Goal: Task Accomplishment & Management: Manage account settings

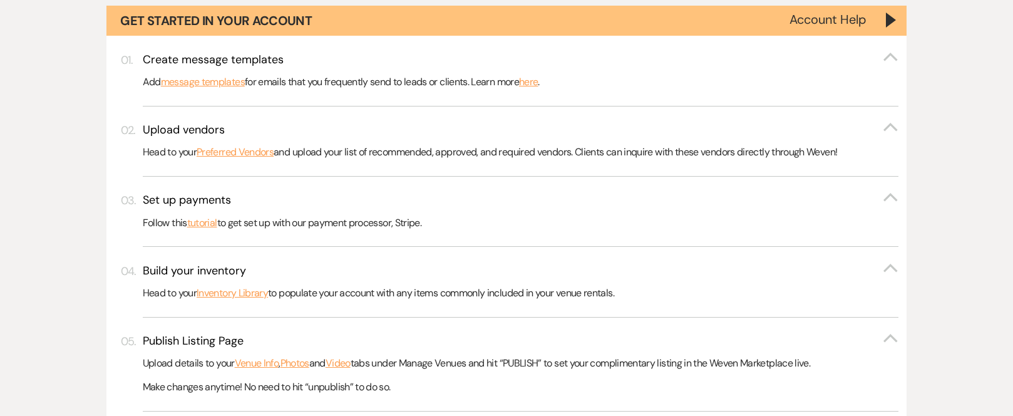
scroll to position [250, 0]
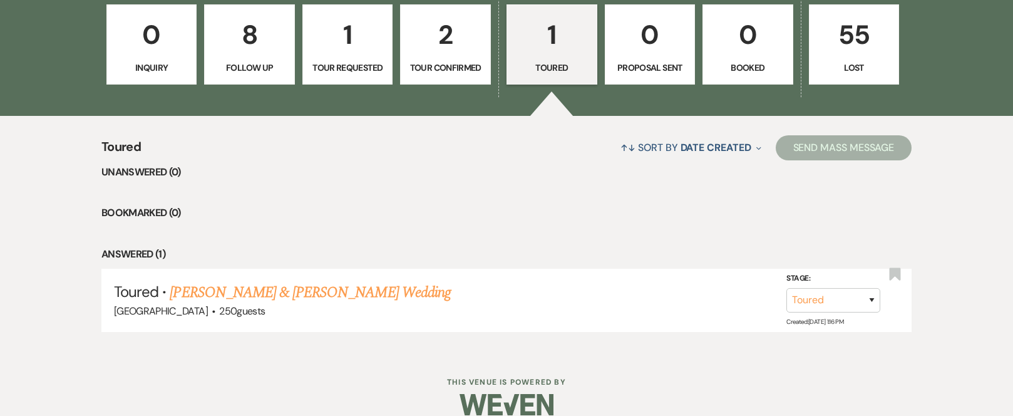
scroll to position [1115, 0]
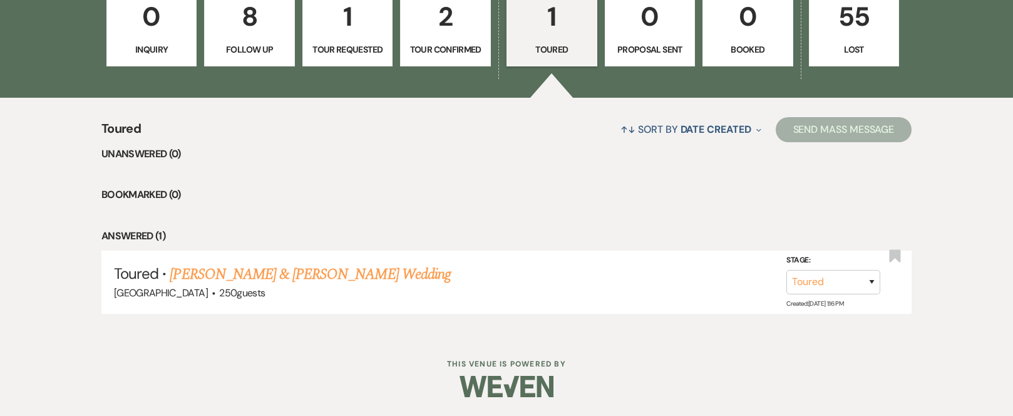
click at [247, 21] on p "8" at bounding box center [249, 17] width 75 height 42
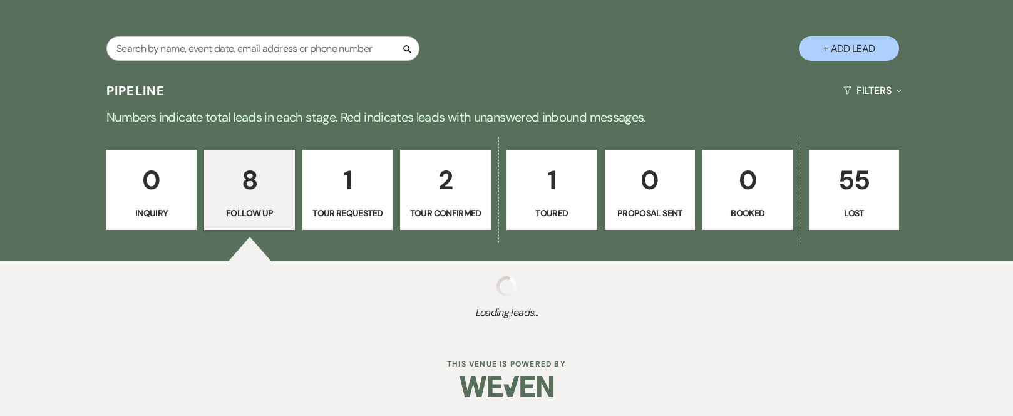
select select "9"
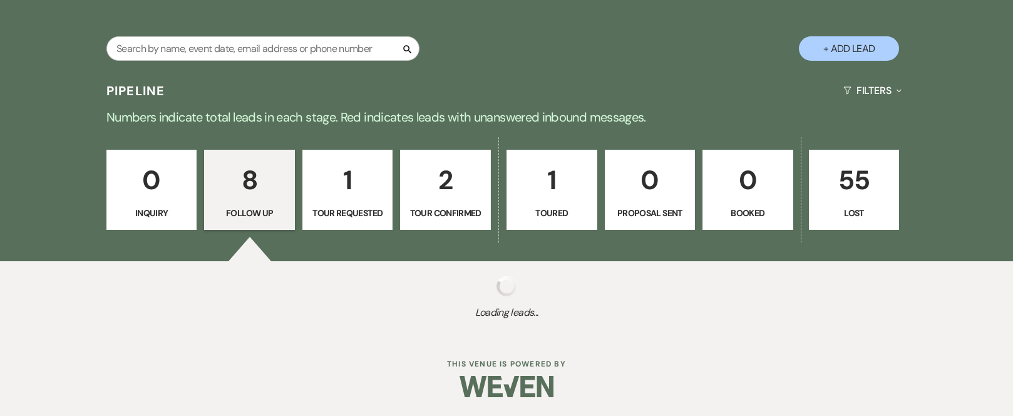
select select "9"
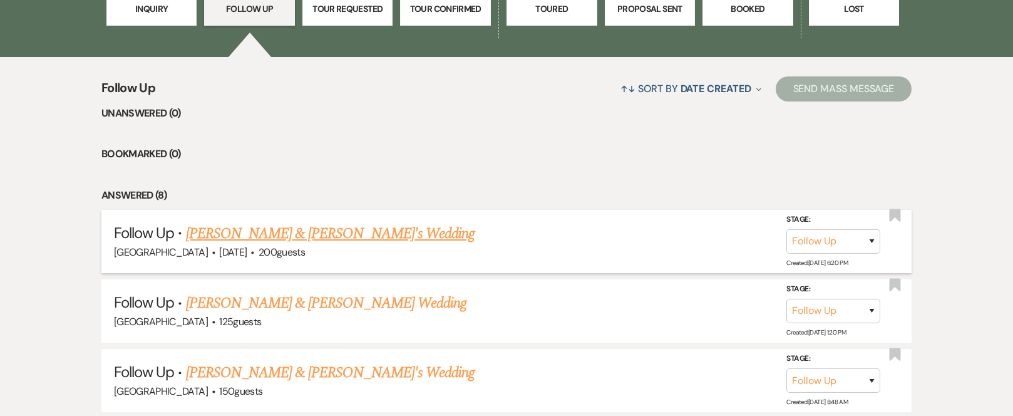
scroll to position [1178, 0]
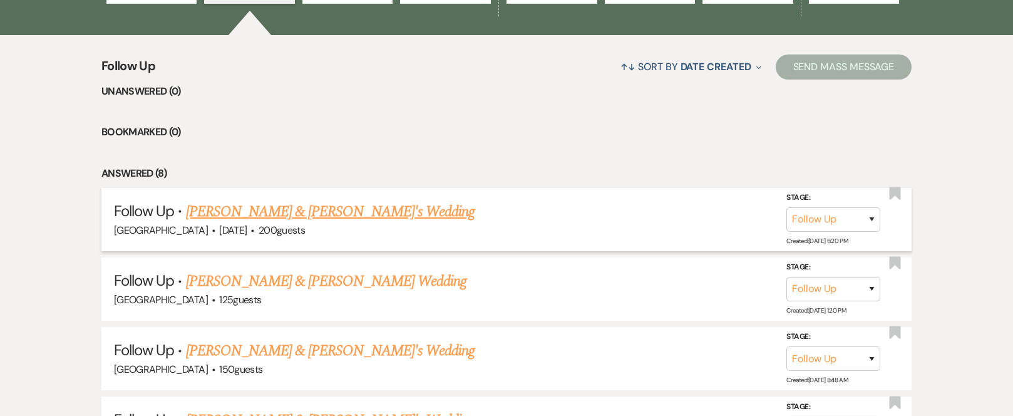
click at [271, 209] on link "[PERSON_NAME] & [PERSON_NAME]'s Wedding" at bounding box center [330, 211] width 289 height 23
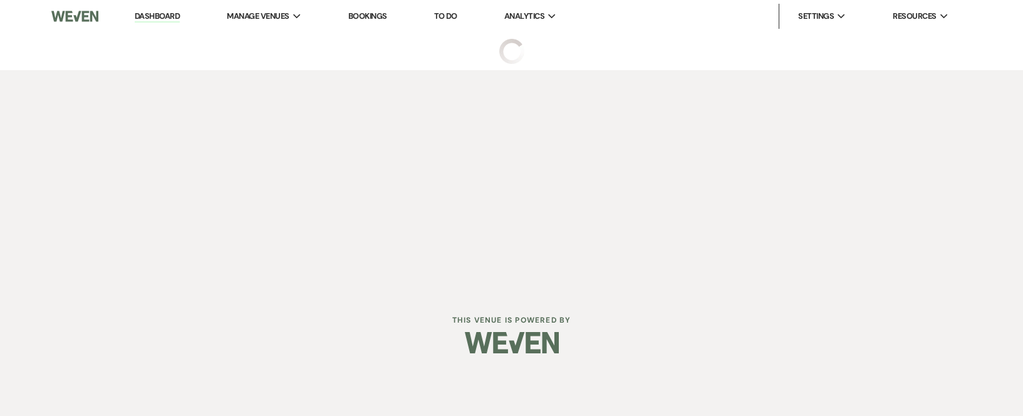
select select "9"
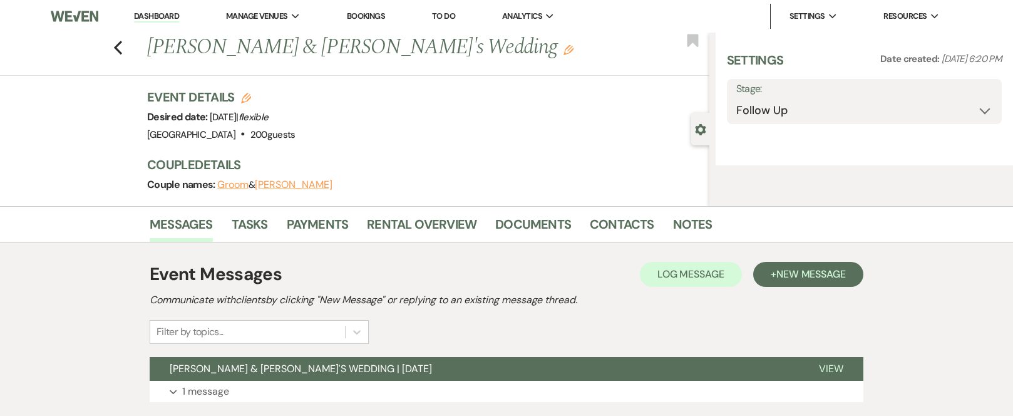
select select "17"
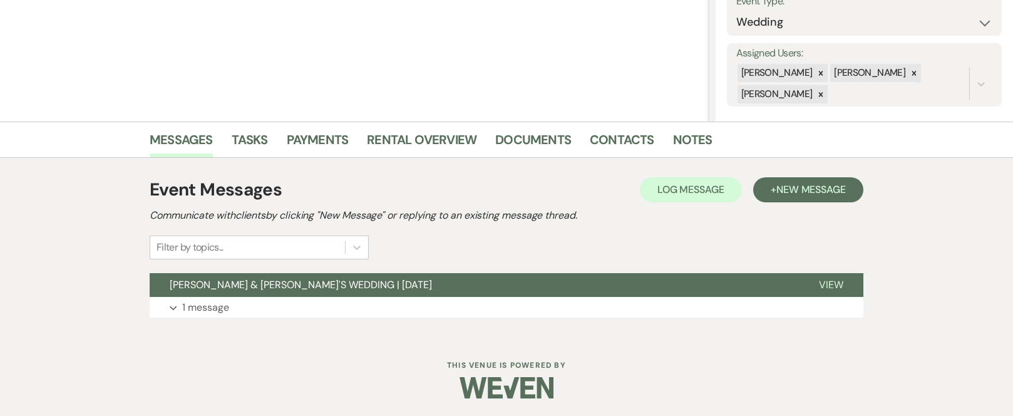
scroll to position [194, 0]
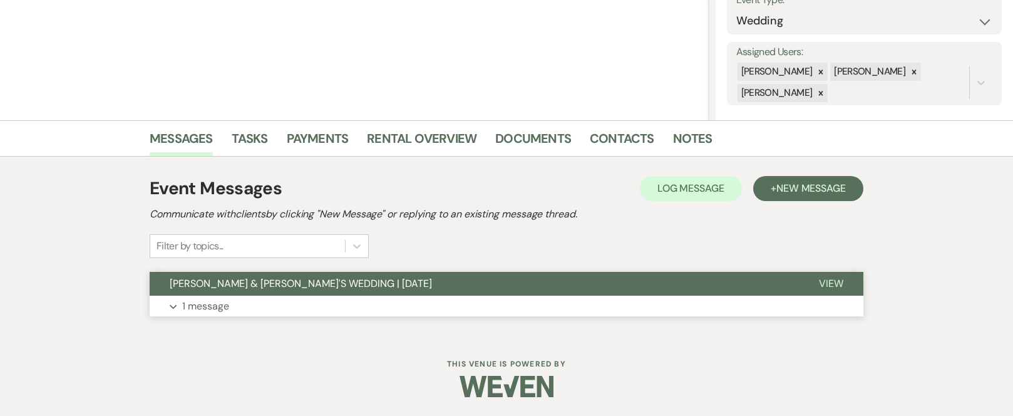
click at [379, 279] on button "[PERSON_NAME] & [PERSON_NAME]'S WEDDING | [DATE]" at bounding box center [474, 284] width 649 height 24
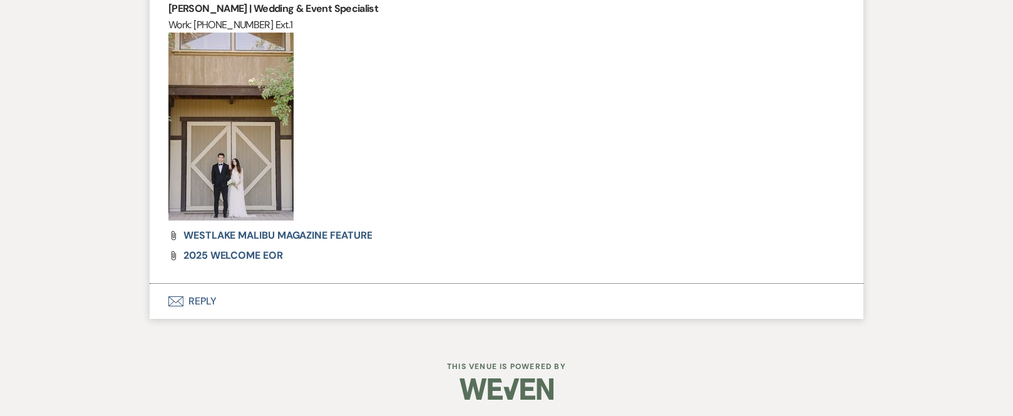
scroll to position [1191, 0]
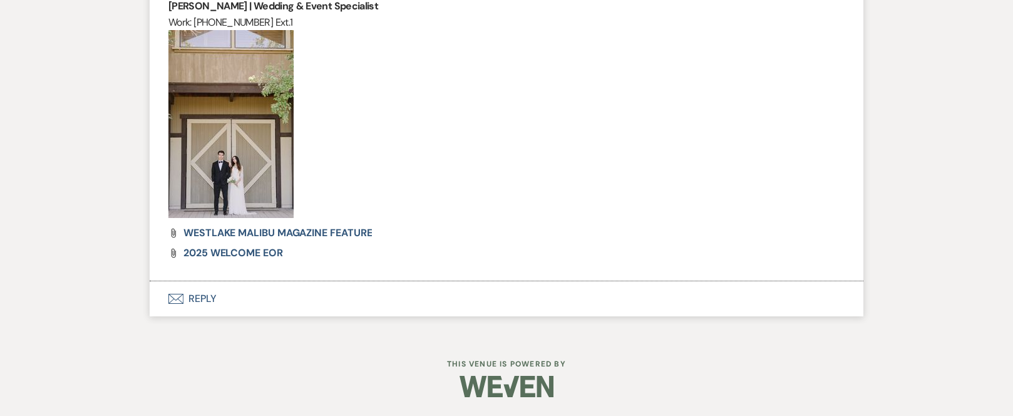
click at [195, 299] on button "Envelope Reply" at bounding box center [507, 298] width 714 height 35
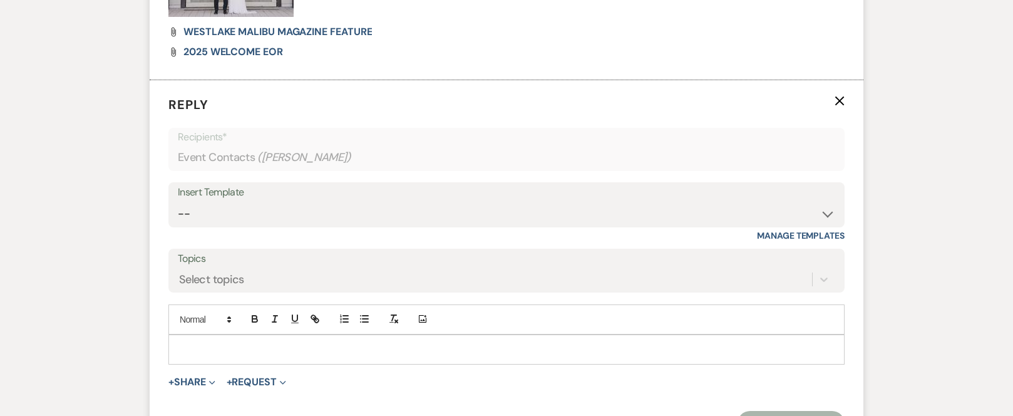
scroll to position [1394, 0]
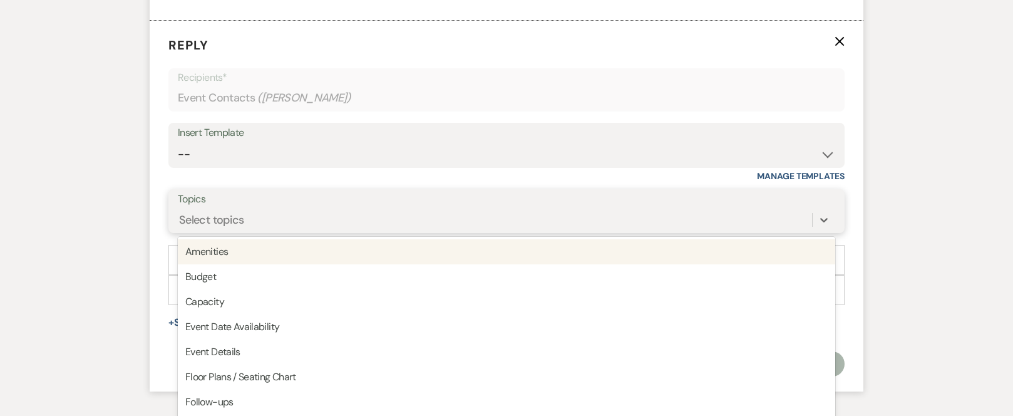
click at [232, 232] on div "option Amenities focused, 1 of 20. 20 results available. Use Up and Down to cho…" at bounding box center [506, 220] width 657 height 24
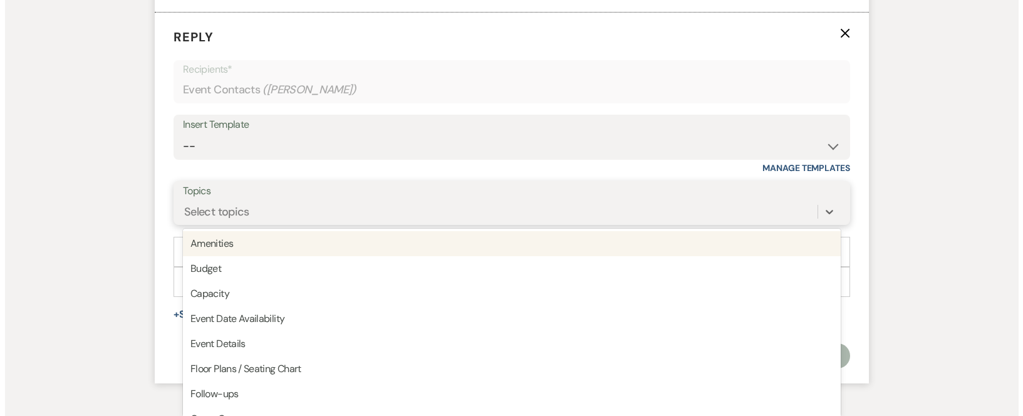
scroll to position [1465, 0]
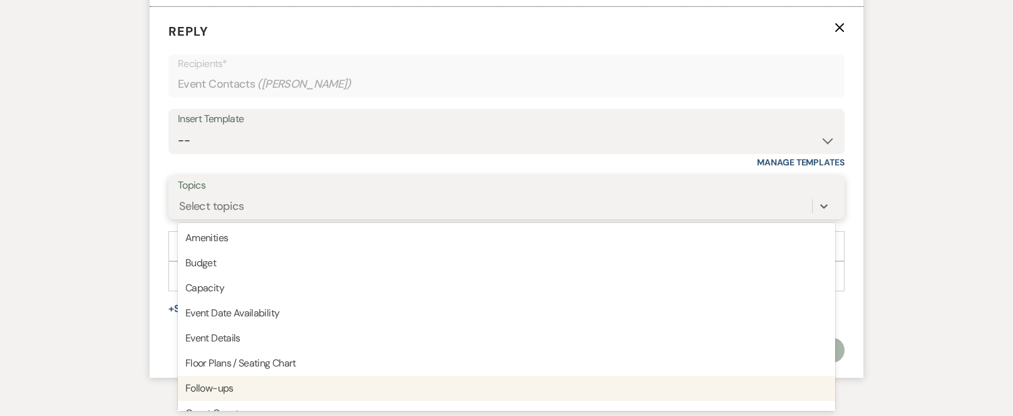
click at [229, 392] on div "Follow-ups" at bounding box center [506, 388] width 657 height 25
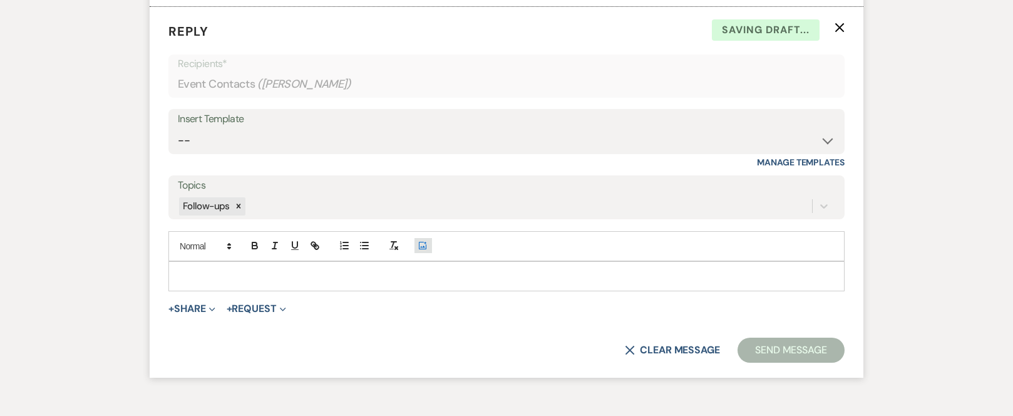
click at [423, 246] on use "button" at bounding box center [423, 246] width 8 height 8
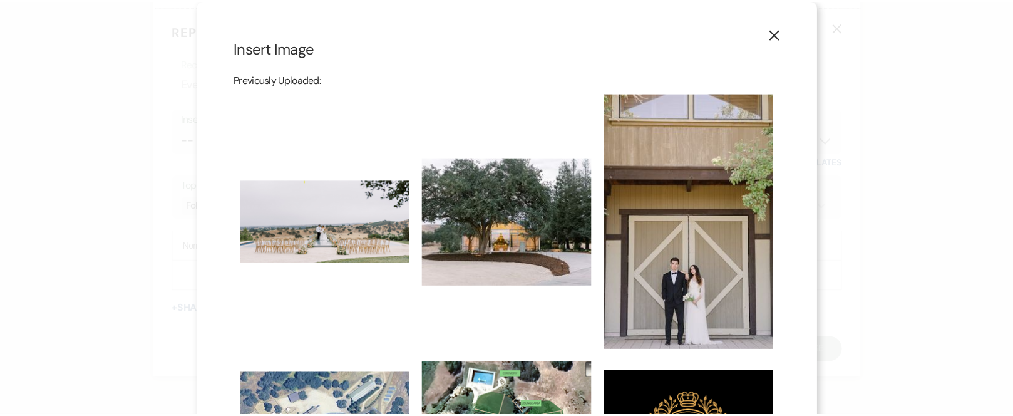
scroll to position [310, 0]
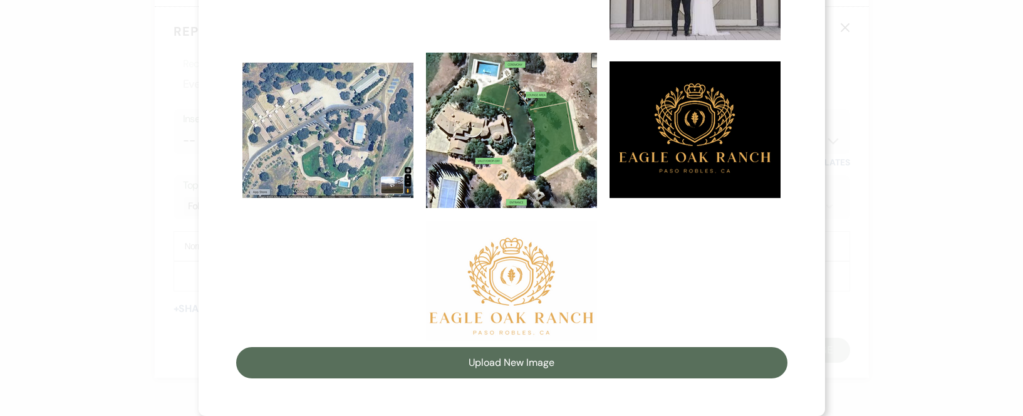
click at [510, 294] on img at bounding box center [511, 280] width 171 height 120
click at [0, 0] on input "checkbox" at bounding box center [0, 0] width 0 height 0
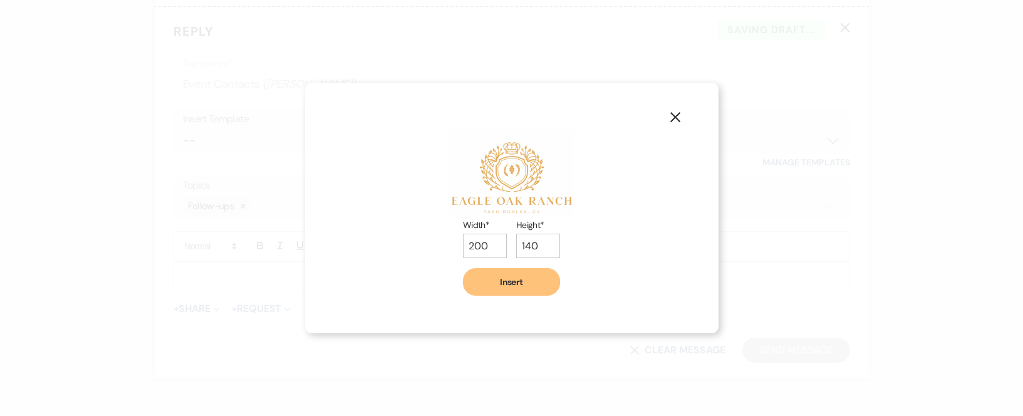
click at [505, 285] on button "Insert" at bounding box center [511, 282] width 97 height 28
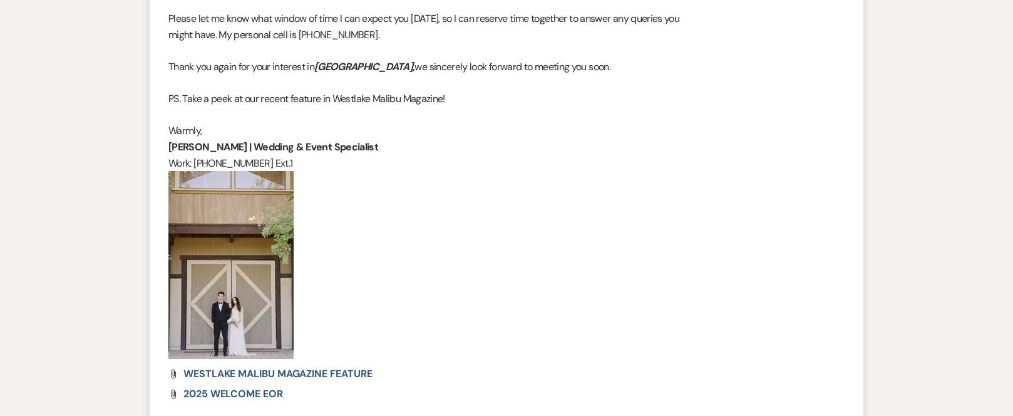
scroll to position [1027, 0]
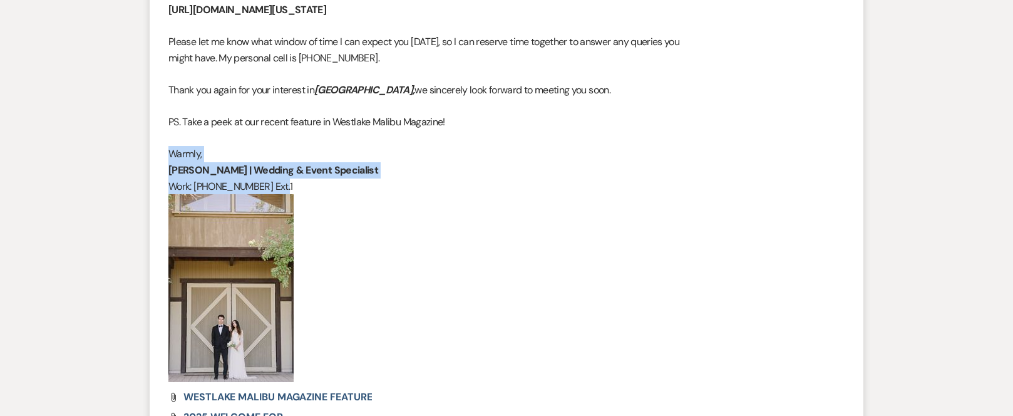
drag, startPoint x: 169, startPoint y: 153, endPoint x: 284, endPoint y: 184, distance: 118.8
copy div "[PERSON_NAME] | Wedding & Event Specialist Work: [PHONE_NUMBER] Ext."
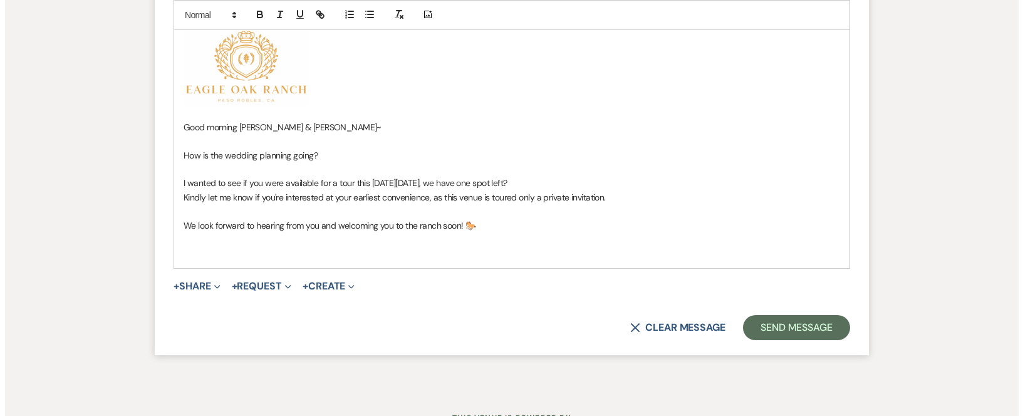
scroll to position [1770, 0]
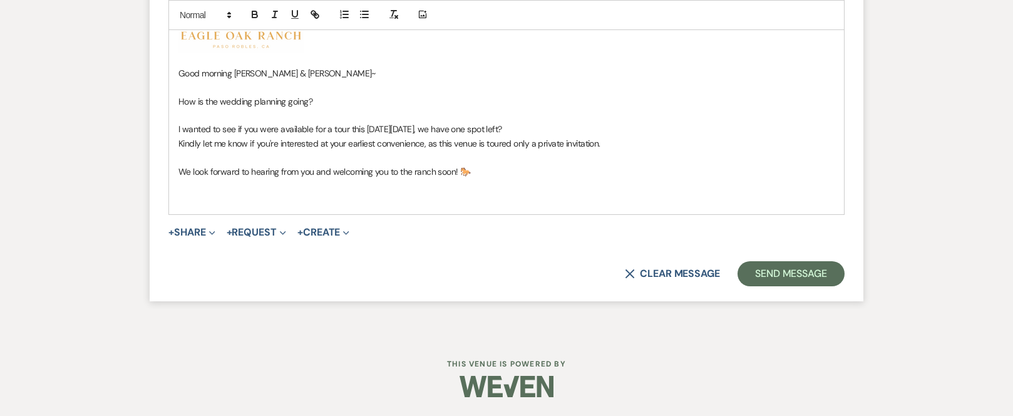
click at [188, 187] on p at bounding box center [506, 185] width 656 height 14
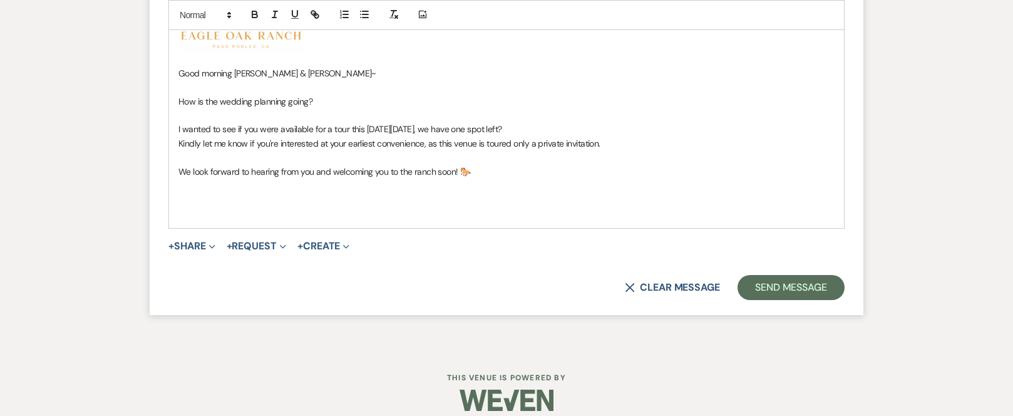
click at [225, 207] on p at bounding box center [506, 214] width 656 height 14
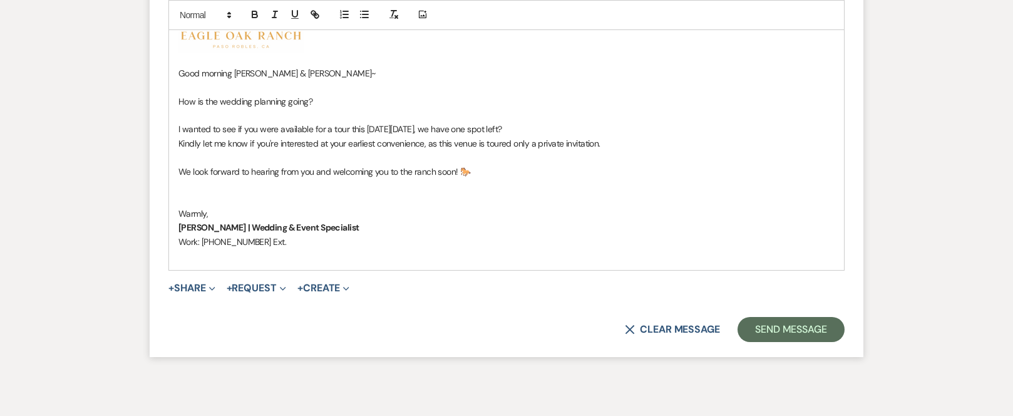
click at [298, 251] on p at bounding box center [506, 256] width 656 height 14
click at [173, 289] on span "+" at bounding box center [171, 288] width 6 height 10
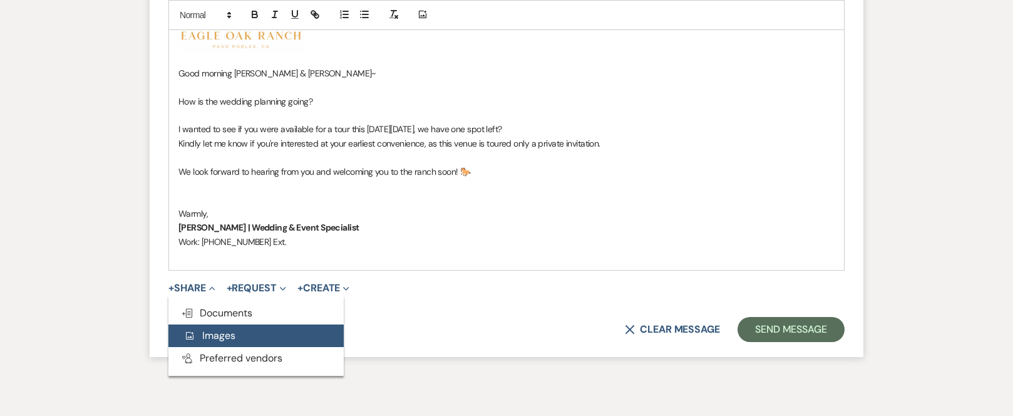
click at [203, 339] on span "Add Photo Images" at bounding box center [209, 335] width 52 height 13
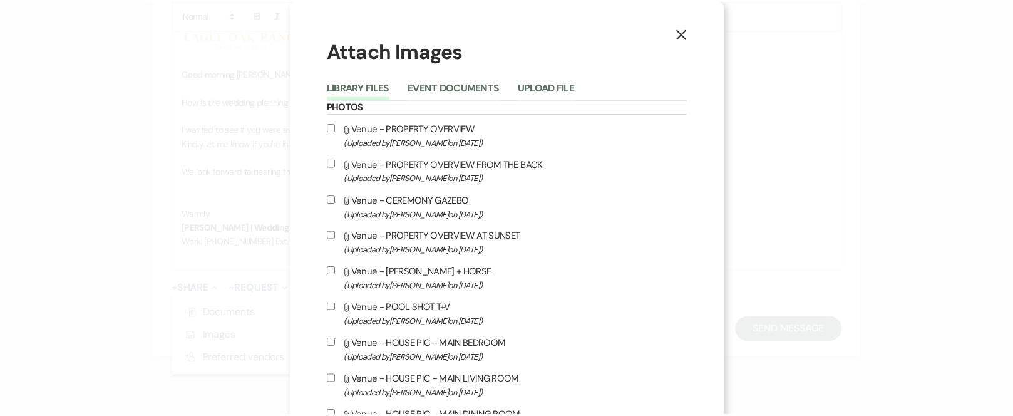
scroll to position [0, 0]
click at [682, 36] on icon "X" at bounding box center [687, 33] width 11 height 11
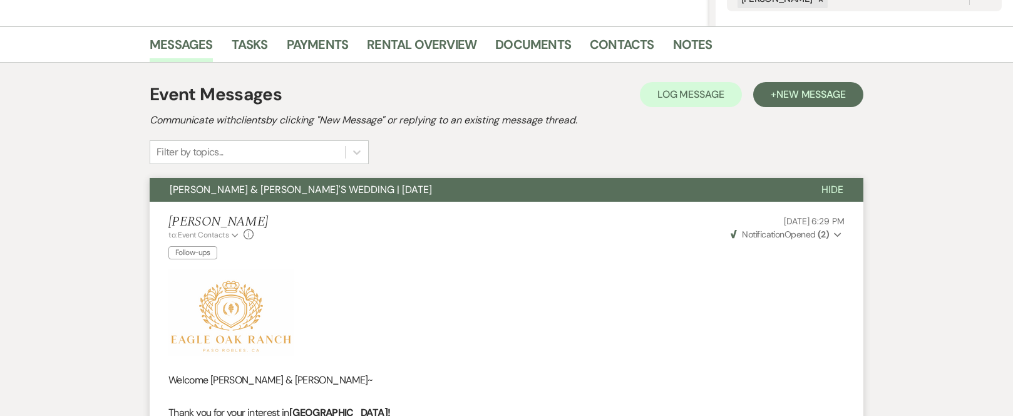
scroll to position [142, 0]
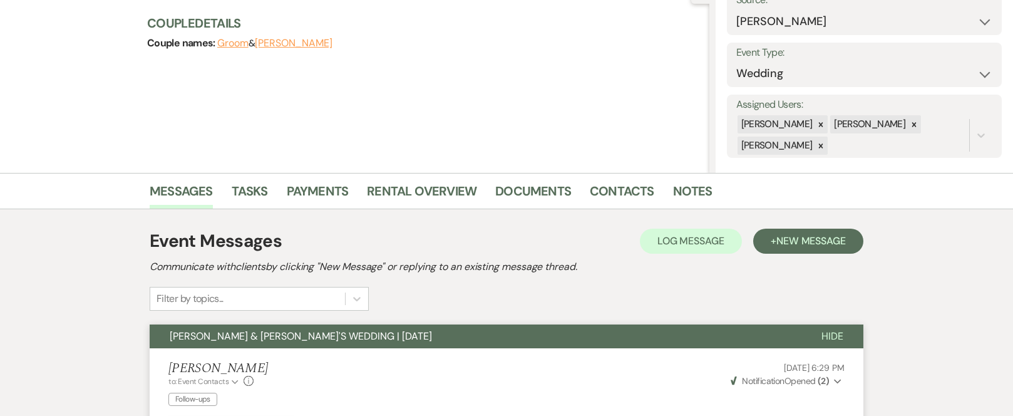
scroll to position [1178, 0]
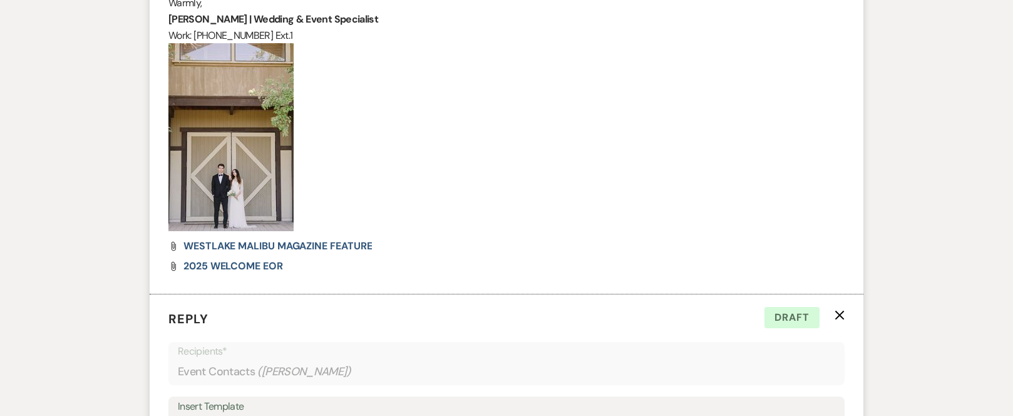
select select "9"
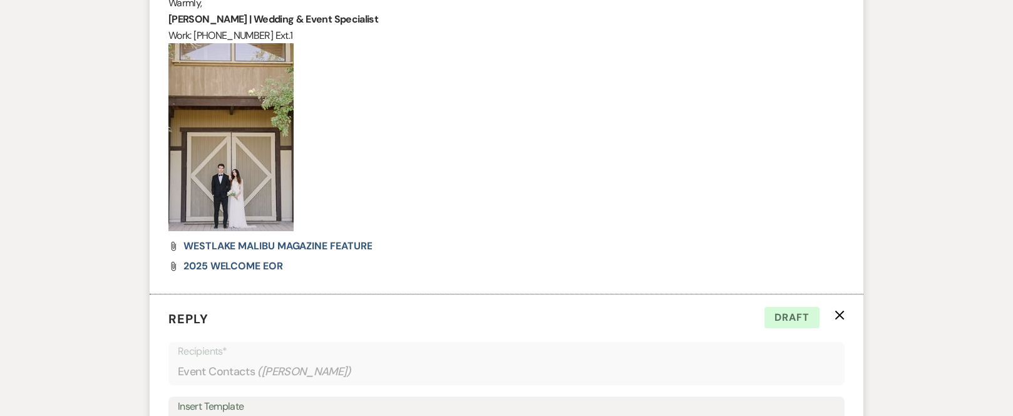
select select "9"
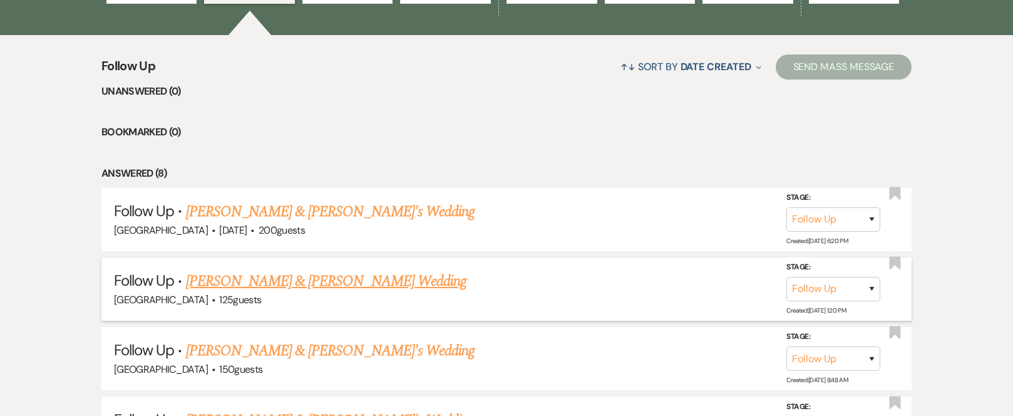
click at [268, 282] on link "[PERSON_NAME] & [PERSON_NAME] Wedding" at bounding box center [326, 281] width 281 height 23
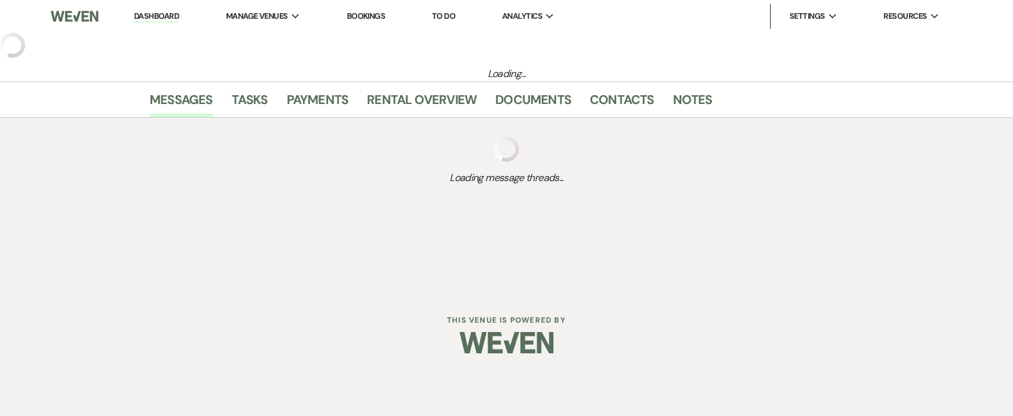
select select "9"
select select "5"
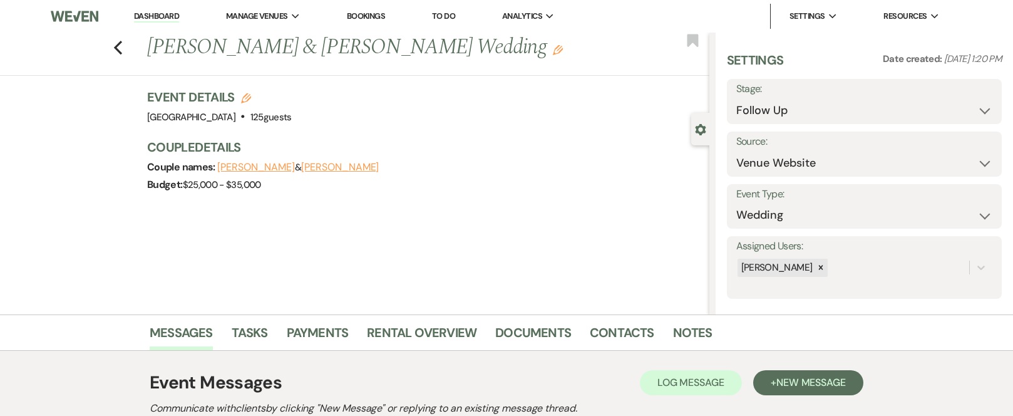
scroll to position [194, 0]
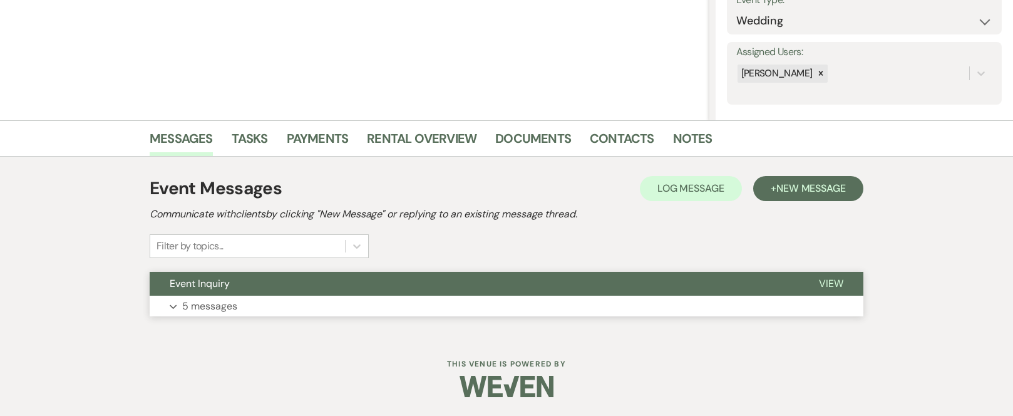
click at [310, 278] on button "Event Inquiry" at bounding box center [474, 284] width 649 height 24
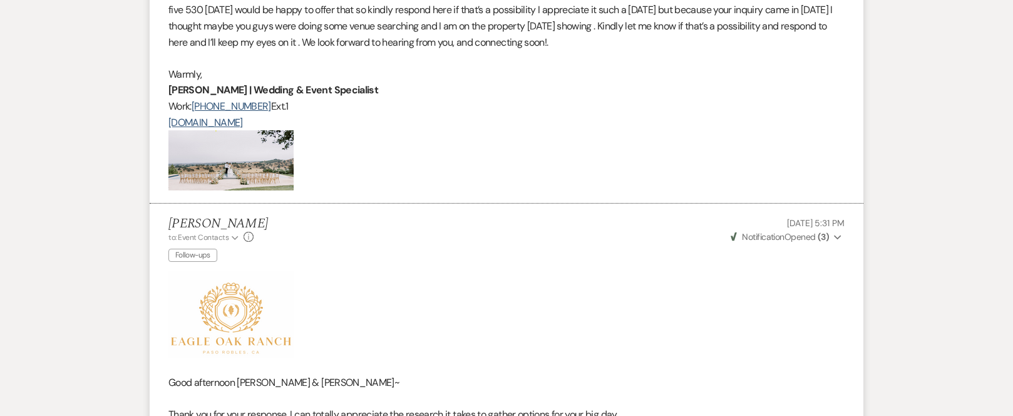
scroll to position [1634, 0]
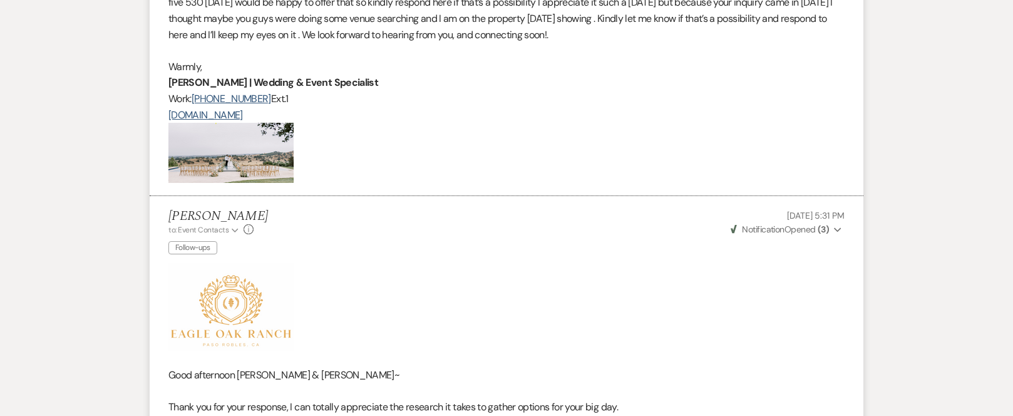
click at [252, 154] on img at bounding box center [230, 153] width 125 height 60
click at [237, 153] on img at bounding box center [230, 153] width 125 height 60
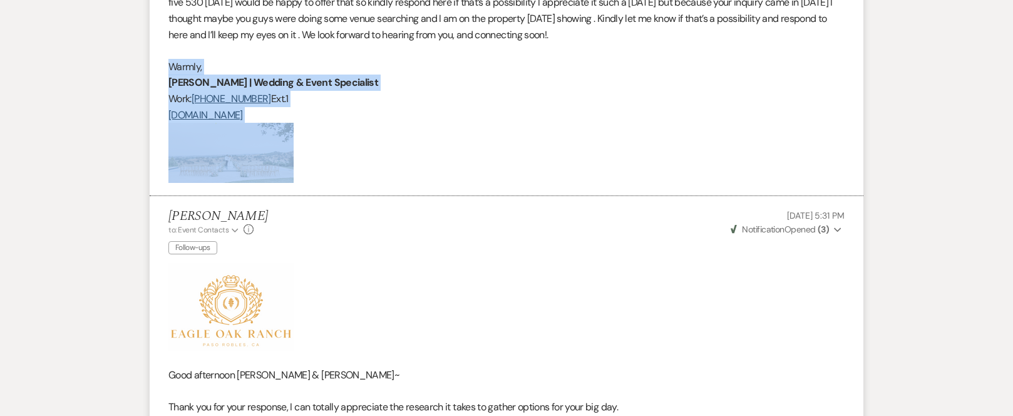
drag, startPoint x: 168, startPoint y: 66, endPoint x: 345, endPoint y: 172, distance: 205.9
click at [345, 172] on div "Good afternoon [PERSON_NAME] thank you so much for your inquiry and so happy yo…" at bounding box center [506, 13] width 676 height 340
copy div "[PERSON_NAME] | Wedding & Event Specialist Work: [PHONE_NUMBER] Ext.1 [DOMAIN_N…"
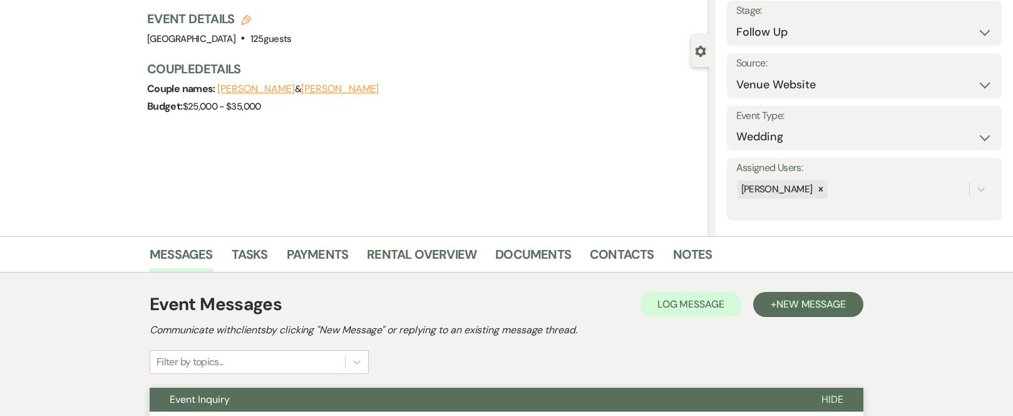
scroll to position [0, 0]
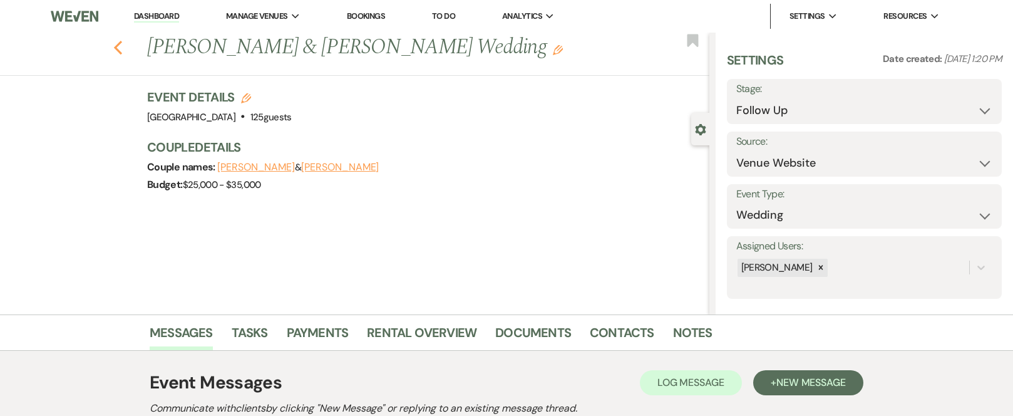
click at [121, 48] on icon "Previous" at bounding box center [117, 47] width 9 height 15
select select "9"
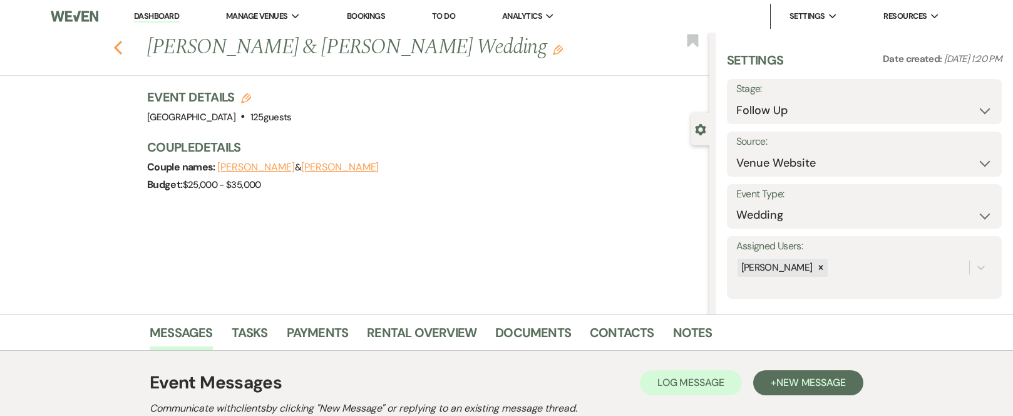
select select "9"
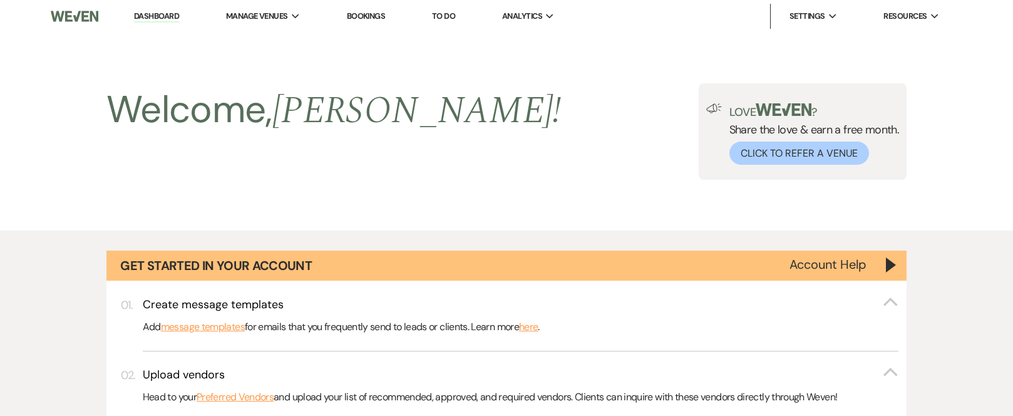
scroll to position [1178, 0]
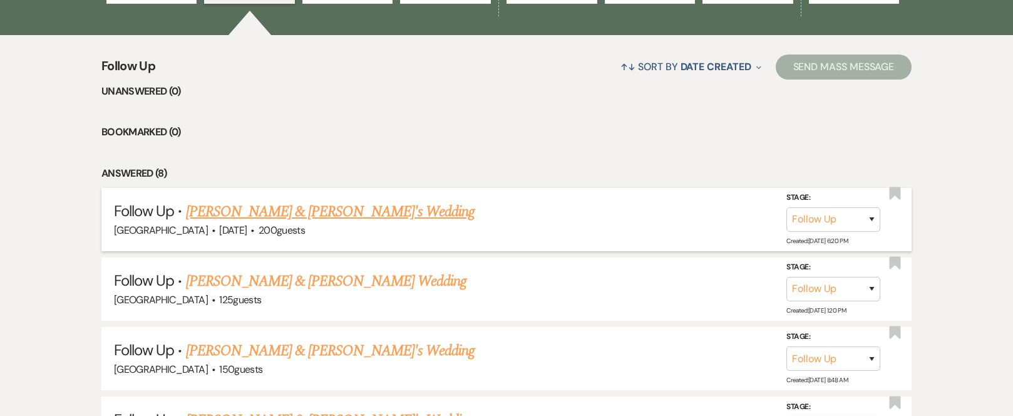
click at [265, 213] on link "[PERSON_NAME] & [PERSON_NAME]'s Wedding" at bounding box center [330, 211] width 289 height 23
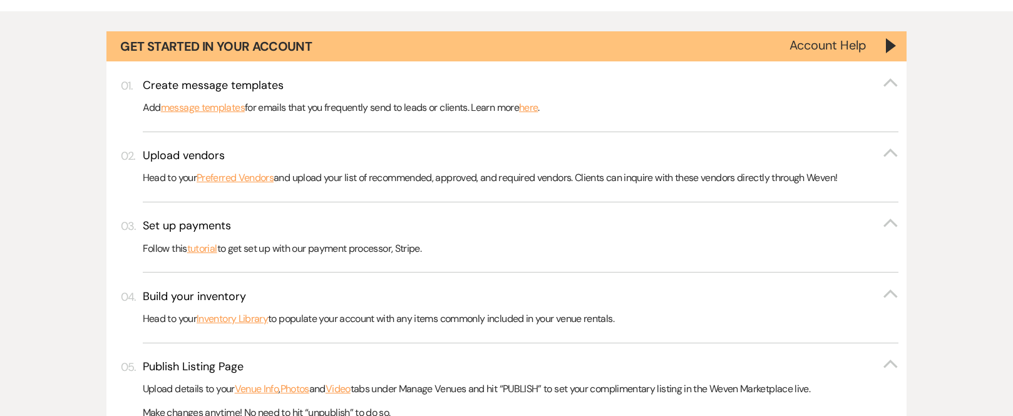
select select "9"
select select "17"
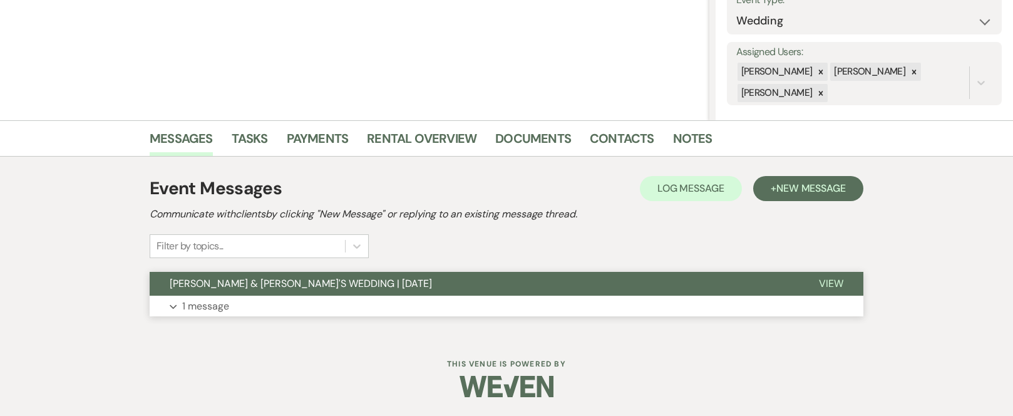
click at [369, 284] on span "[PERSON_NAME] & [PERSON_NAME]'S WEDDING | [DATE]" at bounding box center [301, 283] width 262 height 13
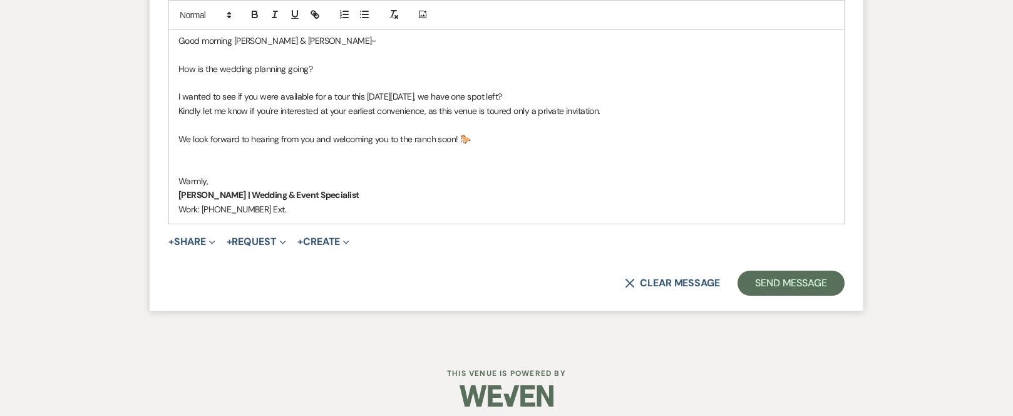
scroll to position [1812, 0]
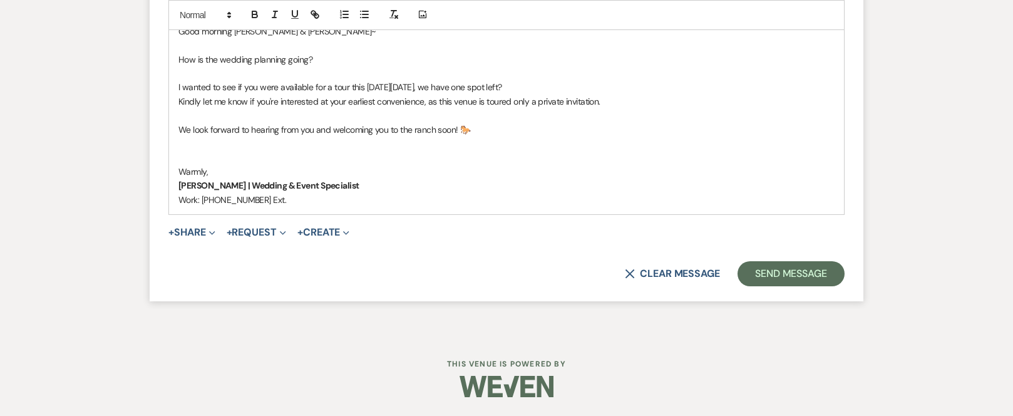
click at [296, 203] on p "Work: [PHONE_NUMBER] Ext." at bounding box center [506, 200] width 656 height 14
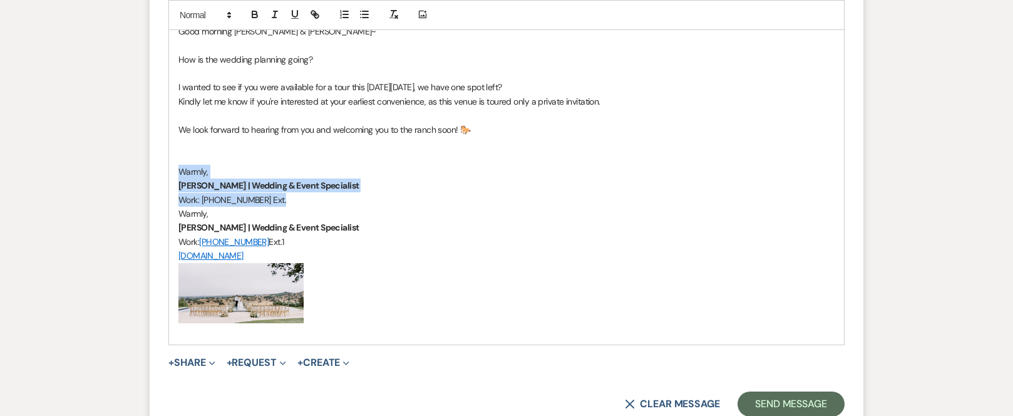
drag, startPoint x: 179, startPoint y: 170, endPoint x: 294, endPoint y: 202, distance: 119.6
click at [294, 202] on div "﻿ ﻿ Good morning [PERSON_NAME] & [PERSON_NAME]~ How is the wedding planning goi…" at bounding box center [506, 129] width 675 height 429
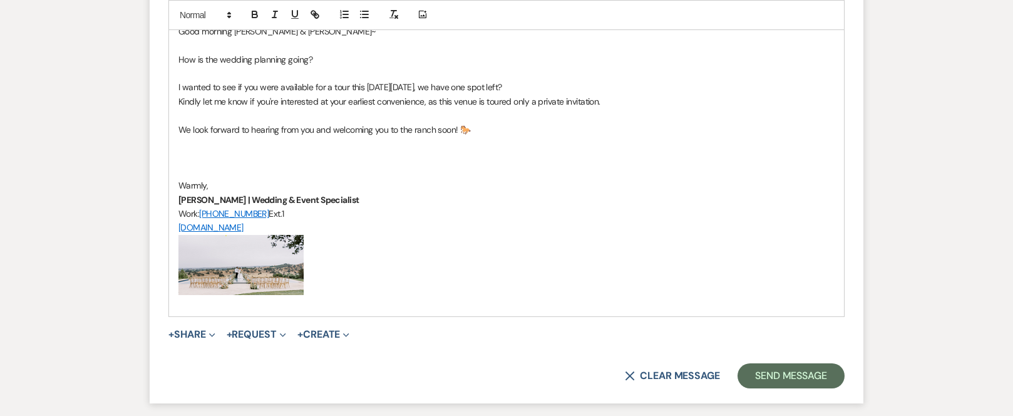
click at [215, 154] on p at bounding box center [506, 157] width 656 height 14
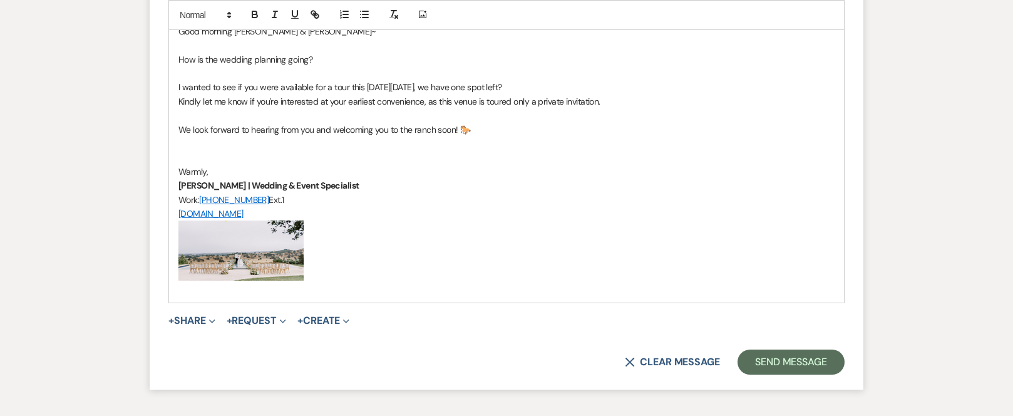
click at [200, 148] on p at bounding box center [506, 144] width 656 height 14
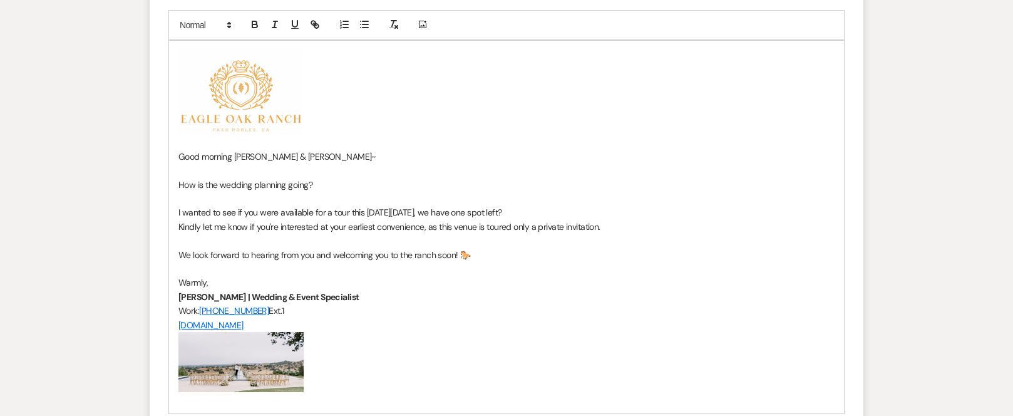
scroll to position [1749, 0]
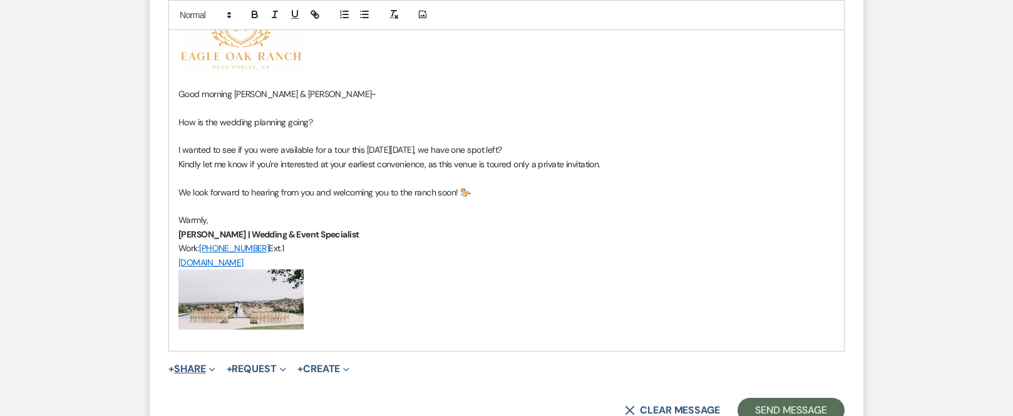
click at [171, 369] on span "+" at bounding box center [171, 369] width 6 height 10
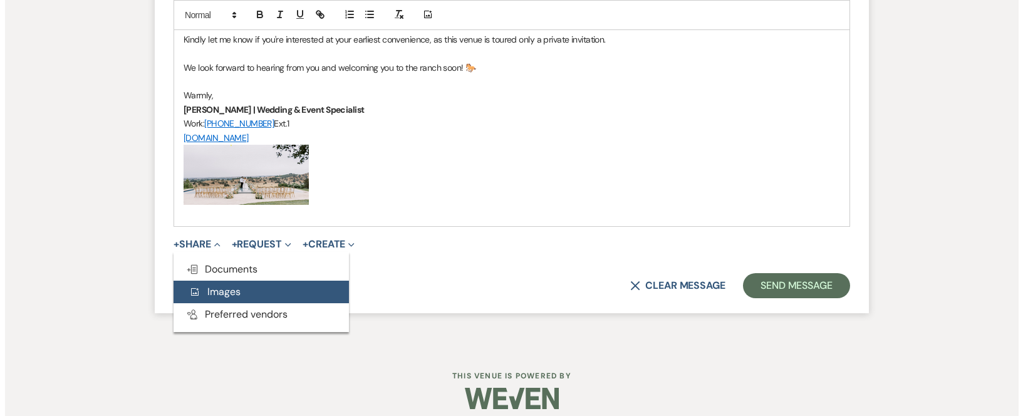
scroll to position [1874, 0]
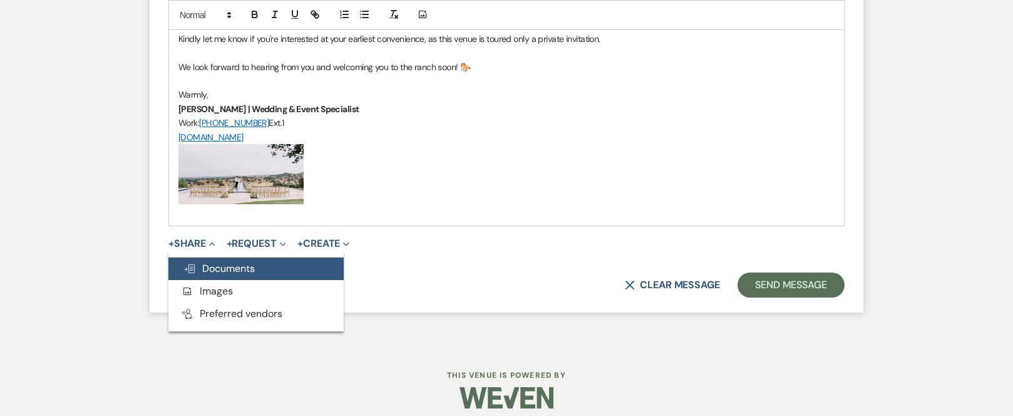
click at [237, 267] on span "Doc Upload Documents" at bounding box center [218, 268] width 71 height 13
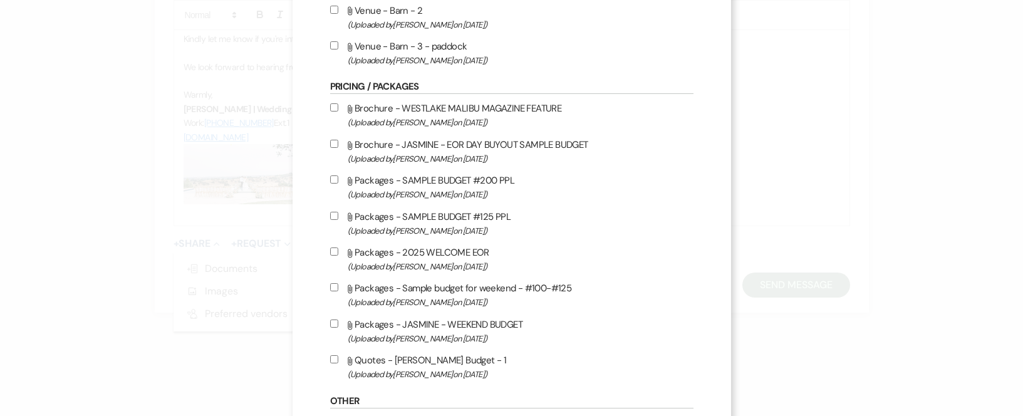
scroll to position [662, 0]
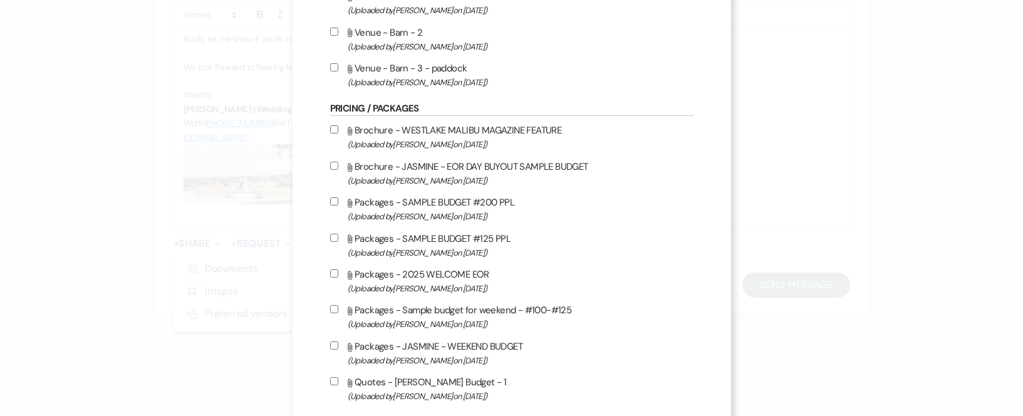
click at [331, 273] on input "Attach File Packages - 2025 WELCOME EOR (Uploaded by [PERSON_NAME] on [DATE] )" at bounding box center [334, 273] width 8 height 8
checkbox input "true"
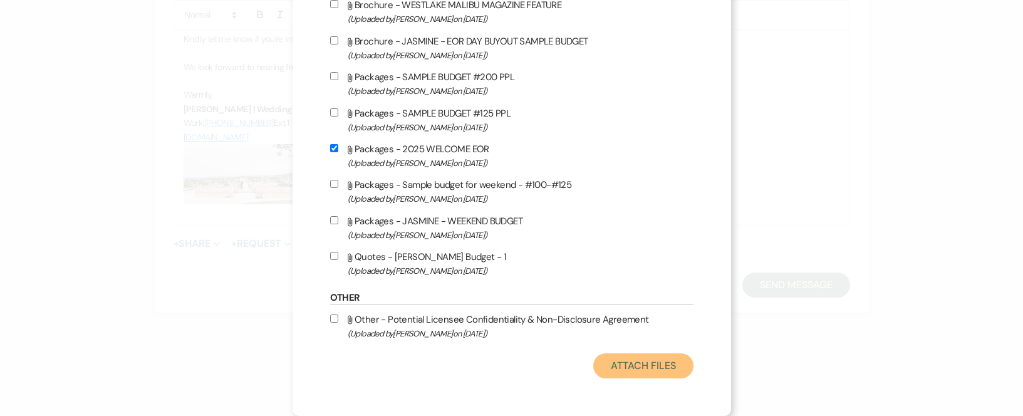
click at [650, 369] on button "Attach Files" at bounding box center [643, 365] width 100 height 25
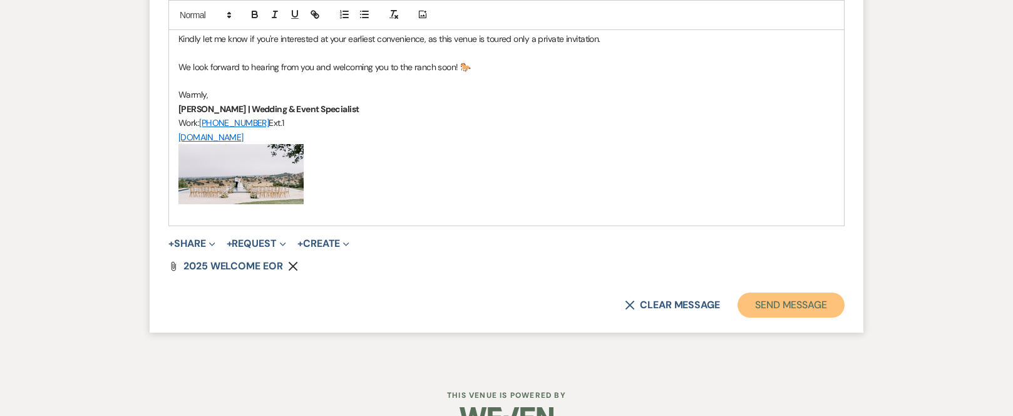
click at [784, 306] on button "Send Message" at bounding box center [791, 304] width 107 height 25
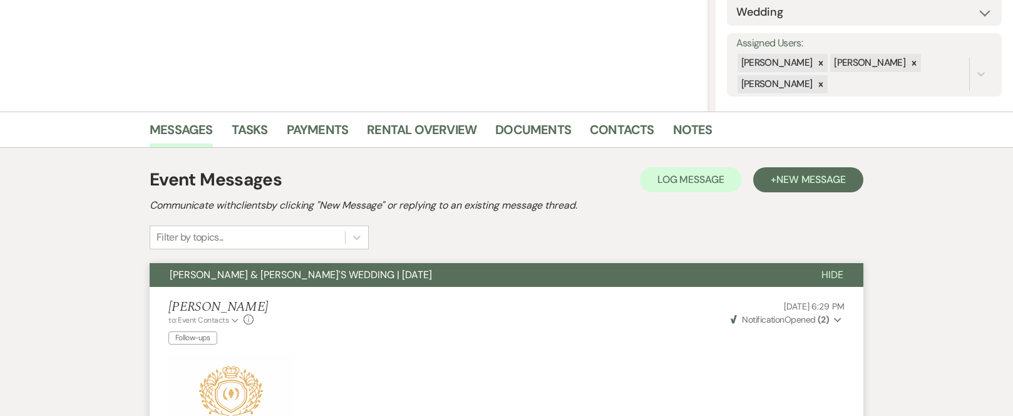
scroll to position [0, 0]
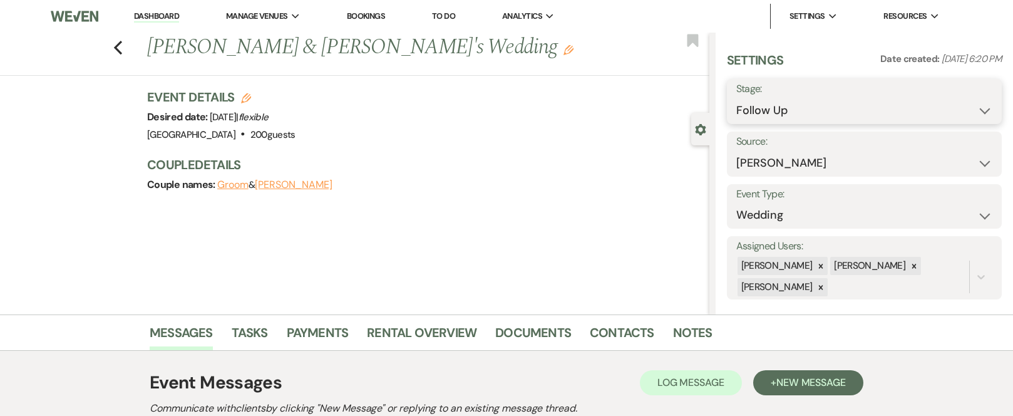
click at [828, 115] on select "Inquiry Follow Up Tour Requested Tour Confirmed Toured Proposal Sent Booked Lost" at bounding box center [864, 110] width 256 height 24
select select "2"
click at [736, 98] on select "Inquiry Follow Up Tour Requested Tour Confirmed Toured Proposal Sent Booked Lost" at bounding box center [864, 110] width 256 height 24
click at [960, 98] on button "Save" at bounding box center [973, 101] width 58 height 25
click at [122, 49] on use "button" at bounding box center [118, 48] width 8 height 14
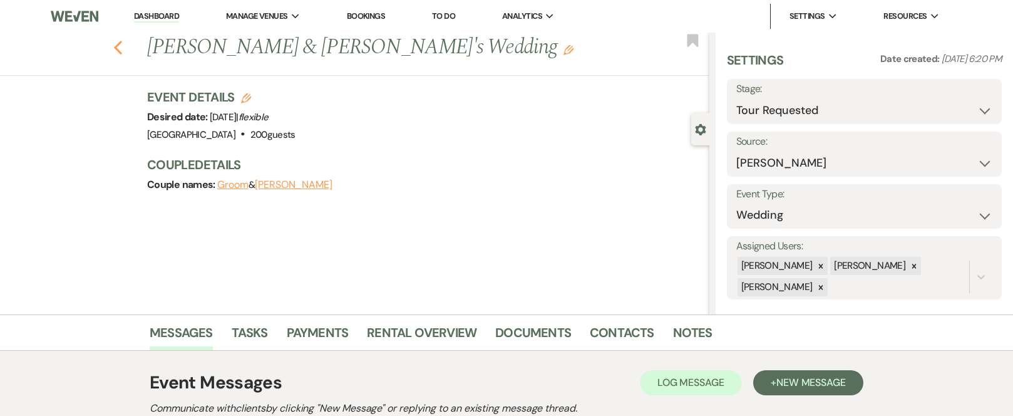
select select "2"
select select "9"
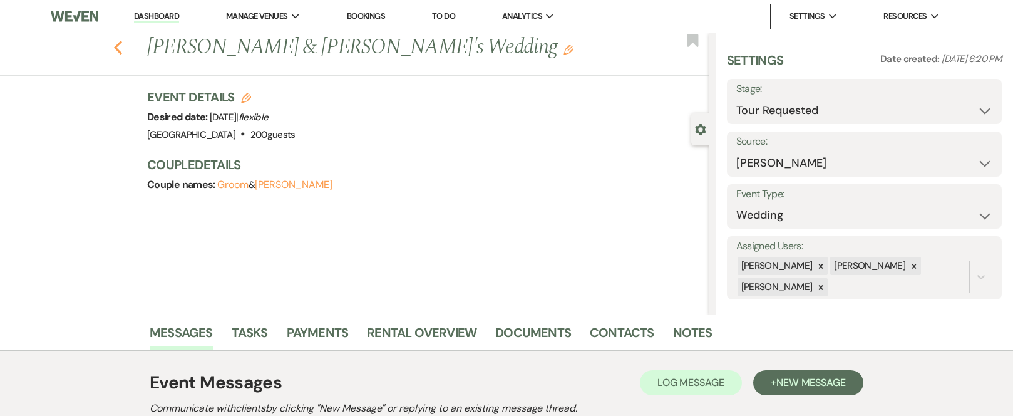
select select "9"
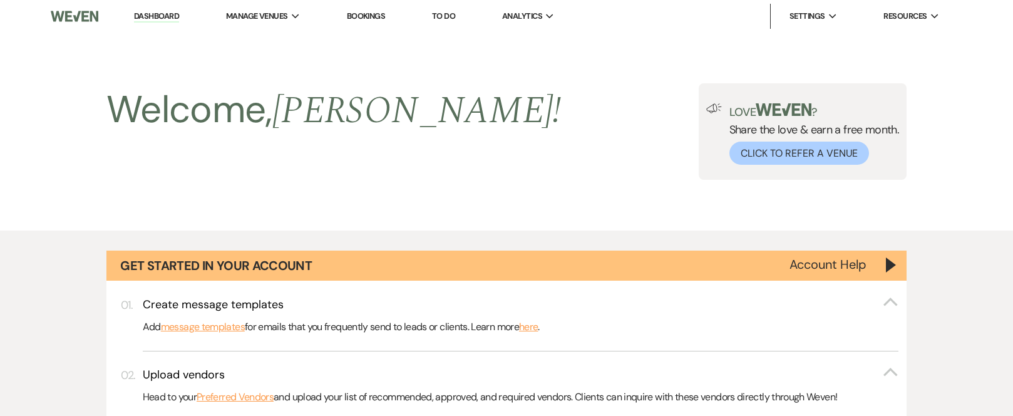
scroll to position [1178, 0]
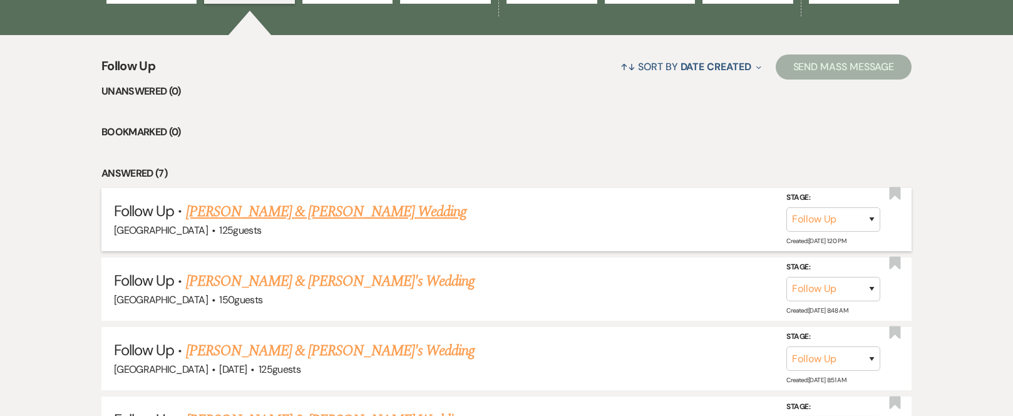
click at [334, 210] on link "[PERSON_NAME] & [PERSON_NAME] Wedding" at bounding box center [326, 211] width 281 height 23
select select "9"
select select "5"
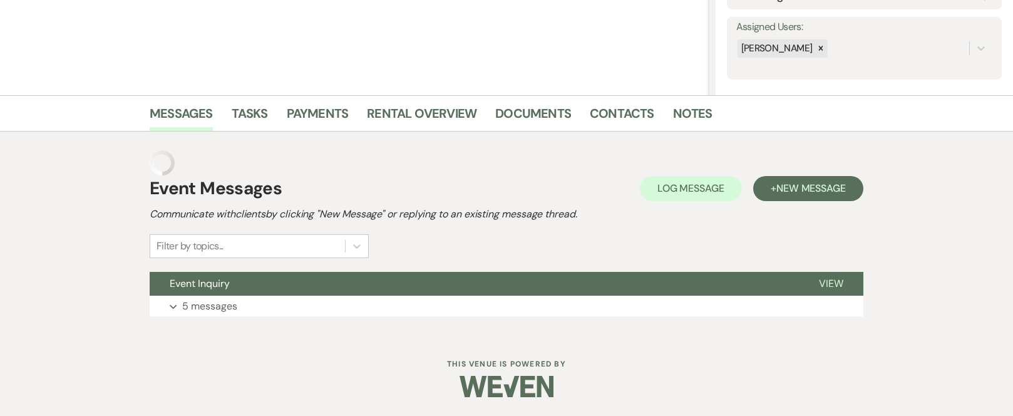
scroll to position [194, 0]
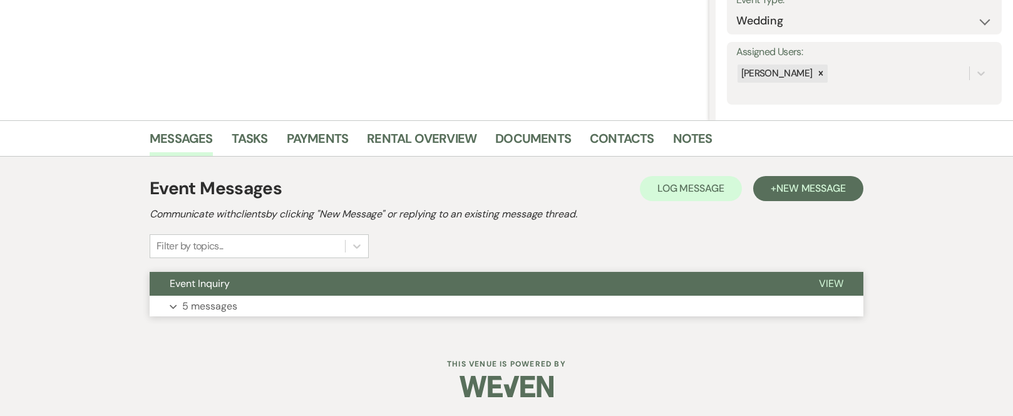
click at [348, 272] on button "Event Inquiry" at bounding box center [474, 284] width 649 height 24
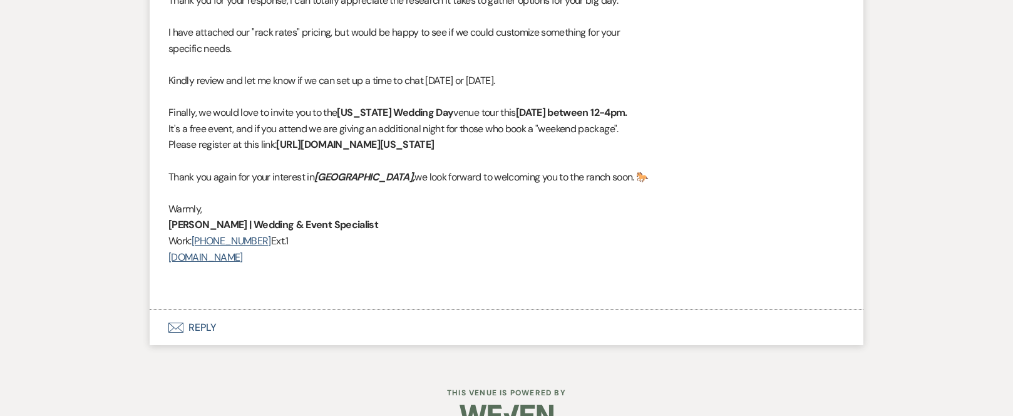
scroll to position [2070, 0]
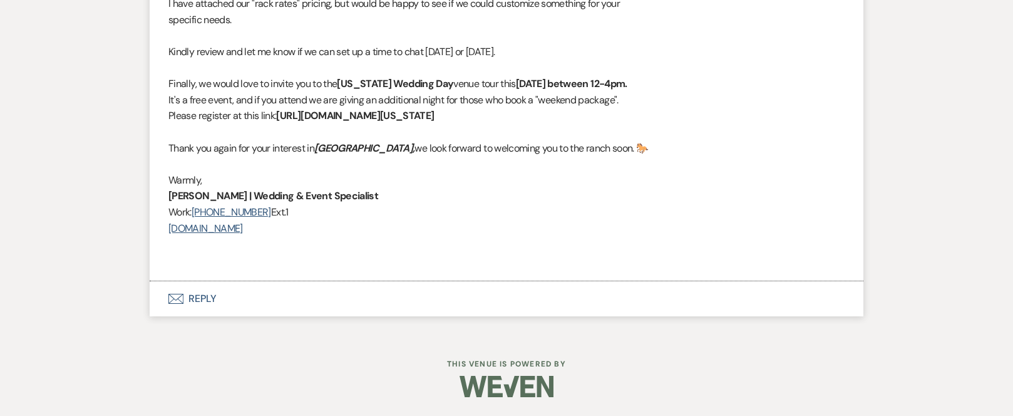
click at [206, 293] on button "Envelope Reply" at bounding box center [507, 298] width 714 height 35
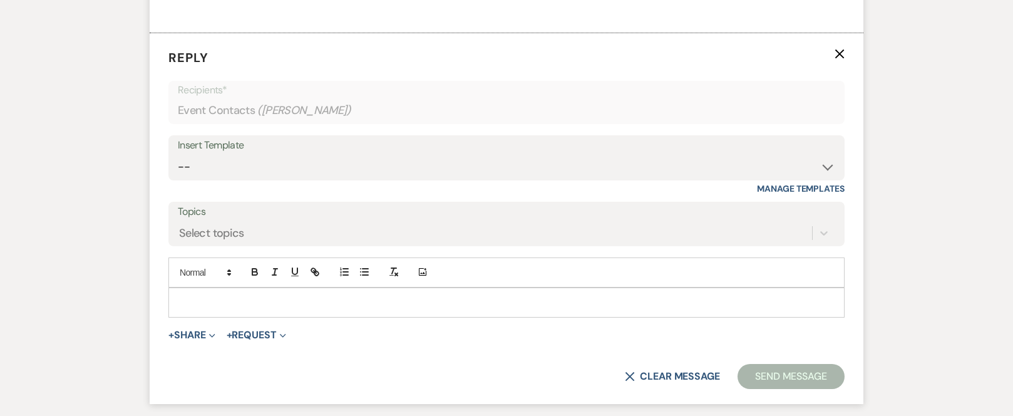
scroll to position [2329, 0]
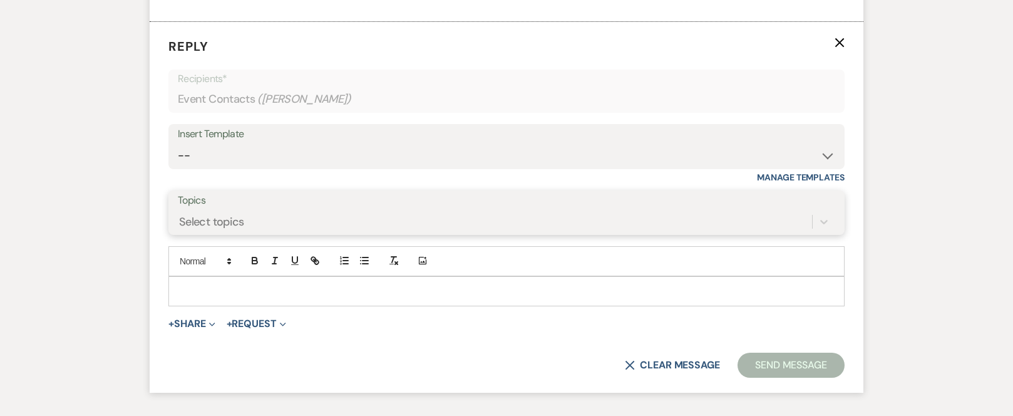
click at [252, 219] on div "Select topics" at bounding box center [495, 221] width 634 height 22
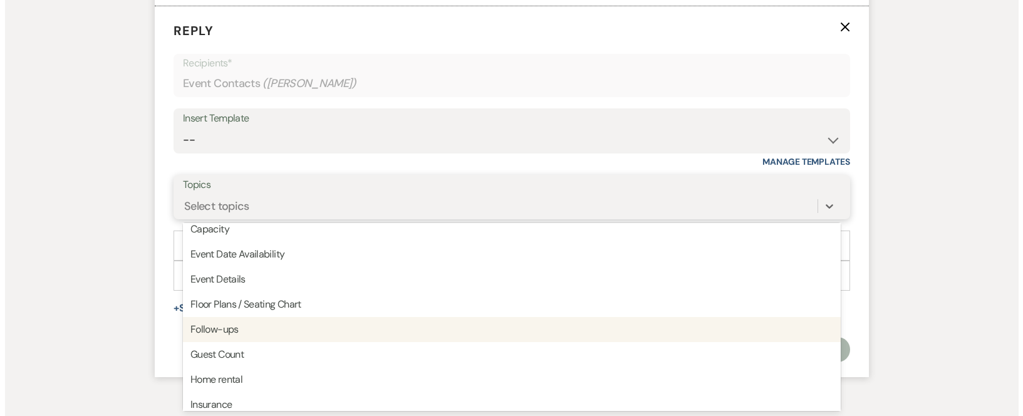
scroll to position [125, 0]
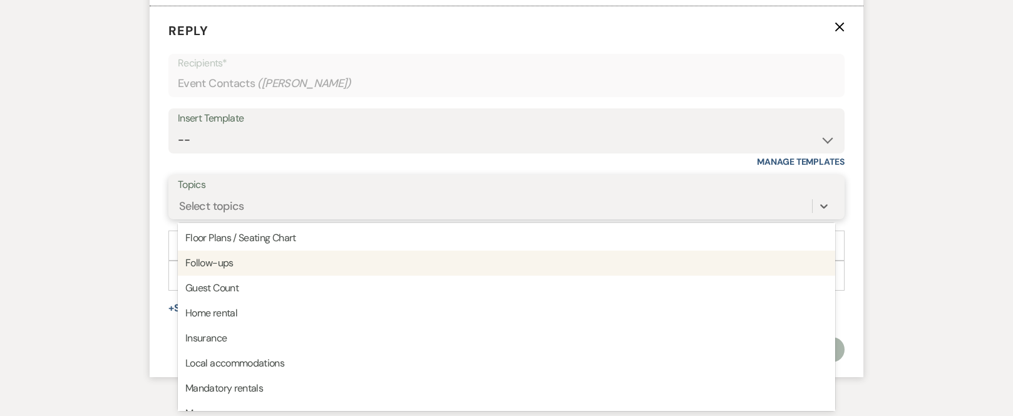
click at [255, 263] on div "Follow-ups" at bounding box center [506, 262] width 657 height 25
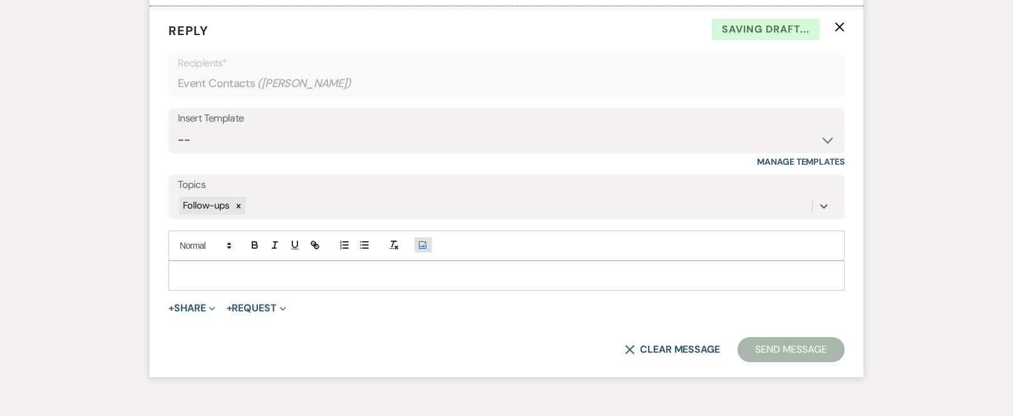
click at [420, 245] on icon "Add Photo" at bounding box center [423, 244] width 10 height 11
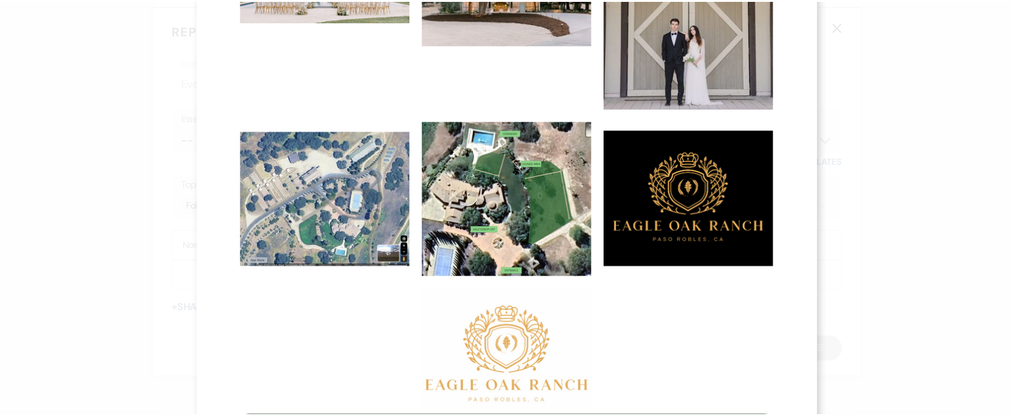
scroll to position [250, 0]
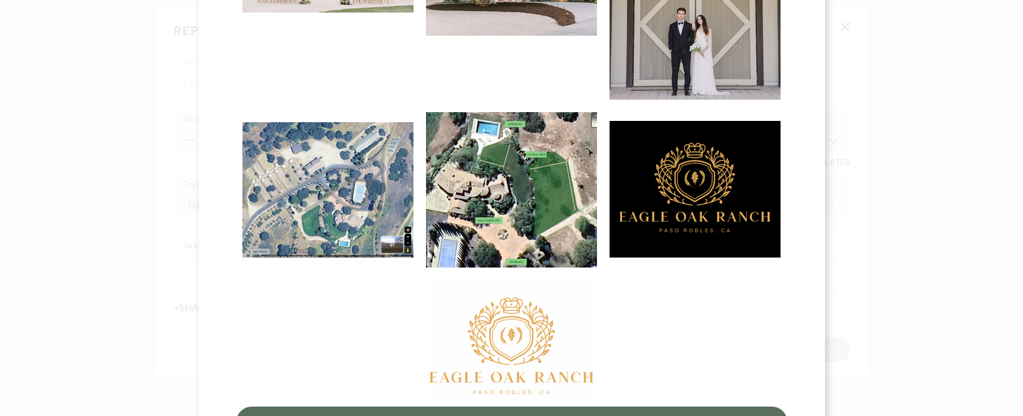
click at [500, 331] on img at bounding box center [511, 340] width 171 height 120
click at [0, 0] on input "checkbox" at bounding box center [0, 0] width 0 height 0
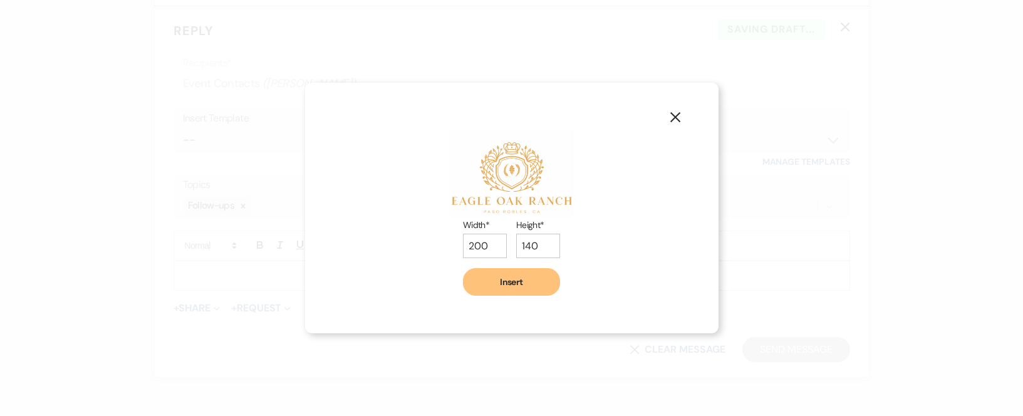
click at [532, 287] on button "Insert" at bounding box center [511, 282] width 97 height 28
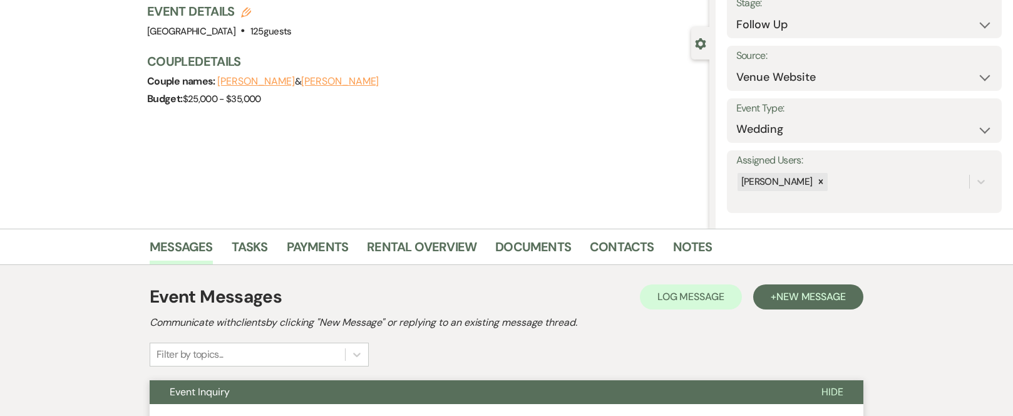
scroll to position [0, 0]
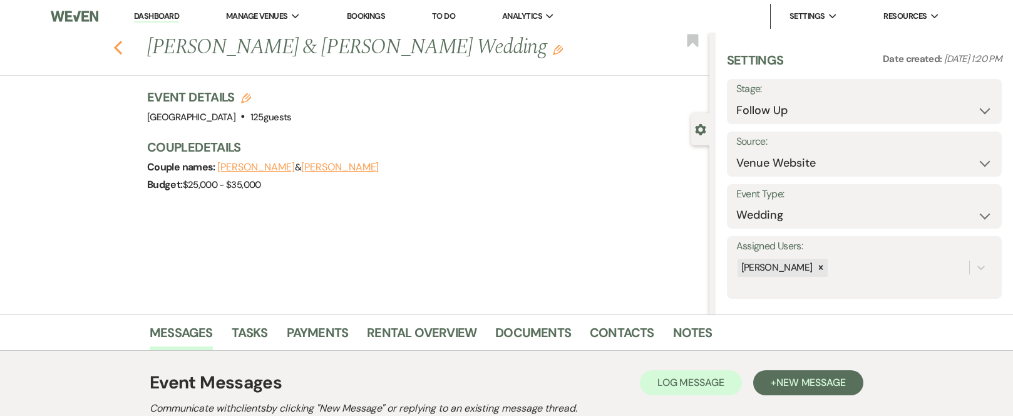
click at [122, 49] on use "button" at bounding box center [118, 48] width 8 height 14
select select "9"
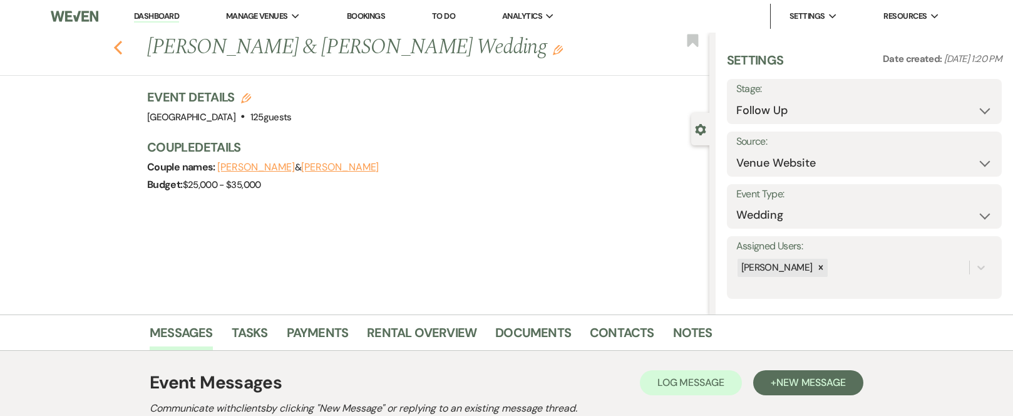
select select "9"
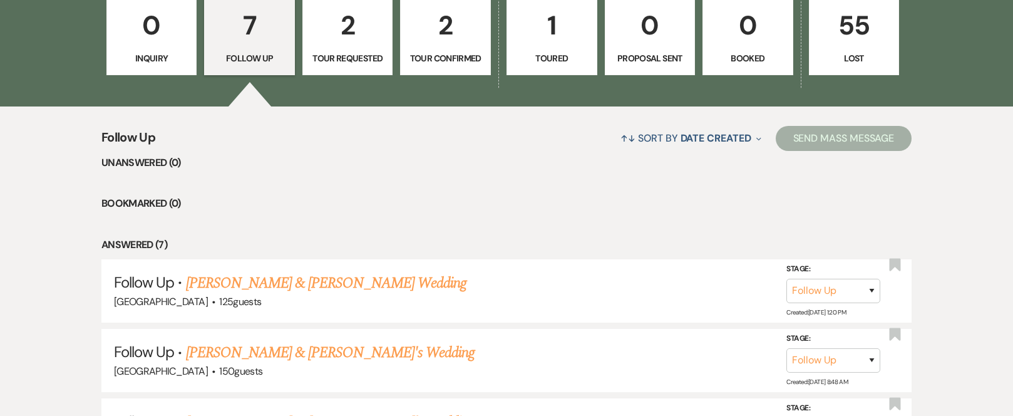
scroll to position [1053, 0]
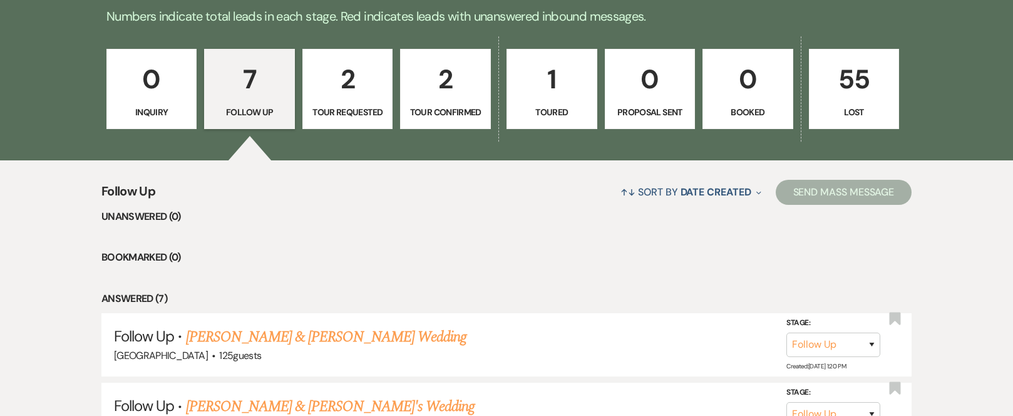
click at [350, 78] on p "2" at bounding box center [348, 79] width 75 height 42
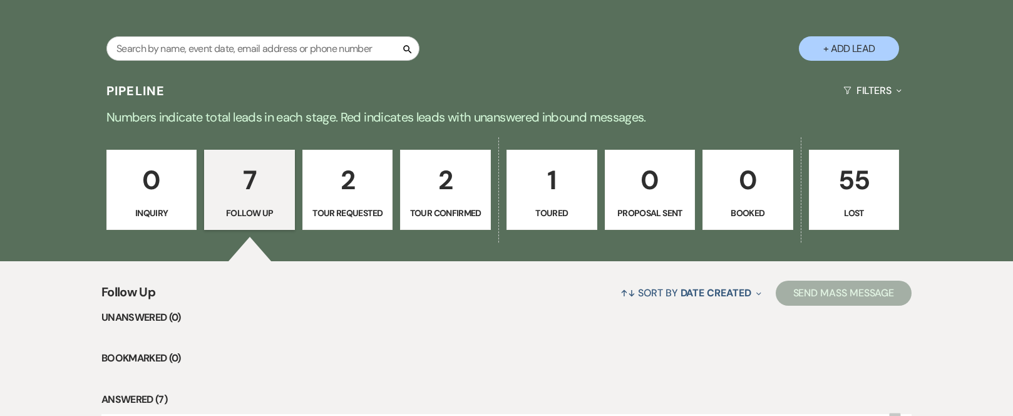
select select "2"
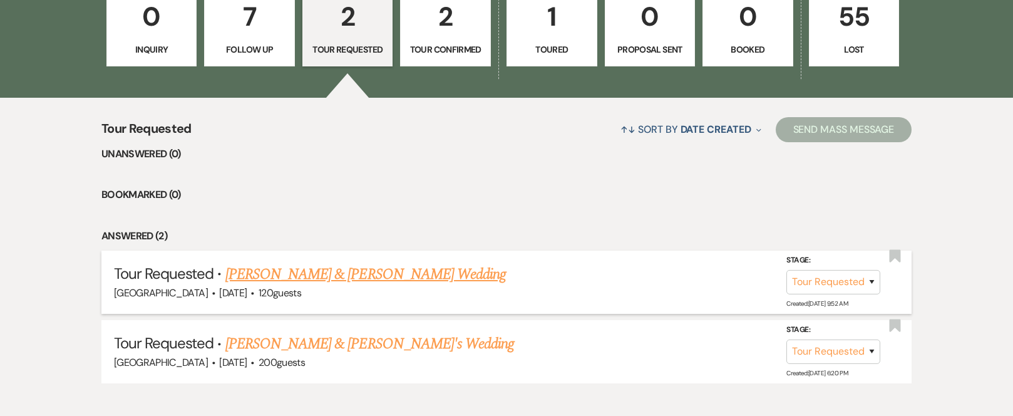
scroll to position [1178, 0]
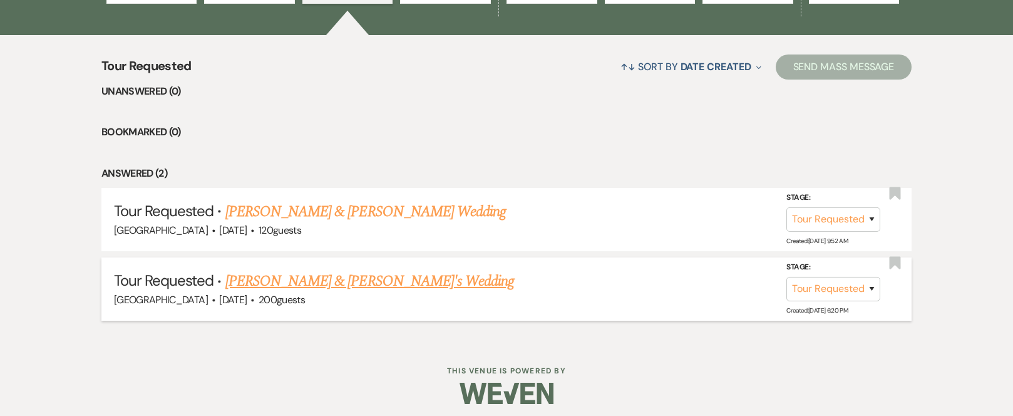
click at [333, 280] on link "[PERSON_NAME] & [PERSON_NAME]'s Wedding" at bounding box center [369, 281] width 289 height 23
select select "2"
select select "17"
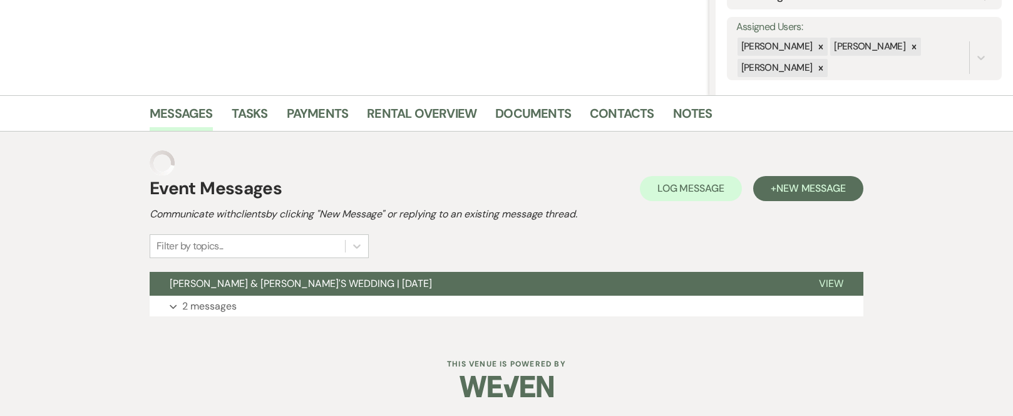
scroll to position [194, 0]
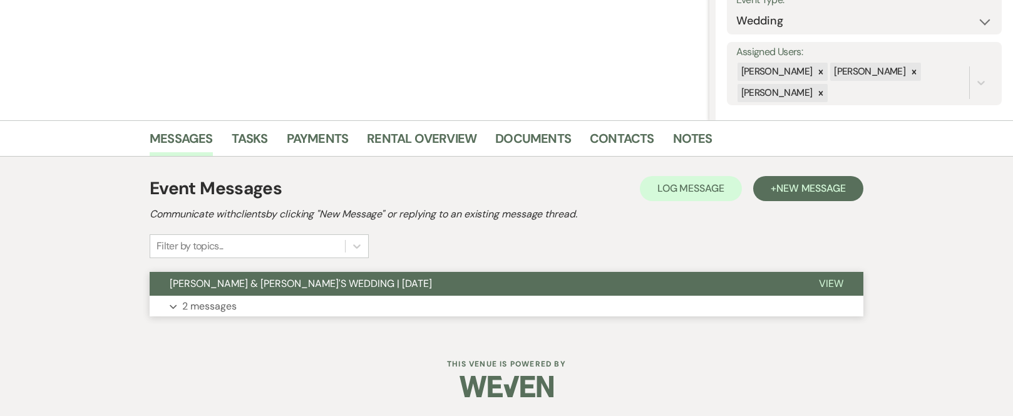
click at [366, 286] on span "[PERSON_NAME] & [PERSON_NAME]'S WEDDING | [DATE]" at bounding box center [301, 283] width 262 height 13
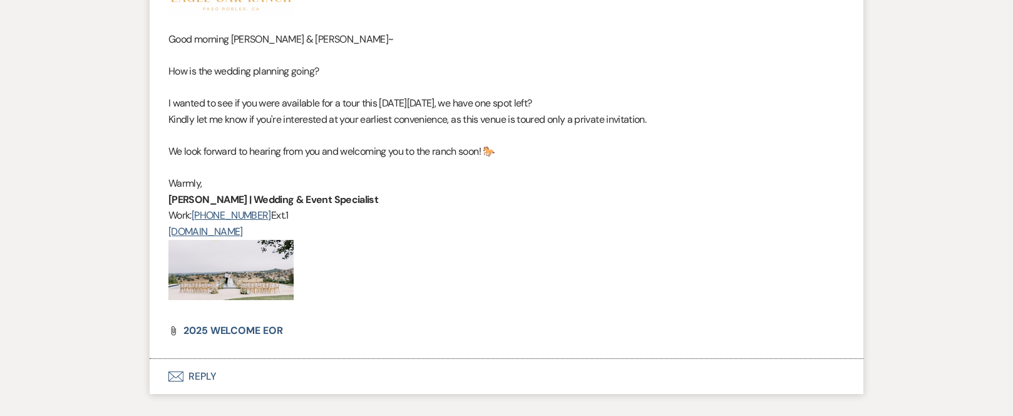
scroll to position [1634, 0]
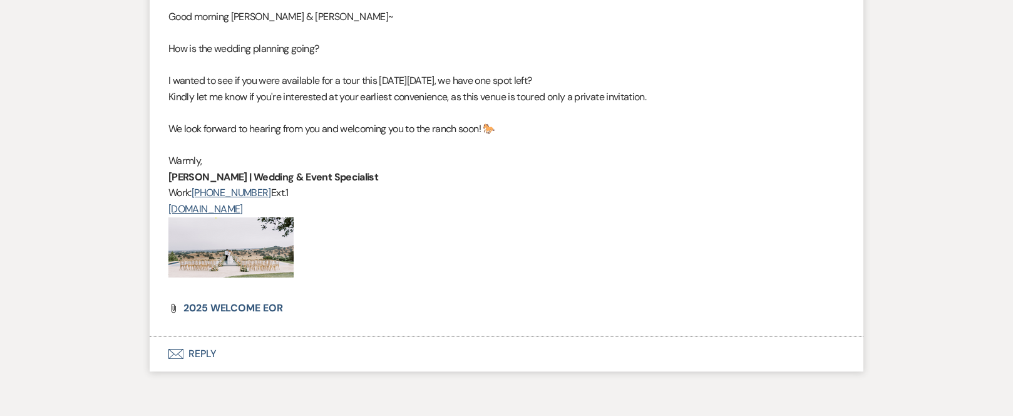
click at [329, 272] on p "﻿" at bounding box center [506, 247] width 676 height 60
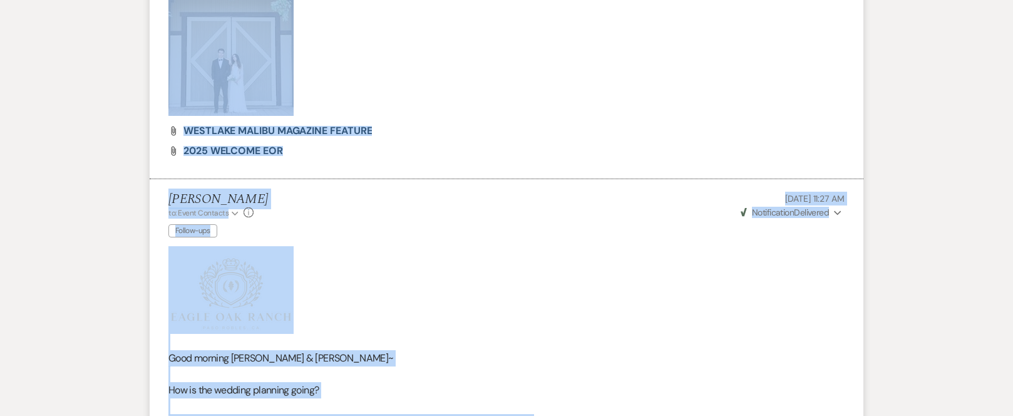
scroll to position [1261, 0]
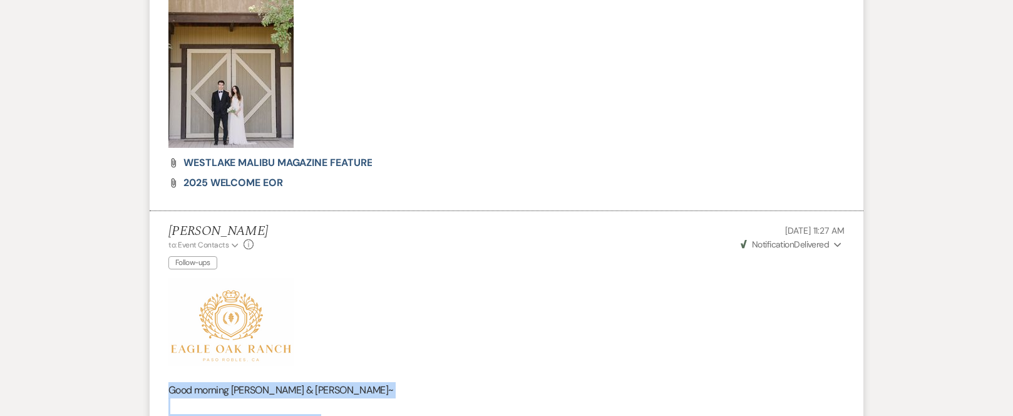
drag, startPoint x: 476, startPoint y: 256, endPoint x: 165, endPoint y: 388, distance: 337.9
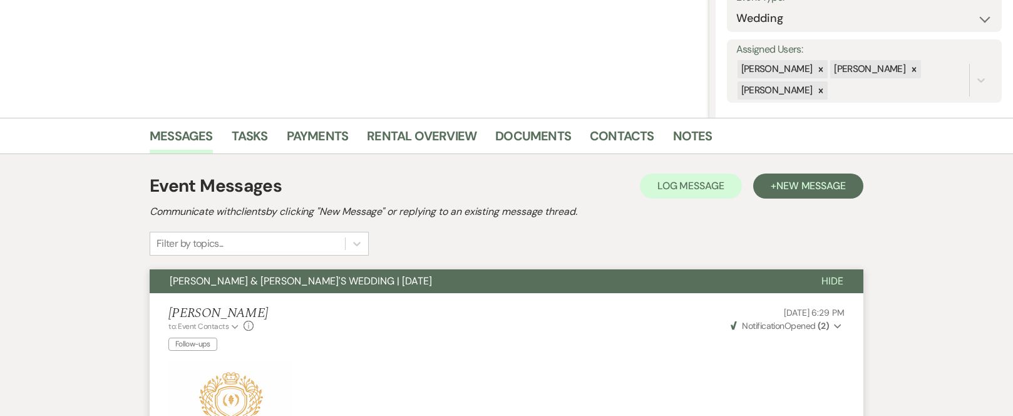
scroll to position [0, 0]
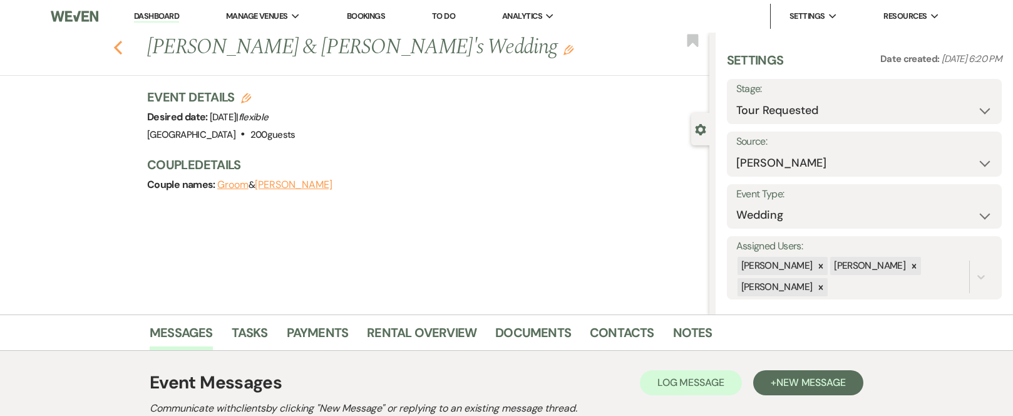
click at [122, 47] on icon "Previous" at bounding box center [117, 47] width 9 height 15
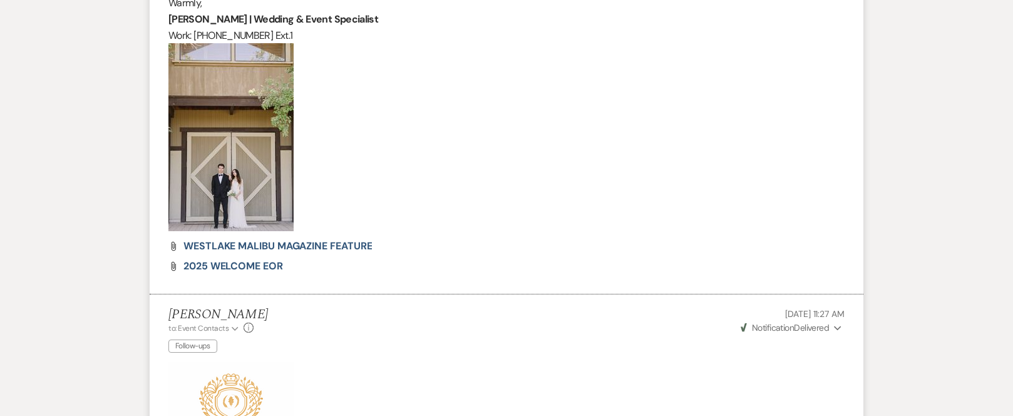
select select "2"
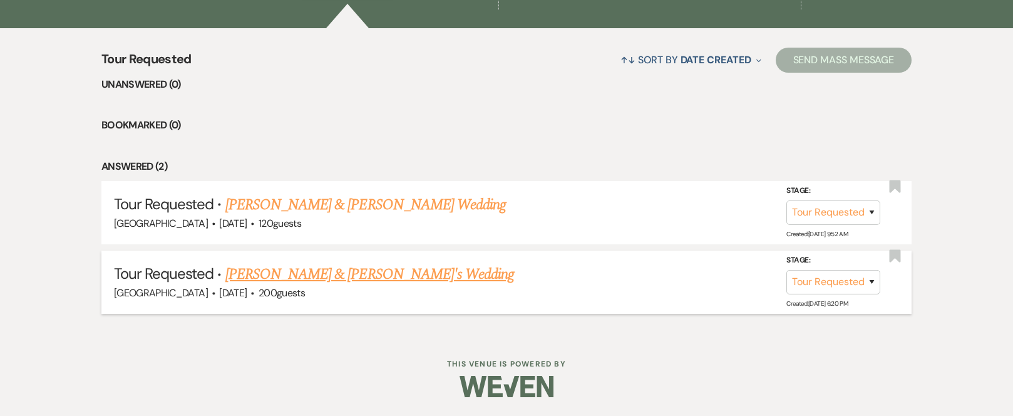
scroll to position [1059, 0]
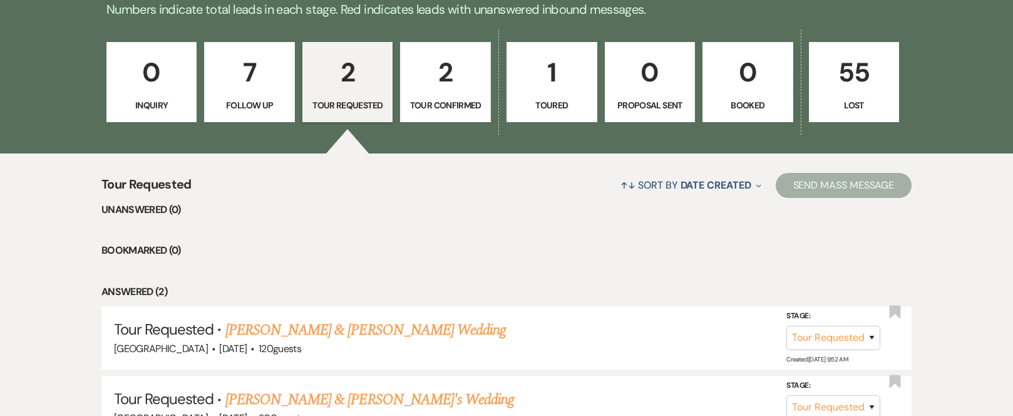
click at [253, 73] on p "7" at bounding box center [249, 72] width 75 height 42
select select "9"
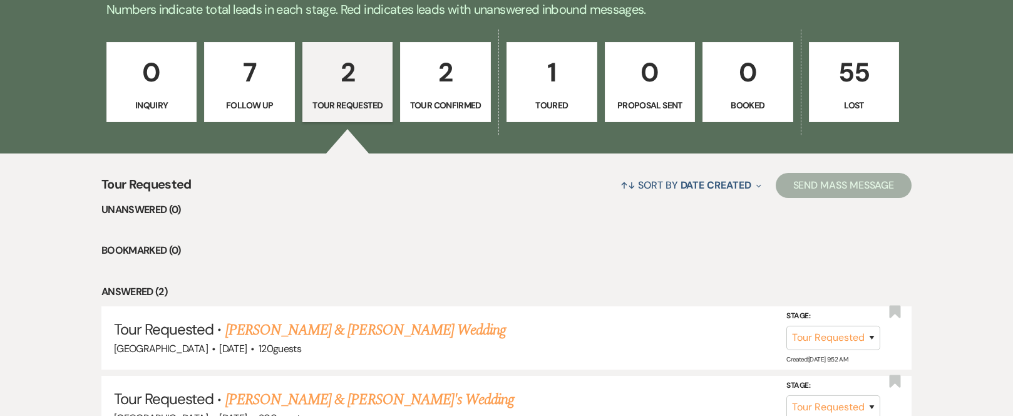
select select "9"
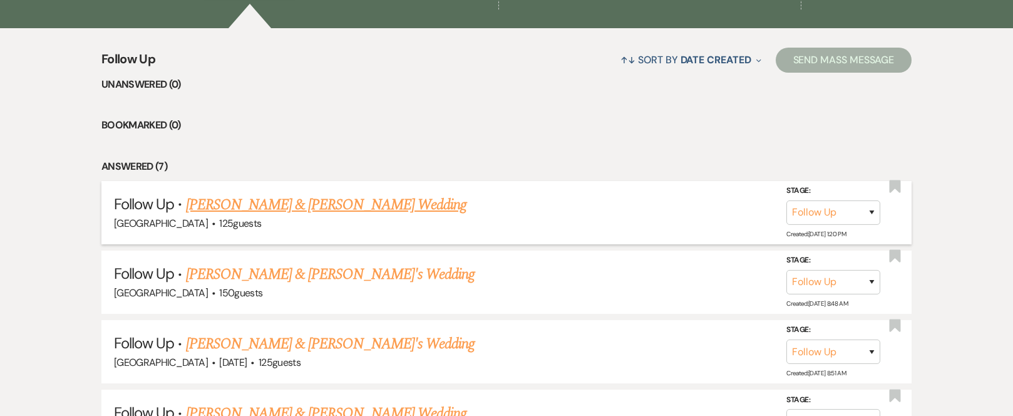
click at [301, 206] on link "[PERSON_NAME] & [PERSON_NAME] Wedding" at bounding box center [326, 204] width 281 height 23
select select "9"
select select "5"
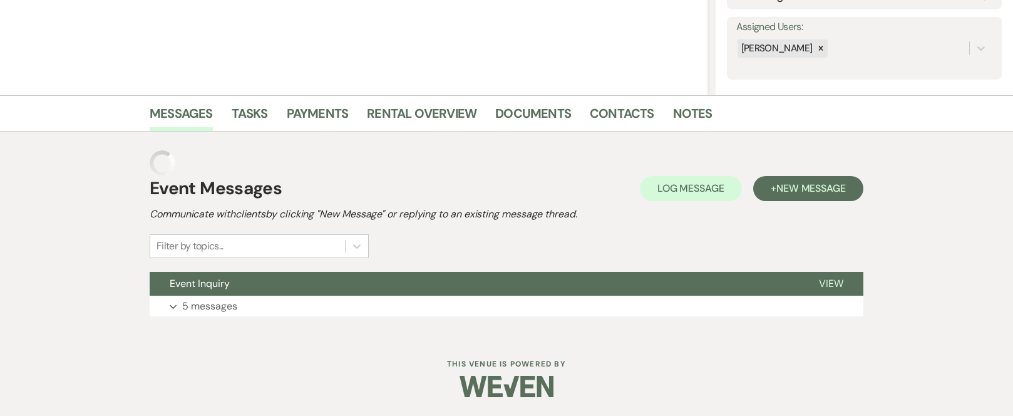
scroll to position [194, 0]
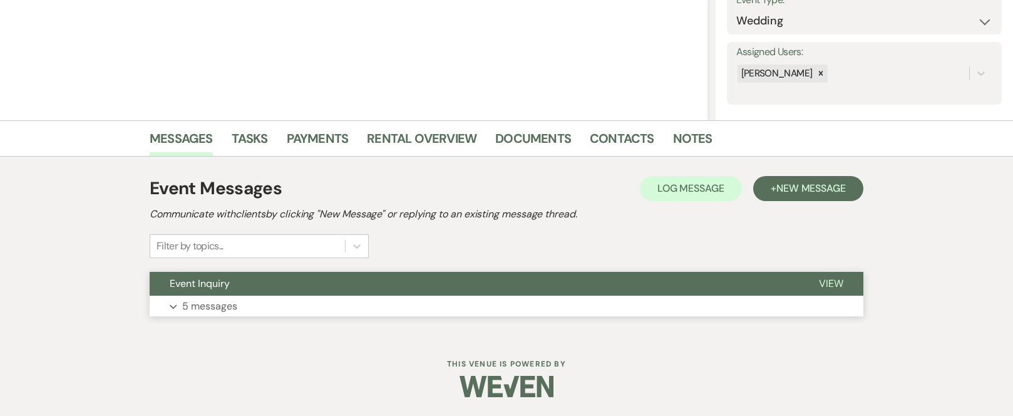
click at [404, 281] on button "Event Inquiry" at bounding box center [474, 284] width 649 height 24
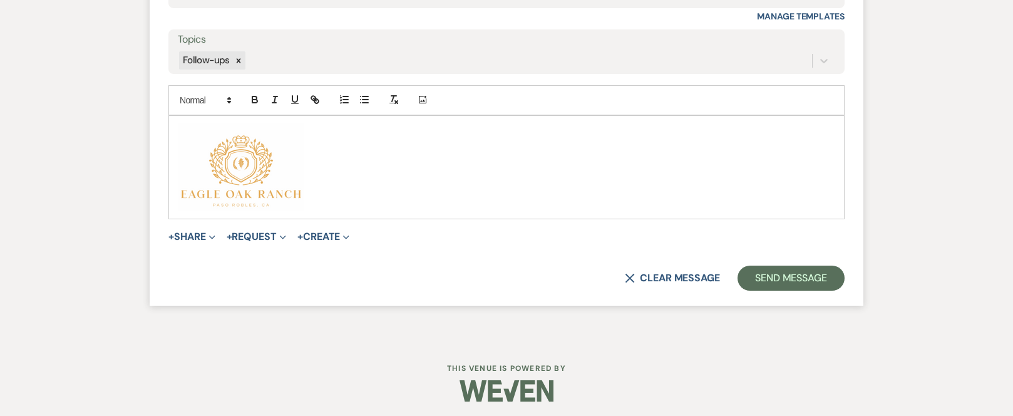
scroll to position [2494, 0]
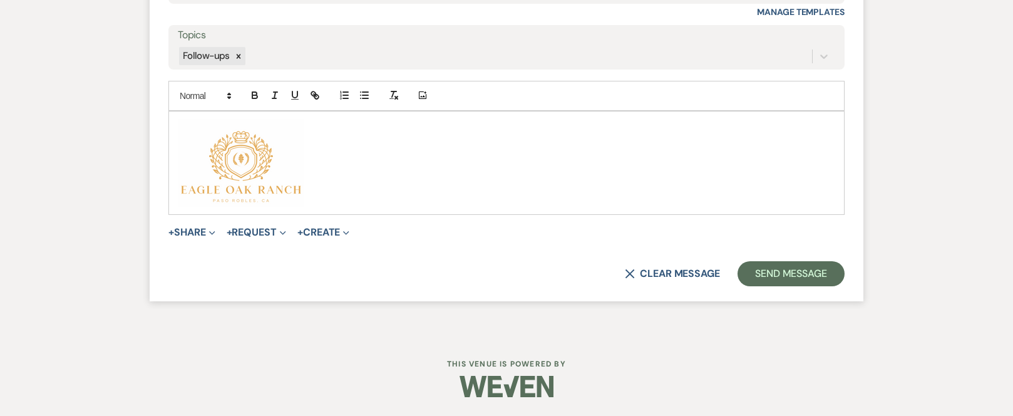
click at [327, 196] on p "﻿ ﻿" at bounding box center [506, 163] width 656 height 88
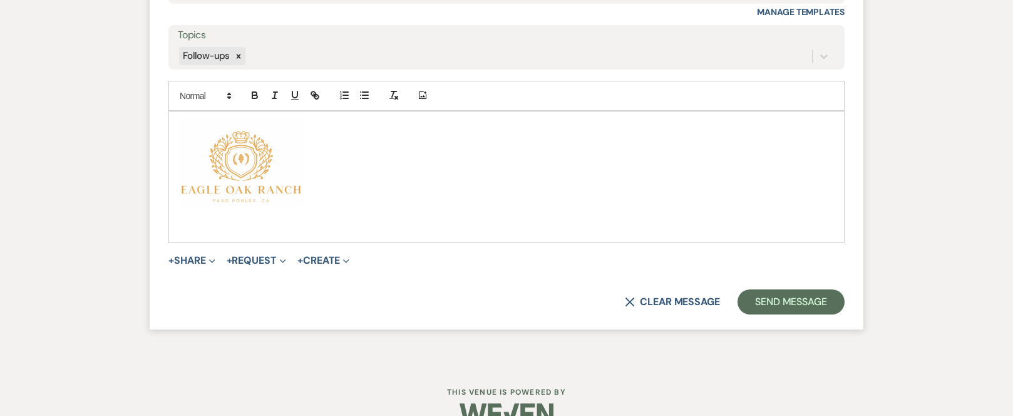
paste div
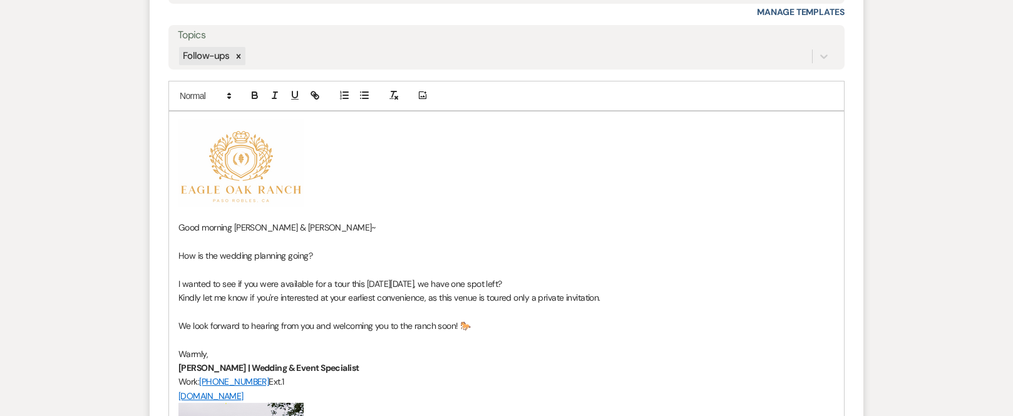
click at [296, 227] on span "Good morning [PERSON_NAME] & [PERSON_NAME]~" at bounding box center [277, 227] width 198 height 11
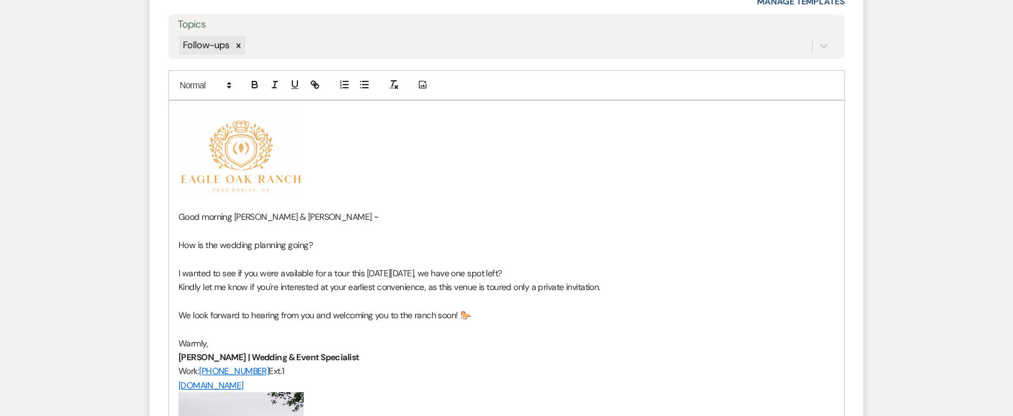
scroll to position [2567, 0]
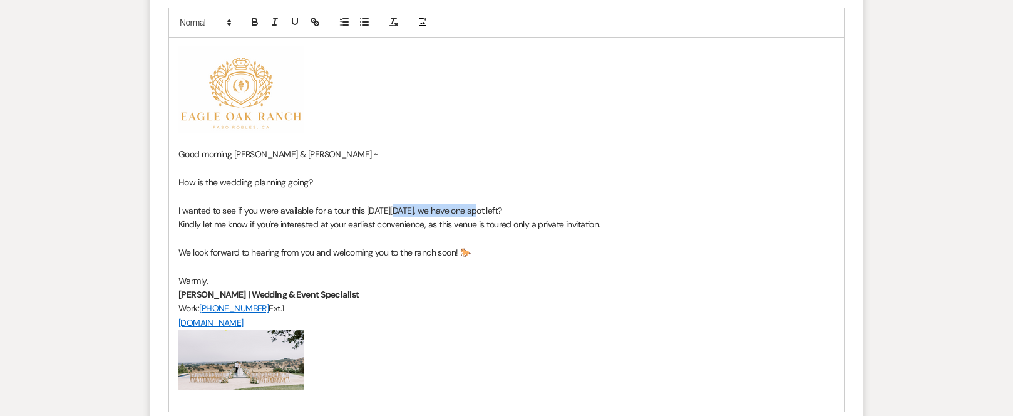
drag, startPoint x: 475, startPoint y: 212, endPoint x: 394, endPoint y: 208, distance: 81.5
click at [394, 208] on span "I wanted to see if you were available for a tour this [DATE][DATE], we have one…" at bounding box center [340, 210] width 324 height 11
click at [252, 21] on icon "button" at bounding box center [254, 20] width 4 height 3
click at [673, 153] on p "Good morning [PERSON_NAME] & [PERSON_NAME] ~" at bounding box center [506, 154] width 656 height 14
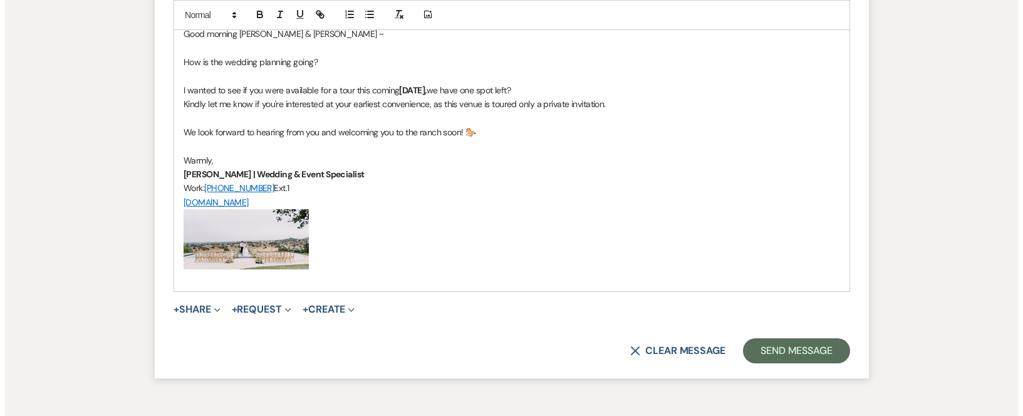
scroll to position [2693, 0]
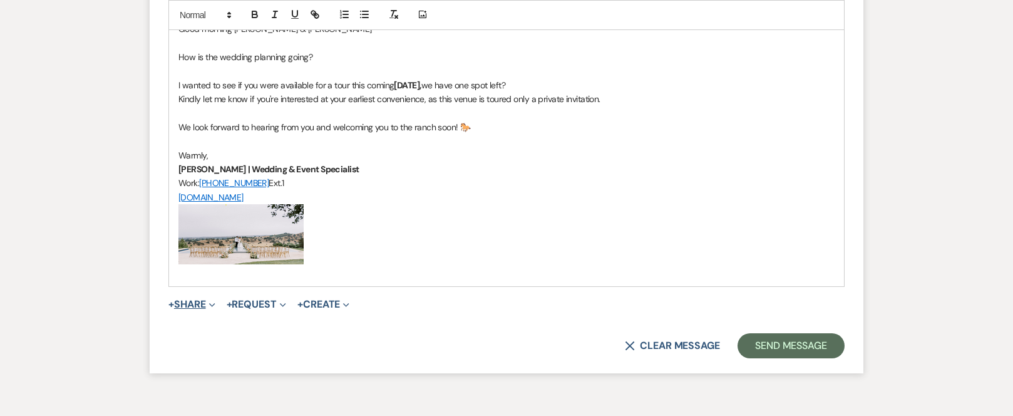
click at [172, 306] on span "+" at bounding box center [171, 304] width 6 height 10
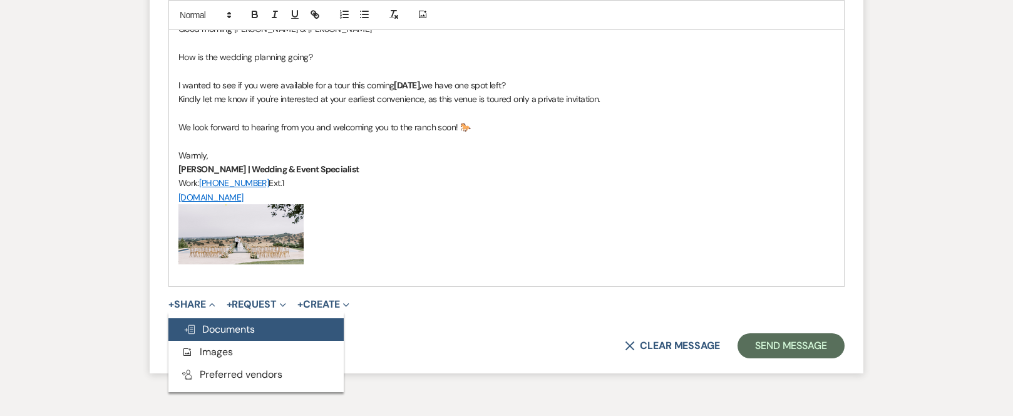
click at [242, 331] on span "Doc Upload Documents" at bounding box center [218, 328] width 71 height 13
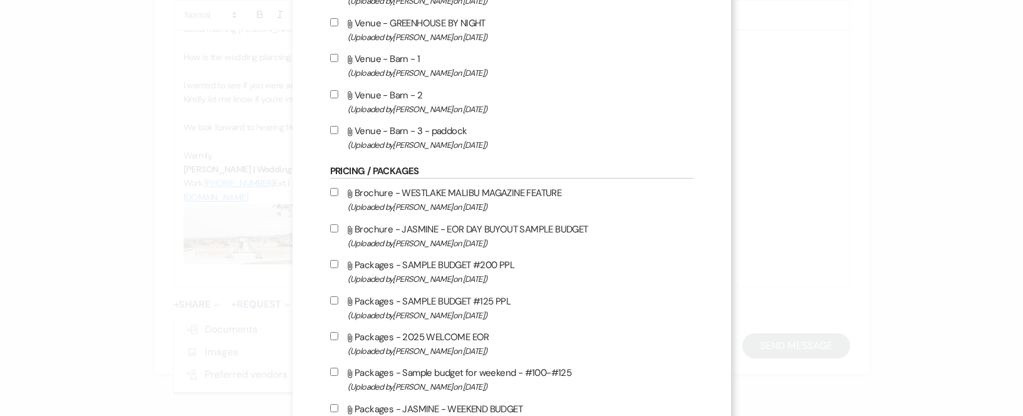
scroll to position [662, 0]
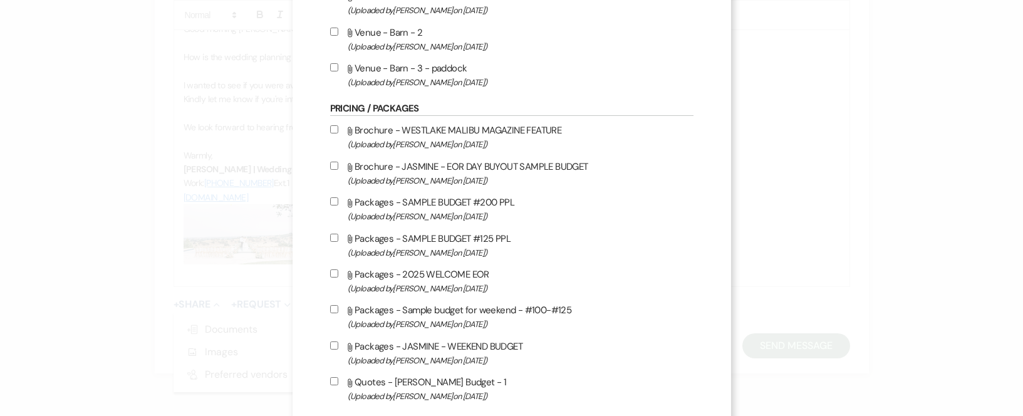
click at [330, 273] on input "Attach File Packages - 2025 WELCOME EOR (Uploaded by [PERSON_NAME] on [DATE] )" at bounding box center [334, 273] width 8 height 8
checkbox input "true"
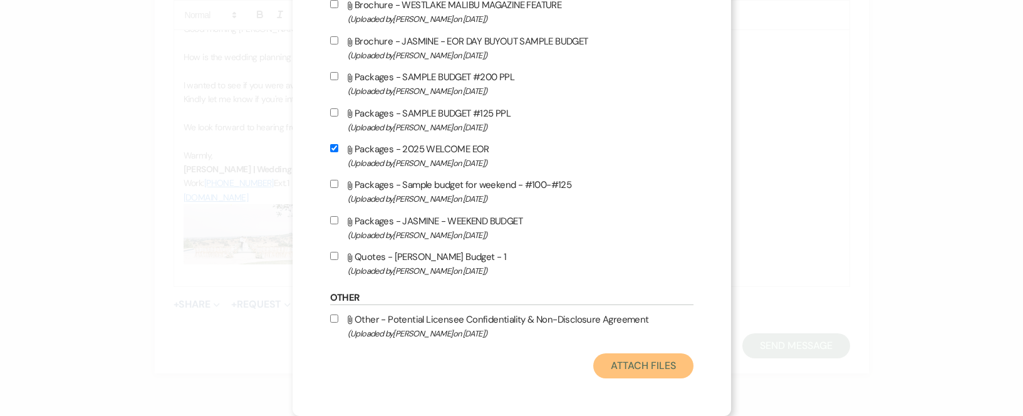
click at [671, 368] on button "Attach Files" at bounding box center [643, 365] width 100 height 25
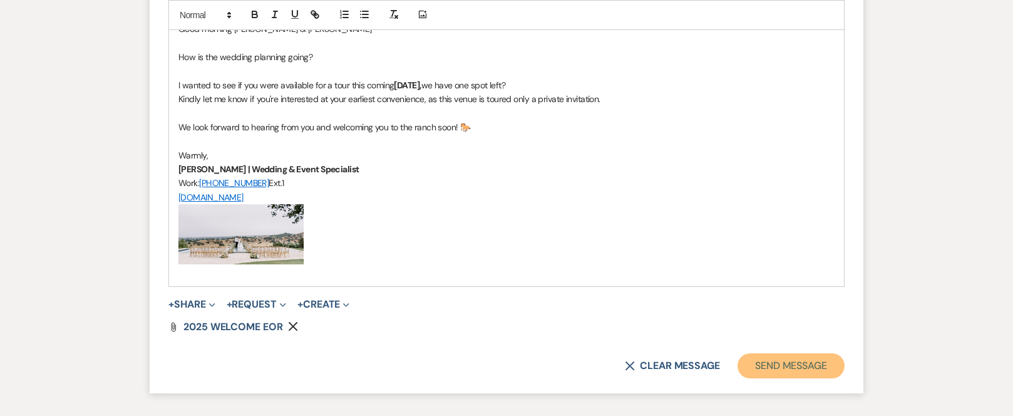
click at [765, 366] on button "Send Message" at bounding box center [791, 365] width 107 height 25
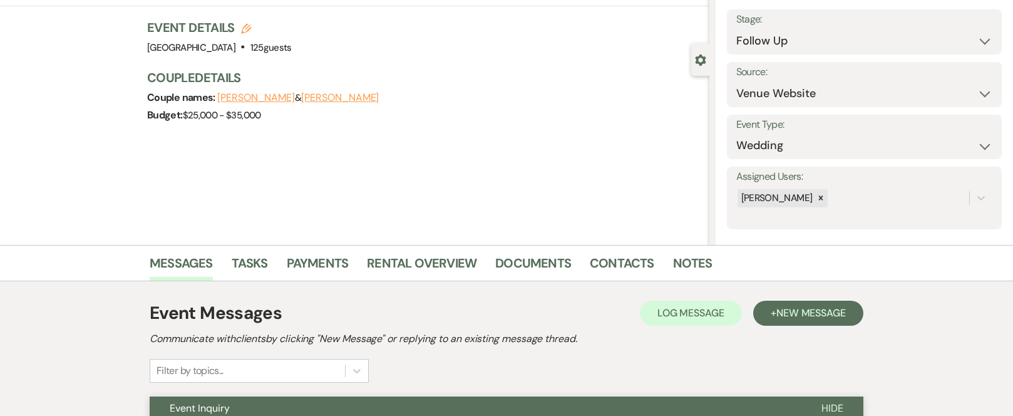
scroll to position [0, 0]
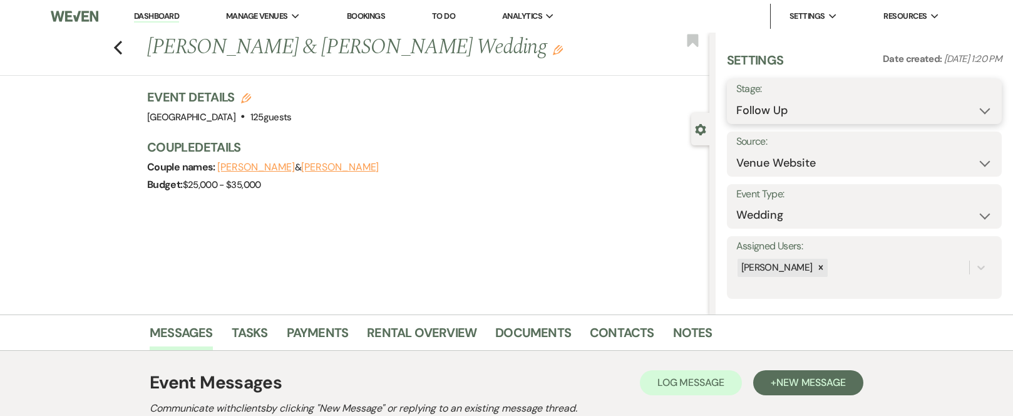
click at [976, 113] on select "Inquiry Follow Up Tour Requested Tour Confirmed Toured Proposal Sent Booked Lost" at bounding box center [864, 110] width 256 height 24
select select "2"
click at [736, 98] on select "Inquiry Follow Up Tour Requested Tour Confirmed Toured Proposal Sent Booked Lost" at bounding box center [864, 110] width 256 height 24
click at [972, 101] on button "Save" at bounding box center [973, 101] width 58 height 25
click at [123, 50] on icon "Previous" at bounding box center [117, 47] width 9 height 15
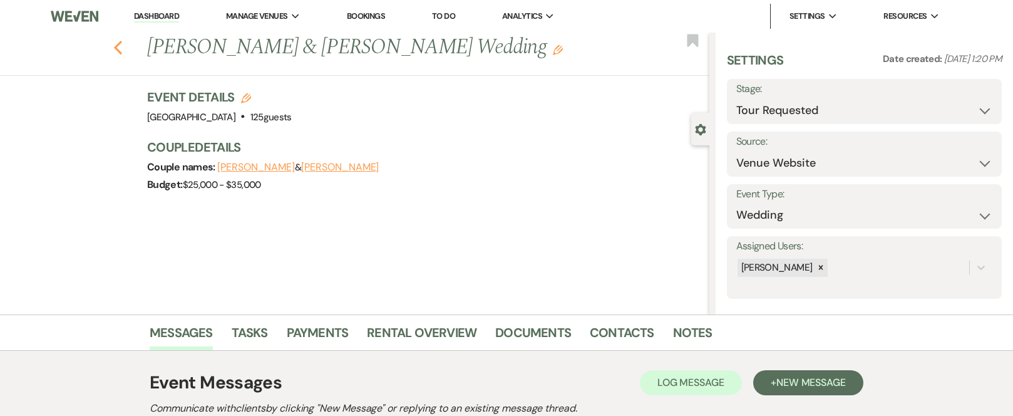
select select "2"
select select "9"
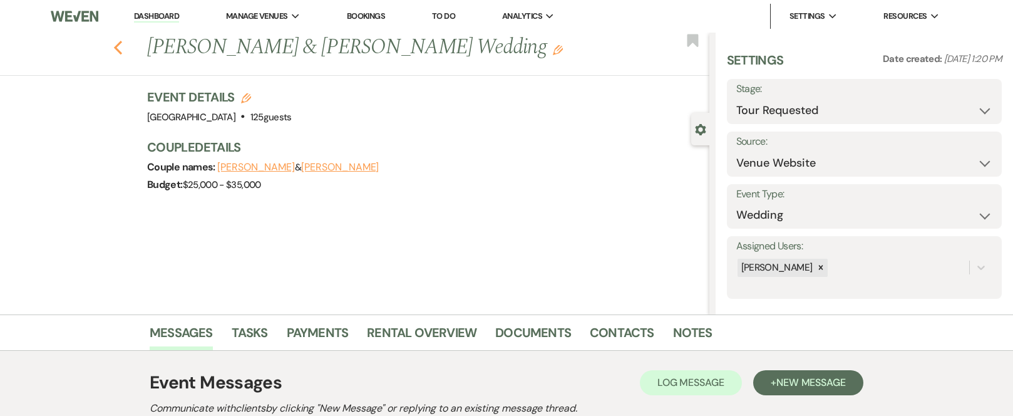
select select "9"
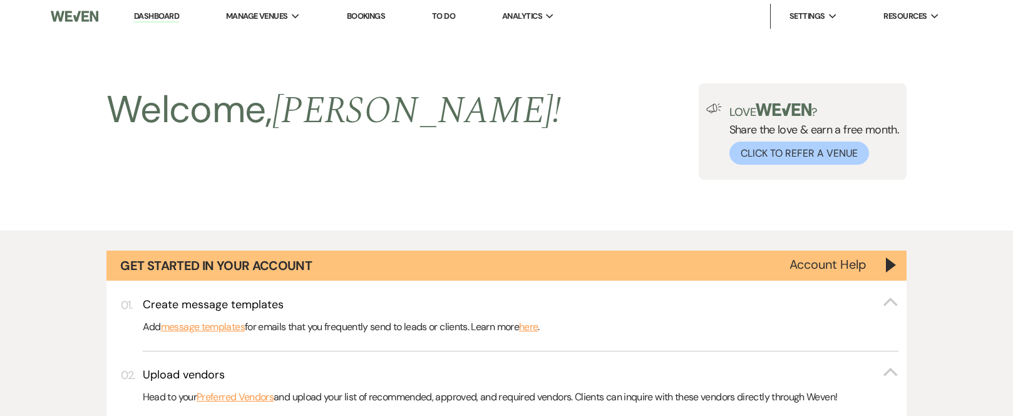
scroll to position [1185, 0]
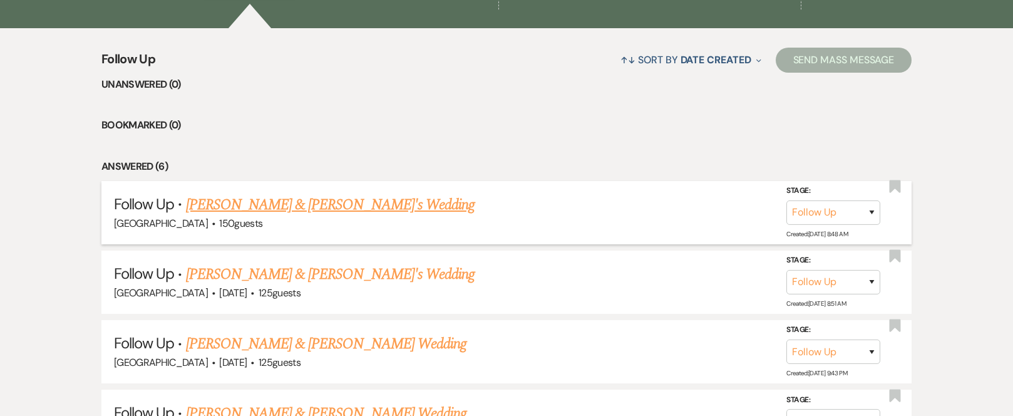
click at [284, 203] on link "[PERSON_NAME] & [PERSON_NAME]'s Wedding" at bounding box center [330, 204] width 289 height 23
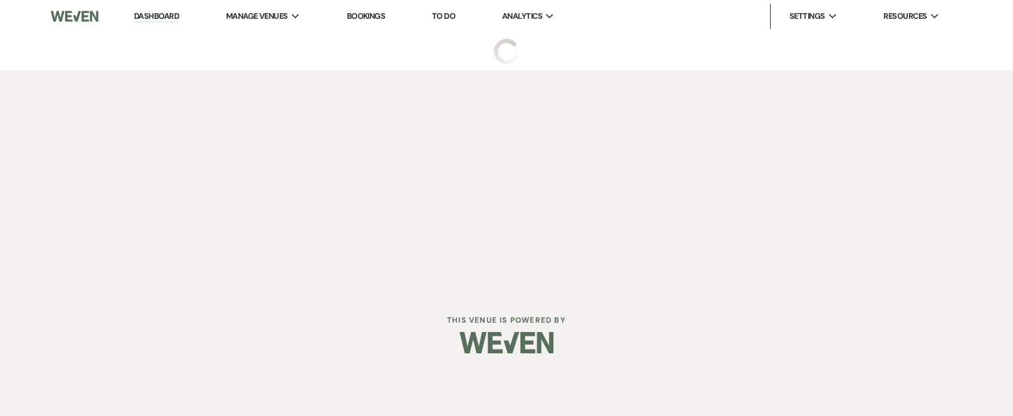
select select "9"
select select "5"
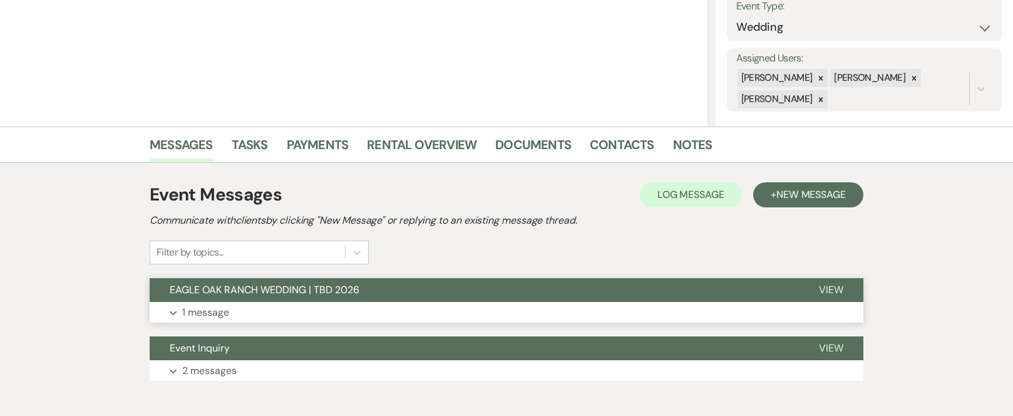
scroll to position [250, 0]
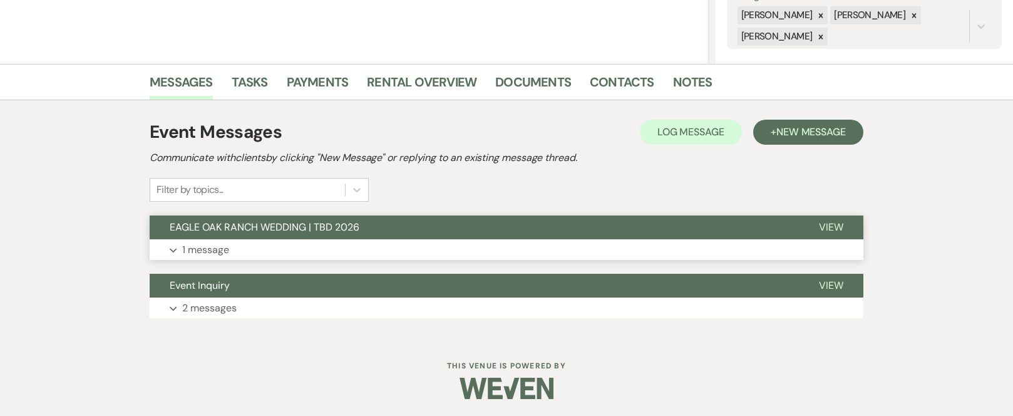
click at [585, 227] on button "EAGLE OAK RANCH WEDDING | TBD 2026" at bounding box center [474, 227] width 649 height 24
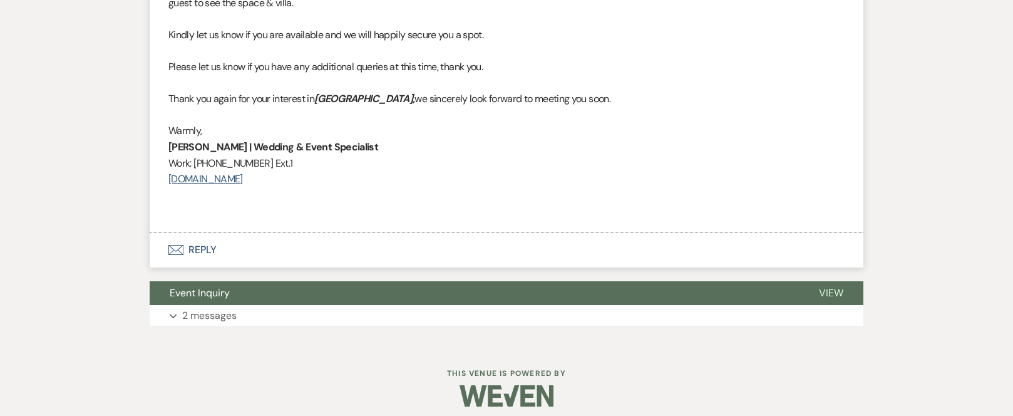
scroll to position [1167, 0]
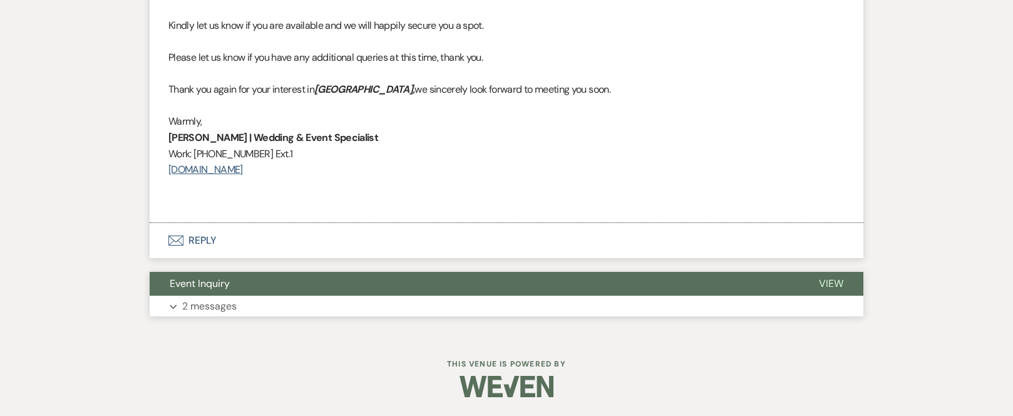
click at [483, 283] on button "Event Inquiry" at bounding box center [474, 284] width 649 height 24
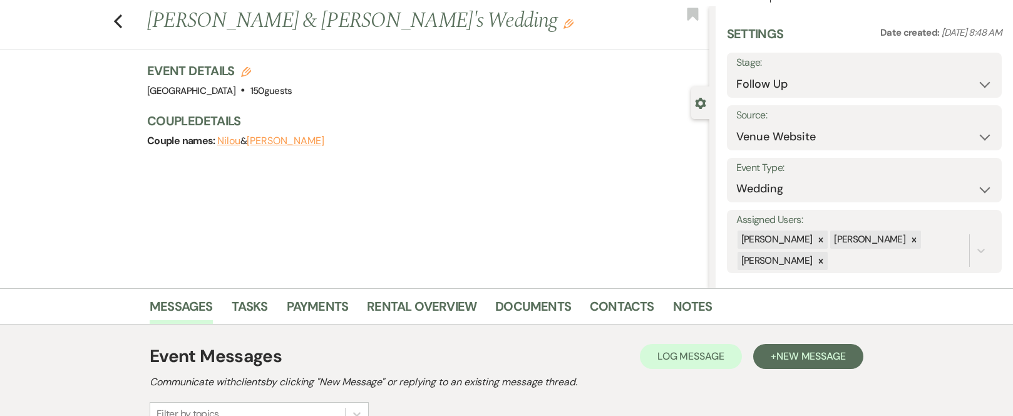
scroll to position [10, 0]
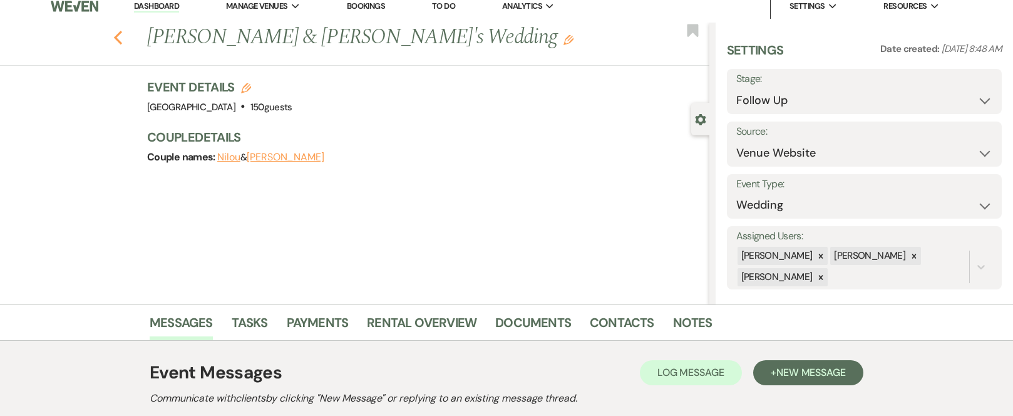
click at [121, 40] on icon "Previous" at bounding box center [117, 37] width 9 height 15
select select "9"
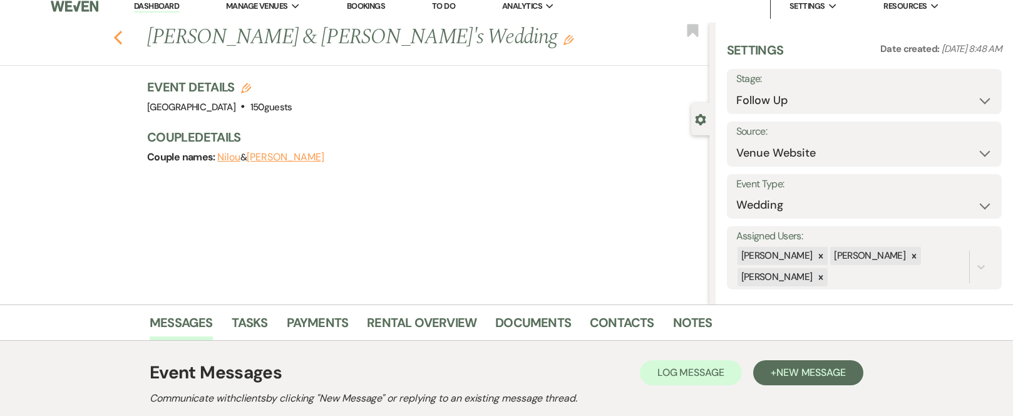
select select "9"
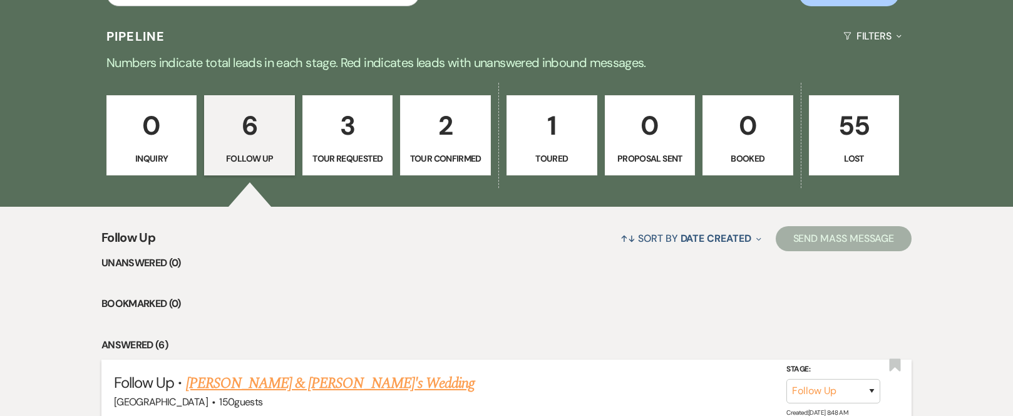
scroll to position [934, 0]
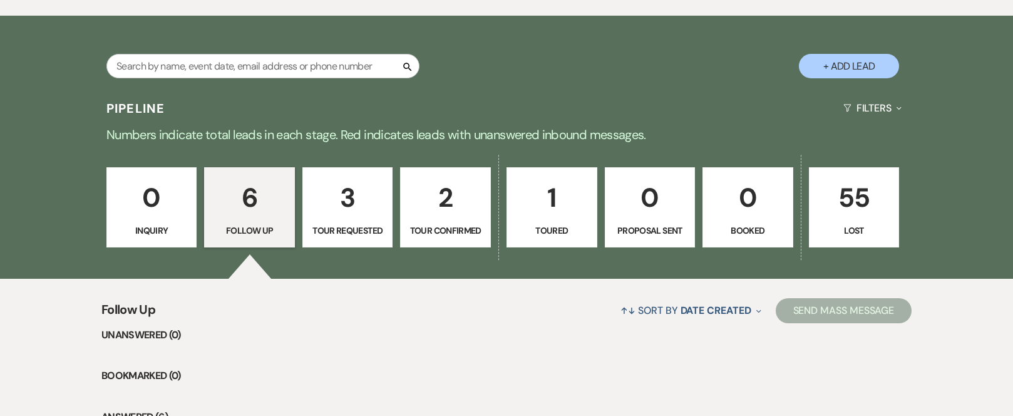
click at [353, 198] on p "3" at bounding box center [348, 198] width 75 height 42
select select "2"
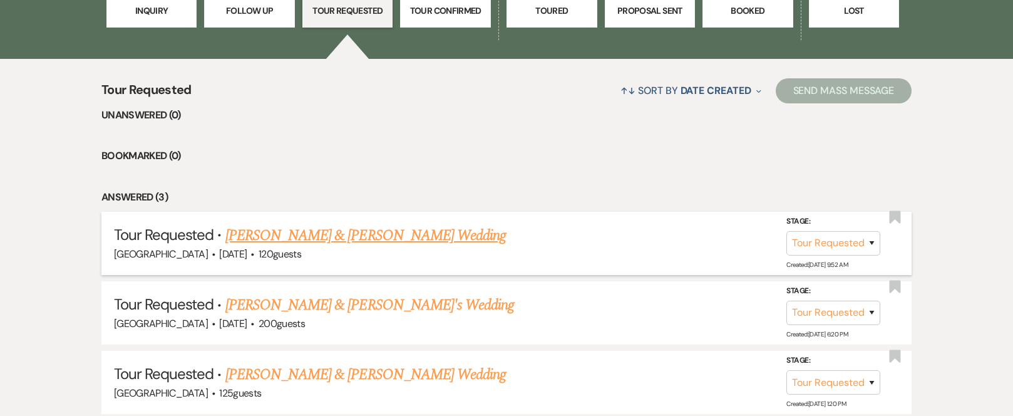
scroll to position [1185, 0]
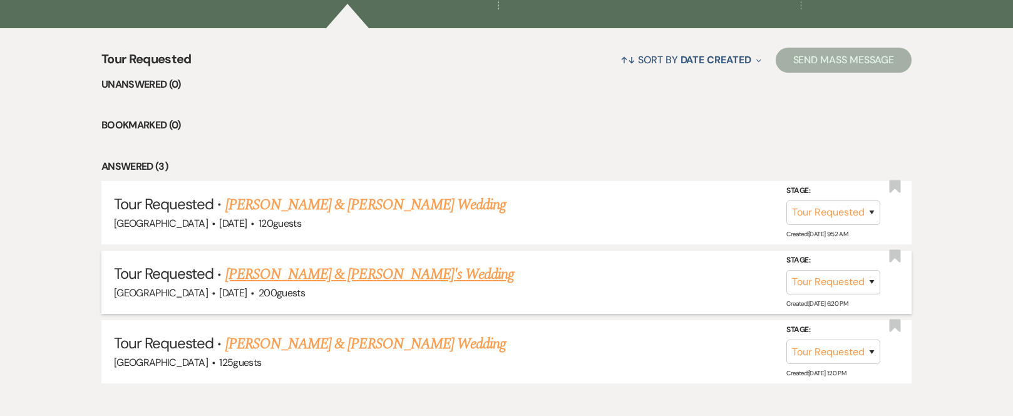
click at [299, 277] on link "[PERSON_NAME] & [PERSON_NAME]'s Wedding" at bounding box center [369, 274] width 289 height 23
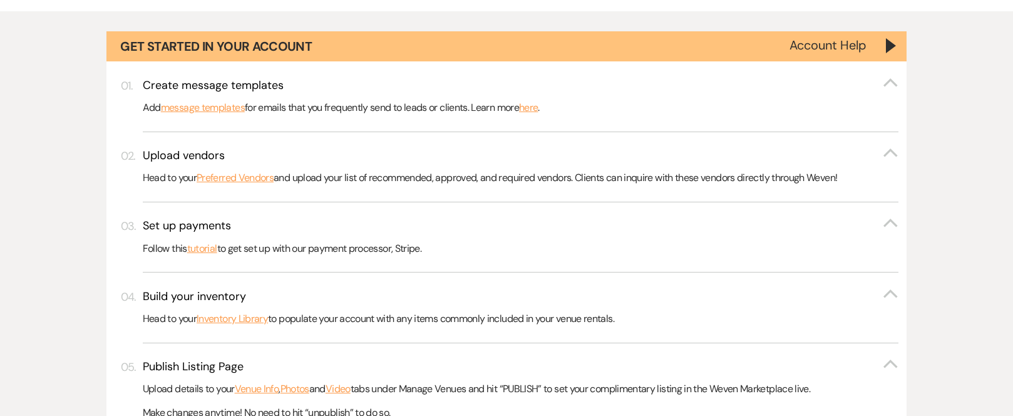
select select "2"
select select "17"
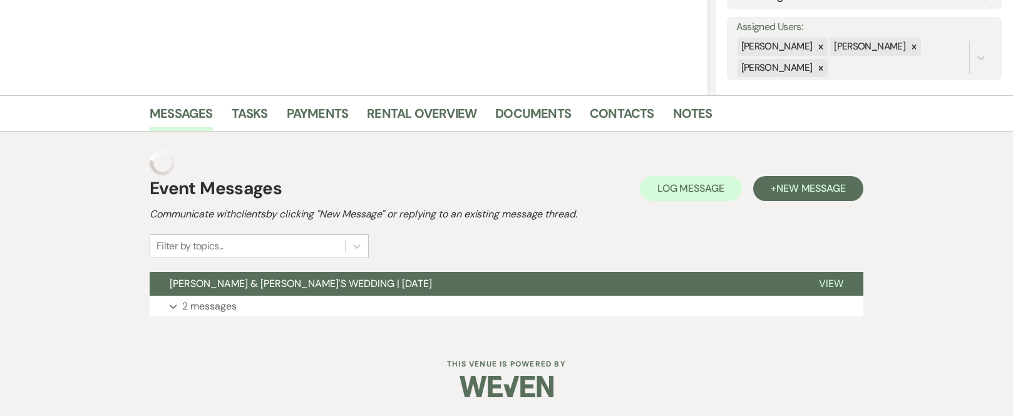
scroll to position [194, 0]
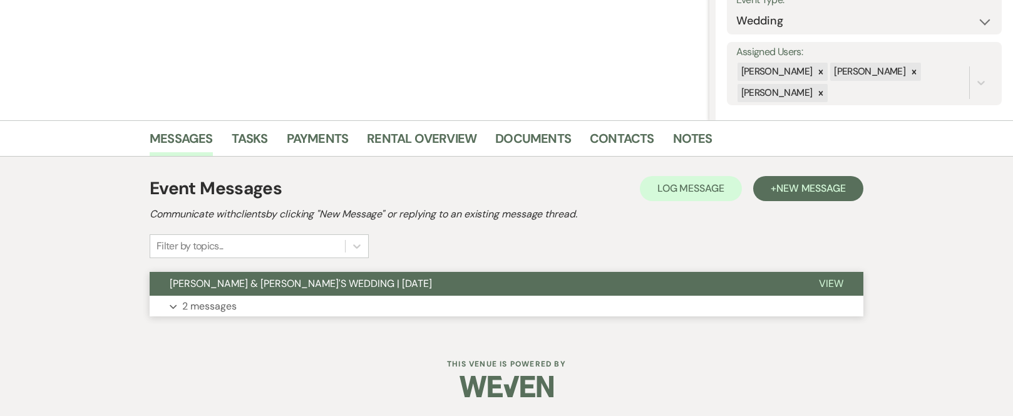
click at [394, 282] on button "[PERSON_NAME] & [PERSON_NAME]'S WEDDING | [DATE]" at bounding box center [474, 284] width 649 height 24
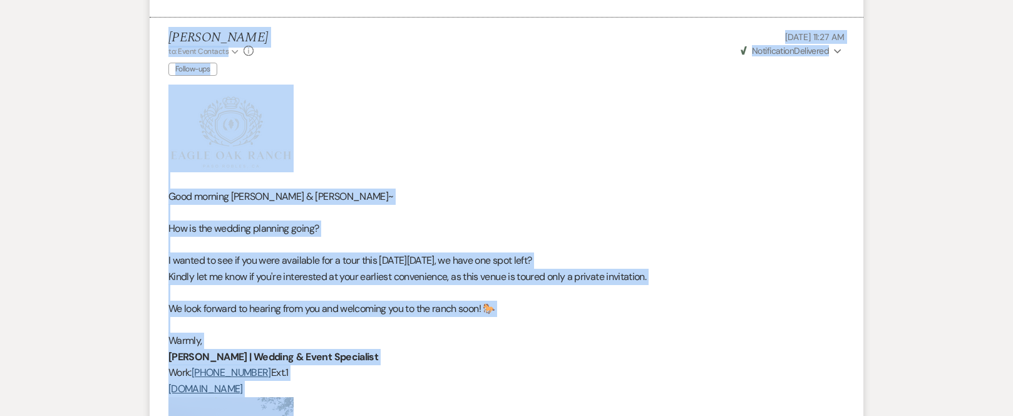
scroll to position [1420, 0]
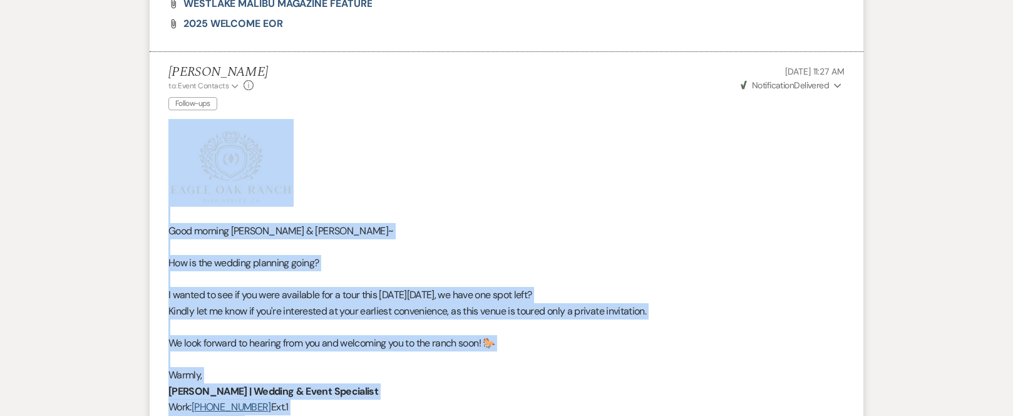
drag, startPoint x: 346, startPoint y: 205, endPoint x: 170, endPoint y: 130, distance: 191.1
click at [170, 130] on div "Good morning [PERSON_NAME] & [PERSON_NAME]~ How is the wedding planning going? …" at bounding box center [506, 313] width 676 height 388
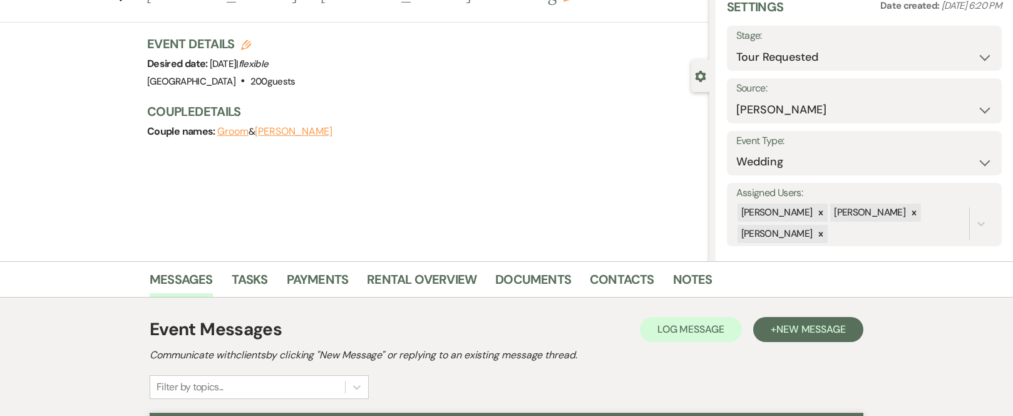
scroll to position [0, 0]
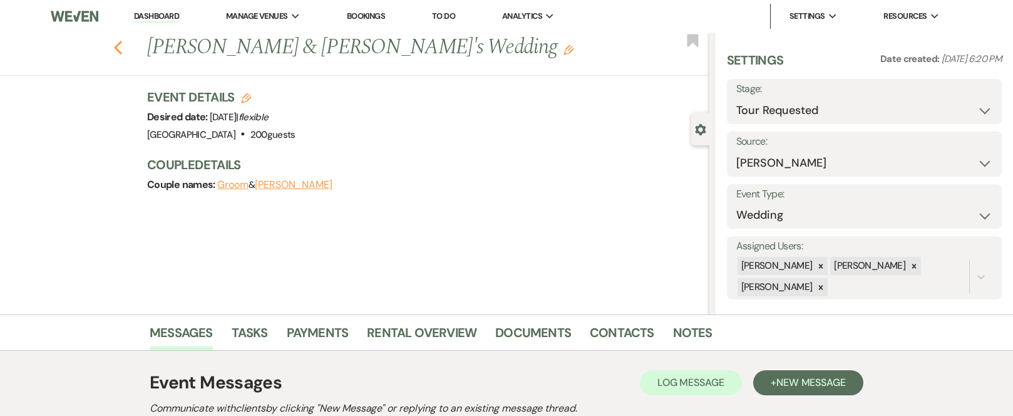
click at [122, 48] on icon "Previous" at bounding box center [117, 47] width 9 height 15
select select "2"
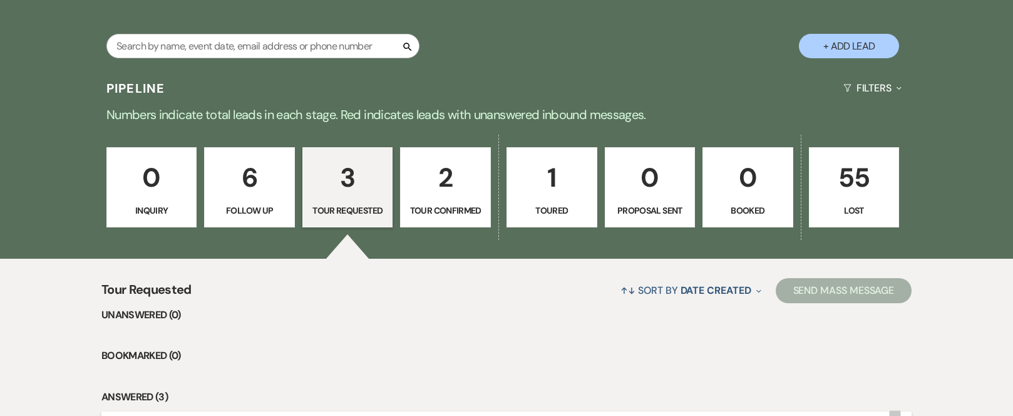
scroll to position [934, 0]
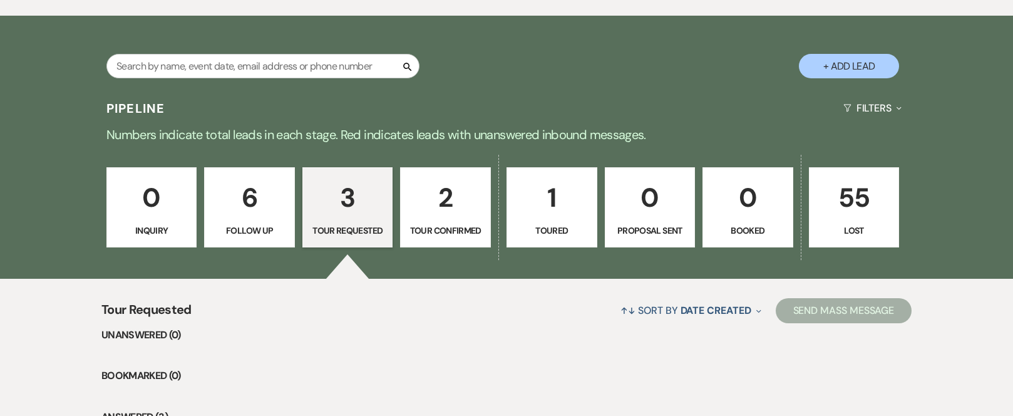
click at [244, 197] on p "6" at bounding box center [249, 198] width 75 height 42
select select "9"
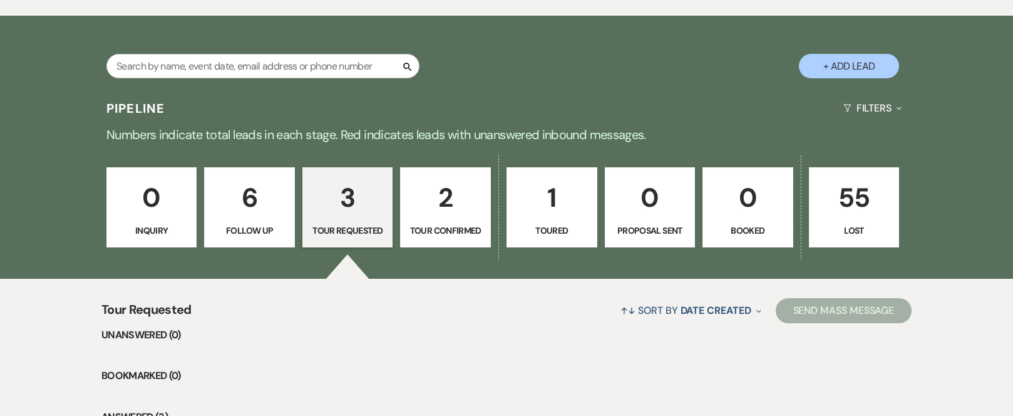
select select "9"
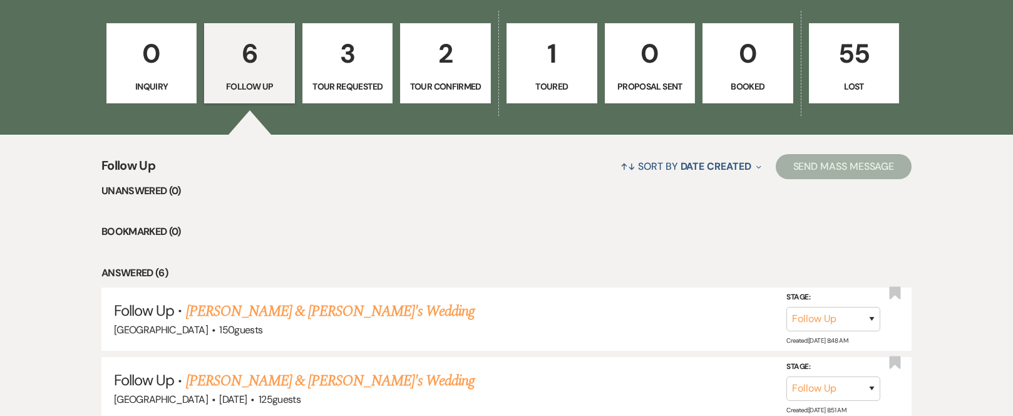
scroll to position [1247, 0]
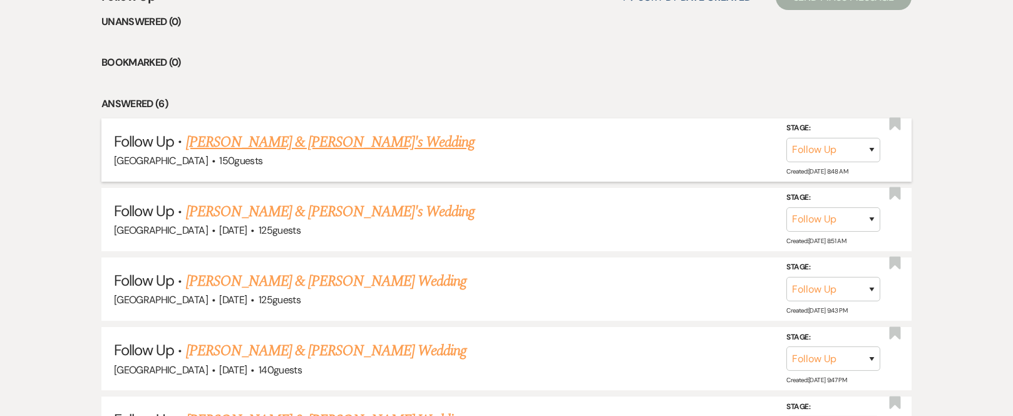
click at [267, 143] on link "[PERSON_NAME] & [PERSON_NAME]'s Wedding" at bounding box center [330, 142] width 289 height 23
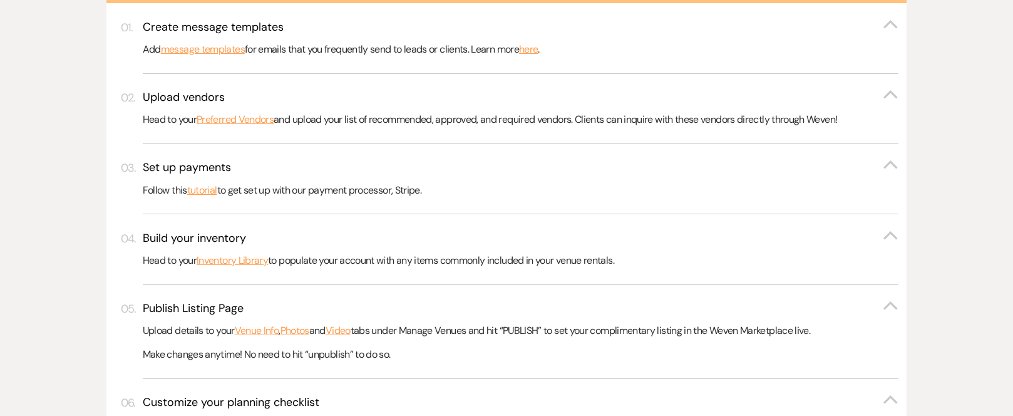
select select "9"
select select "5"
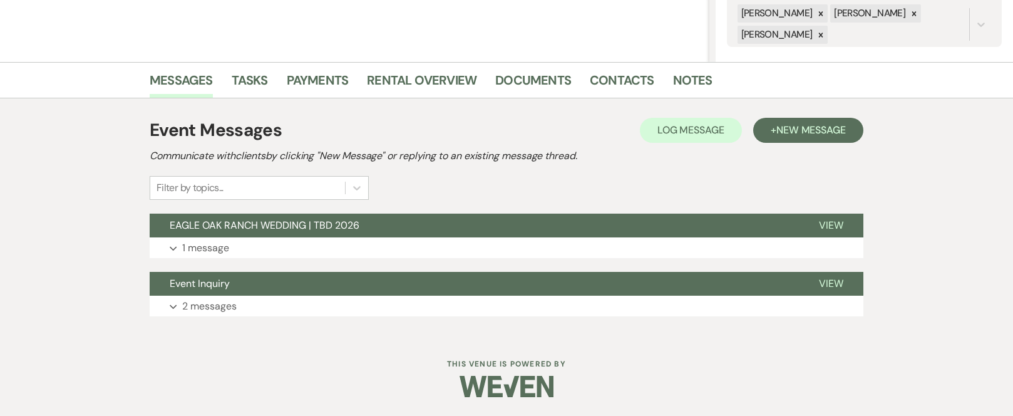
scroll to position [252, 0]
click at [344, 274] on button "Event Inquiry" at bounding box center [474, 284] width 649 height 24
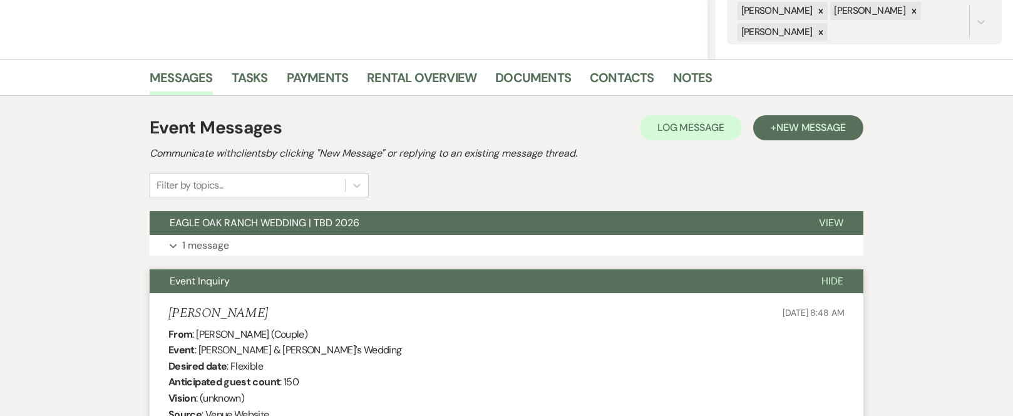
scroll to position [160, 0]
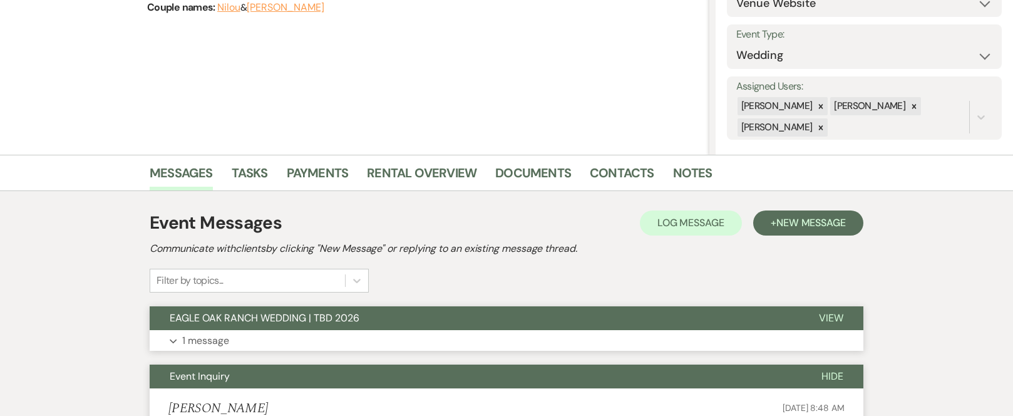
click at [369, 314] on button "EAGLE OAK RANCH WEDDING | TBD 2026" at bounding box center [474, 318] width 649 height 24
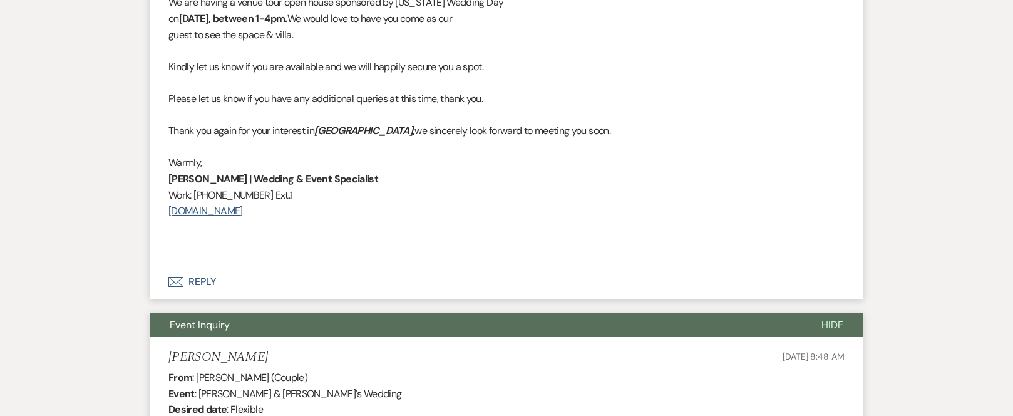
scroll to position [1162, 0]
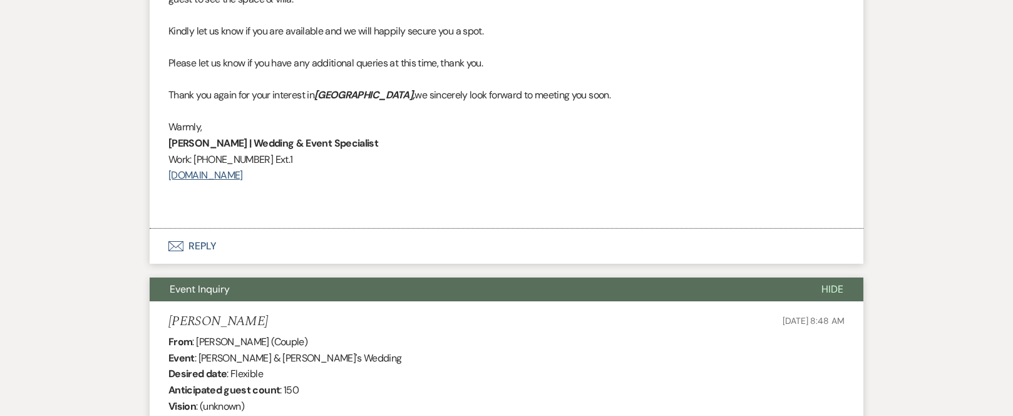
click at [213, 243] on button "Envelope Reply" at bounding box center [507, 246] width 714 height 35
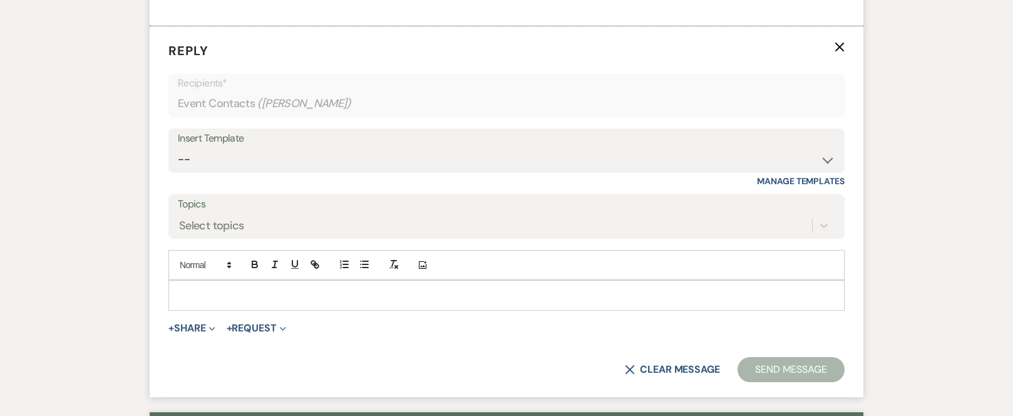
scroll to position [1368, 0]
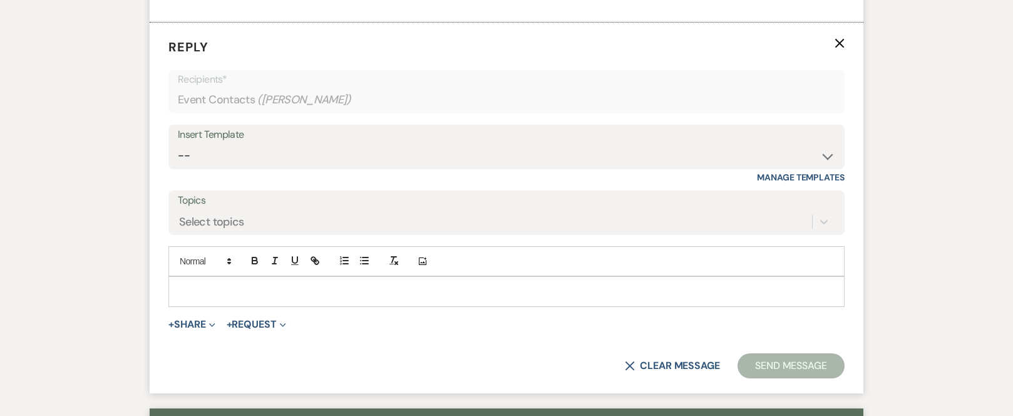
click at [207, 281] on div at bounding box center [506, 291] width 675 height 29
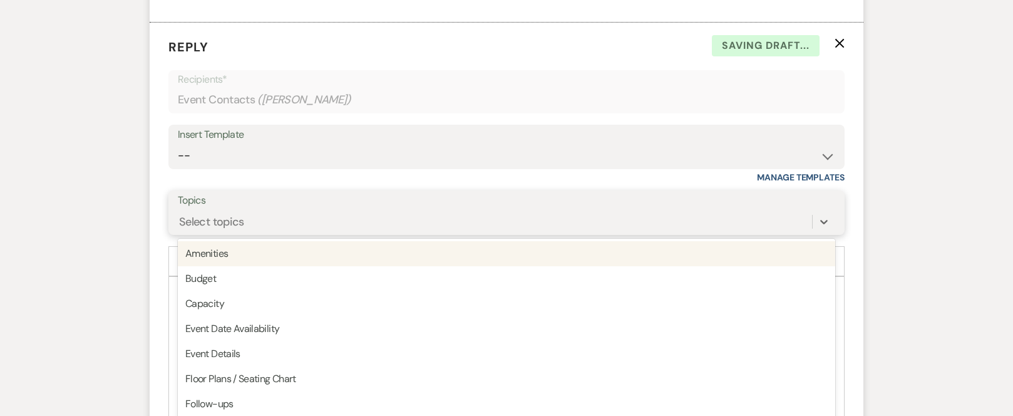
scroll to position [1383, 0]
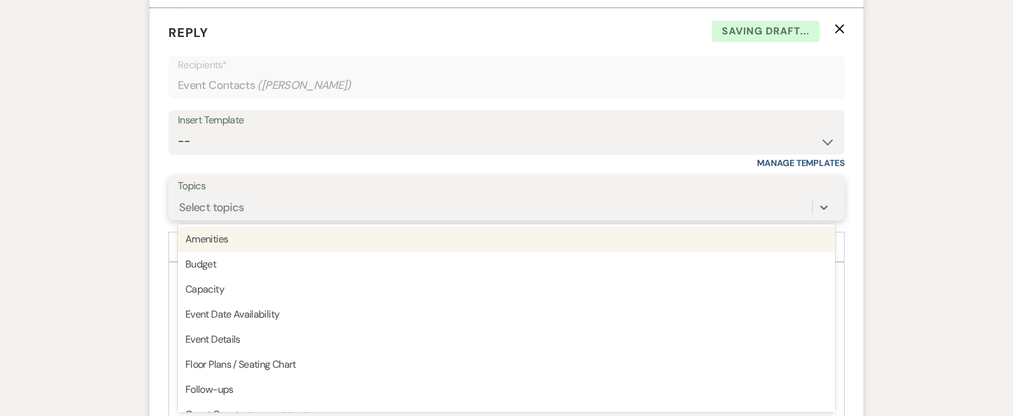
click at [296, 215] on div "Select topics" at bounding box center [495, 208] width 634 height 22
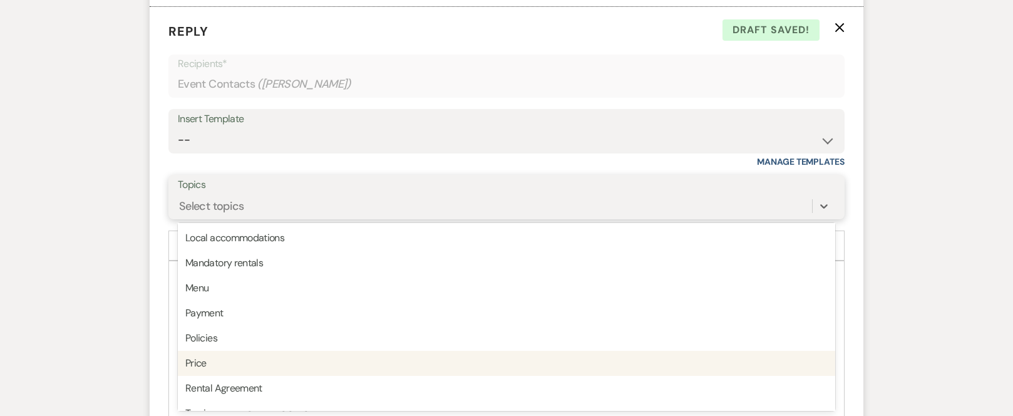
scroll to position [318, 0]
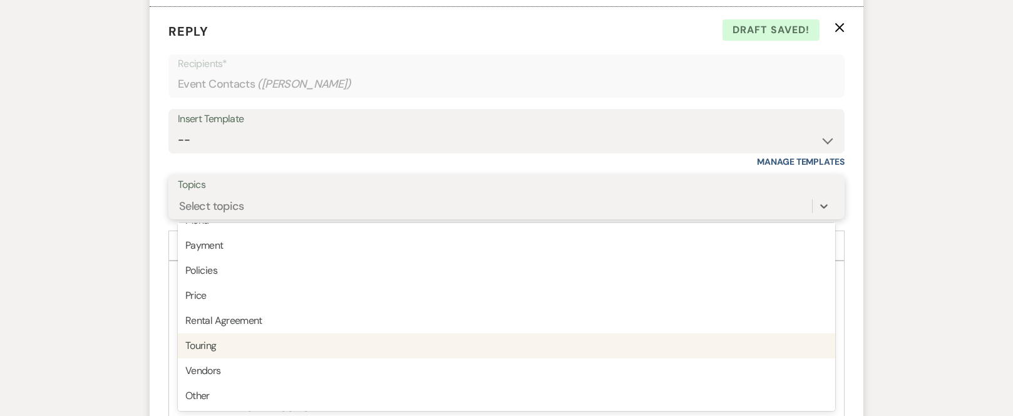
click at [222, 344] on div "Touring" at bounding box center [506, 345] width 657 height 25
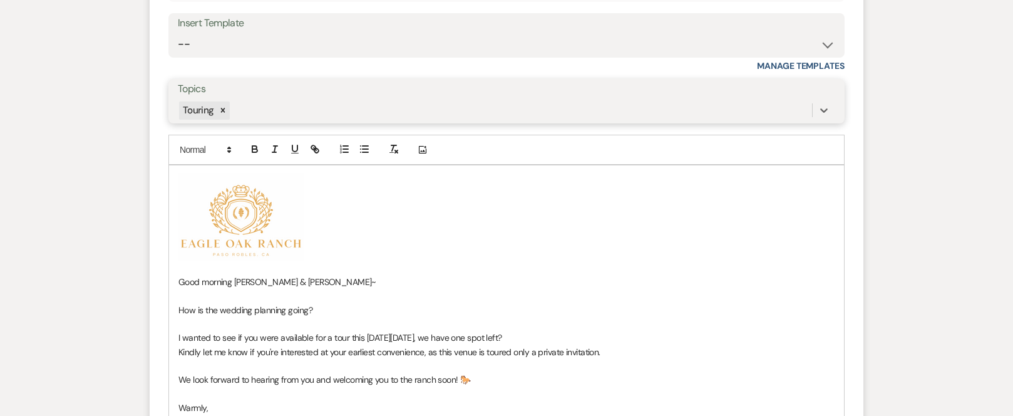
scroll to position [1508, 0]
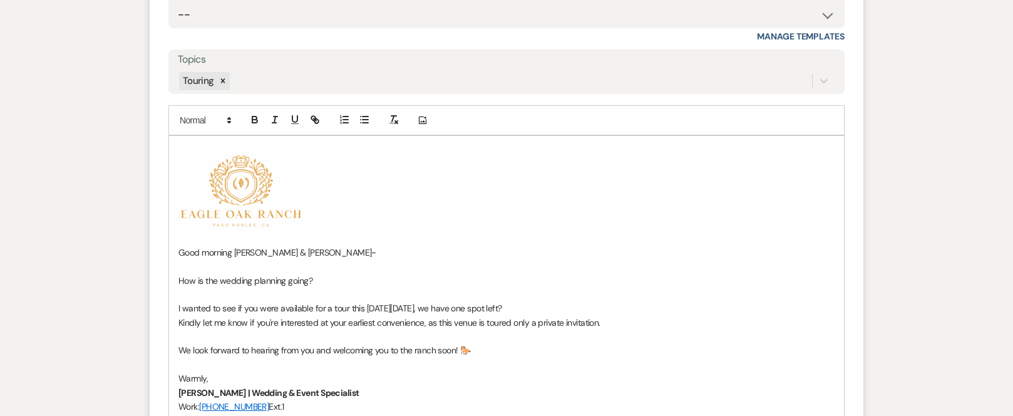
click at [297, 252] on span "Good morning [PERSON_NAME] & [PERSON_NAME]~" at bounding box center [277, 252] width 198 height 11
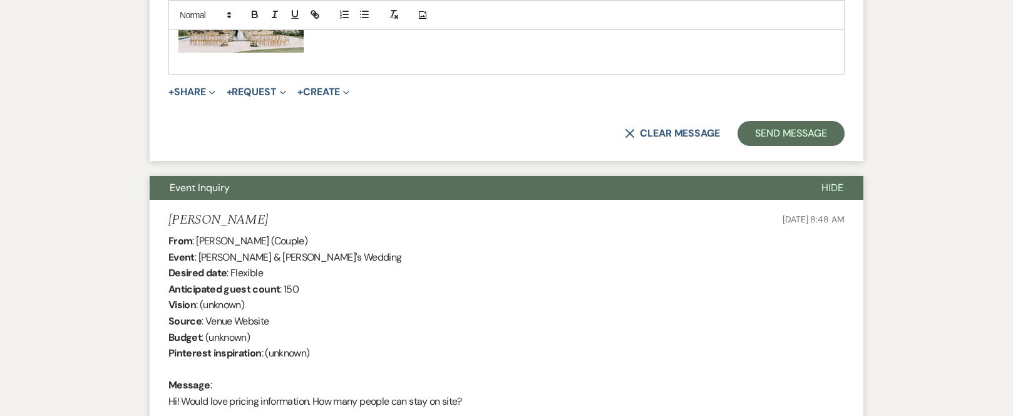
scroll to position [1631, 0]
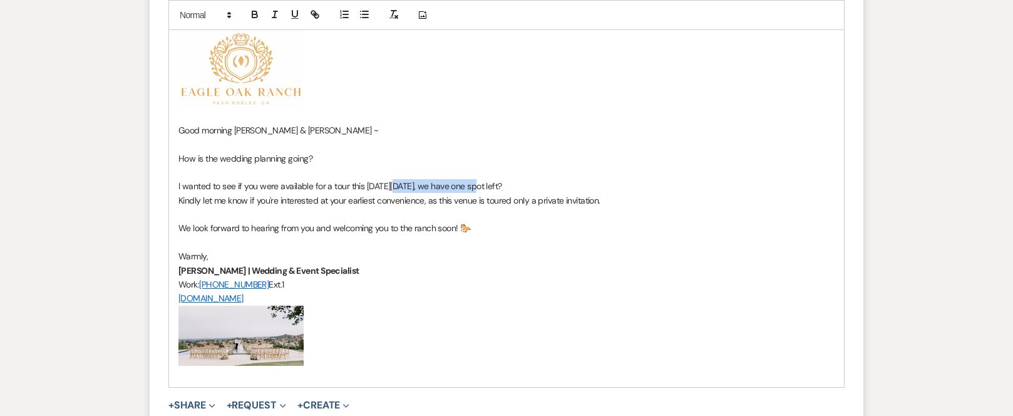
drag, startPoint x: 476, startPoint y: 186, endPoint x: 394, endPoint y: 183, distance: 82.1
click at [394, 183] on span "I wanted to see if you were available for a tour this [DATE][DATE], we have one…" at bounding box center [340, 185] width 324 height 11
click at [255, 14] on icon "button" at bounding box center [254, 15] width 5 height 3
click at [430, 108] on p "﻿ ﻿" at bounding box center [506, 65] width 656 height 88
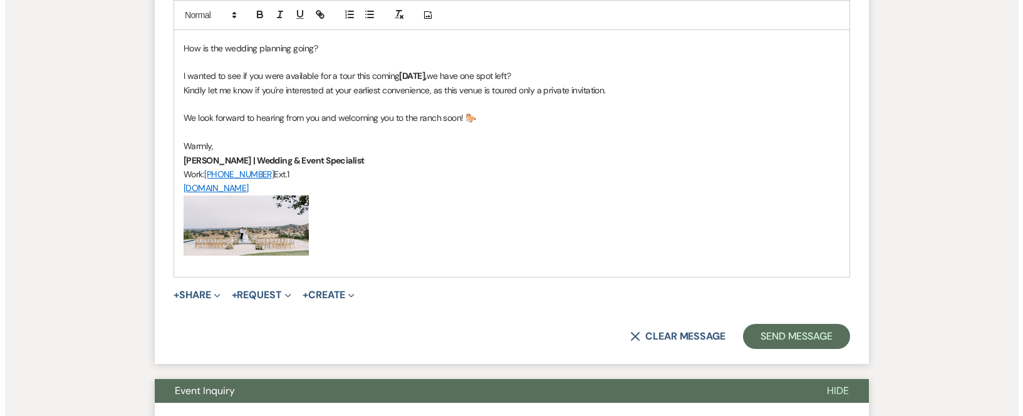
scroll to position [1756, 0]
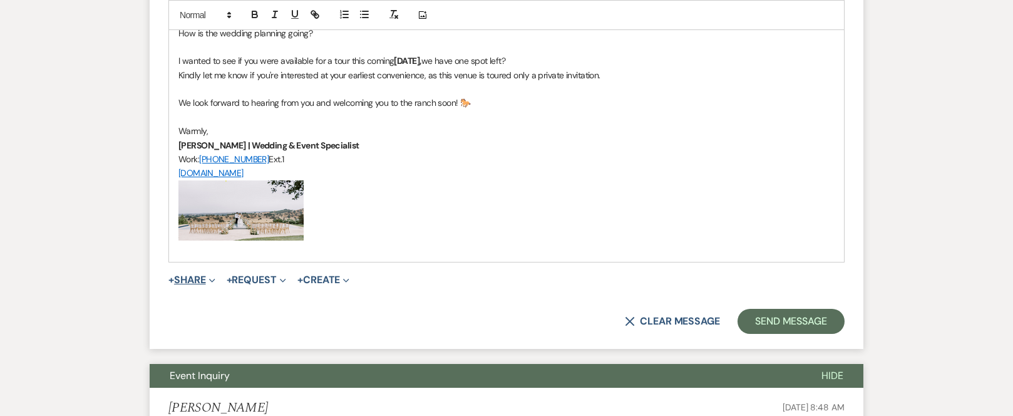
click at [187, 278] on button "+ Share Expand" at bounding box center [191, 280] width 47 height 10
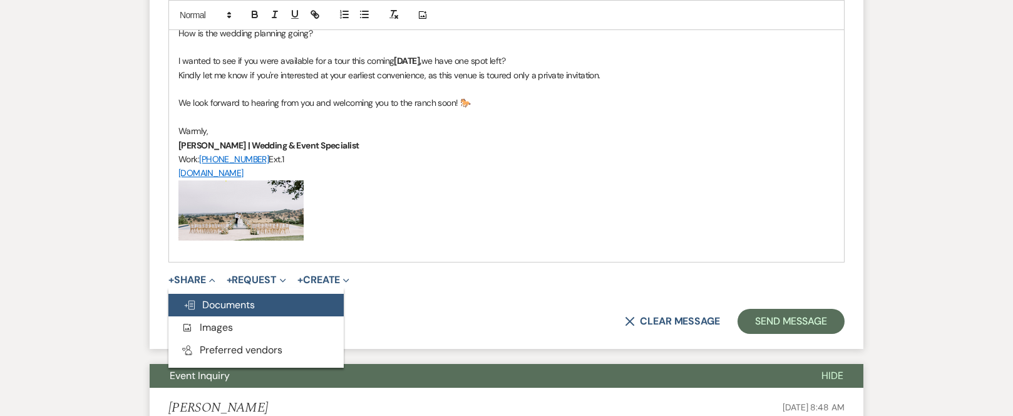
click at [235, 306] on span "Doc Upload Documents" at bounding box center [218, 304] width 71 height 13
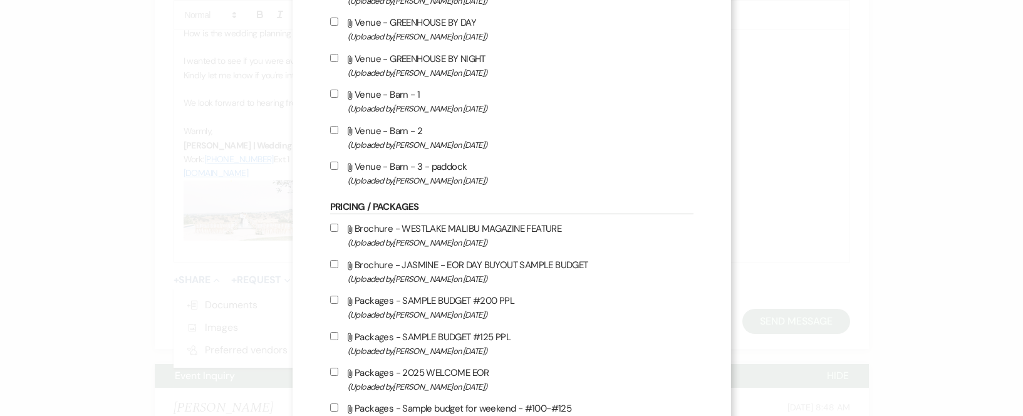
scroll to position [626, 0]
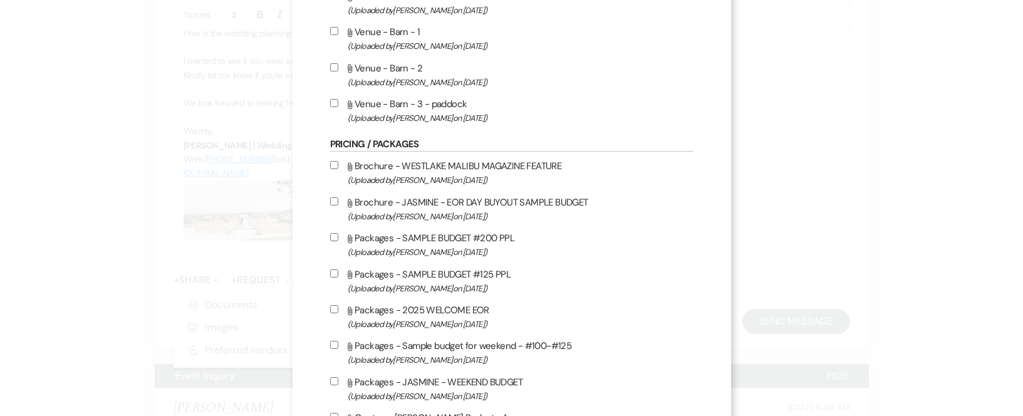
click at [330, 308] on input "Attach File Packages - 2025 WELCOME EOR (Uploaded by [PERSON_NAME] on [DATE] )" at bounding box center [334, 309] width 8 height 8
checkbox input "true"
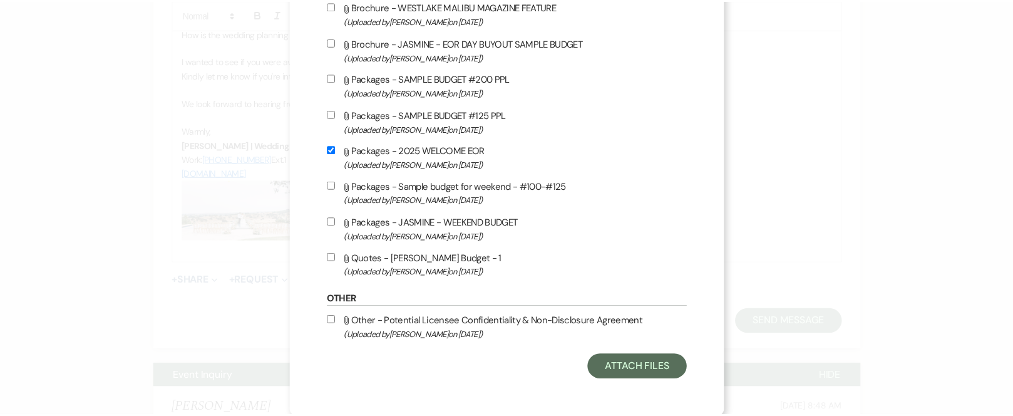
scroll to position [787, 0]
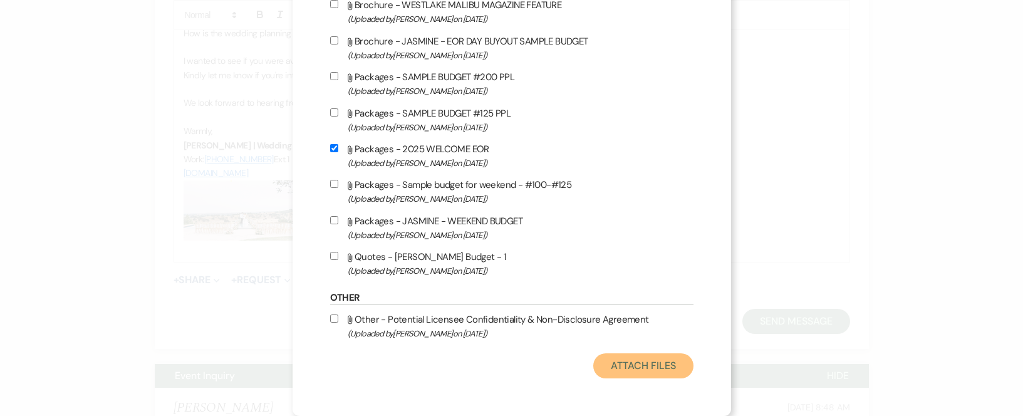
click at [645, 369] on button "Attach Files" at bounding box center [643, 365] width 100 height 25
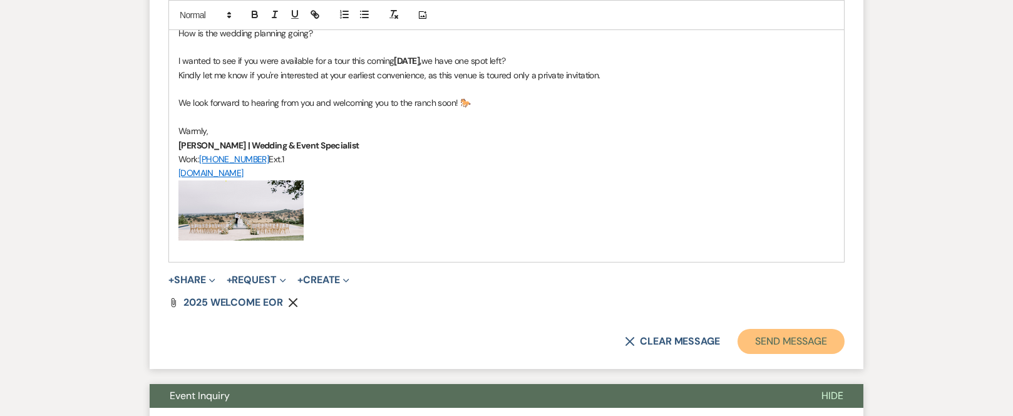
click at [781, 343] on button "Send Message" at bounding box center [791, 341] width 107 height 25
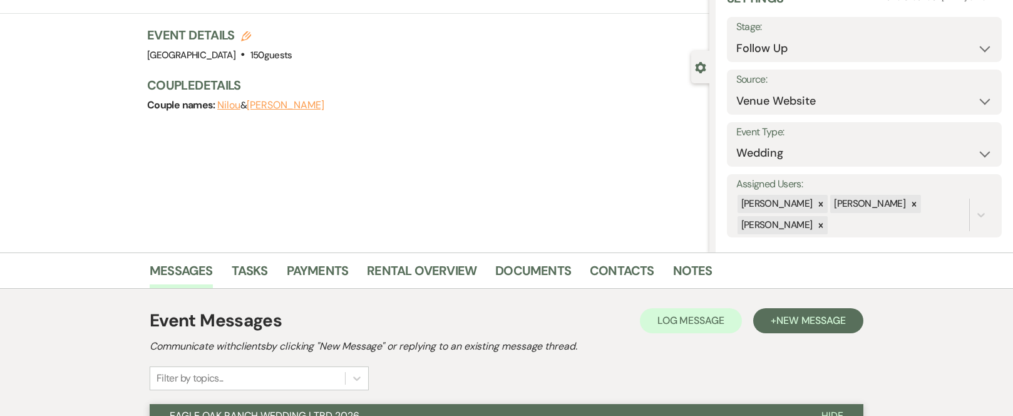
scroll to position [0, 0]
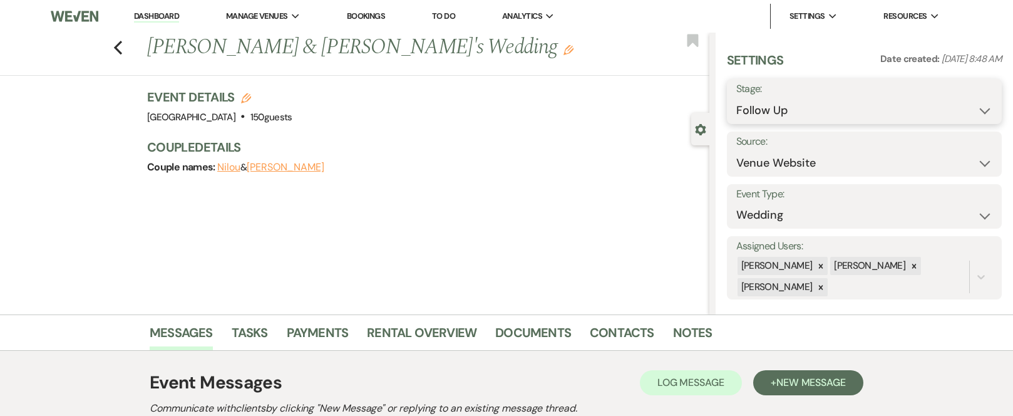
click at [975, 111] on select "Inquiry Follow Up Tour Requested Tour Confirmed Toured Proposal Sent Booked Lost" at bounding box center [864, 110] width 256 height 24
select select "2"
click at [736, 98] on select "Inquiry Follow Up Tour Requested Tour Confirmed Toured Proposal Sent Booked Lost" at bounding box center [864, 110] width 256 height 24
click at [122, 51] on use "button" at bounding box center [118, 48] width 8 height 14
select select "9"
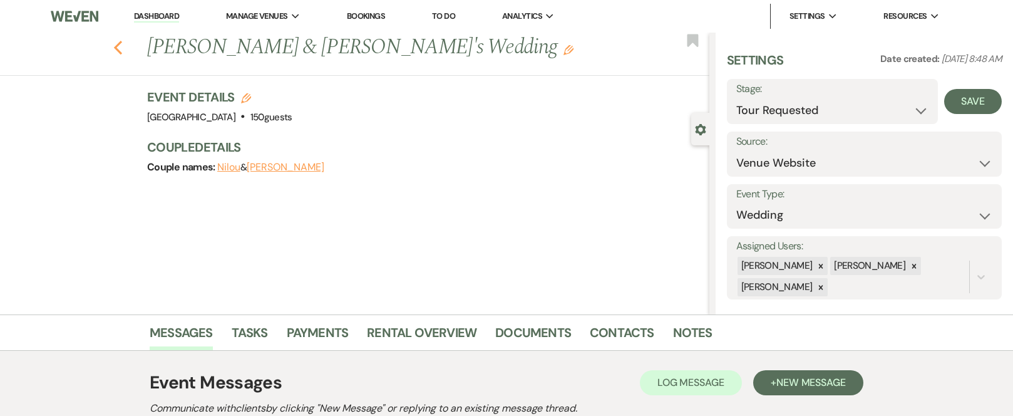
select select "9"
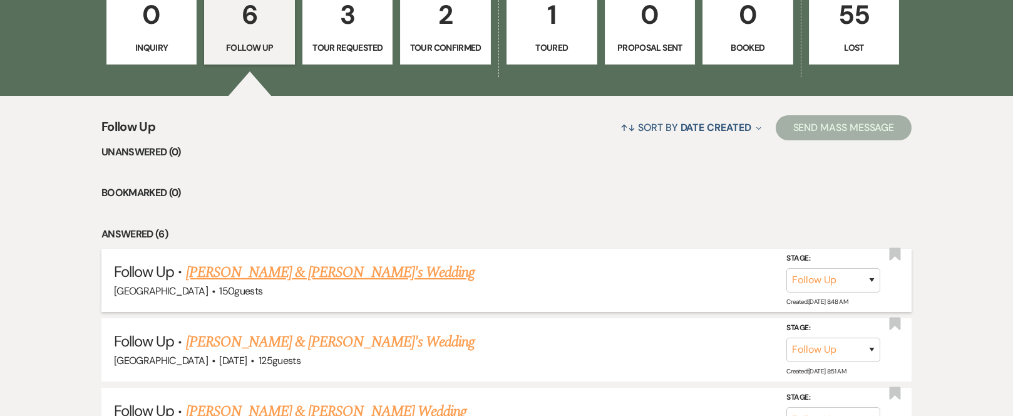
scroll to position [1122, 0]
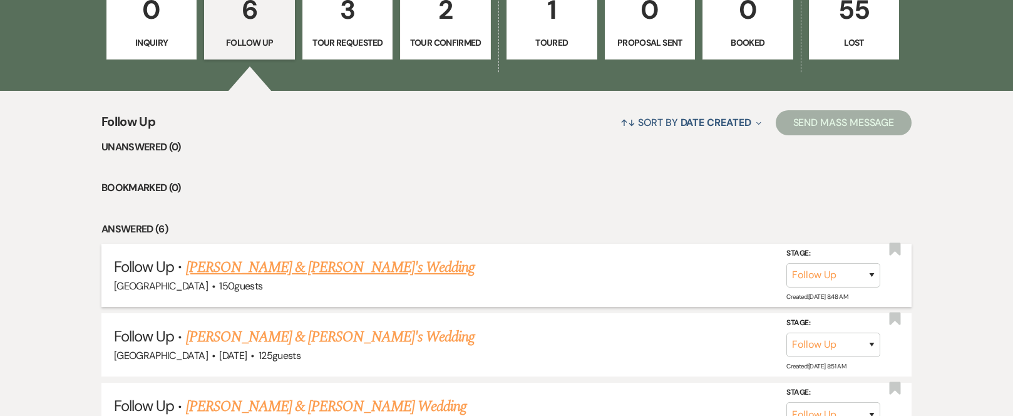
click at [263, 269] on link "[PERSON_NAME] & [PERSON_NAME]'s Wedding" at bounding box center [330, 267] width 289 height 23
select select "9"
select select "5"
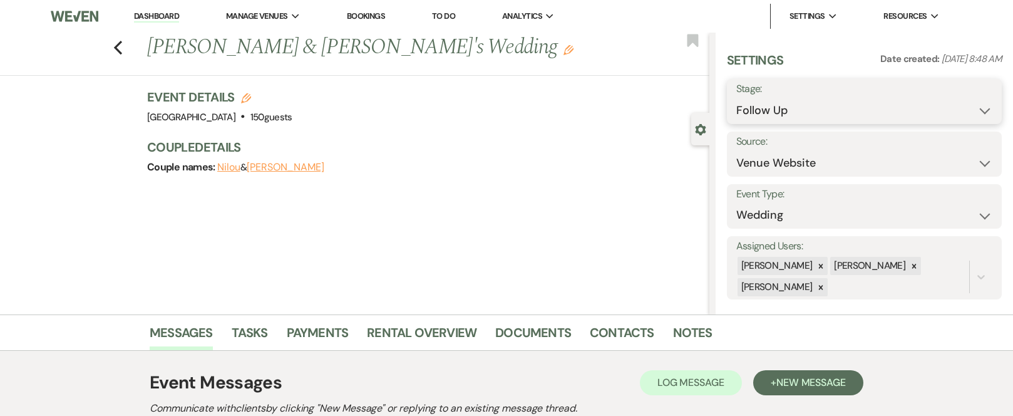
click at [974, 108] on select "Inquiry Follow Up Tour Requested Tour Confirmed Toured Proposal Sent Booked Lost" at bounding box center [864, 110] width 256 height 24
select select "2"
click at [736, 98] on select "Inquiry Follow Up Tour Requested Tour Confirmed Toured Proposal Sent Booked Lost" at bounding box center [864, 110] width 256 height 24
click at [974, 100] on button "Save" at bounding box center [973, 101] width 58 height 25
click at [123, 51] on icon "Previous" at bounding box center [117, 47] width 9 height 15
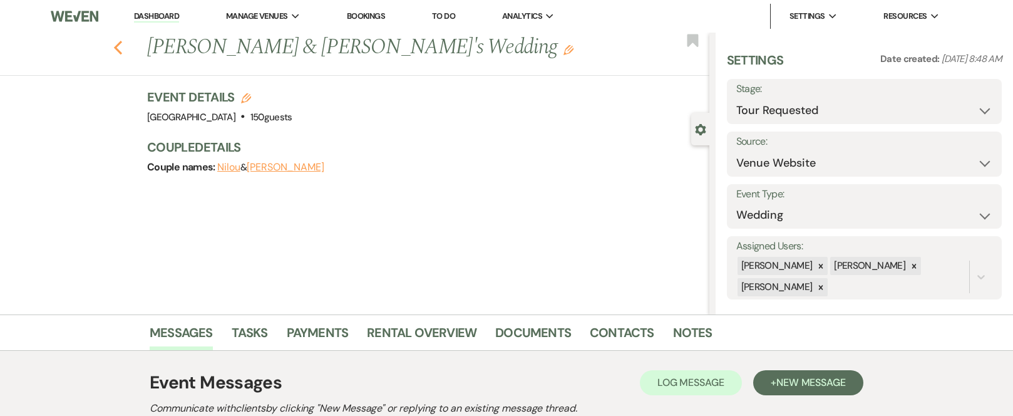
select select "9"
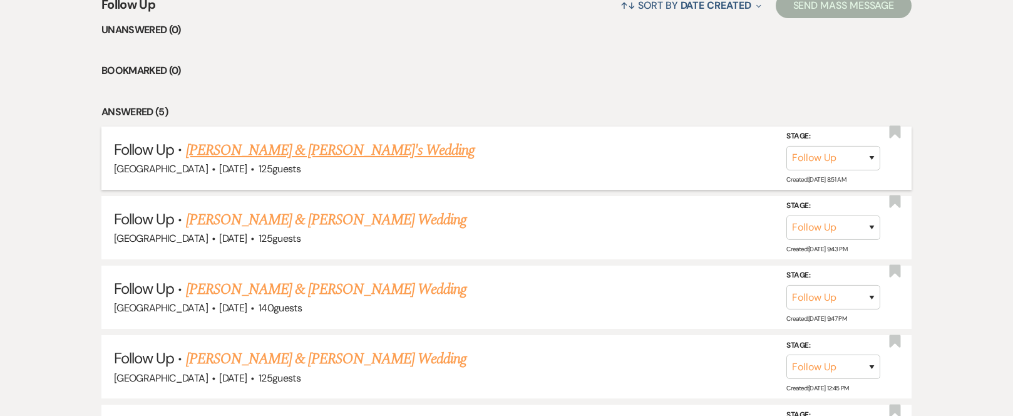
scroll to position [1247, 0]
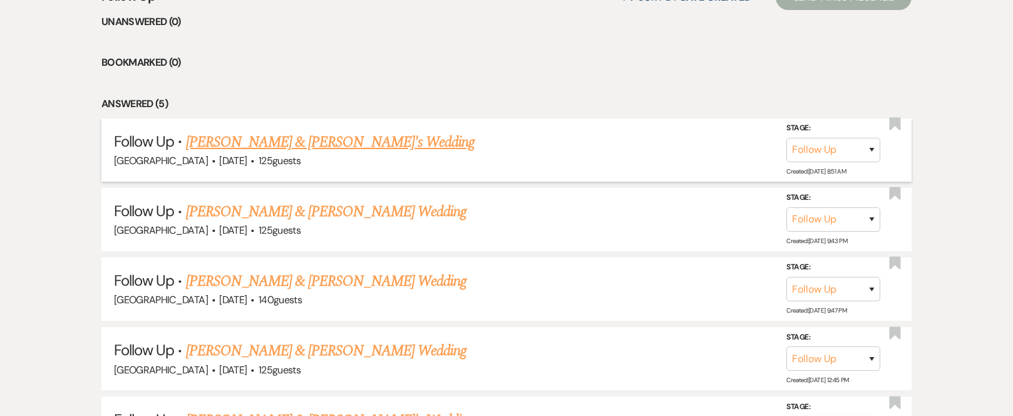
click at [255, 145] on link "[PERSON_NAME] & [PERSON_NAME]'s Wedding" at bounding box center [330, 142] width 289 height 23
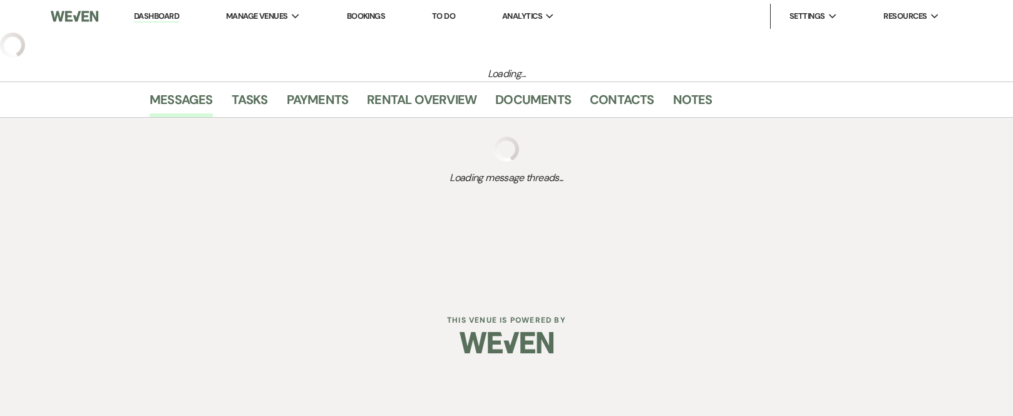
select select "9"
select select "17"
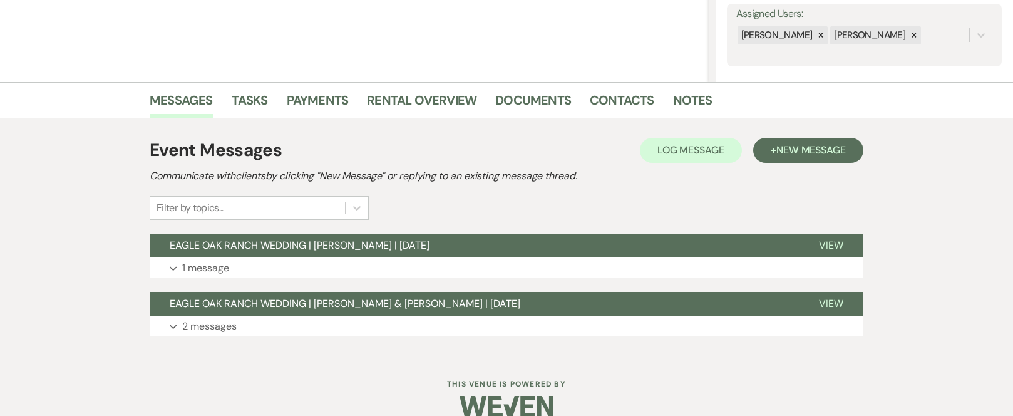
scroll to position [250, 0]
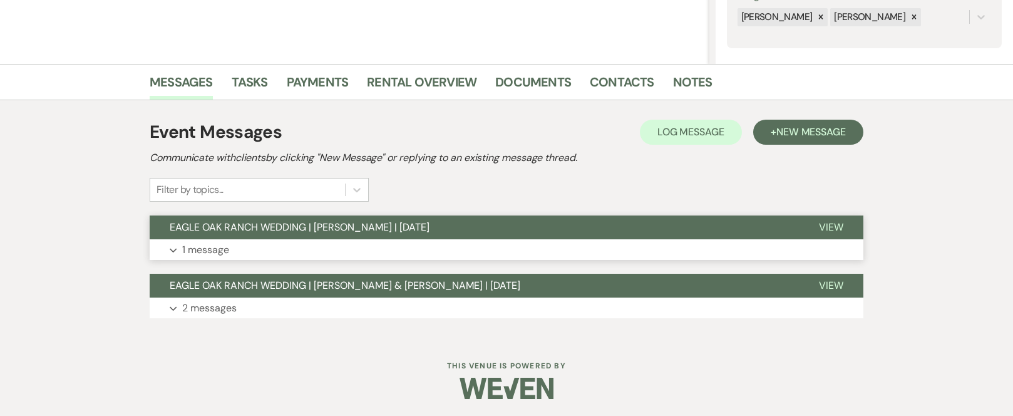
click at [569, 222] on button "EAGLE OAK RANCH WEDDING | [PERSON_NAME] | [DATE]" at bounding box center [474, 227] width 649 height 24
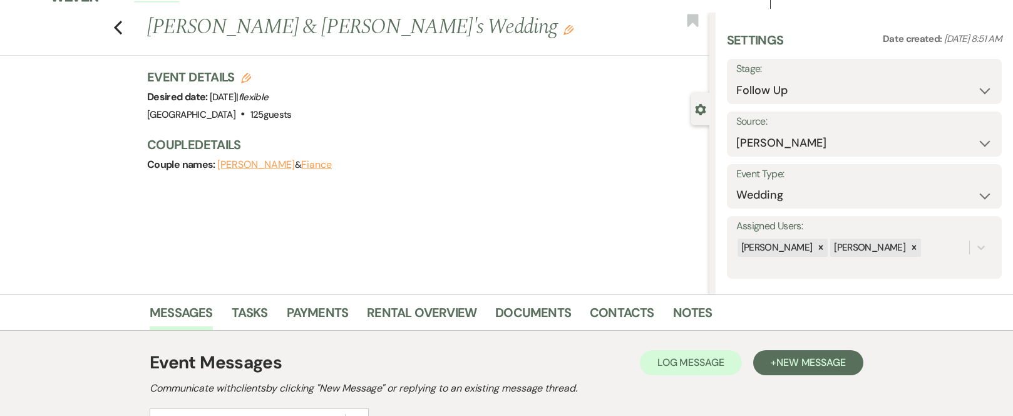
scroll to position [0, 0]
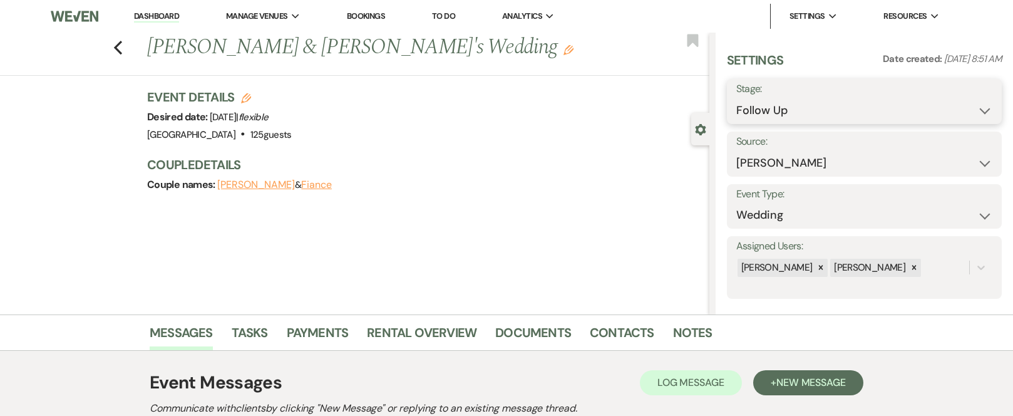
click at [972, 111] on select "Inquiry Follow Up Tour Requested Tour Confirmed Toured Proposal Sent Booked Lost" at bounding box center [864, 110] width 256 height 24
select select "2"
click at [736, 98] on select "Inquiry Follow Up Tour Requested Tour Confirmed Toured Proposal Sent Booked Lost" at bounding box center [864, 110] width 256 height 24
click at [967, 98] on button "Save" at bounding box center [973, 101] width 58 height 25
click at [122, 46] on use "button" at bounding box center [118, 48] width 8 height 14
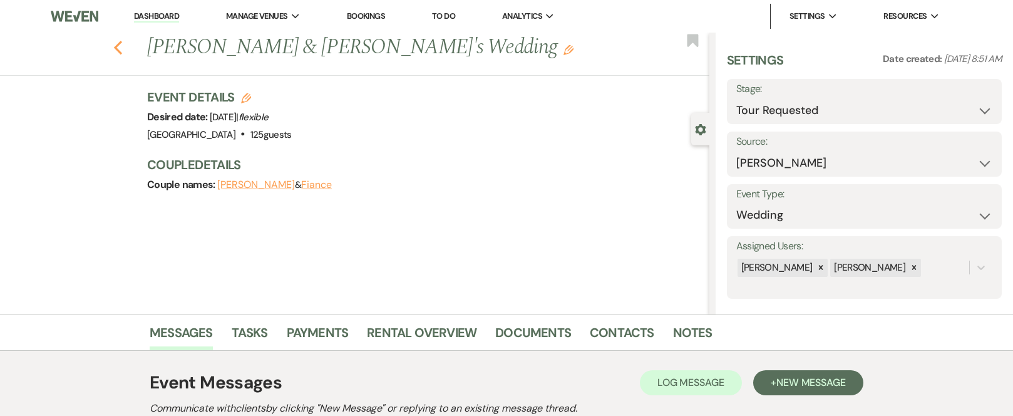
select select "2"
select select "9"
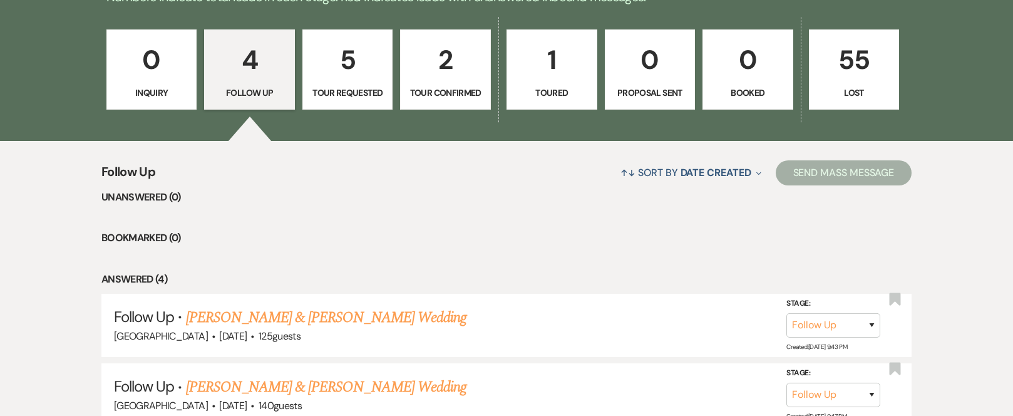
scroll to position [997, 0]
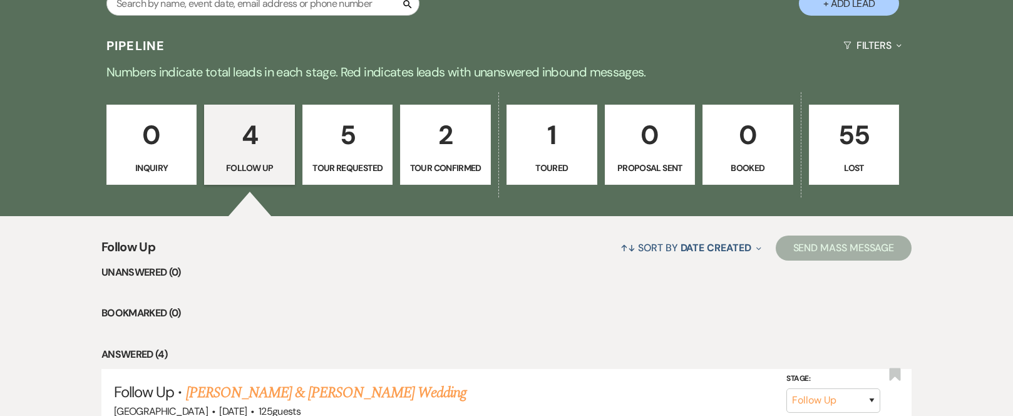
click at [255, 140] on p "4" at bounding box center [249, 135] width 75 height 42
click at [252, 140] on p "4" at bounding box center [249, 135] width 75 height 42
click at [344, 137] on p "5" at bounding box center [348, 135] width 75 height 42
select select "2"
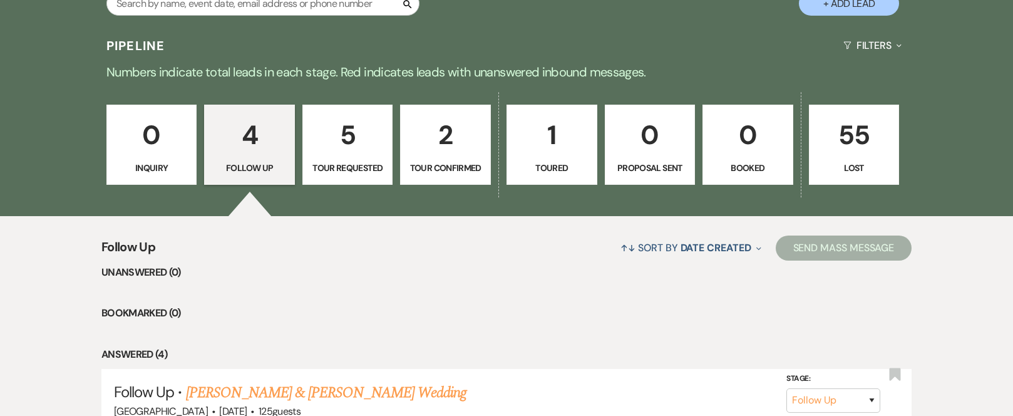
select select "2"
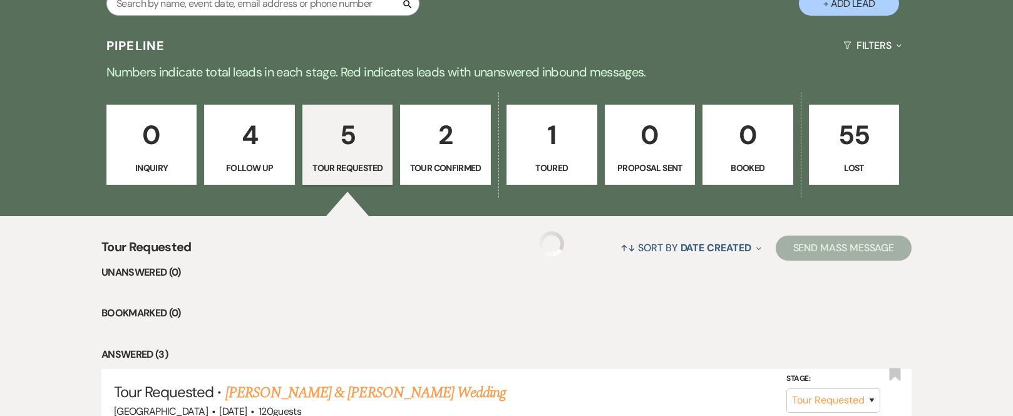
select select "2"
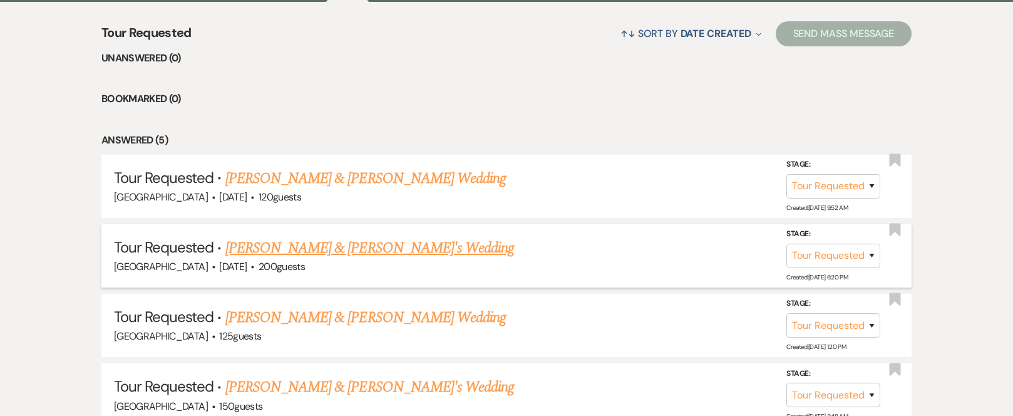
scroll to position [1247, 0]
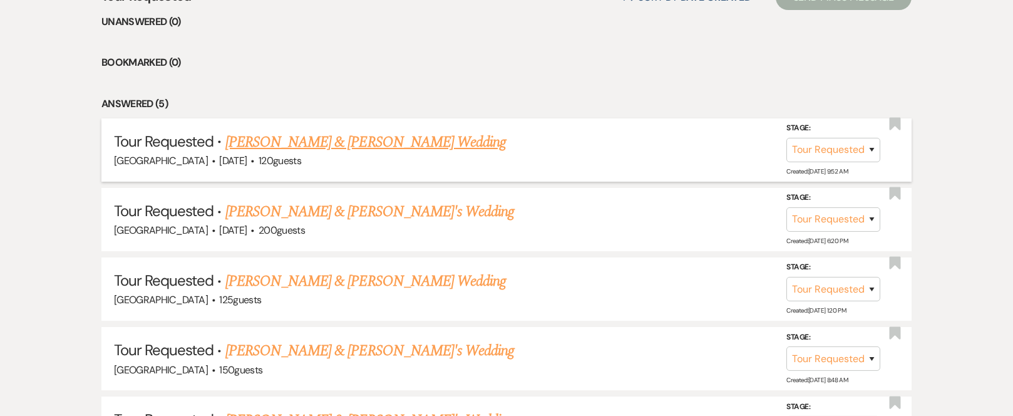
click at [278, 143] on link "[PERSON_NAME] & [PERSON_NAME] Wedding" at bounding box center [365, 142] width 281 height 23
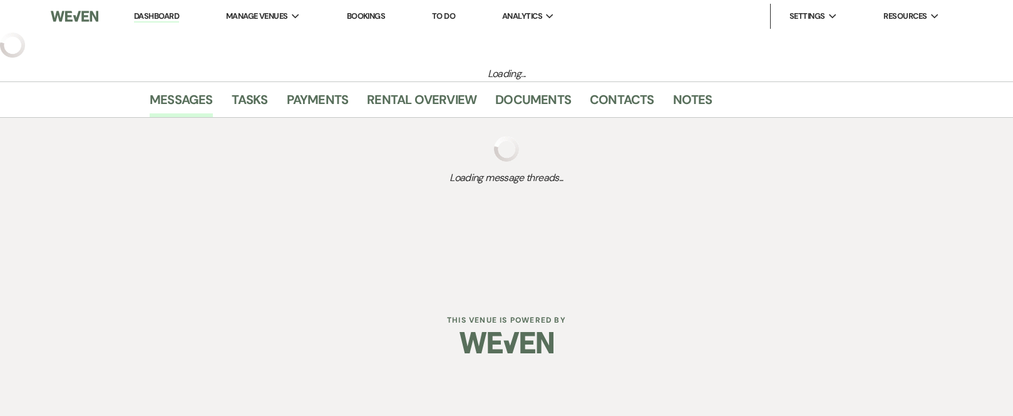
select select "2"
select select "5"
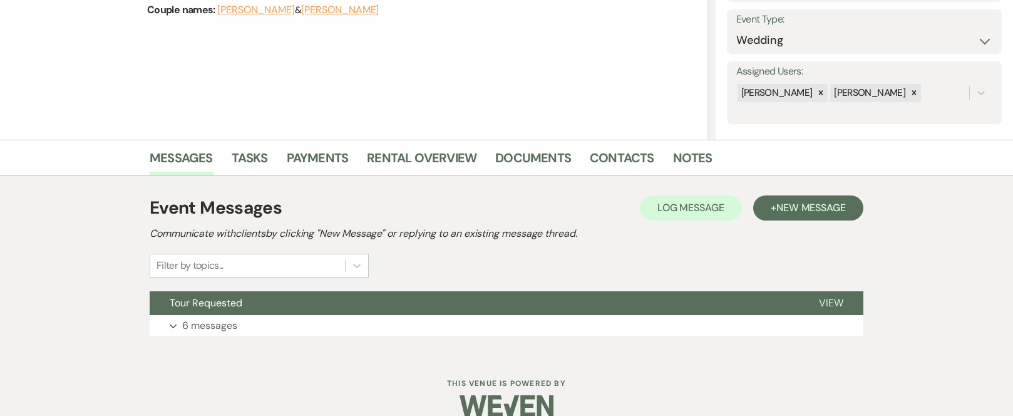
scroll to position [194, 0]
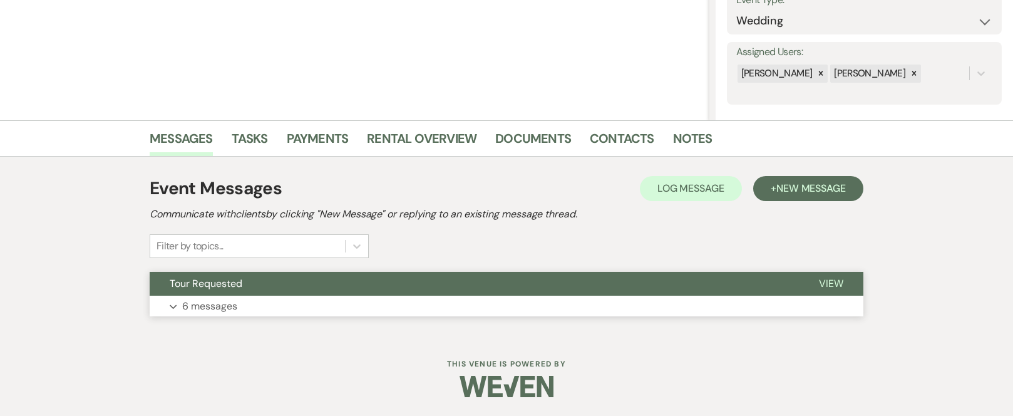
click at [248, 280] on button "Tour Requested" at bounding box center [474, 284] width 649 height 24
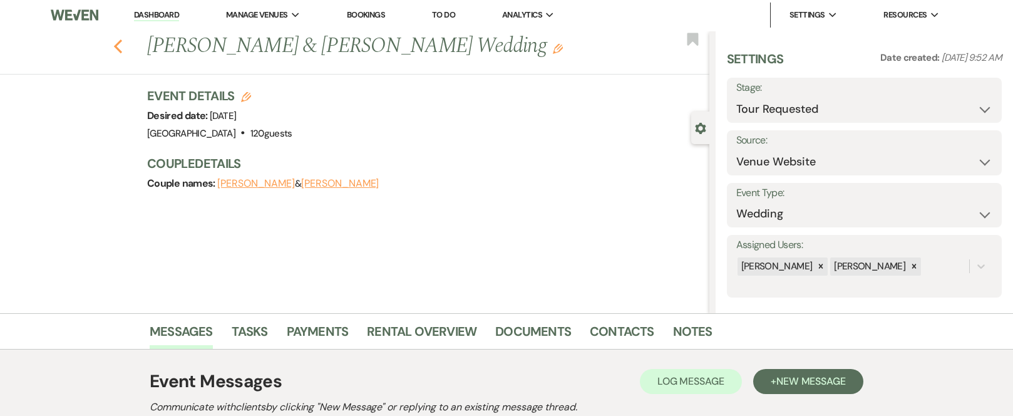
scroll to position [0, 0]
click at [121, 51] on icon "Previous" at bounding box center [117, 47] width 9 height 15
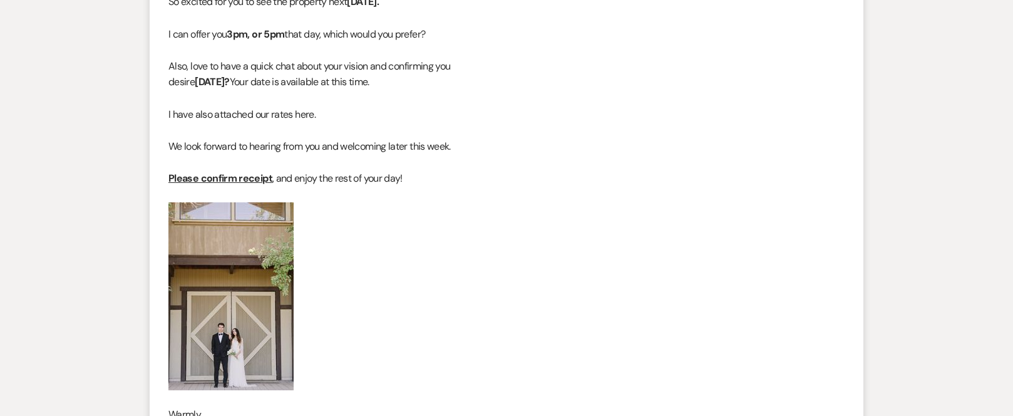
select select "2"
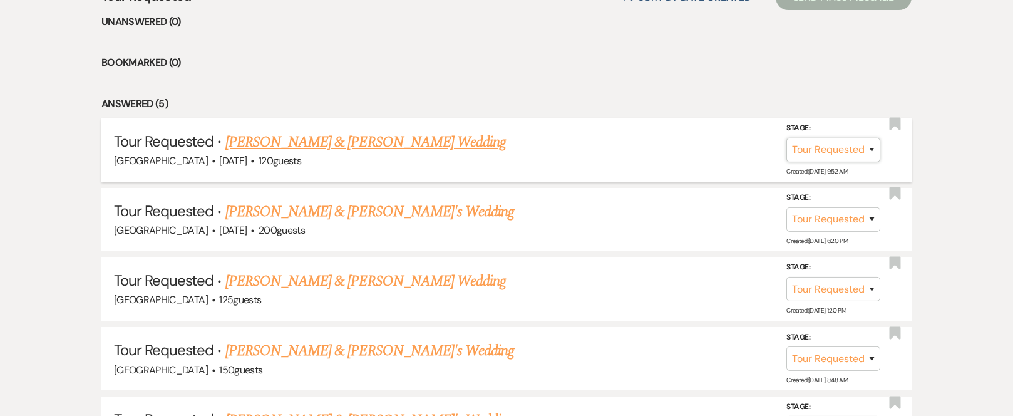
click at [869, 148] on select "Inquiry Follow Up Tour Requested Tour Confirmed Toured Proposal Sent Booked Lost" at bounding box center [833, 150] width 94 height 24
select select "4"
click at [786, 138] on select "Inquiry Follow Up Tour Requested Tour Confirmed Toured Proposal Sent Booked Lost" at bounding box center [833, 150] width 94 height 24
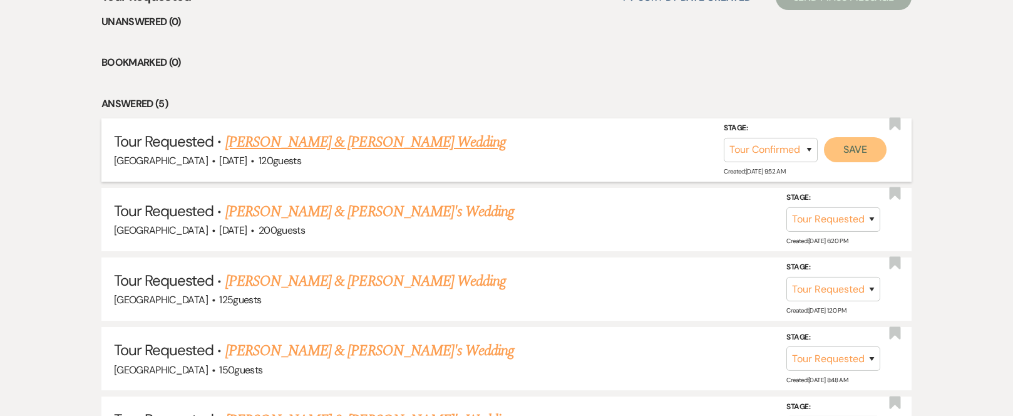
click at [867, 152] on button "Save" at bounding box center [855, 149] width 63 height 25
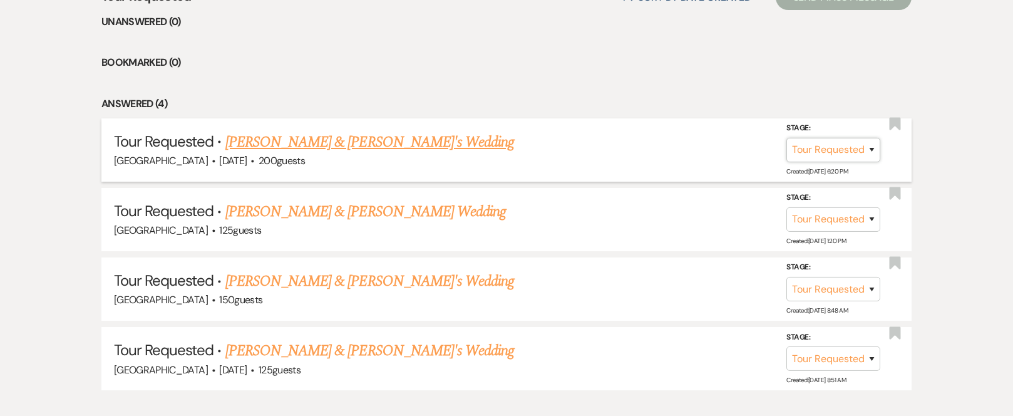
click at [869, 150] on select "Inquiry Follow Up Tour Requested Tour Confirmed Toured Proposal Sent Booked Lost" at bounding box center [833, 150] width 94 height 24
select select "4"
click at [786, 138] on select "Inquiry Follow Up Tour Requested Tour Confirmed Toured Proposal Sent Booked Lost" at bounding box center [833, 150] width 94 height 24
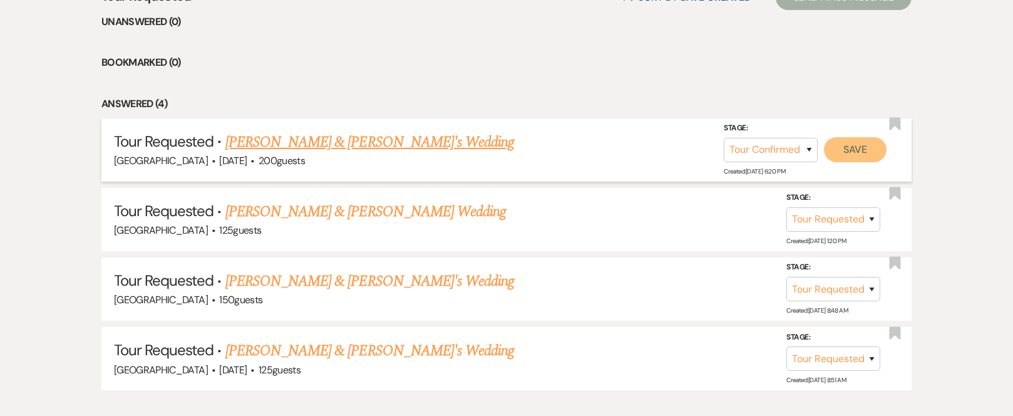
click at [858, 153] on button "Save" at bounding box center [855, 149] width 63 height 25
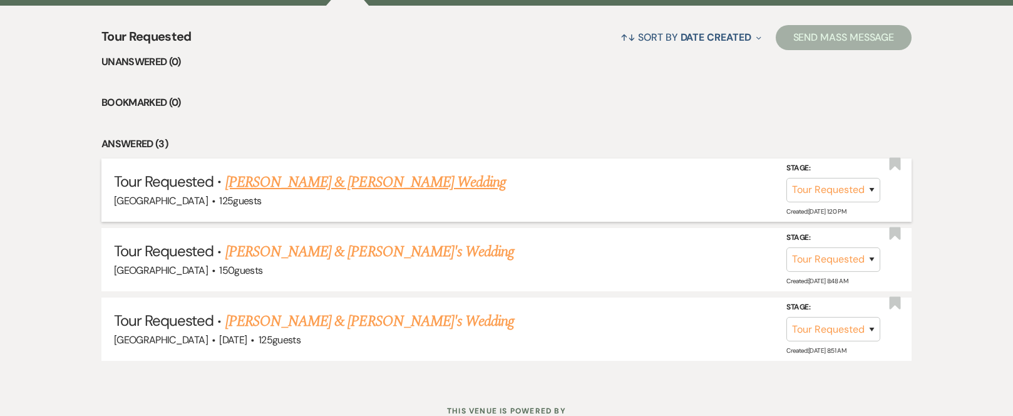
scroll to position [1185, 0]
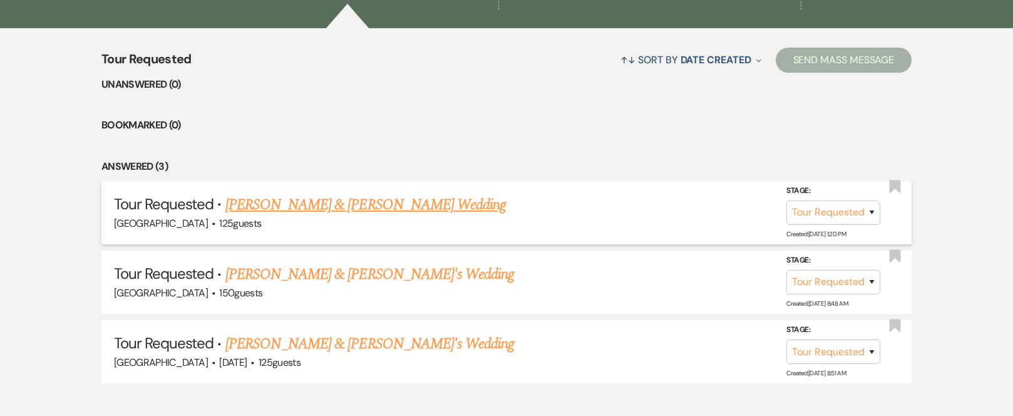
click at [271, 202] on link "[PERSON_NAME] & [PERSON_NAME] Wedding" at bounding box center [365, 204] width 281 height 23
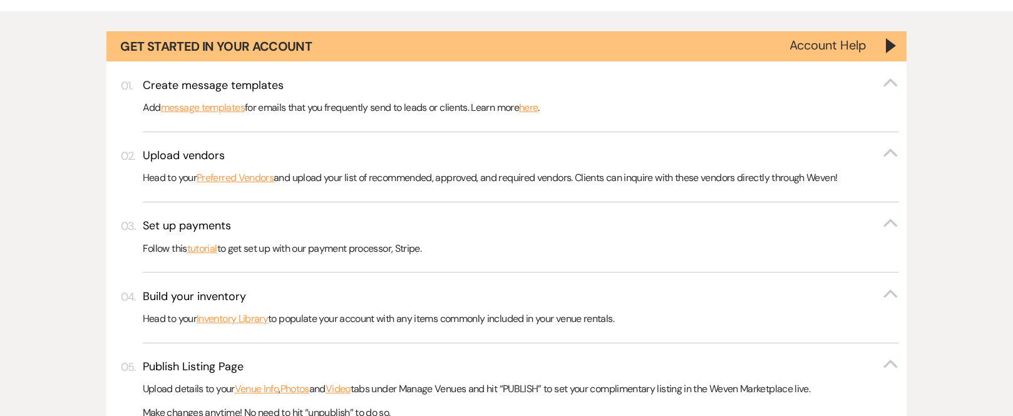
scroll to position [194, 0]
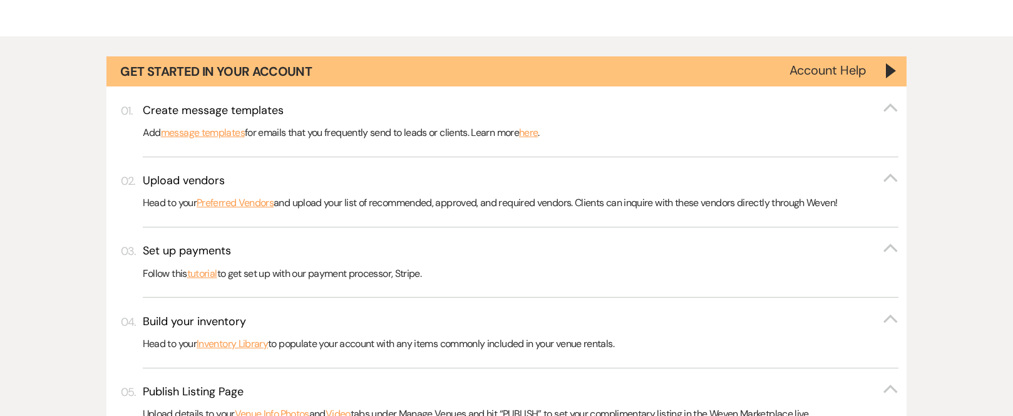
select select "2"
select select "5"
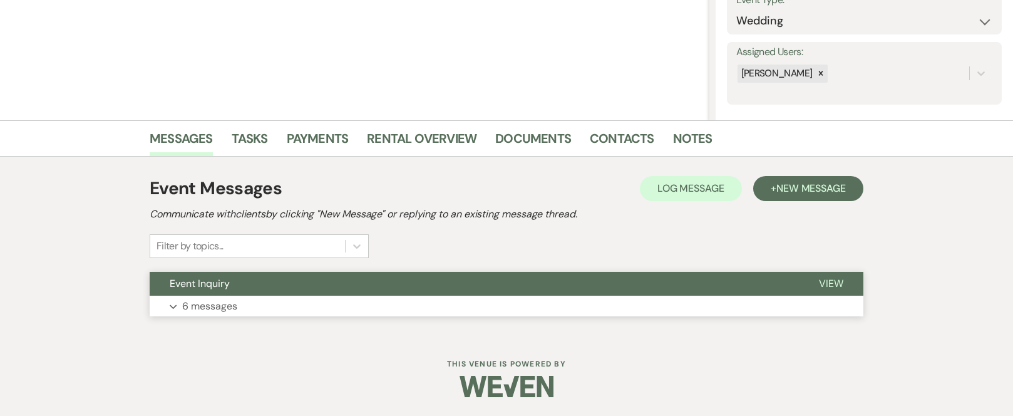
click at [277, 281] on button "Event Inquiry" at bounding box center [474, 284] width 649 height 24
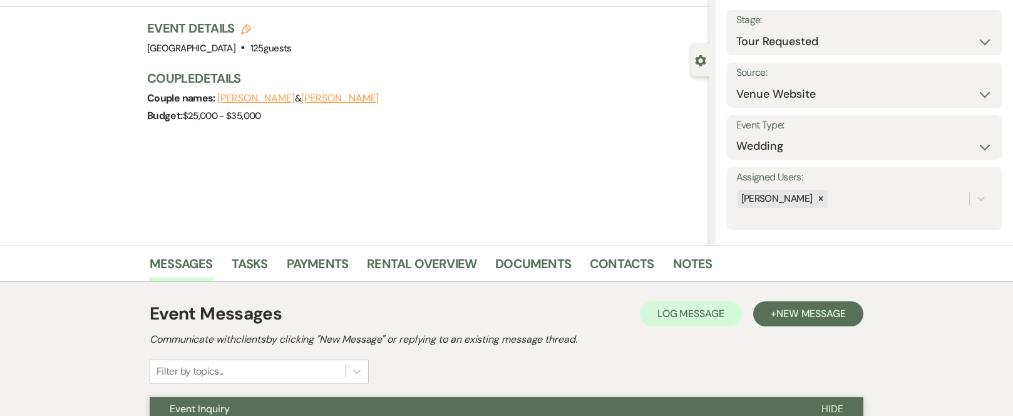
scroll to position [0, 0]
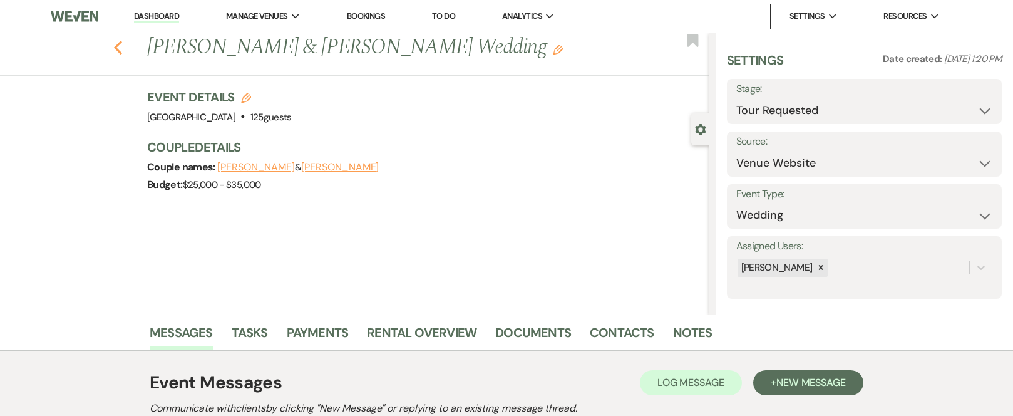
click at [123, 48] on icon "Previous" at bounding box center [117, 47] width 9 height 15
select select "2"
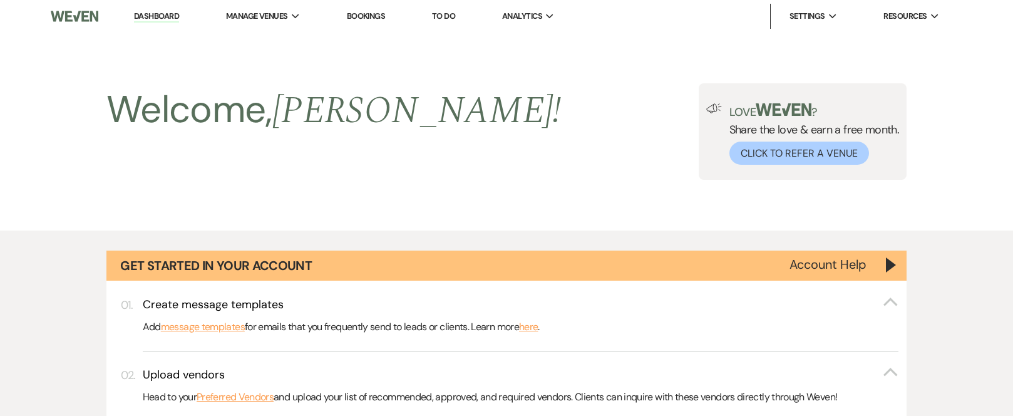
scroll to position [1185, 0]
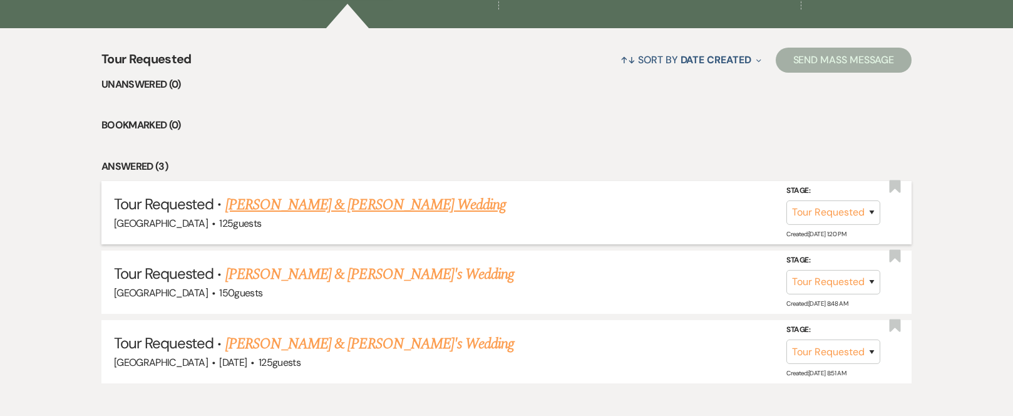
click at [255, 200] on link "[PERSON_NAME] & [PERSON_NAME] Wedding" at bounding box center [365, 204] width 281 height 23
select select "2"
select select "5"
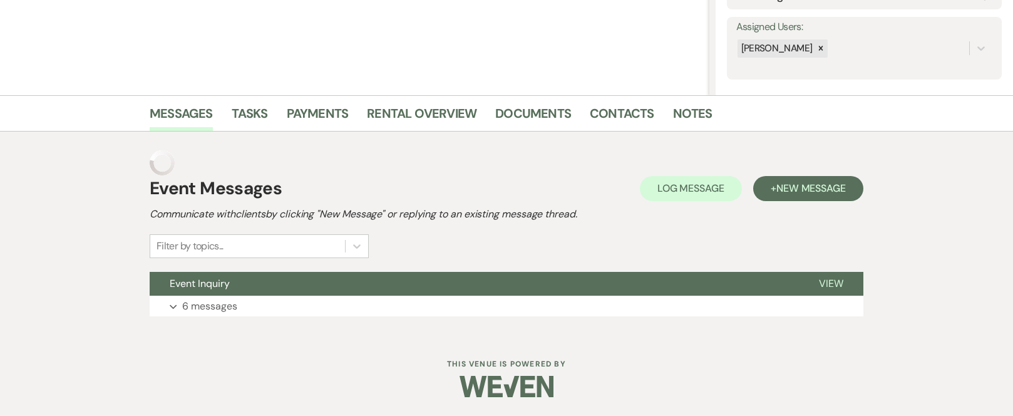
scroll to position [194, 0]
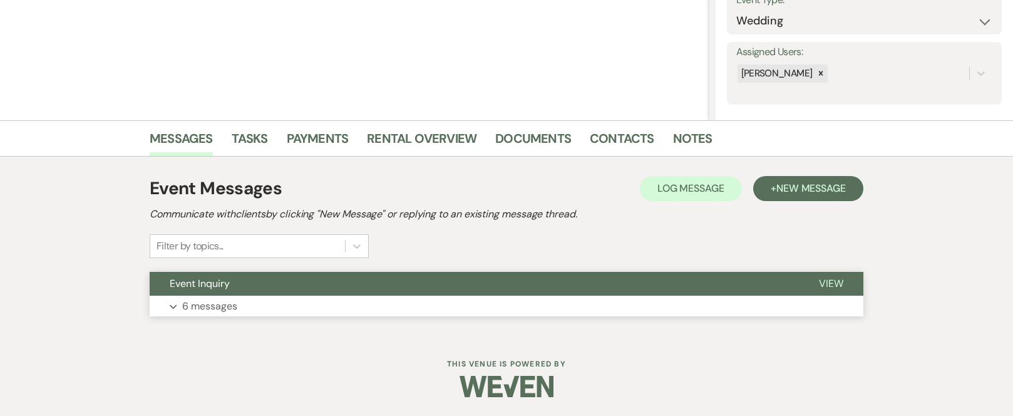
click at [314, 286] on button "Event Inquiry" at bounding box center [474, 284] width 649 height 24
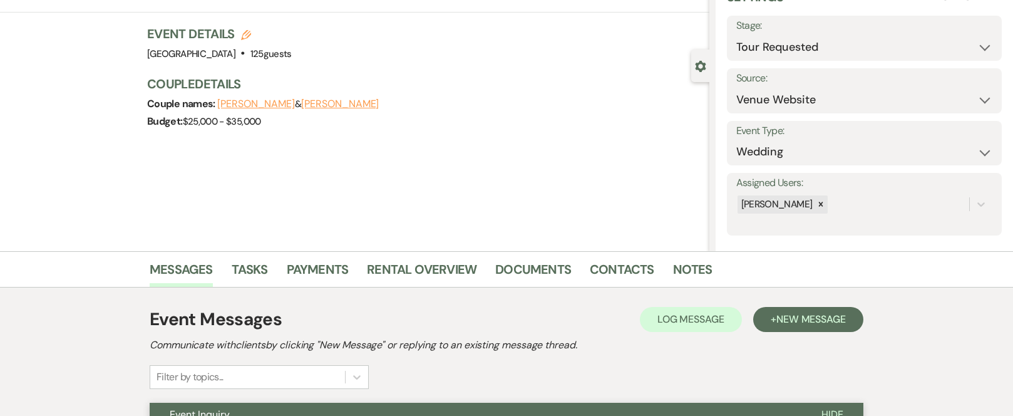
scroll to position [0, 0]
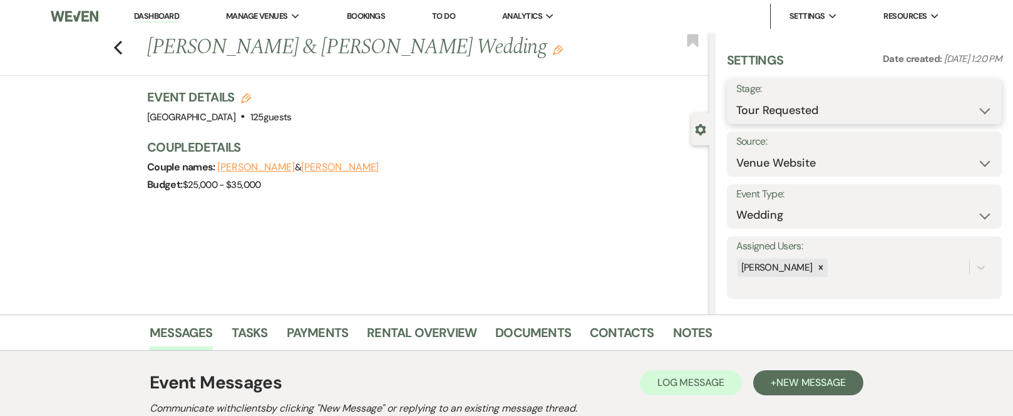
click at [977, 110] on select "Inquiry Follow Up Tour Requested Tour Confirmed Toured Proposal Sent Booked Lost" at bounding box center [864, 110] width 256 height 24
click at [736, 98] on select "Inquiry Follow Up Tour Requested Tour Confirmed Toured Proposal Sent Booked Lost" at bounding box center [864, 110] width 256 height 24
click at [123, 49] on icon "Previous" at bounding box center [117, 47] width 9 height 15
select select "2"
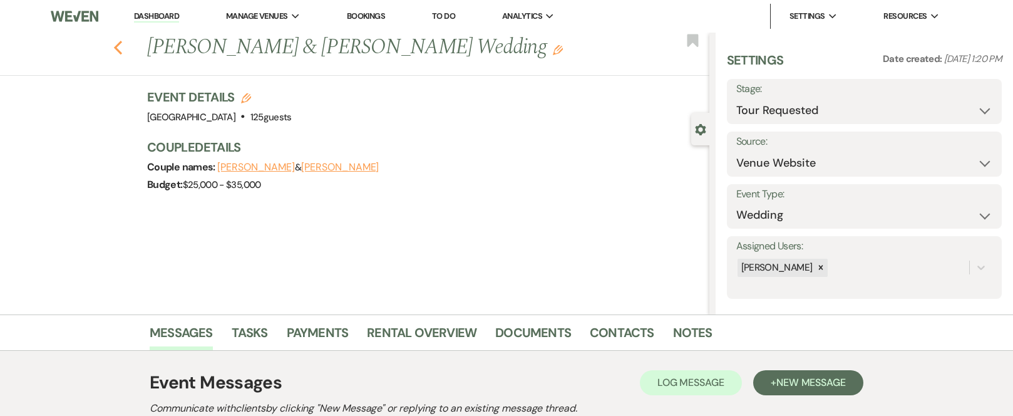
select select "2"
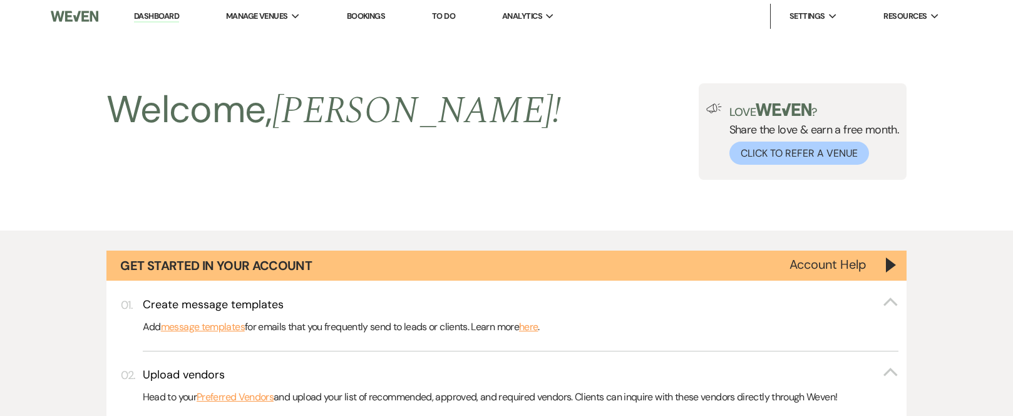
scroll to position [1185, 0]
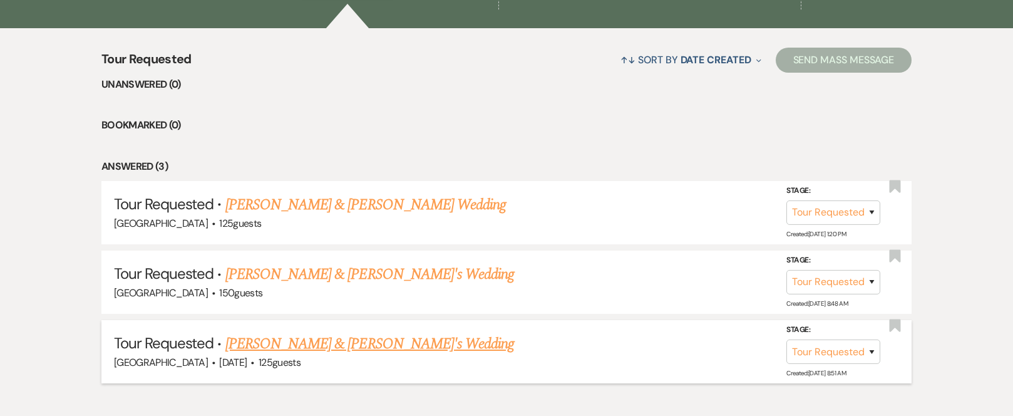
click at [330, 344] on link "[PERSON_NAME] & [PERSON_NAME]'s Wedding" at bounding box center [369, 343] width 289 height 23
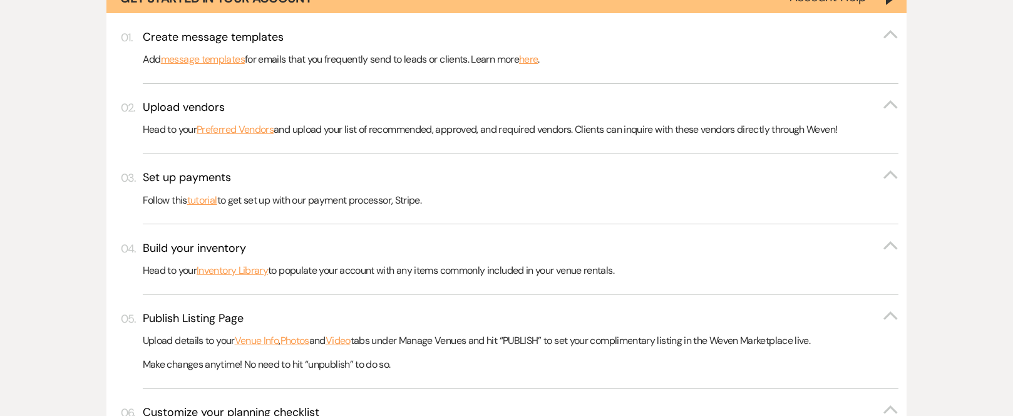
select select "2"
select select "17"
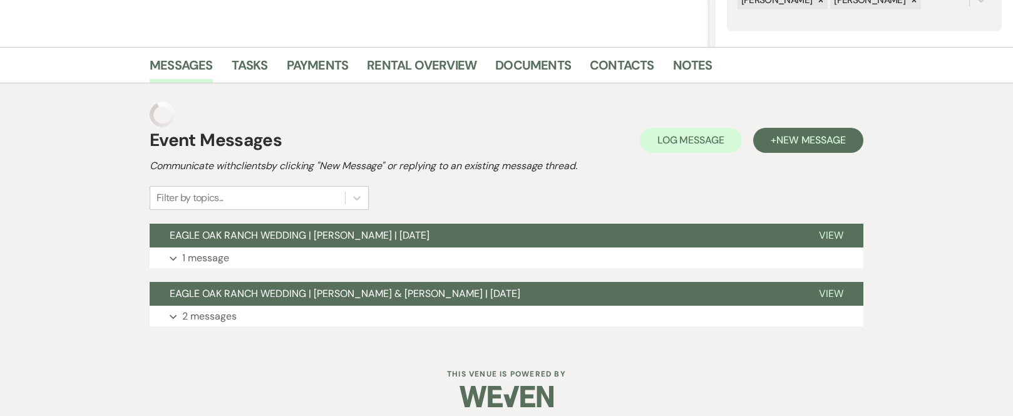
scroll to position [252, 0]
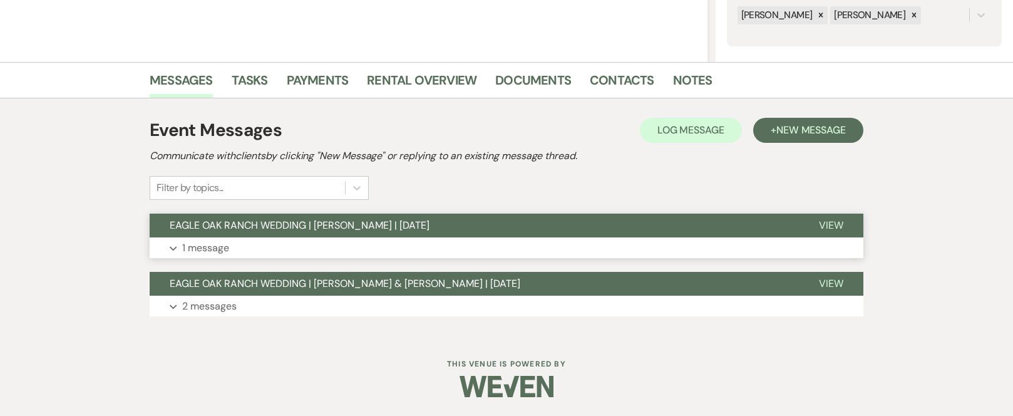
click at [324, 224] on span "EAGLE OAK RANCH WEDDING | [PERSON_NAME] | [DATE]" at bounding box center [300, 225] width 260 height 13
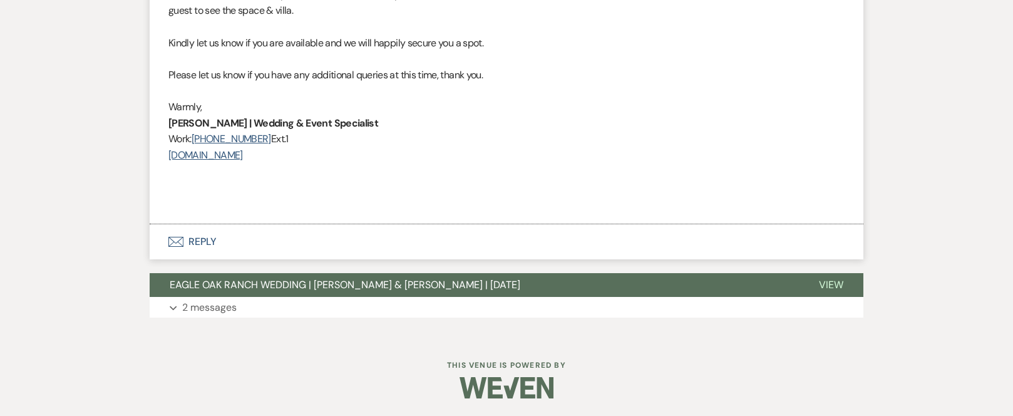
scroll to position [959, 0]
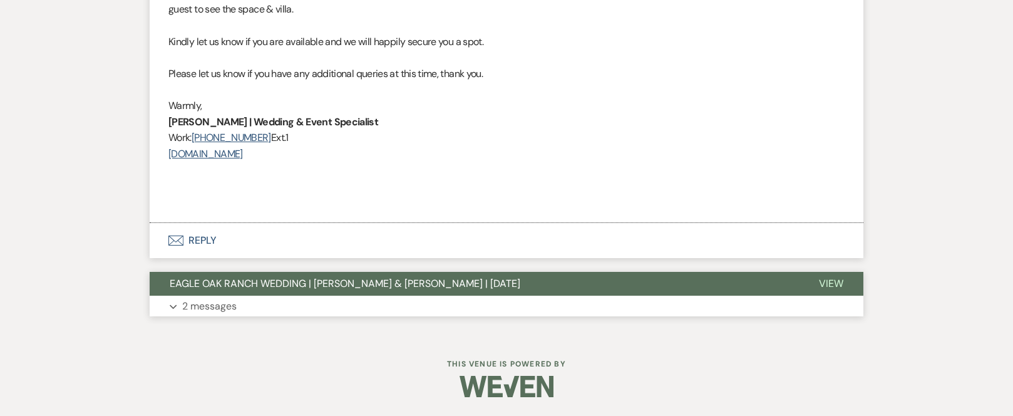
click at [402, 283] on span "EAGLE OAK RANCH WEDDING | [PERSON_NAME] & [PERSON_NAME] | [DATE]" at bounding box center [345, 283] width 351 height 13
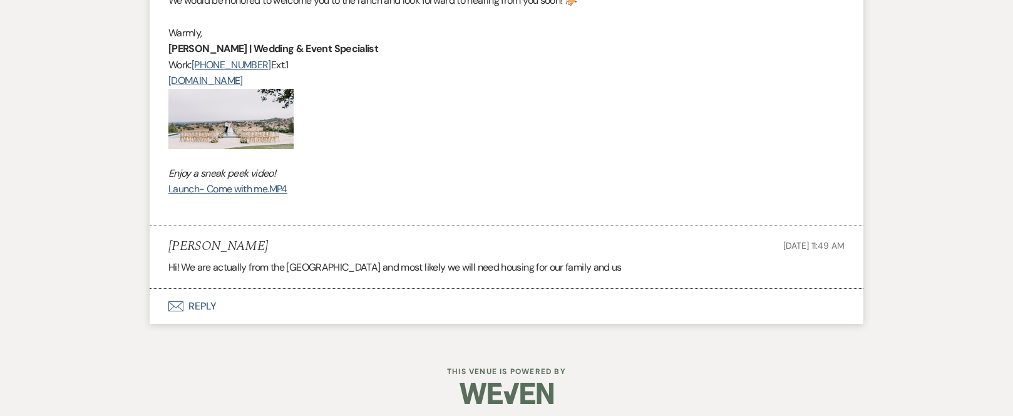
scroll to position [1853, 0]
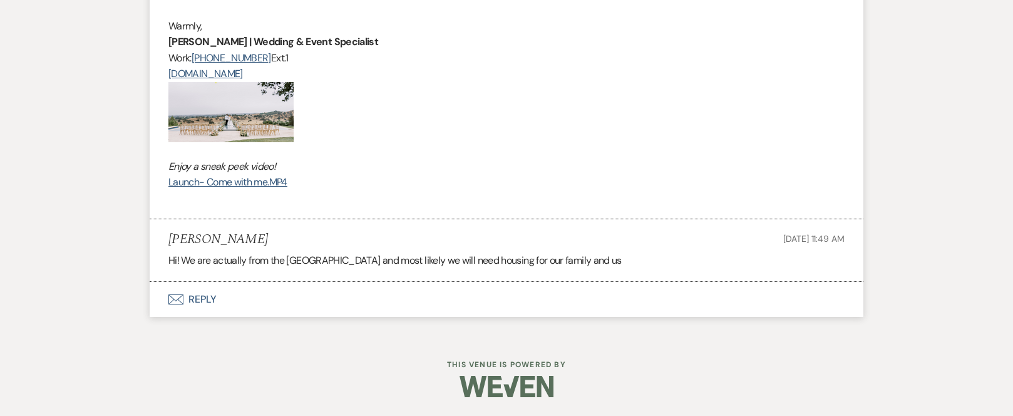
click at [208, 299] on button "Envelope Reply" at bounding box center [507, 299] width 714 height 35
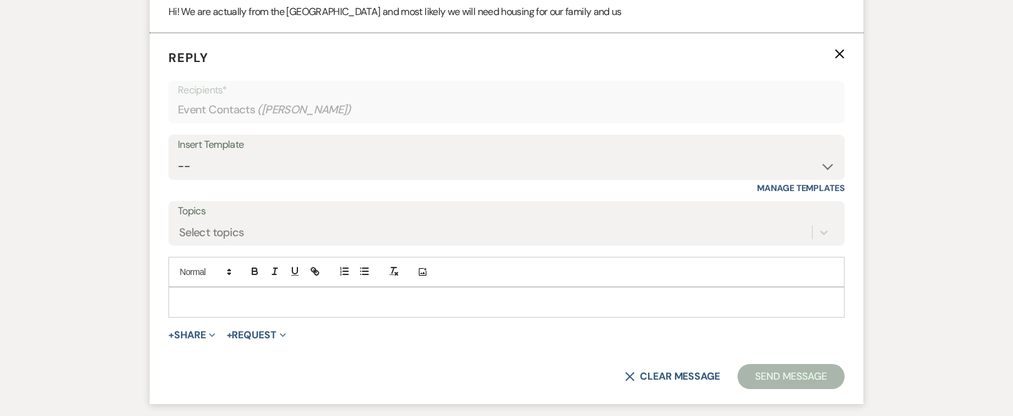
scroll to position [2113, 0]
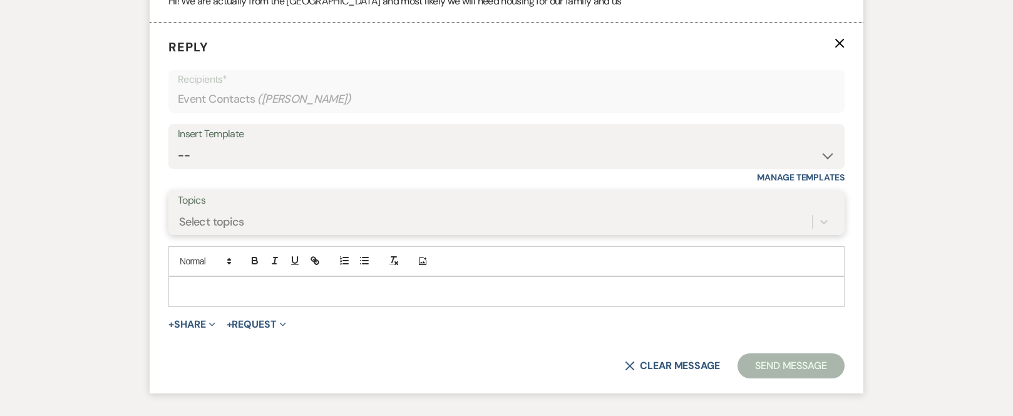
click at [272, 218] on div "Select topics" at bounding box center [495, 222] width 634 height 22
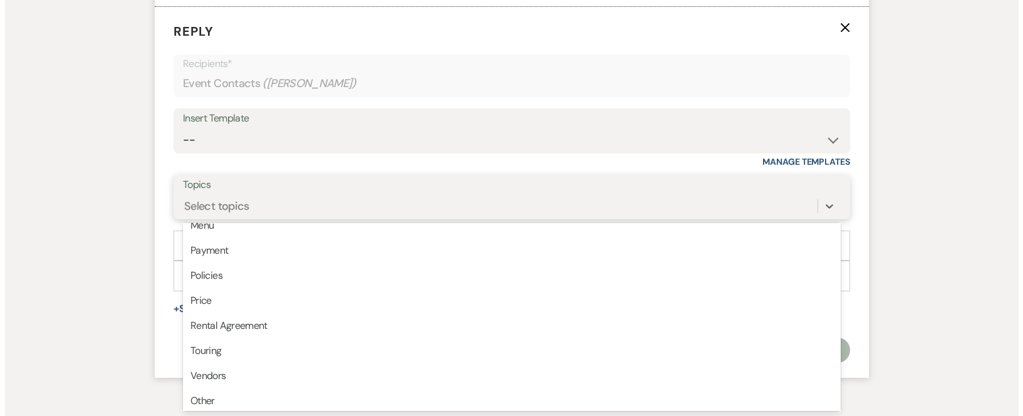
scroll to position [318, 0]
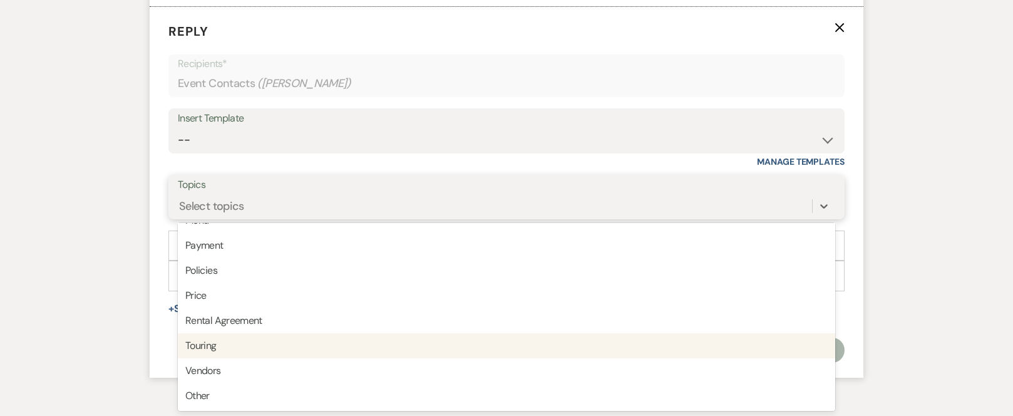
click at [245, 342] on div "Touring" at bounding box center [506, 345] width 657 height 25
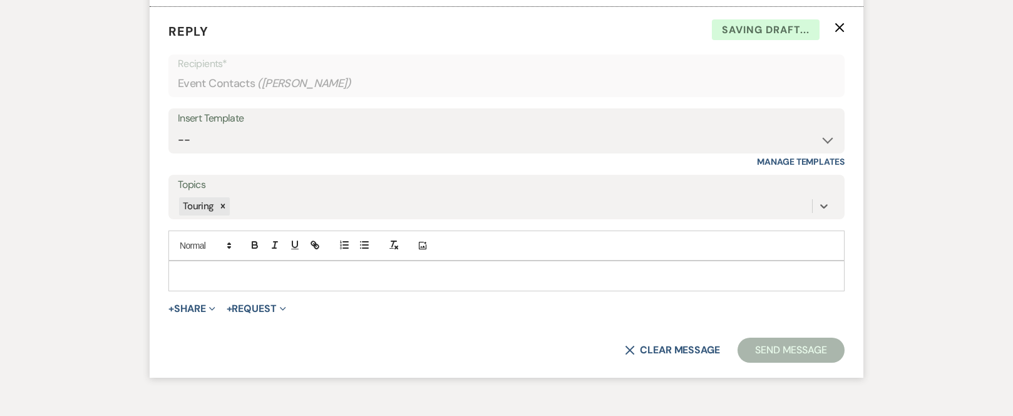
click at [297, 273] on p at bounding box center [506, 276] width 656 height 14
click at [425, 246] on icon "Add Photo" at bounding box center [423, 245] width 10 height 11
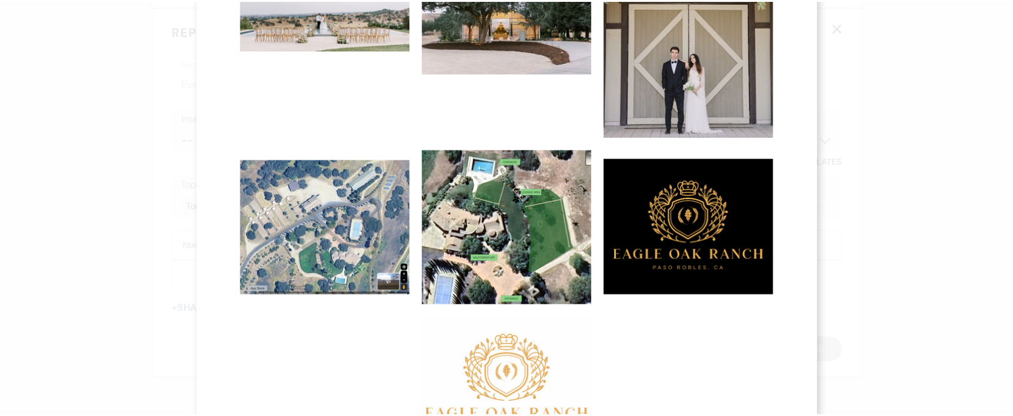
scroll to position [250, 0]
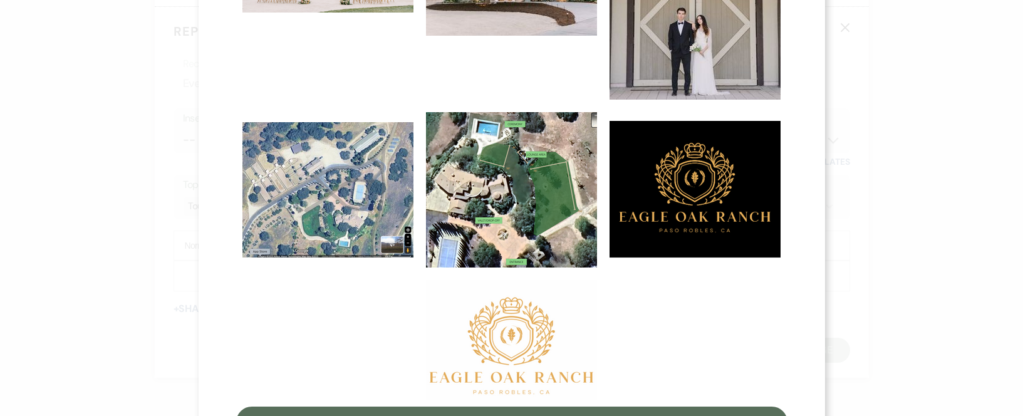
click at [517, 329] on img at bounding box center [511, 340] width 171 height 120
click at [0, 0] on input "checkbox" at bounding box center [0, 0] width 0 height 0
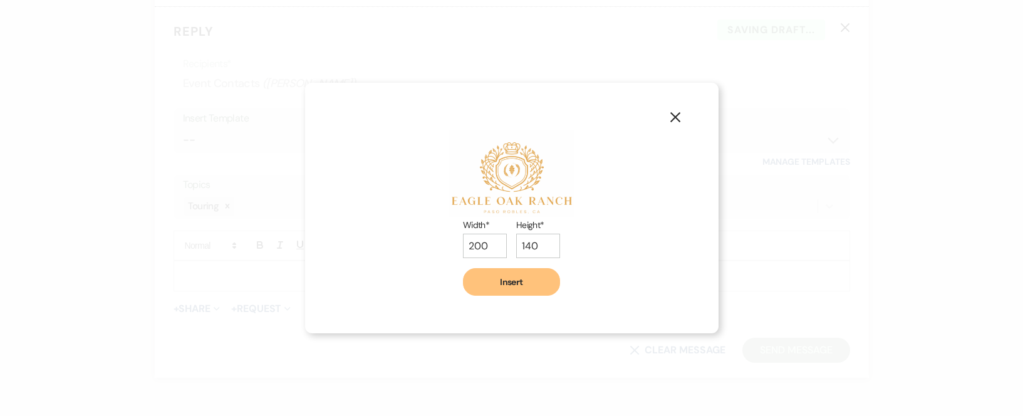
click at [505, 281] on button "Insert" at bounding box center [511, 282] width 97 height 28
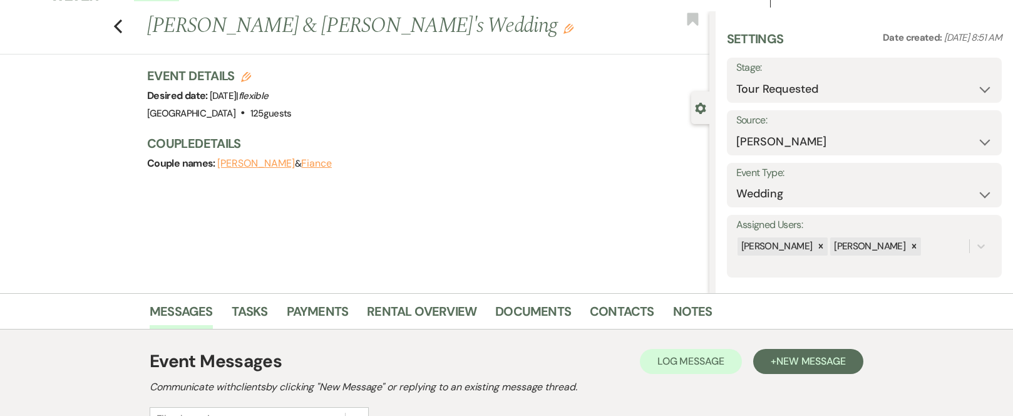
scroll to position [0, 0]
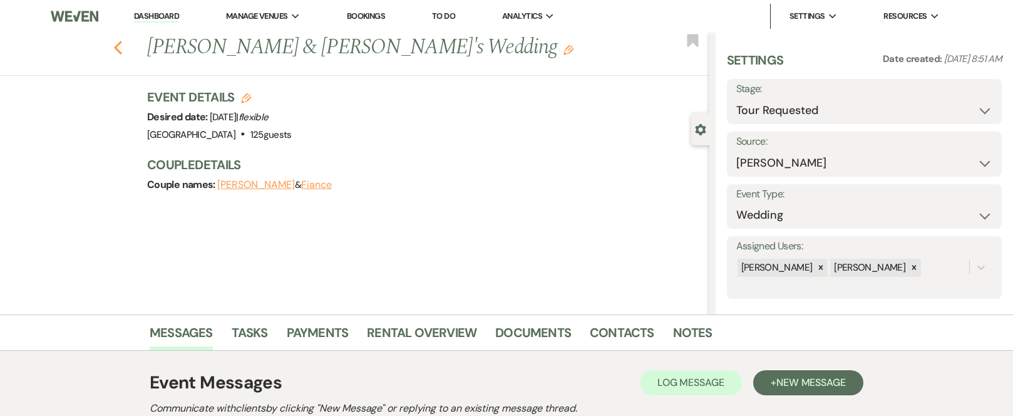
click at [123, 48] on icon "Previous" at bounding box center [117, 47] width 9 height 15
select select "2"
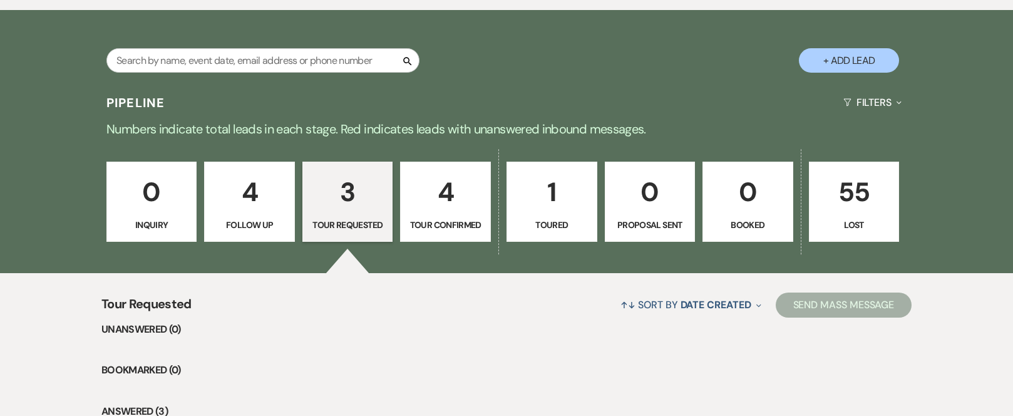
scroll to position [934, 0]
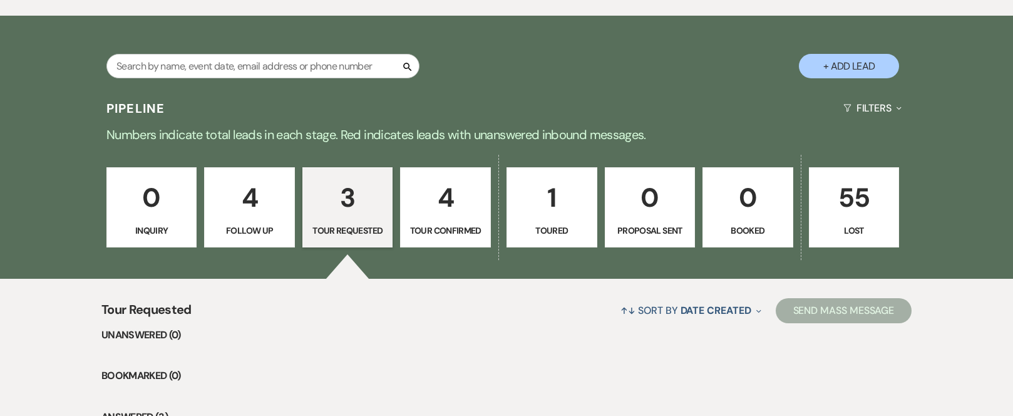
click at [348, 196] on p "3" at bounding box center [348, 198] width 75 height 42
click at [346, 198] on p "3" at bounding box center [348, 198] width 75 height 42
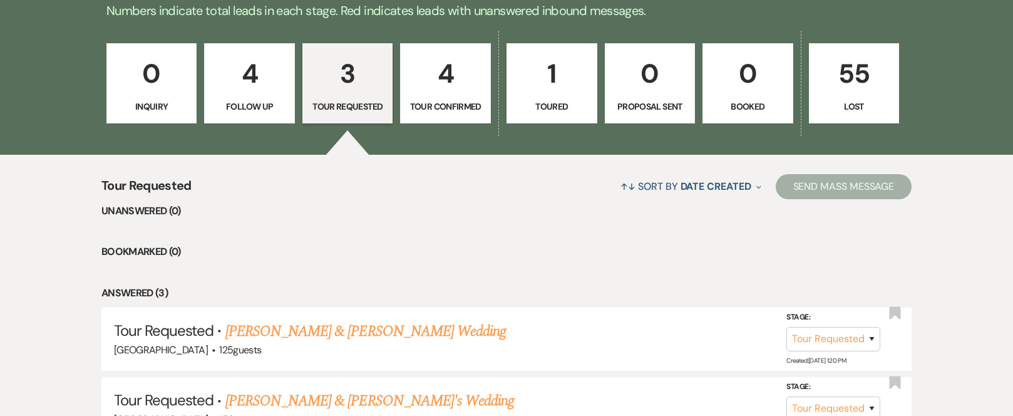
scroll to position [1059, 0]
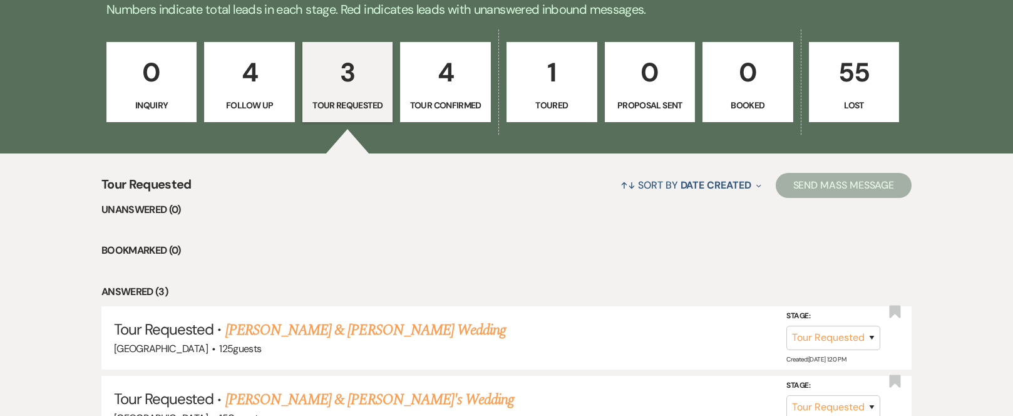
click at [247, 71] on p "4" at bounding box center [249, 72] width 75 height 42
select select "9"
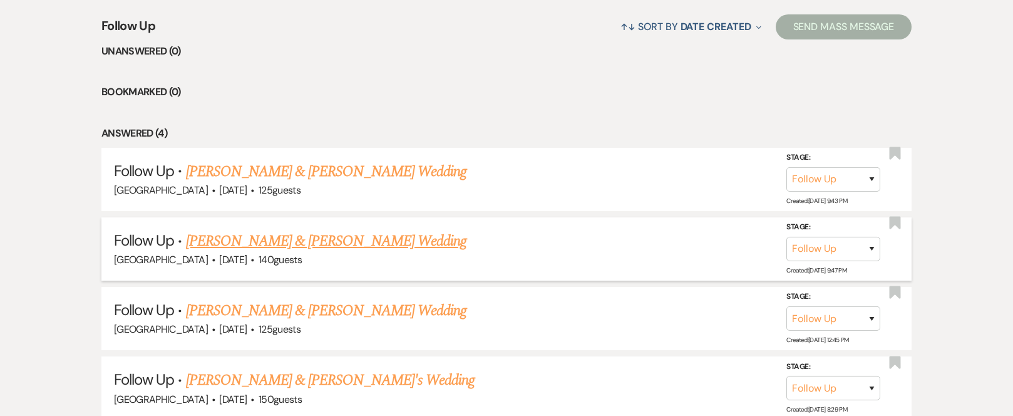
scroll to position [1247, 0]
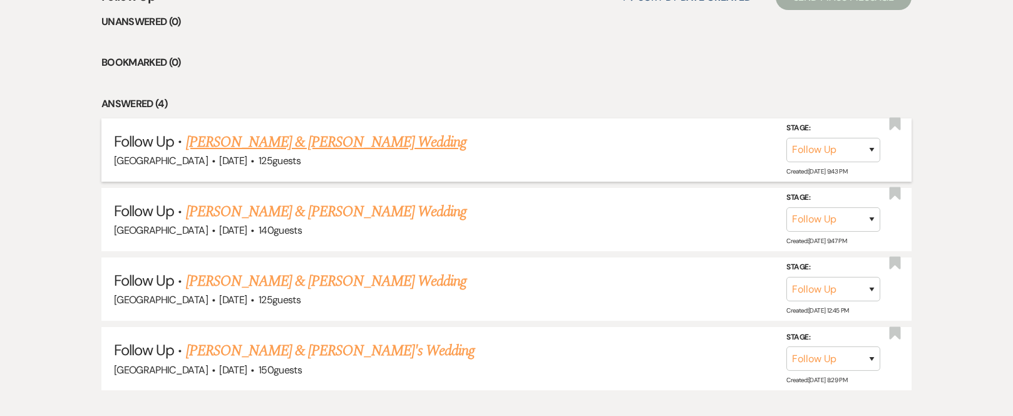
click at [258, 140] on link "[PERSON_NAME] & [PERSON_NAME] Wedding" at bounding box center [326, 142] width 281 height 23
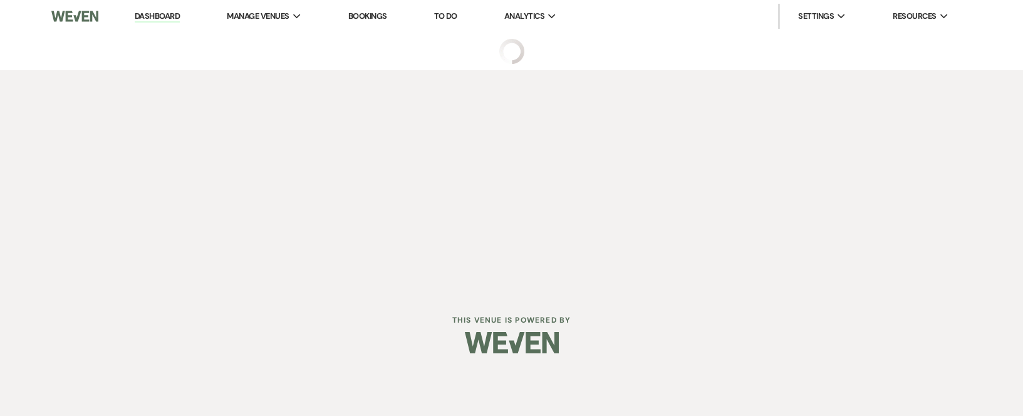
select select "9"
select select "5"
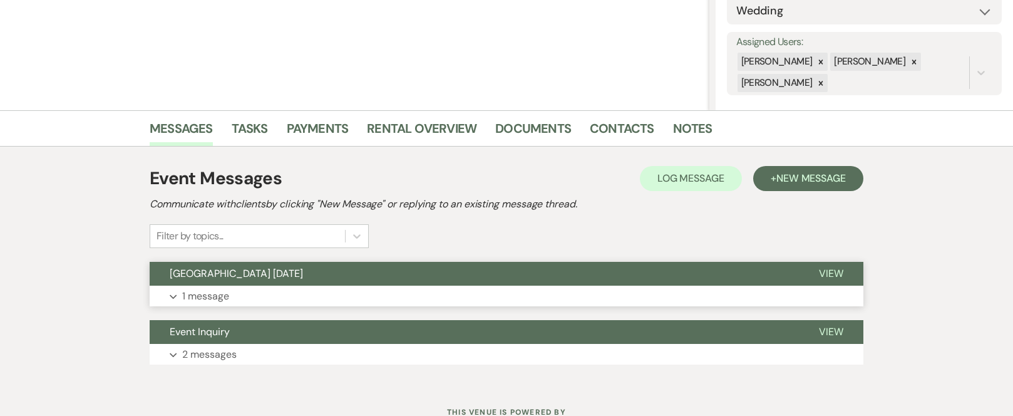
scroll to position [250, 0]
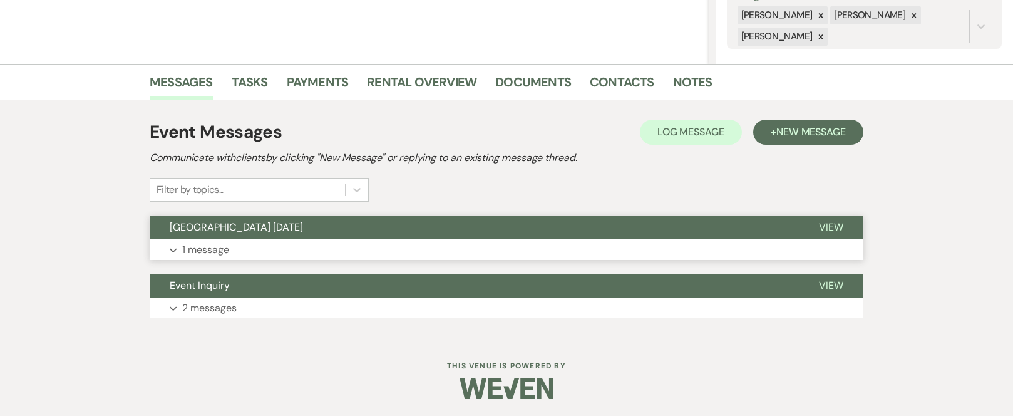
click at [351, 220] on button "[GEOGRAPHIC_DATA] [DATE]" at bounding box center [474, 227] width 649 height 24
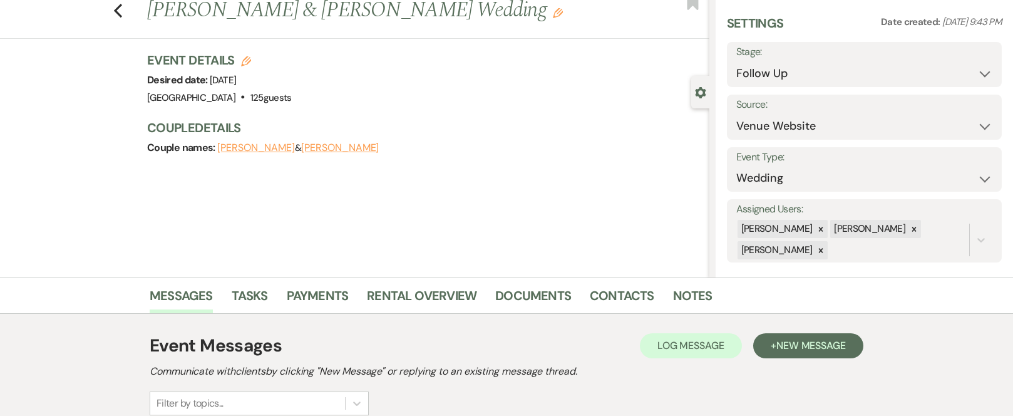
scroll to position [0, 0]
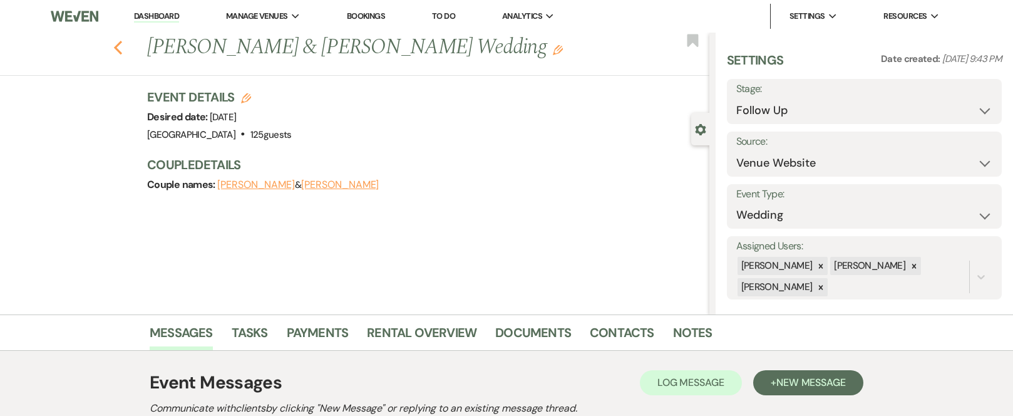
click at [123, 47] on icon "Previous" at bounding box center [117, 47] width 9 height 15
select select "9"
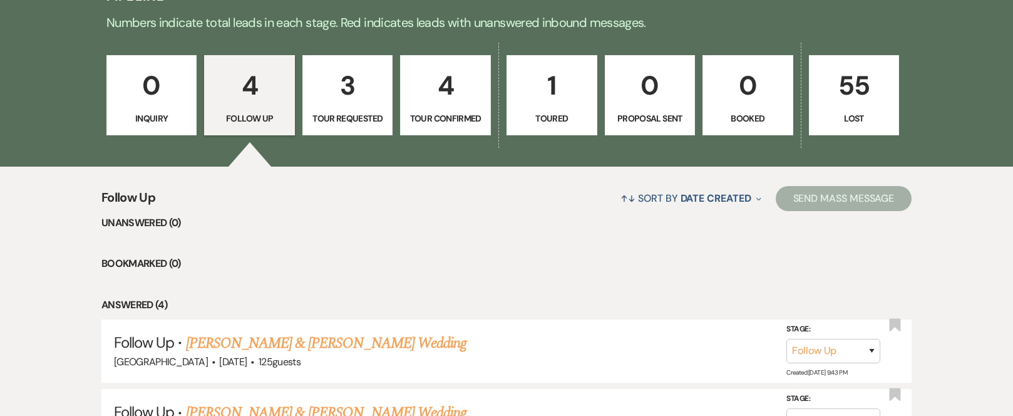
scroll to position [997, 0]
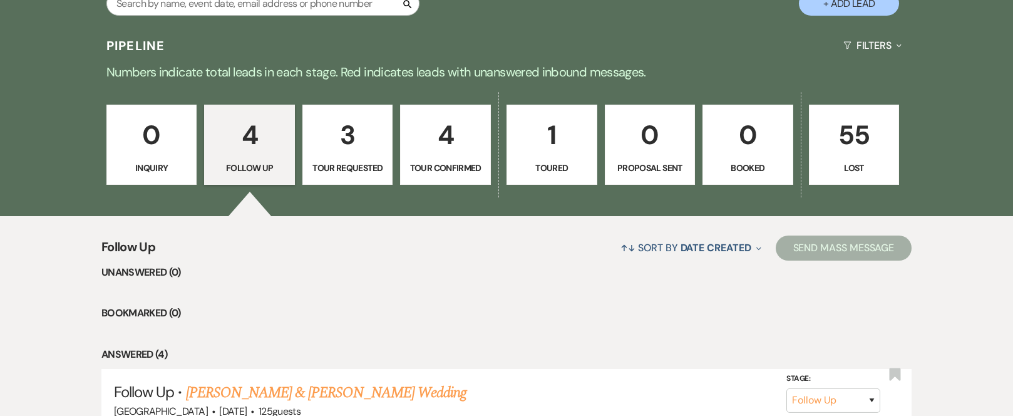
click at [349, 137] on p "3" at bounding box center [348, 135] width 75 height 42
select select "2"
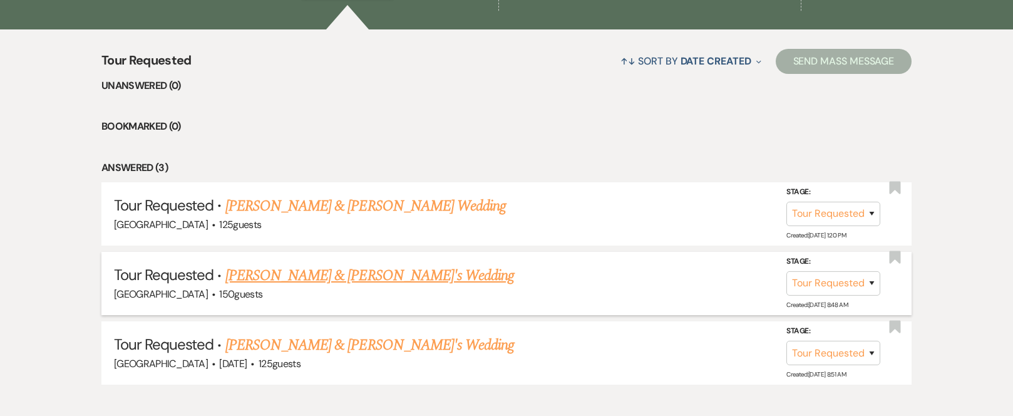
scroll to position [1185, 0]
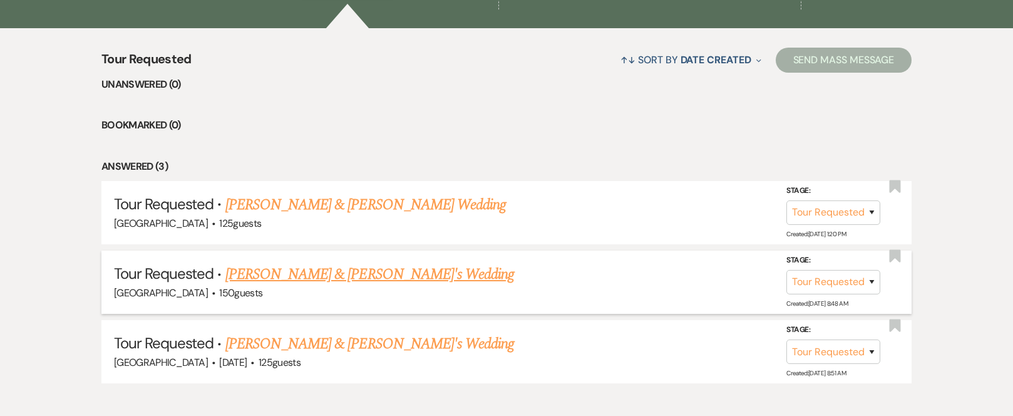
click at [322, 277] on link "[PERSON_NAME] & [PERSON_NAME]'s Wedding" at bounding box center [369, 274] width 289 height 23
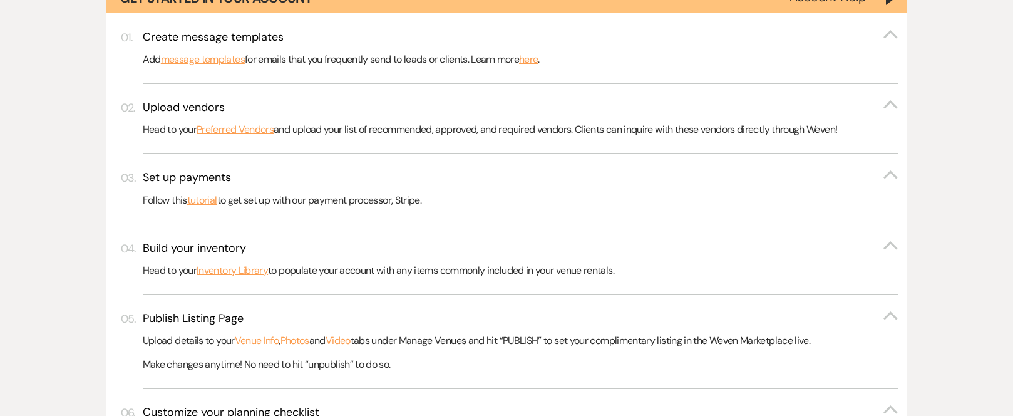
select select "2"
select select "5"
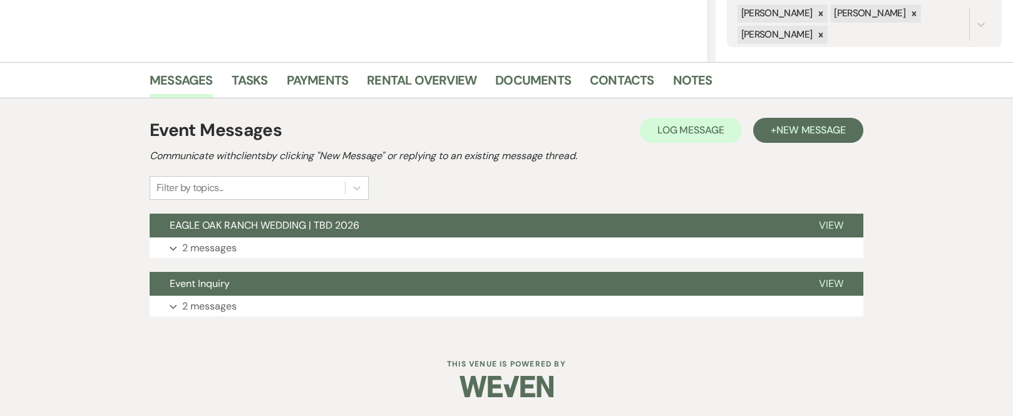
scroll to position [252, 0]
click at [313, 222] on span "EAGLE OAK RANCH WEDDING | TBD 2026" at bounding box center [265, 225] width 190 height 13
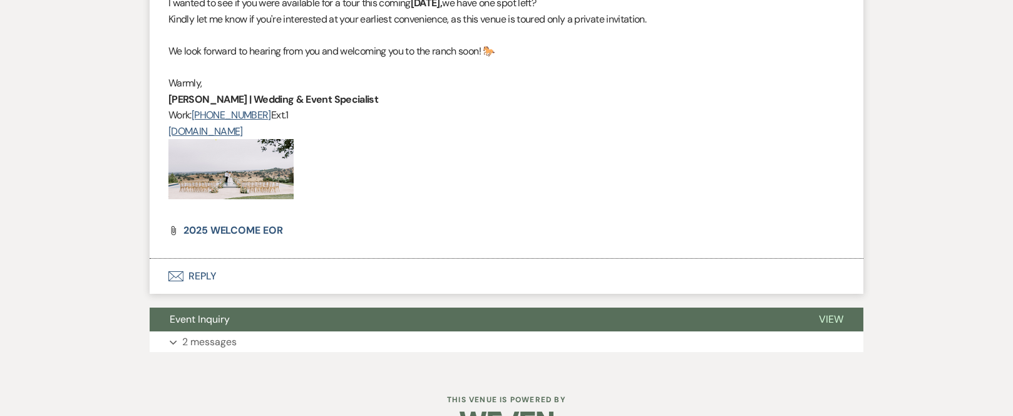
scroll to position [1505, 0]
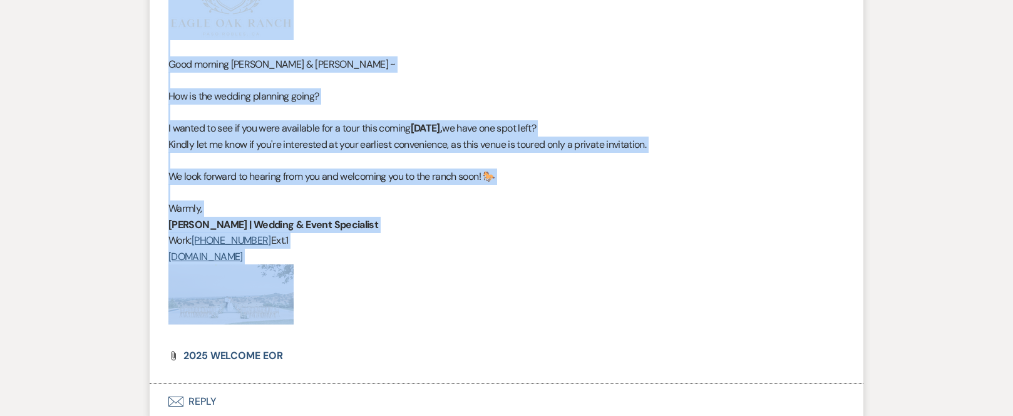
drag, startPoint x: 340, startPoint y: 302, endPoint x: 154, endPoint y: 19, distance: 338.7
click at [154, 19] on li "[PERSON_NAME] to: Event Contacts Expand Info Touring [DATE] 11:33 AM Good morni…" at bounding box center [507, 134] width 714 height 498
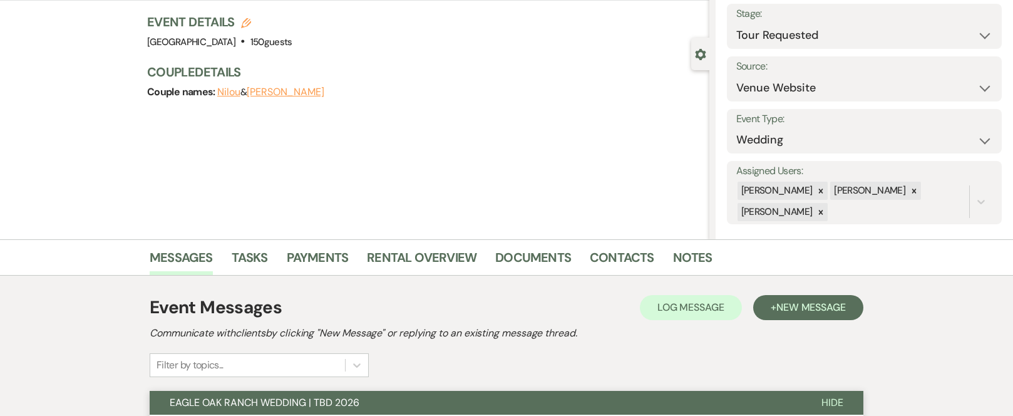
scroll to position [0, 0]
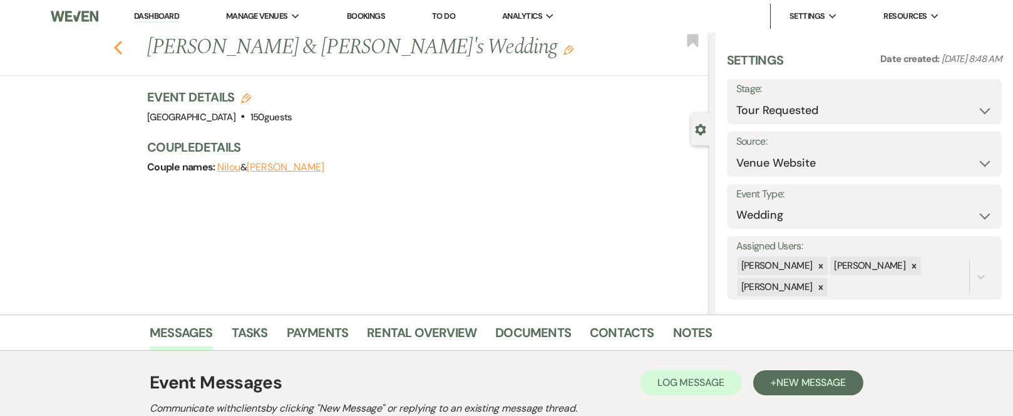
click at [123, 46] on icon "Previous" at bounding box center [117, 47] width 9 height 15
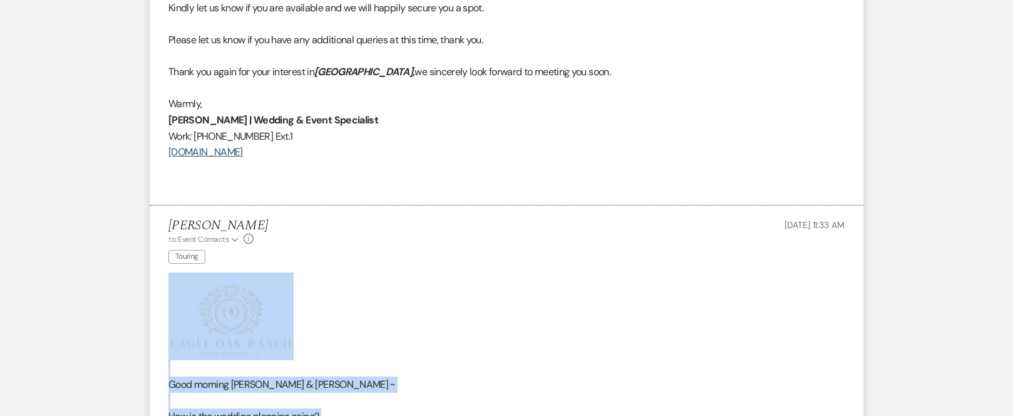
select select "2"
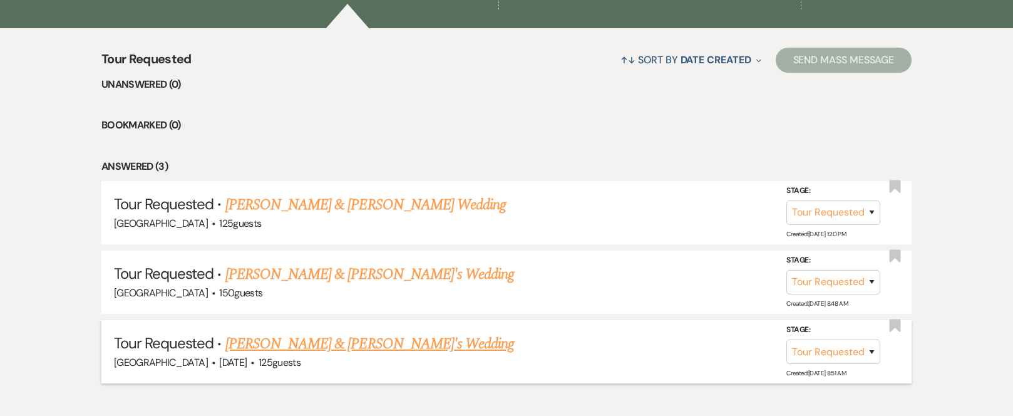
click at [327, 343] on link "[PERSON_NAME] & [PERSON_NAME]'s Wedding" at bounding box center [369, 343] width 289 height 23
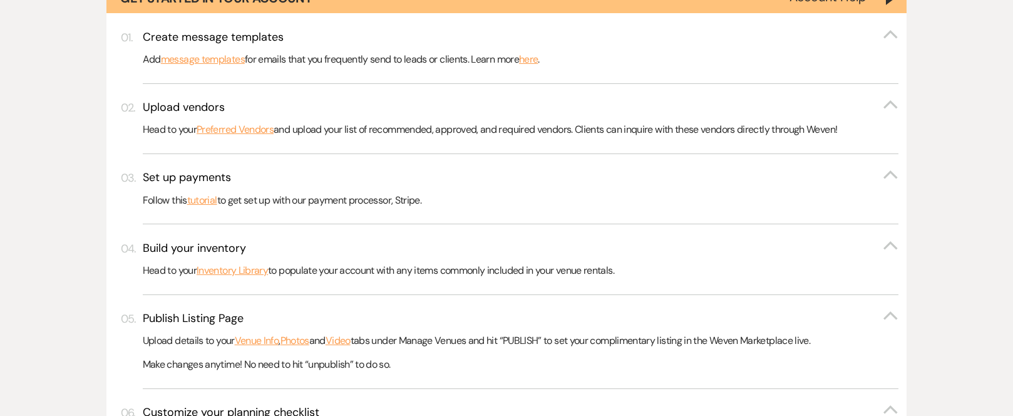
select select "2"
select select "17"
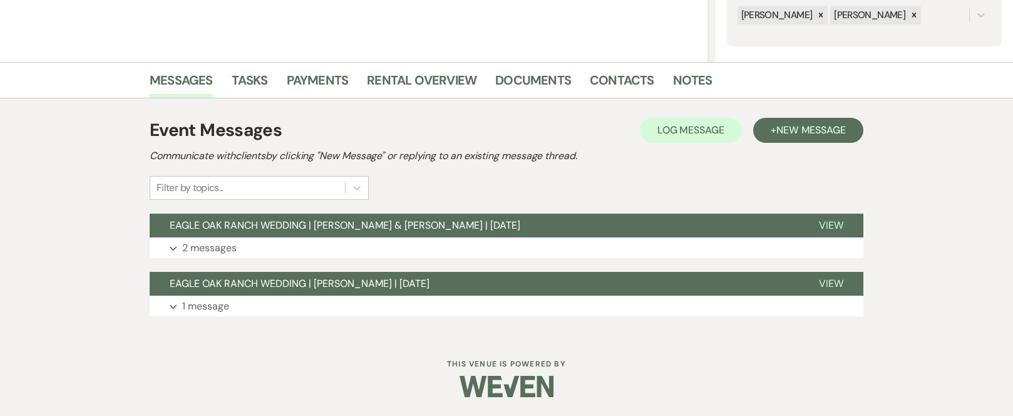
scroll to position [252, 0]
click at [366, 222] on span "EAGLE OAK RANCH WEDDING | [PERSON_NAME] & [PERSON_NAME] | [DATE]" at bounding box center [345, 225] width 351 height 13
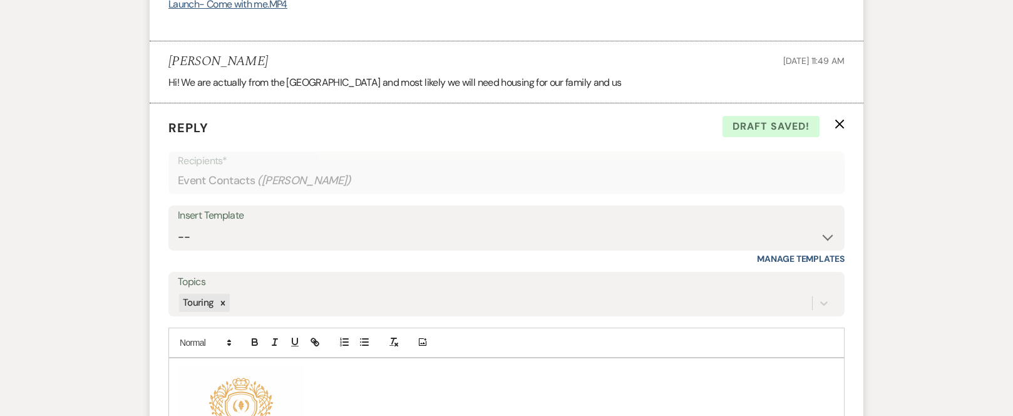
scroll to position [1392, 0]
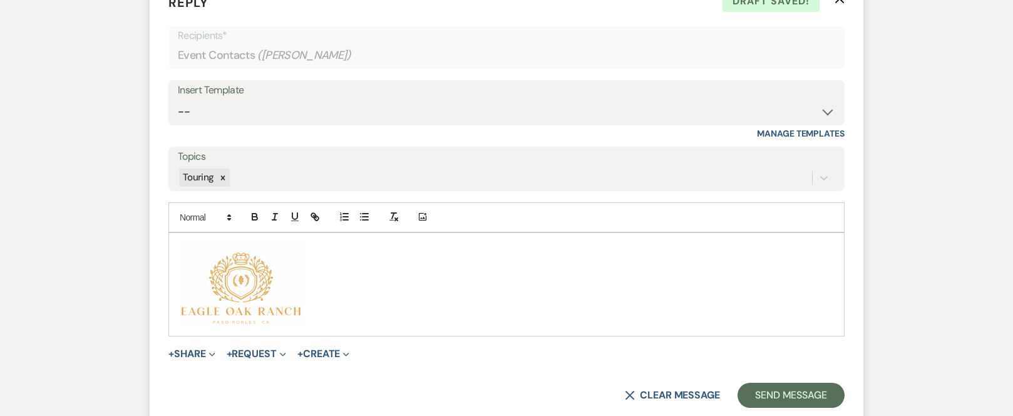
click at [351, 301] on p "﻿ ﻿" at bounding box center [506, 284] width 656 height 88
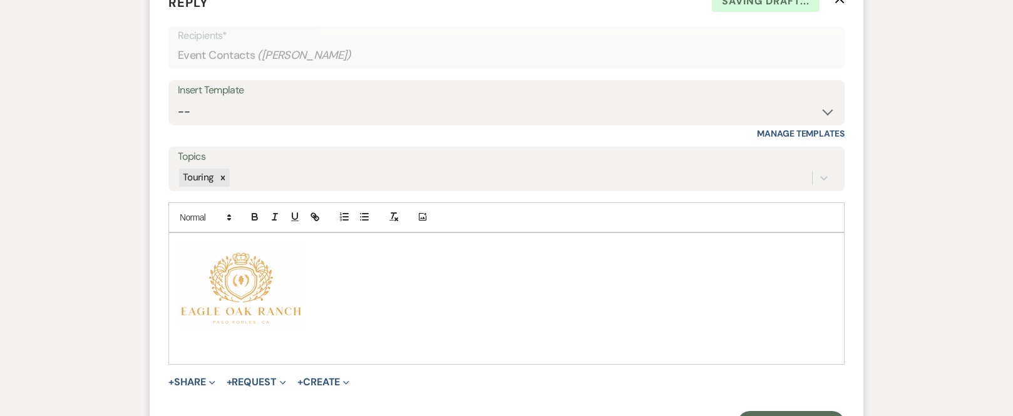
click at [275, 287] on img "﻿ ﻿" at bounding box center [240, 284] width 125 height 88
click at [261, 274] on img "﻿ ﻿" at bounding box center [240, 284] width 125 height 88
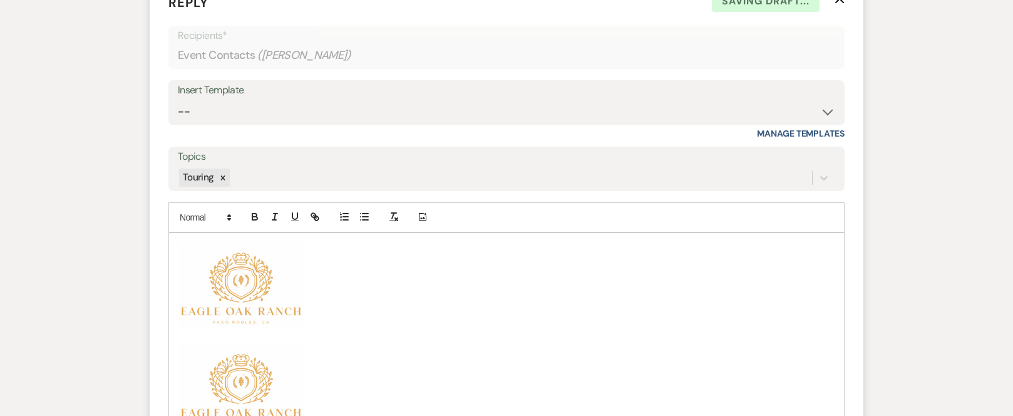
click at [257, 286] on img "﻿ ﻿" at bounding box center [240, 284] width 125 height 88
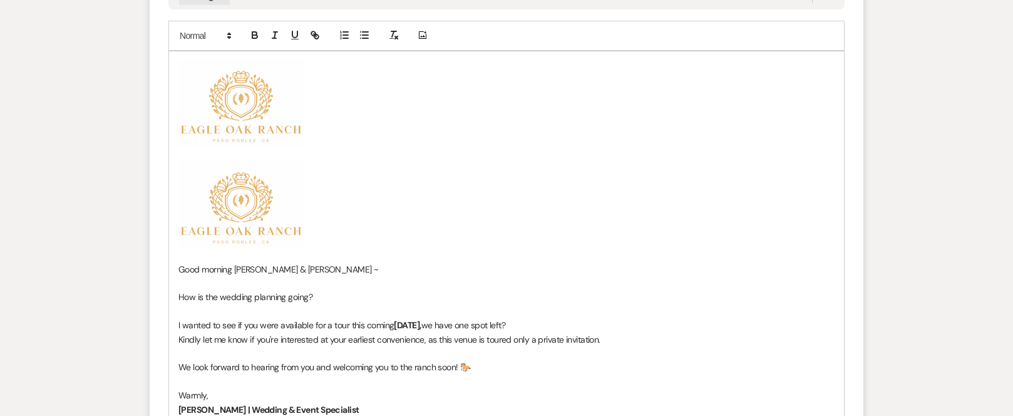
scroll to position [1580, 0]
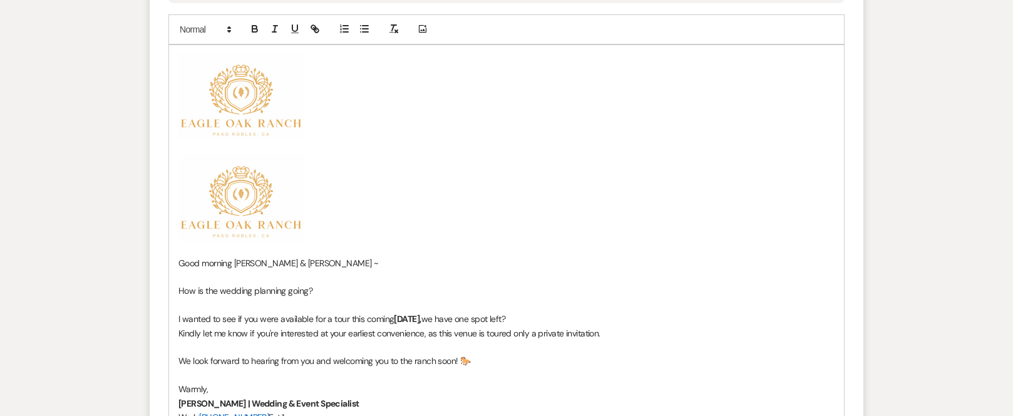
click at [324, 202] on p "﻿ ﻿" at bounding box center [506, 198] width 656 height 88
click at [316, 224] on p "﻿ ﻿" at bounding box center [506, 198] width 656 height 88
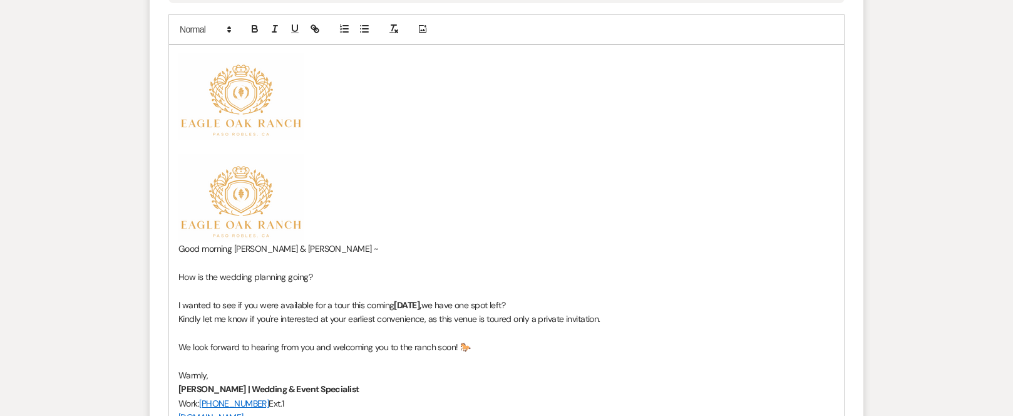
drag, startPoint x: 302, startPoint y: 208, endPoint x: 236, endPoint y: 204, distance: 65.9
click at [236, 204] on img "﻿ ﻿" at bounding box center [240, 198] width 125 height 88
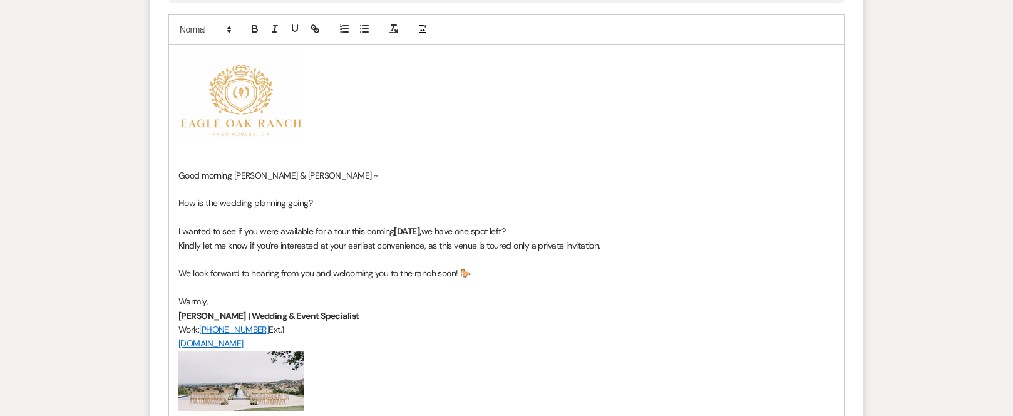
click at [284, 177] on span "Good morning [PERSON_NAME] & [PERSON_NAME] ~" at bounding box center [278, 175] width 200 height 11
click at [608, 245] on p "Kindly let me know if you're interested at your earliest convenience, as this v…" at bounding box center [506, 246] width 656 height 14
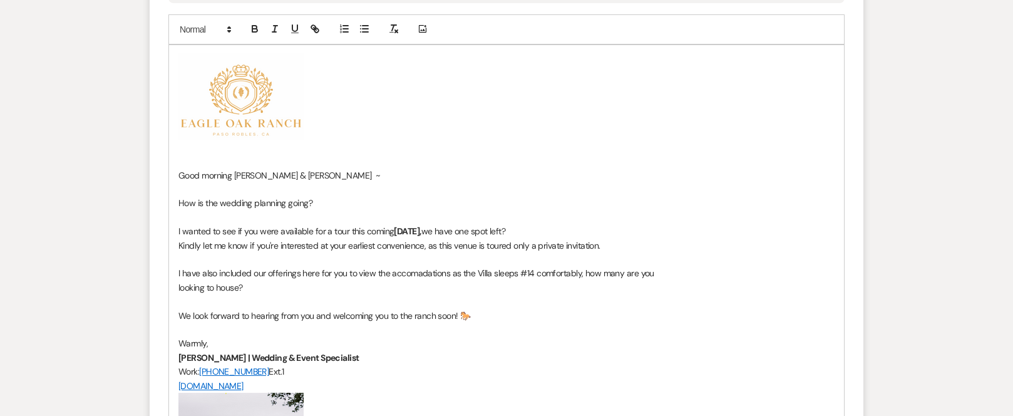
click at [416, 274] on p "I have also included our offerings here for you to view the accomadations as th…" at bounding box center [506, 273] width 656 height 14
click at [597, 336] on p "Warmly," at bounding box center [506, 343] width 656 height 14
click at [428, 272] on p "I have also included our offerings here for you to view the accommadations as t…" at bounding box center [506, 273] width 656 height 14
click at [575, 309] on p "We look forward to hearing from you and welcoming you to the ranch soon! 🐎" at bounding box center [506, 316] width 656 height 14
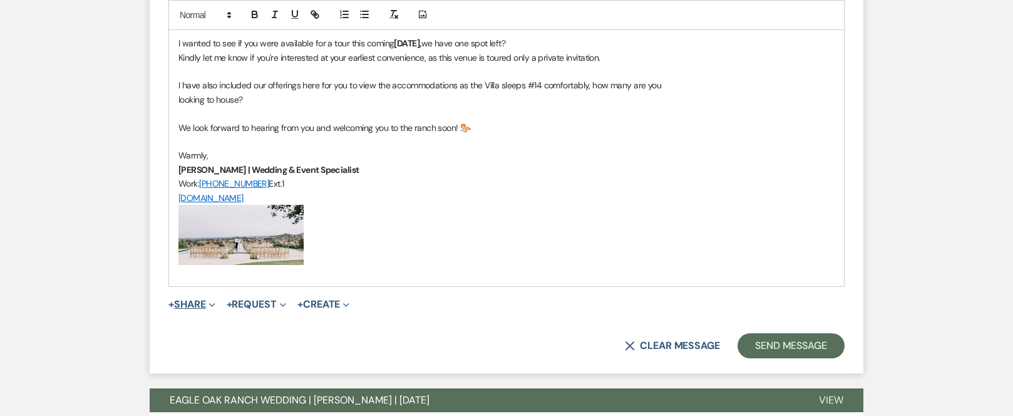
click at [180, 301] on button "+ Share Expand" at bounding box center [191, 304] width 47 height 10
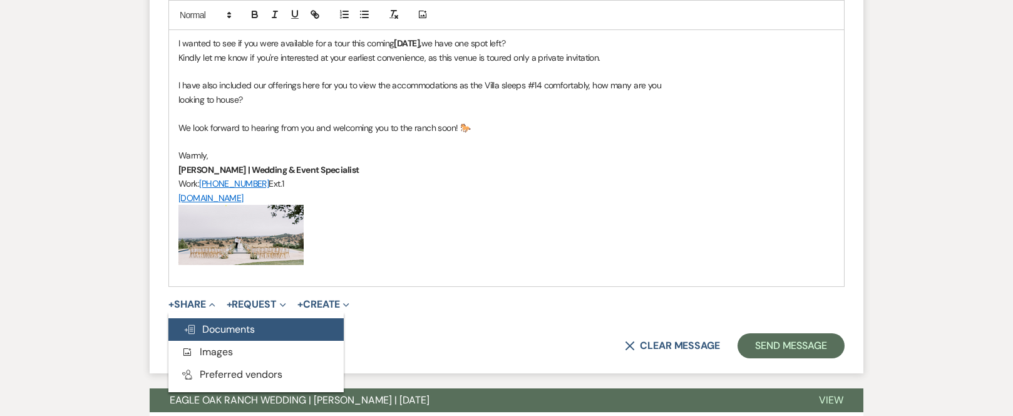
click at [233, 326] on span "Doc Upload Documents" at bounding box center [218, 328] width 71 height 13
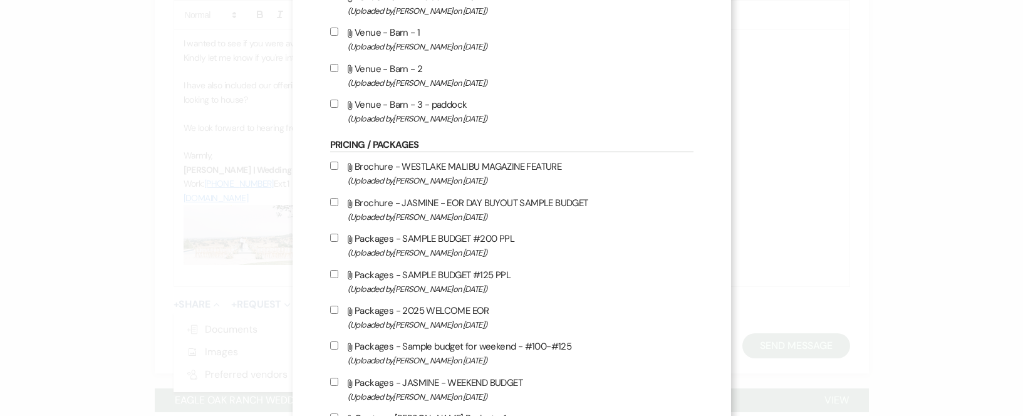
scroll to position [626, 0]
click at [330, 307] on input "Attach File Packages - 2025 WELCOME EOR (Uploaded by [PERSON_NAME] on [DATE] )" at bounding box center [334, 309] width 8 height 8
checkbox input "true"
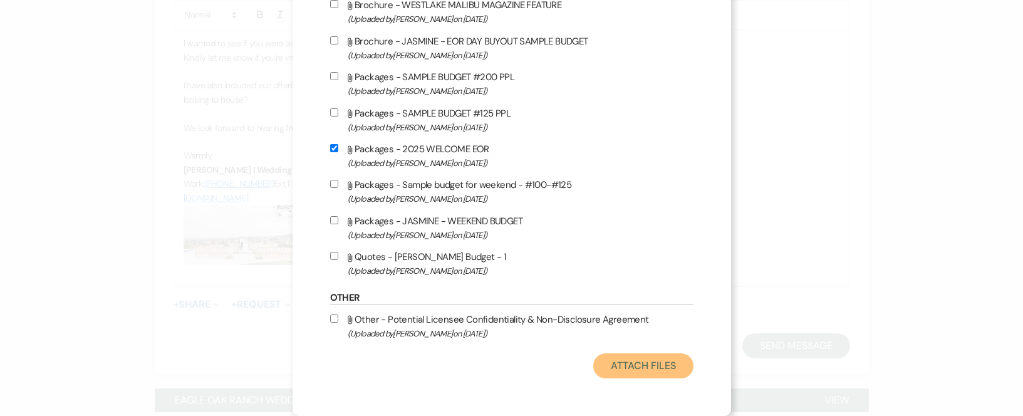
click at [627, 368] on button "Attach Files" at bounding box center [643, 365] width 100 height 25
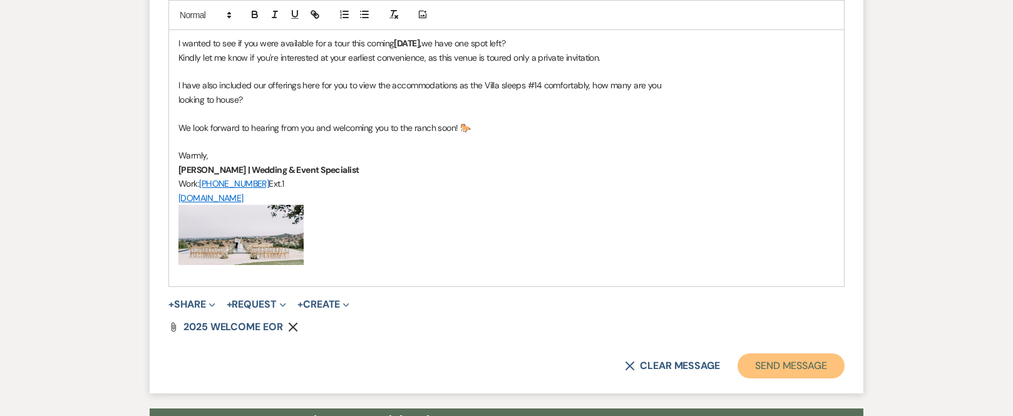
click at [771, 363] on button "Send Message" at bounding box center [791, 365] width 107 height 25
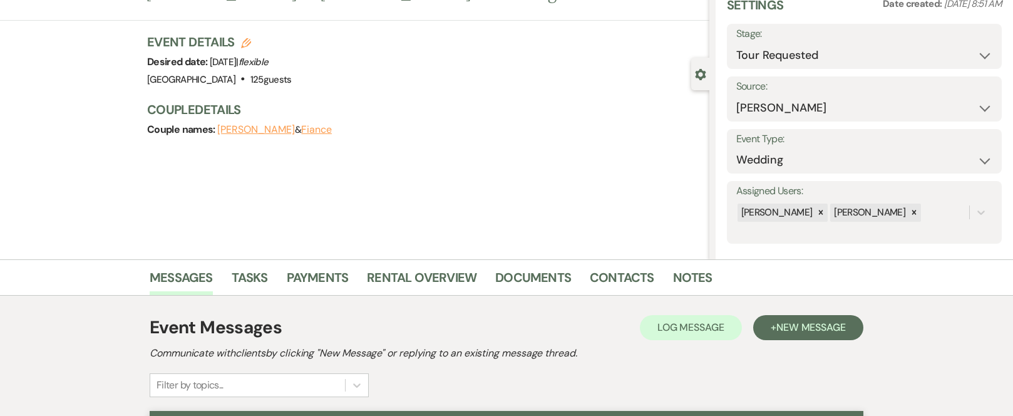
scroll to position [0, 0]
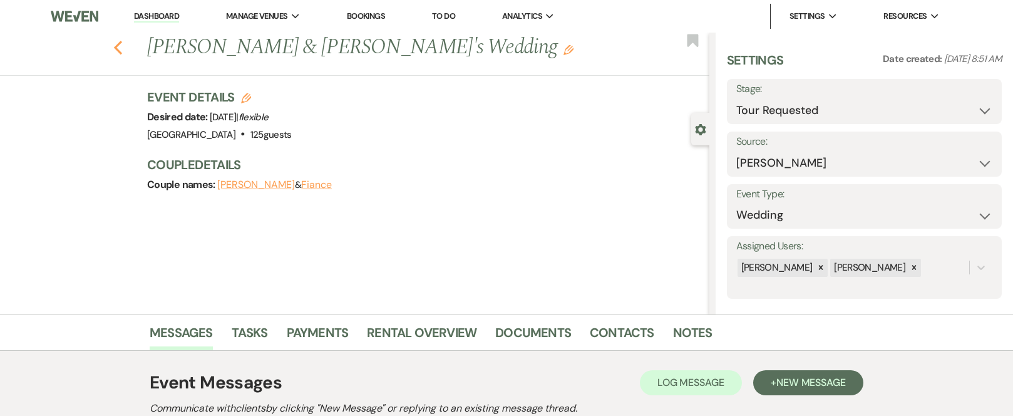
click at [123, 51] on icon "Previous" at bounding box center [117, 47] width 9 height 15
select select "2"
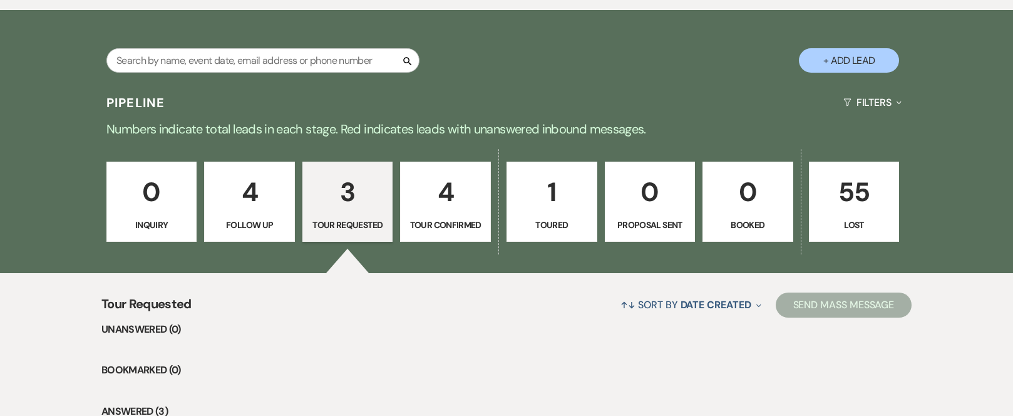
scroll to position [934, 0]
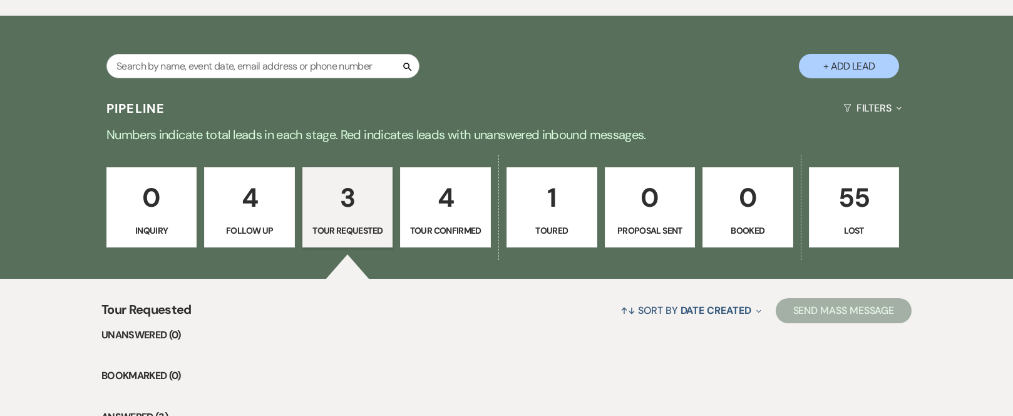
click at [247, 197] on p "4" at bounding box center [249, 198] width 75 height 42
select select "9"
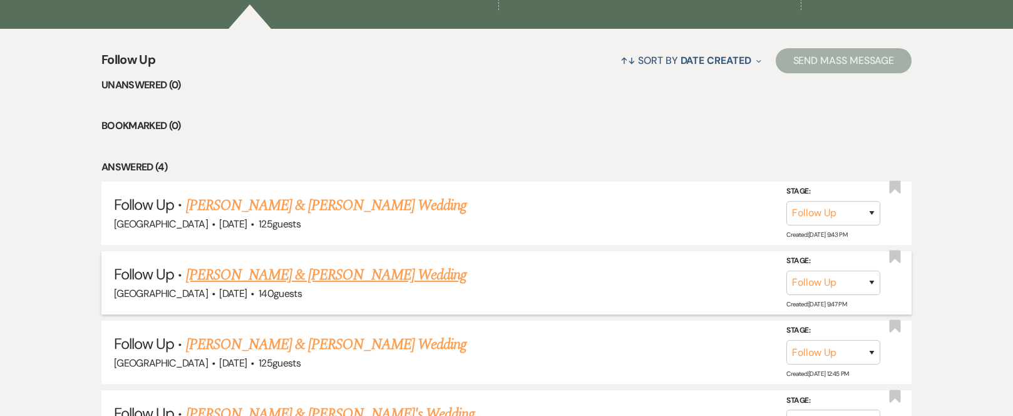
scroll to position [1185, 0]
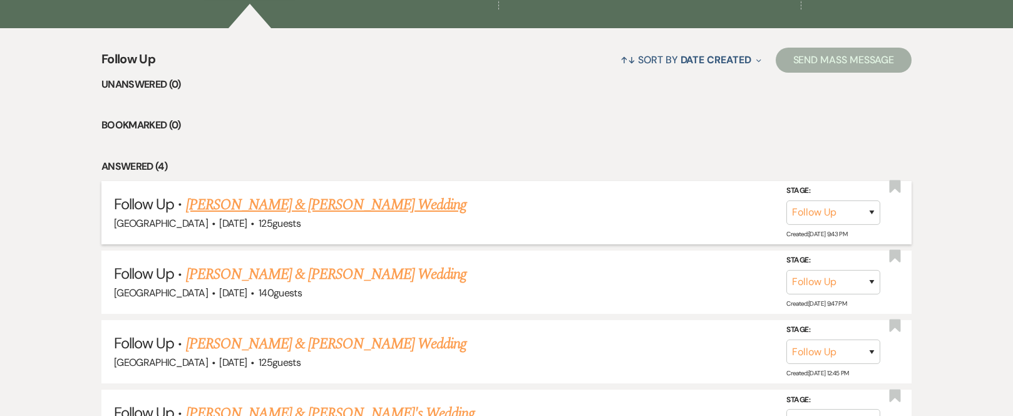
click at [294, 207] on link "[PERSON_NAME] & [PERSON_NAME] Wedding" at bounding box center [326, 204] width 281 height 23
select select "9"
select select "5"
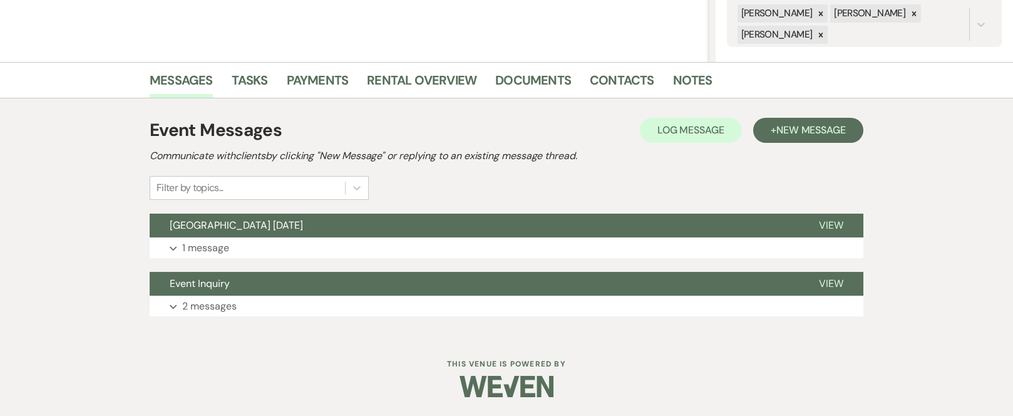
scroll to position [252, 0]
click at [295, 227] on button "[GEOGRAPHIC_DATA] [DATE]" at bounding box center [474, 226] width 649 height 24
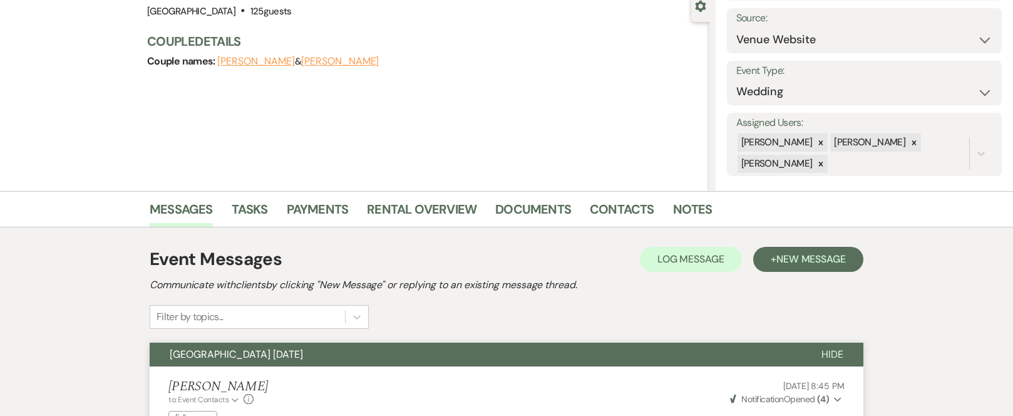
scroll to position [0, 0]
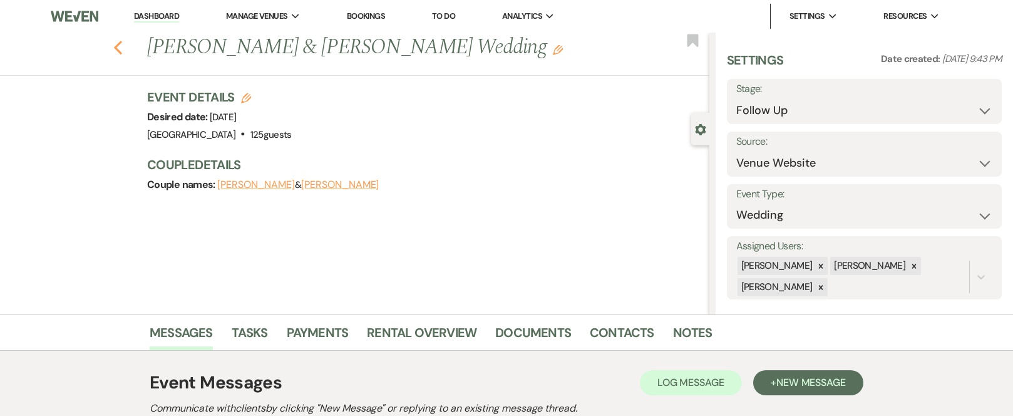
click at [122, 51] on use "button" at bounding box center [118, 48] width 8 height 14
select select "9"
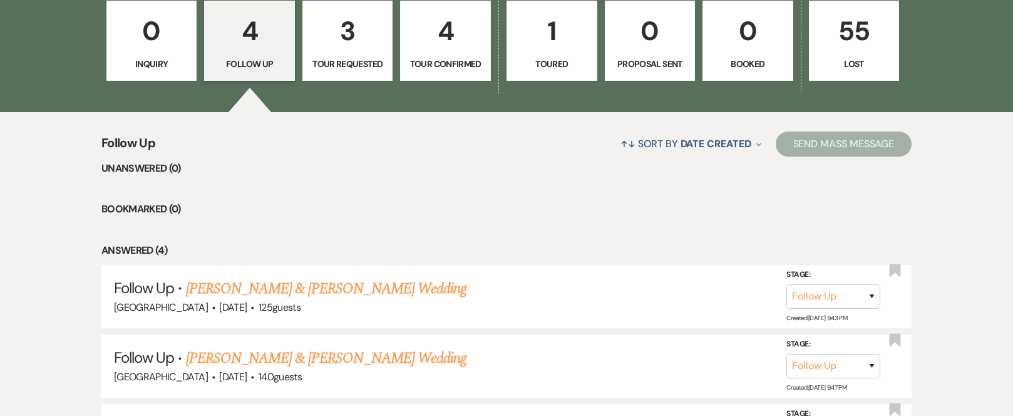
scroll to position [997, 0]
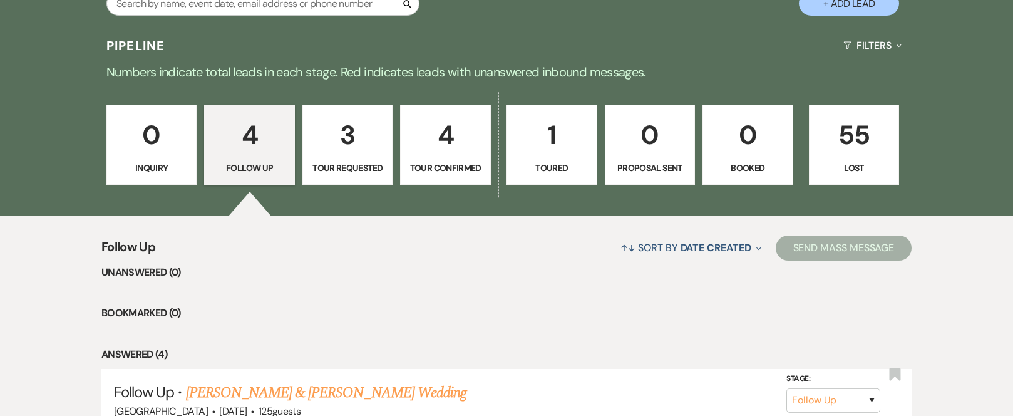
click at [350, 141] on p "3" at bounding box center [348, 135] width 75 height 42
select select "2"
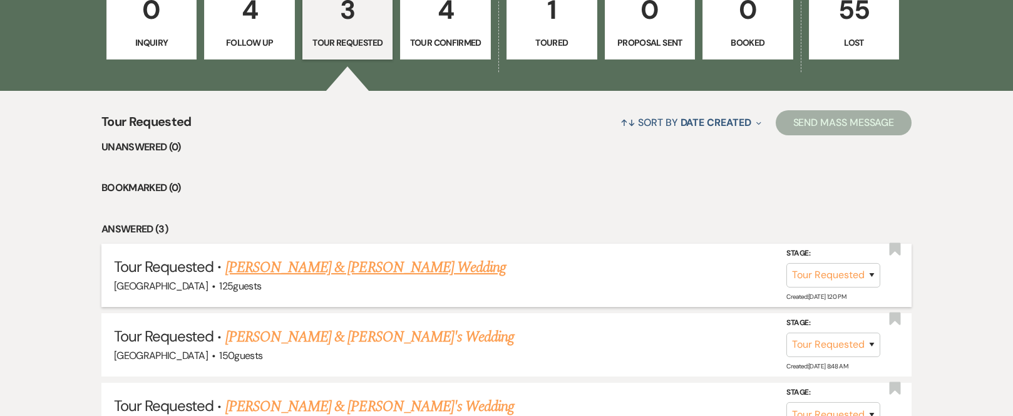
scroll to position [1185, 0]
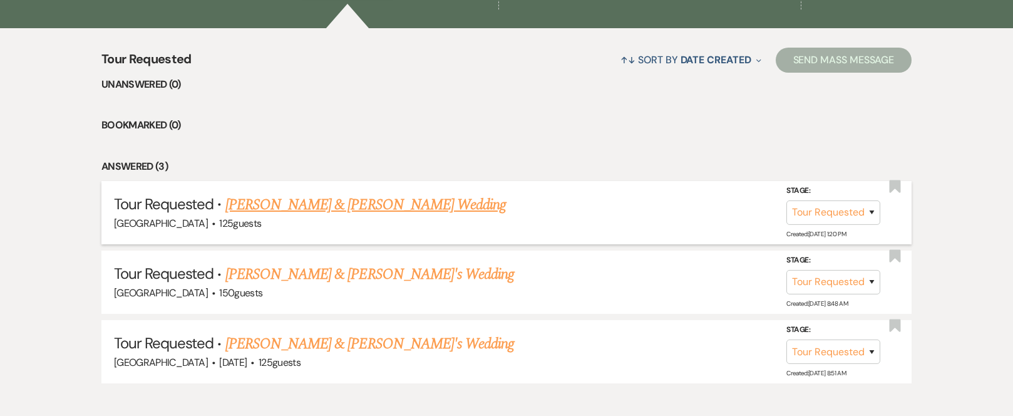
click at [304, 202] on link "[PERSON_NAME] & [PERSON_NAME] Wedding" at bounding box center [365, 204] width 281 height 23
select select "2"
select select "5"
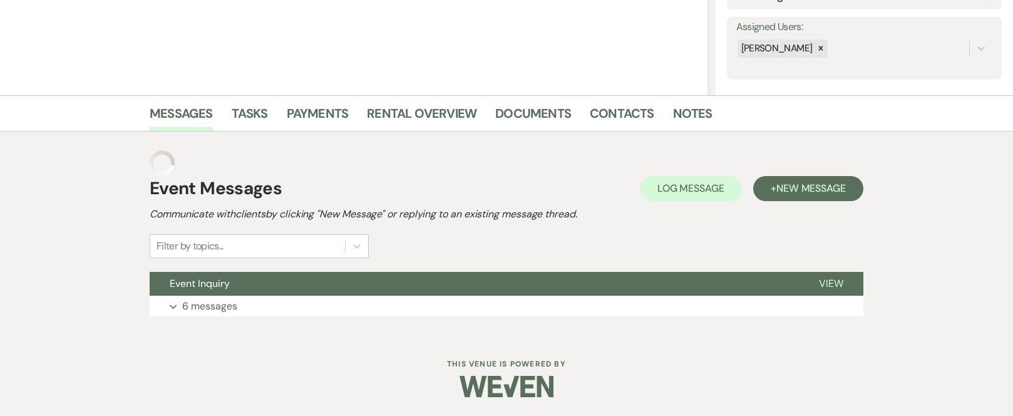
scroll to position [194, 0]
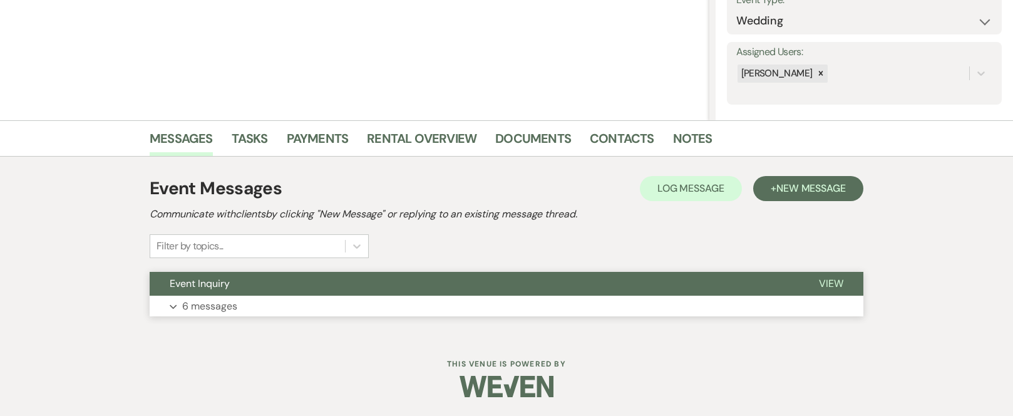
click at [292, 280] on button "Event Inquiry" at bounding box center [474, 284] width 649 height 24
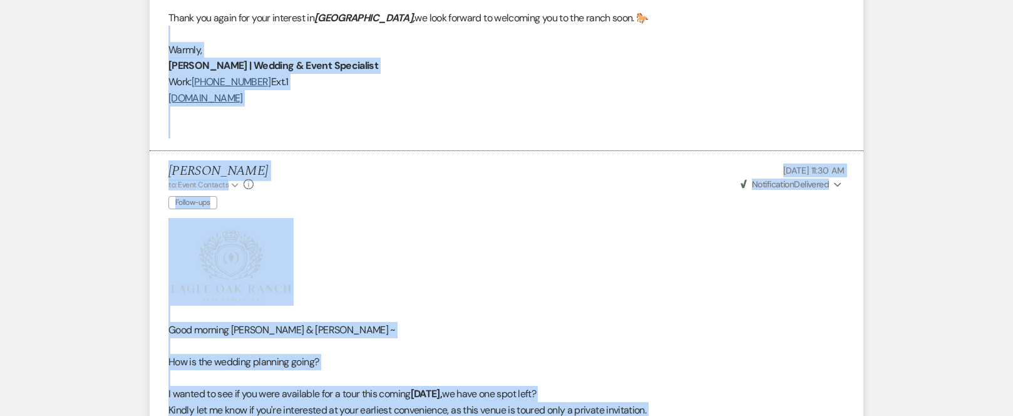
scroll to position [2196, 0]
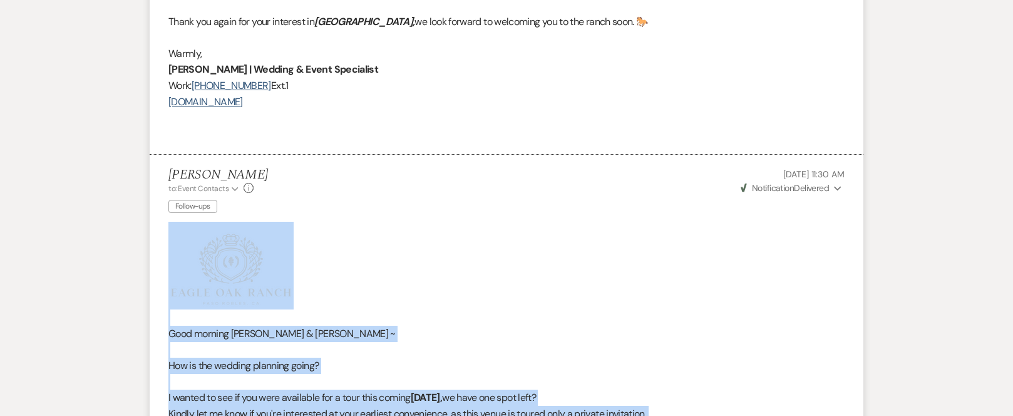
drag, startPoint x: 423, startPoint y: 246, endPoint x: 207, endPoint y: 224, distance: 216.6
click at [207, 224] on div "Good morning [PERSON_NAME] & [PERSON_NAME] ~ How is the wedding planning going?…" at bounding box center [506, 416] width 676 height 388
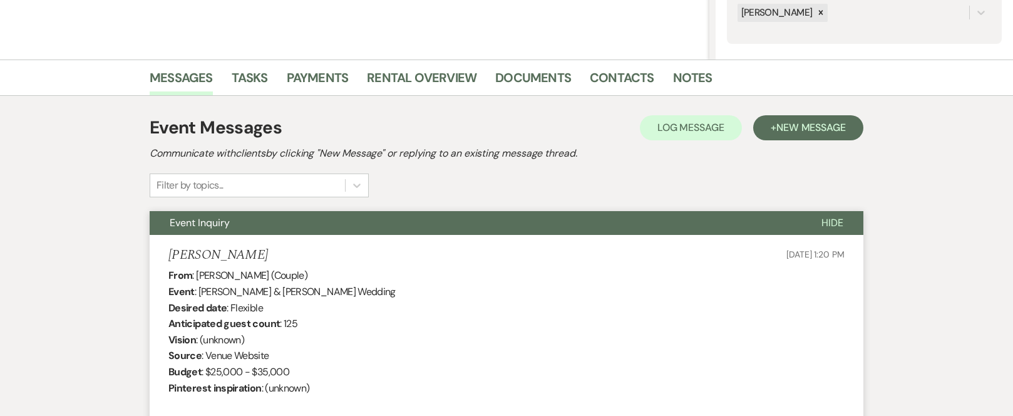
scroll to position [0, 0]
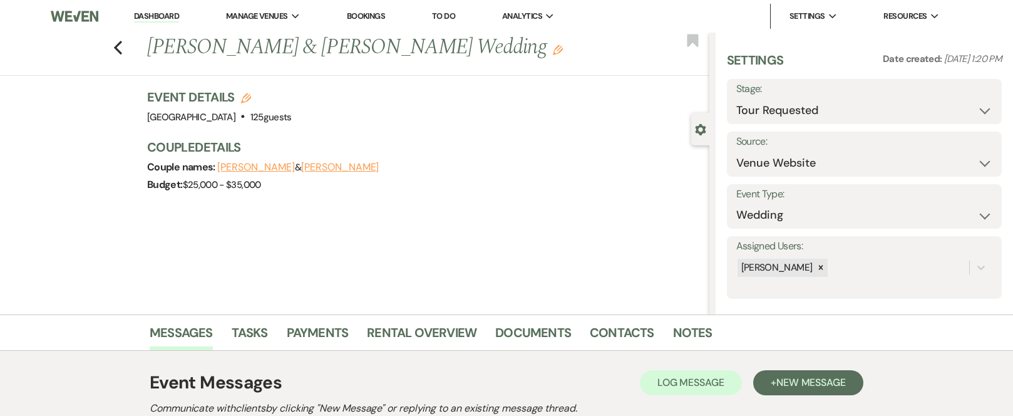
click at [116, 49] on div "Previous [PERSON_NAME] & [PERSON_NAME] Wedding Edit Bookmark" at bounding box center [352, 54] width 716 height 43
click at [121, 48] on use "button" at bounding box center [118, 48] width 8 height 14
select select "2"
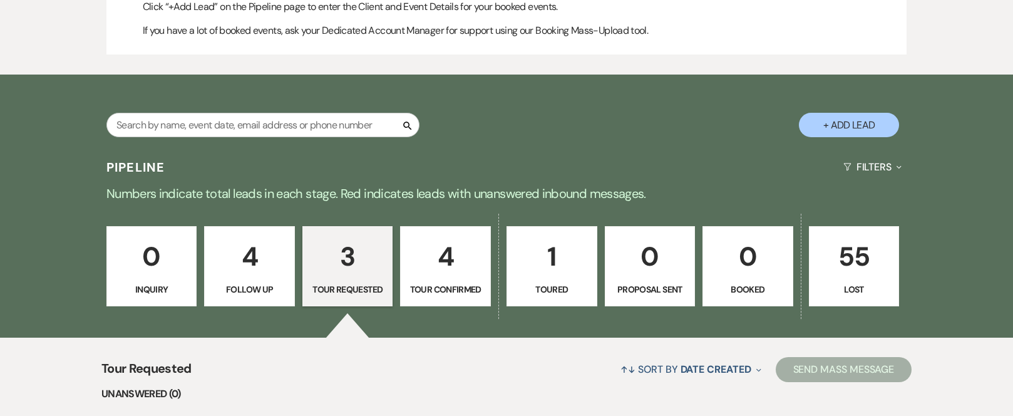
scroll to position [934, 0]
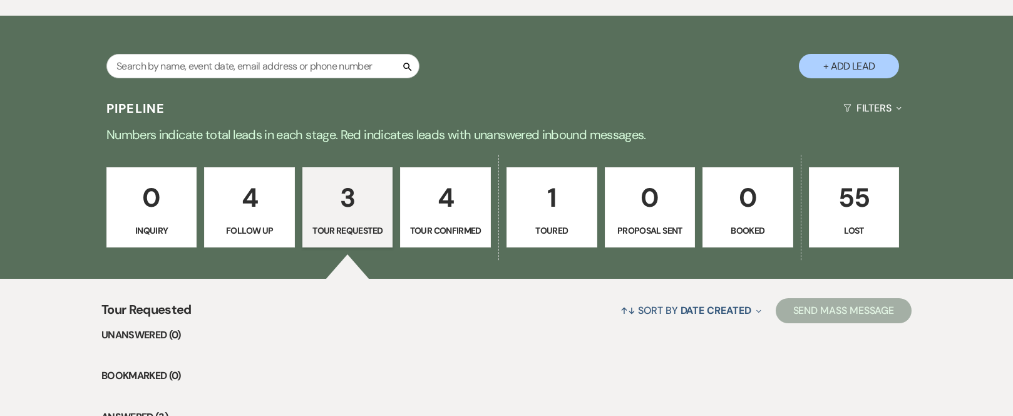
click at [252, 201] on p "4" at bounding box center [249, 198] width 75 height 42
select select "9"
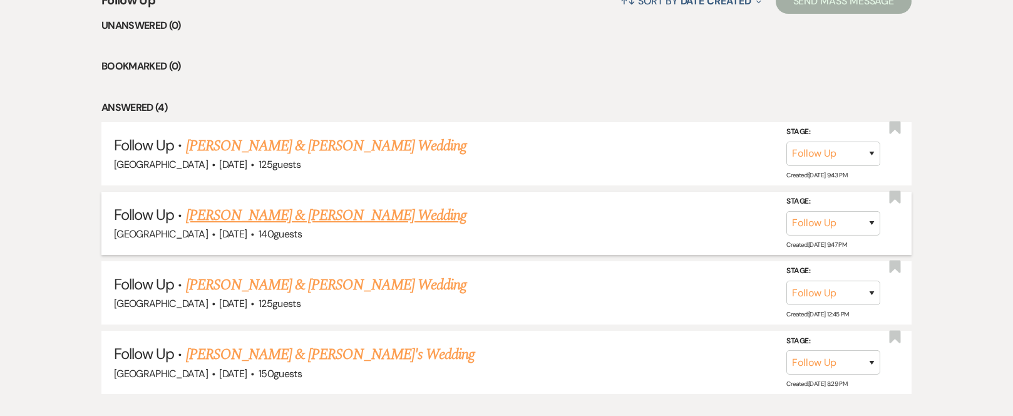
scroll to position [1247, 0]
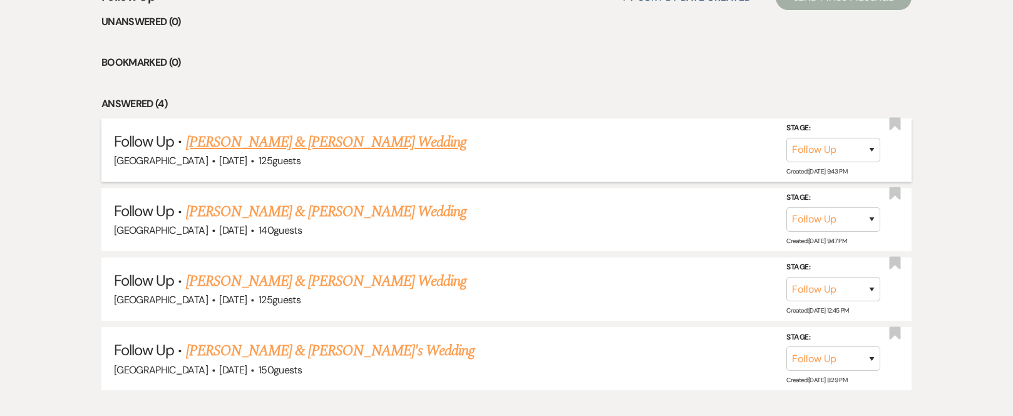
click at [290, 141] on link "[PERSON_NAME] & [PERSON_NAME] Wedding" at bounding box center [326, 142] width 281 height 23
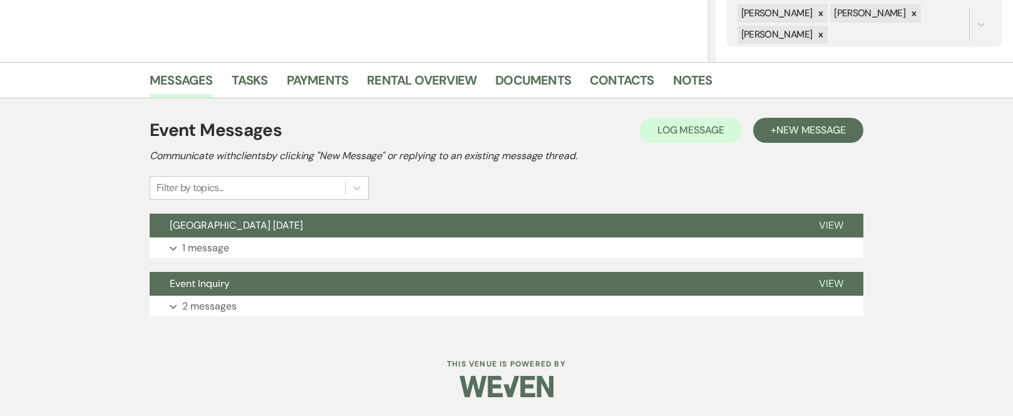
scroll to position [252, 0]
click at [309, 284] on button "Event Inquiry" at bounding box center [474, 284] width 649 height 24
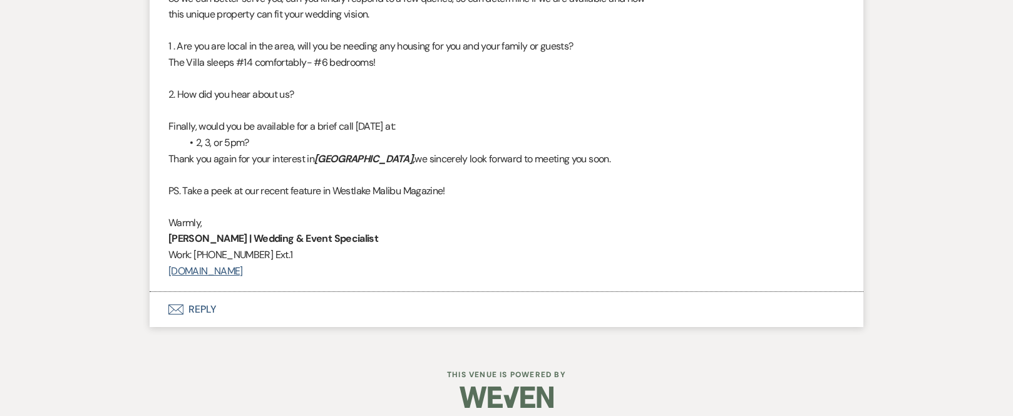
scroll to position [1115, 0]
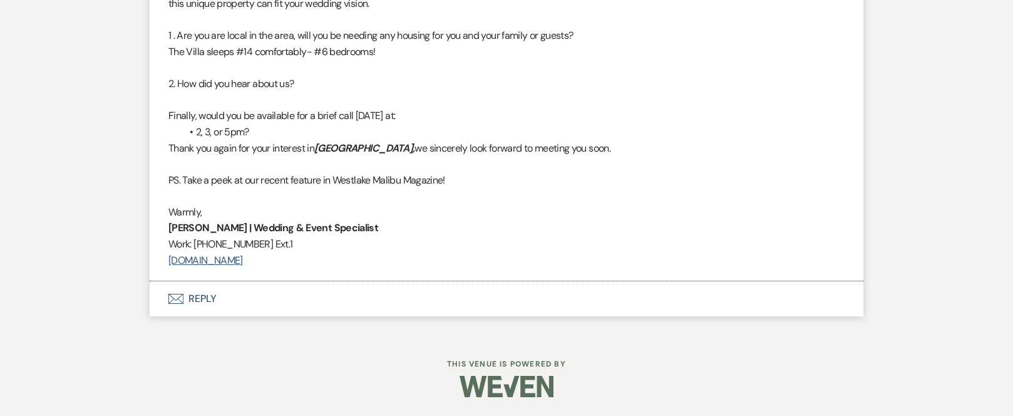
click at [201, 296] on button "Envelope Reply" at bounding box center [507, 298] width 714 height 35
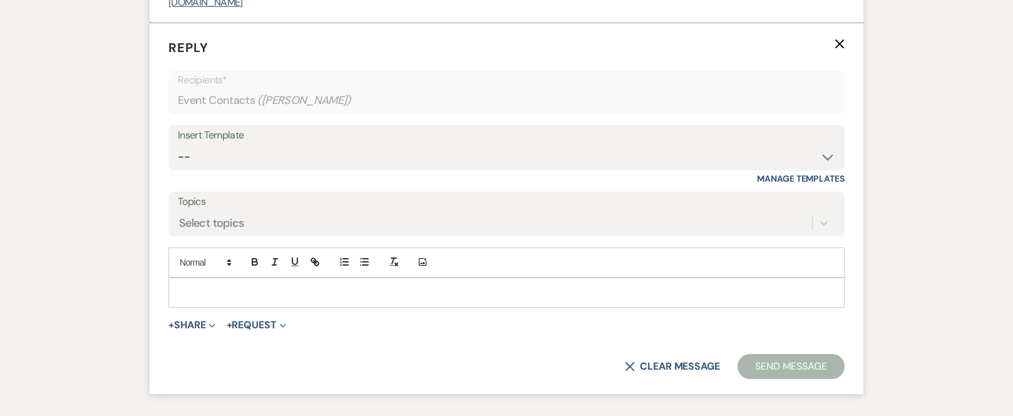
scroll to position [1374, 0]
click at [205, 287] on p at bounding box center [506, 291] width 656 height 14
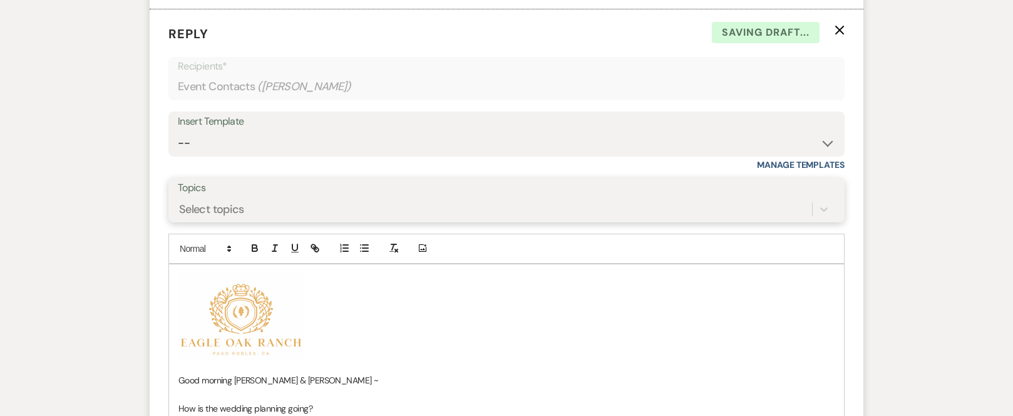
click at [230, 219] on div "Select topics" at bounding box center [495, 209] width 634 height 22
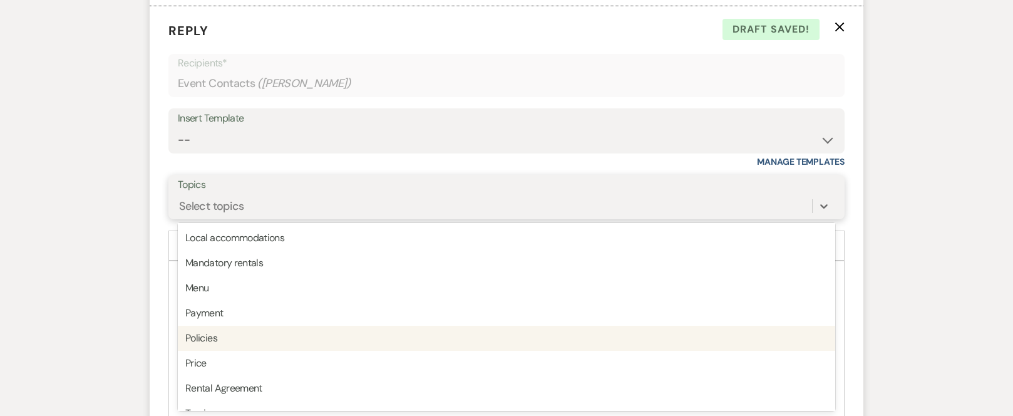
scroll to position [318, 0]
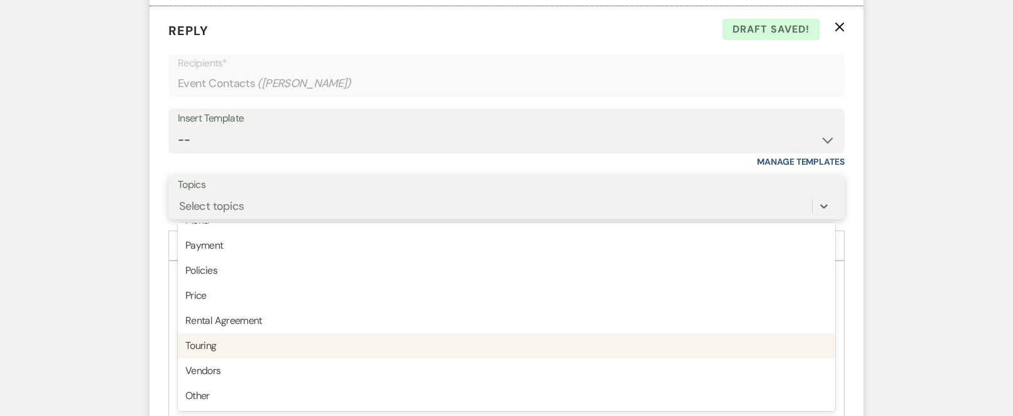
click at [227, 344] on div "Touring" at bounding box center [506, 345] width 657 height 25
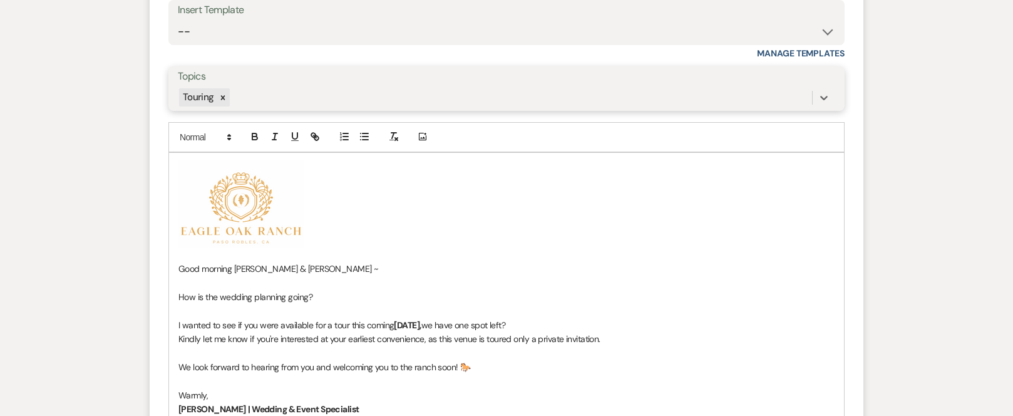
scroll to position [1515, 0]
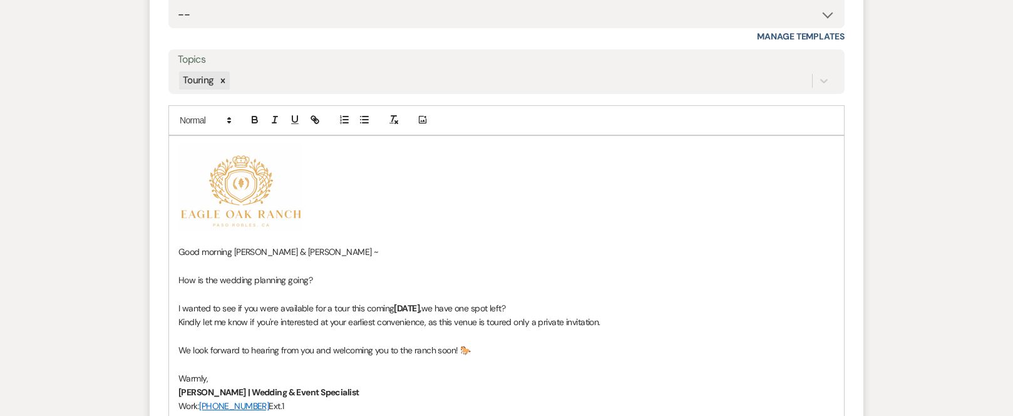
click at [284, 251] on span "Good morning [PERSON_NAME] & [PERSON_NAME] ~" at bounding box center [278, 251] width 200 height 11
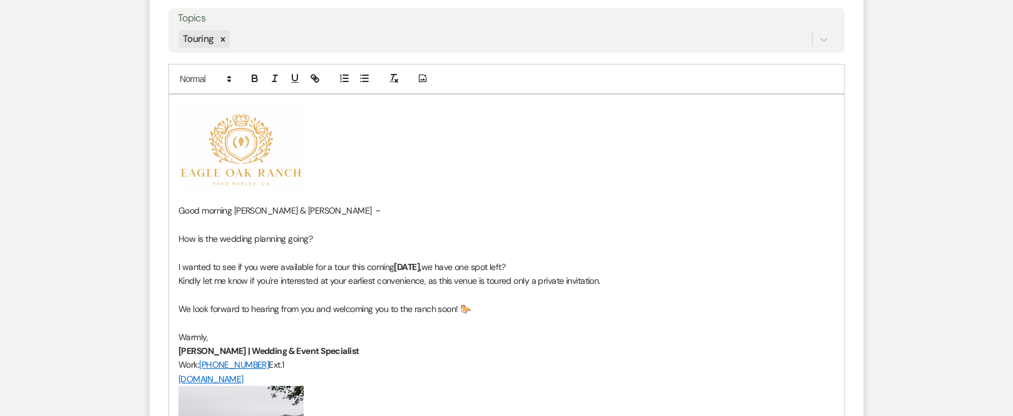
scroll to position [1578, 0]
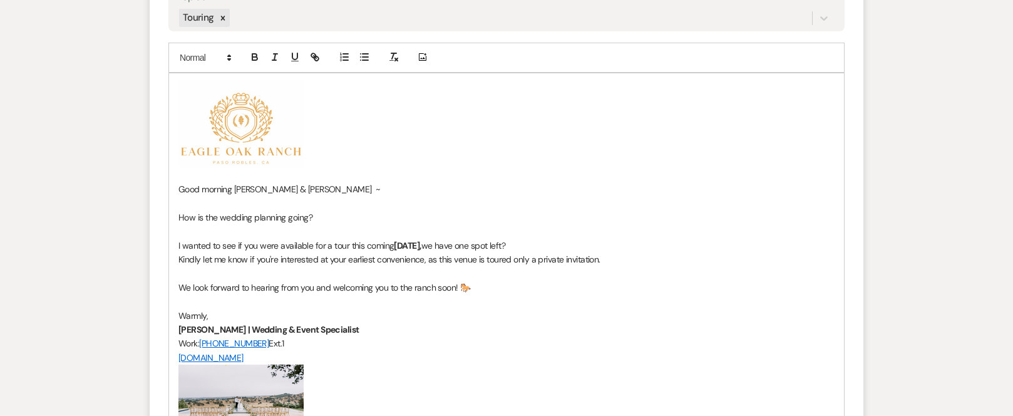
click at [617, 262] on p "Kindly let me know if you're interested at your earliest convenience, as this v…" at bounding box center [506, 259] width 656 height 14
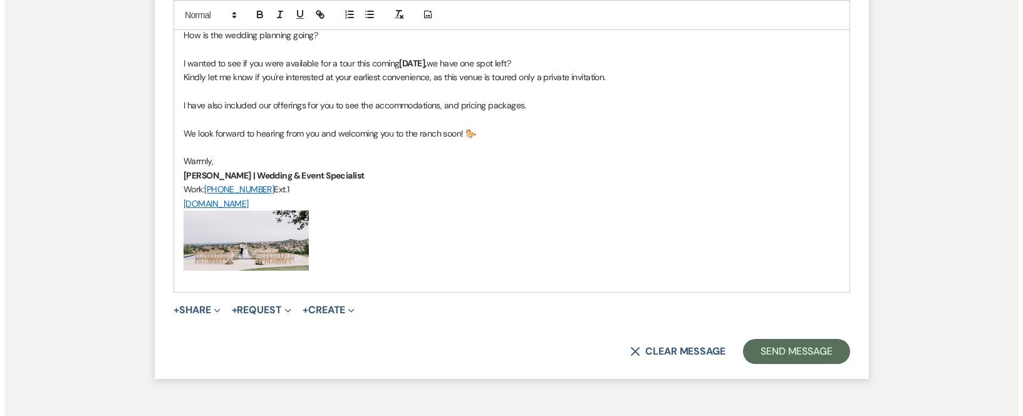
scroll to position [1766, 0]
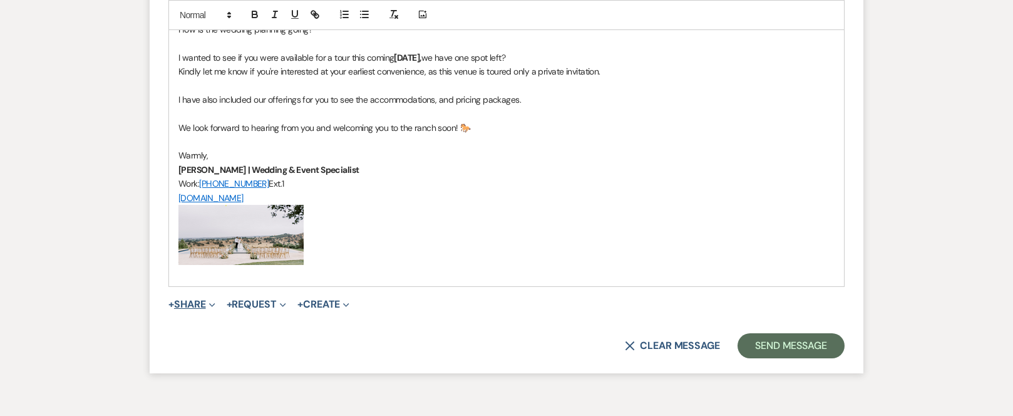
click at [174, 306] on span "+" at bounding box center [171, 304] width 6 height 10
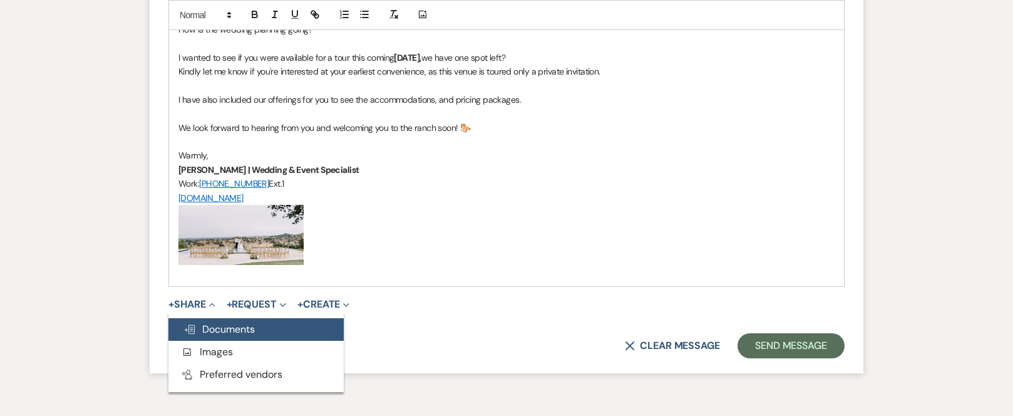
click at [239, 333] on span "Doc Upload Documents" at bounding box center [218, 328] width 71 height 13
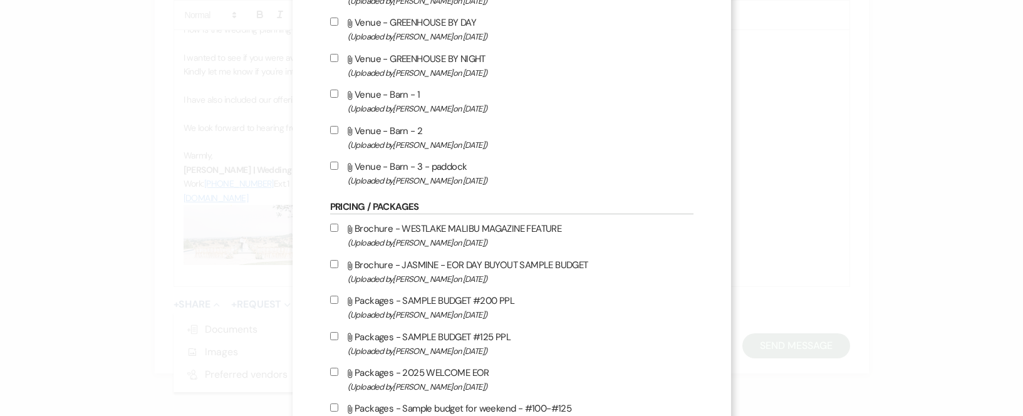
scroll to position [626, 0]
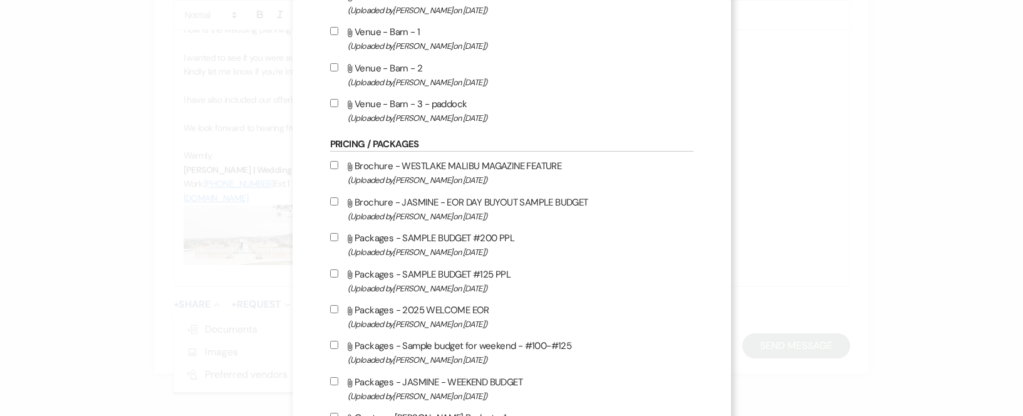
click at [330, 311] on input "Attach File Packages - 2025 WELCOME EOR (Uploaded by [PERSON_NAME] on [DATE] )" at bounding box center [334, 309] width 8 height 8
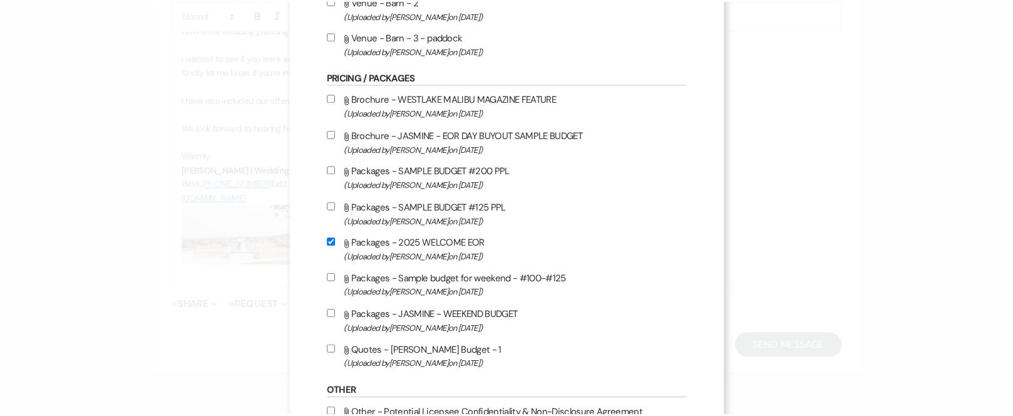
scroll to position [787, 0]
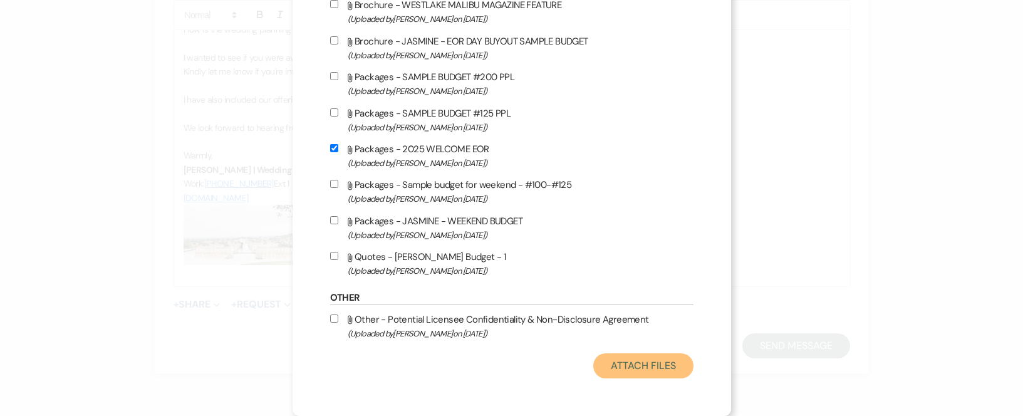
click at [628, 364] on button "Attach Files" at bounding box center [643, 365] width 100 height 25
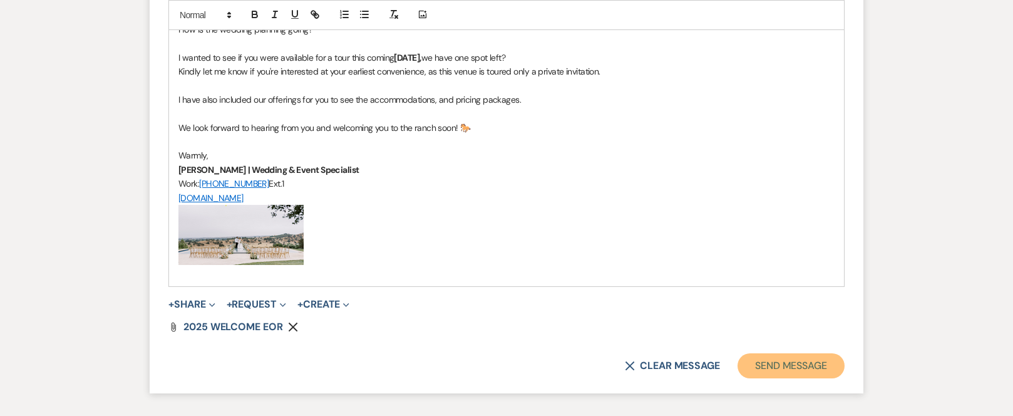
click at [813, 361] on button "Send Message" at bounding box center [791, 365] width 107 height 25
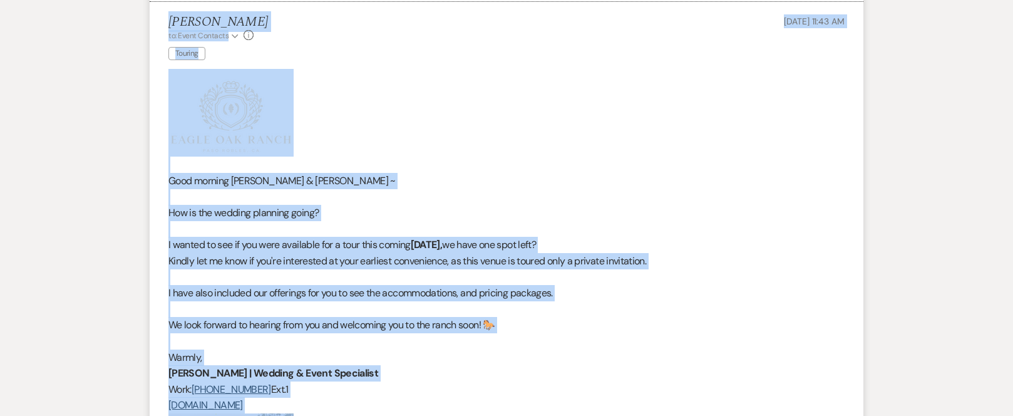
scroll to position [1387, 0]
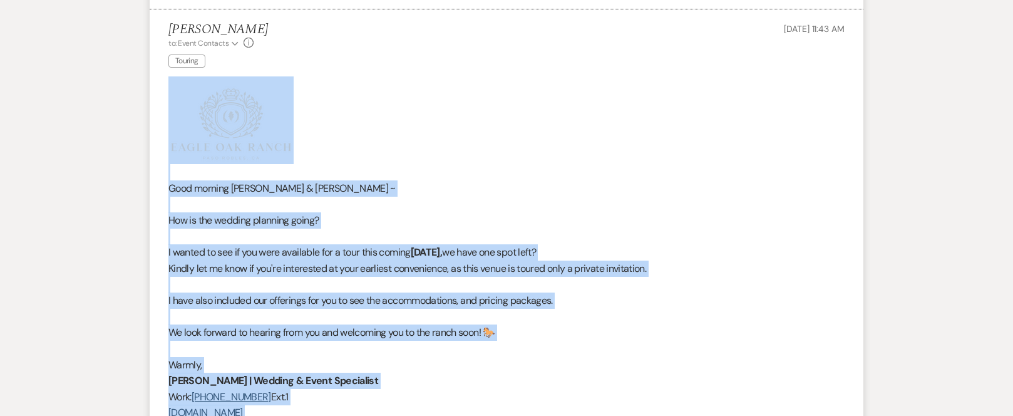
drag, startPoint x: 360, startPoint y: 180, endPoint x: 172, endPoint y: 89, distance: 208.6
click at [172, 89] on div "Good morning [PERSON_NAME] & [PERSON_NAME] ~ How is the wedding planning going?…" at bounding box center [506, 286] width 676 height 420
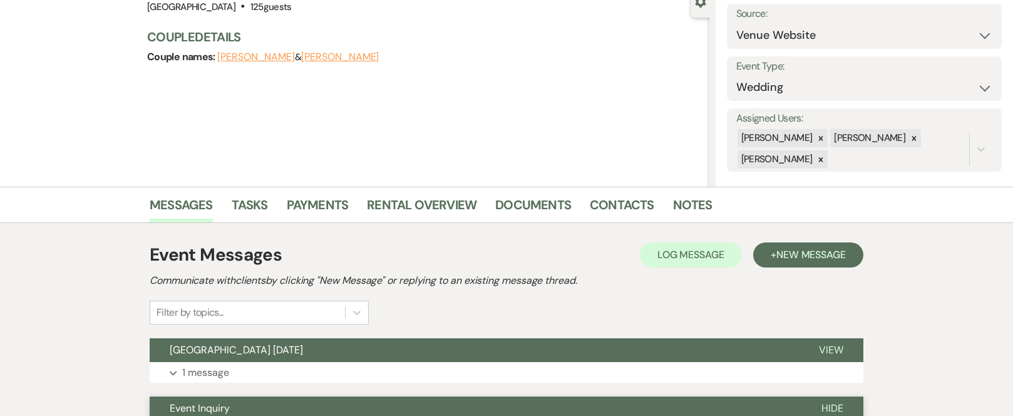
scroll to position [0, 0]
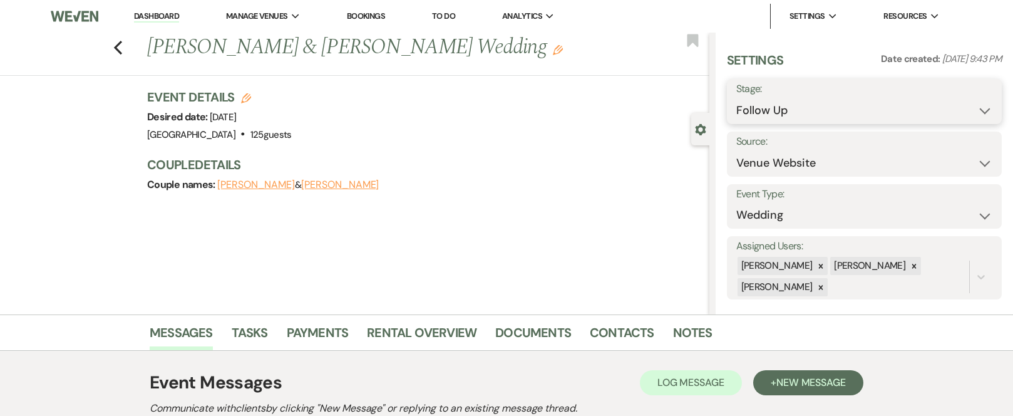
click at [981, 111] on select "Inquiry Follow Up Tour Requested Tour Confirmed Toured Proposal Sent Booked Lost" at bounding box center [864, 110] width 256 height 24
click at [736, 98] on select "Inquiry Follow Up Tour Requested Tour Confirmed Toured Proposal Sent Booked Lost" at bounding box center [864, 110] width 256 height 24
click at [972, 102] on button "Save" at bounding box center [973, 101] width 58 height 25
click at [123, 51] on icon "Previous" at bounding box center [117, 47] width 9 height 15
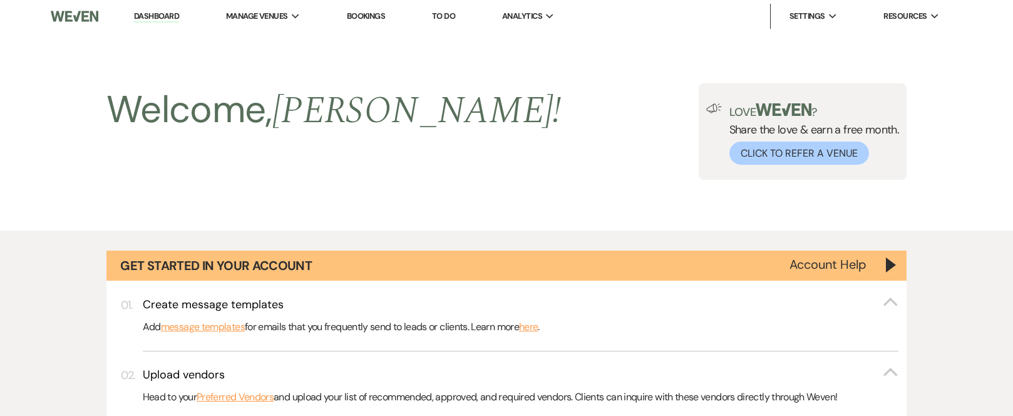
scroll to position [1247, 0]
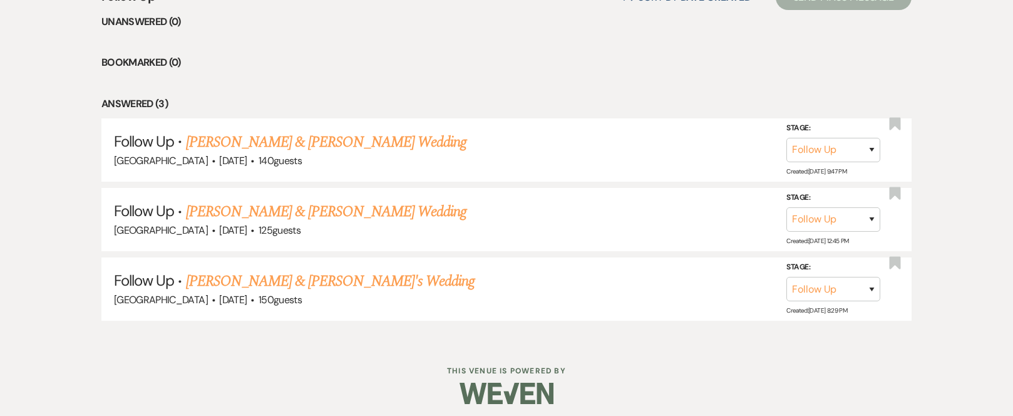
click at [284, 139] on link "[PERSON_NAME] & [PERSON_NAME] Wedding" at bounding box center [326, 142] width 281 height 23
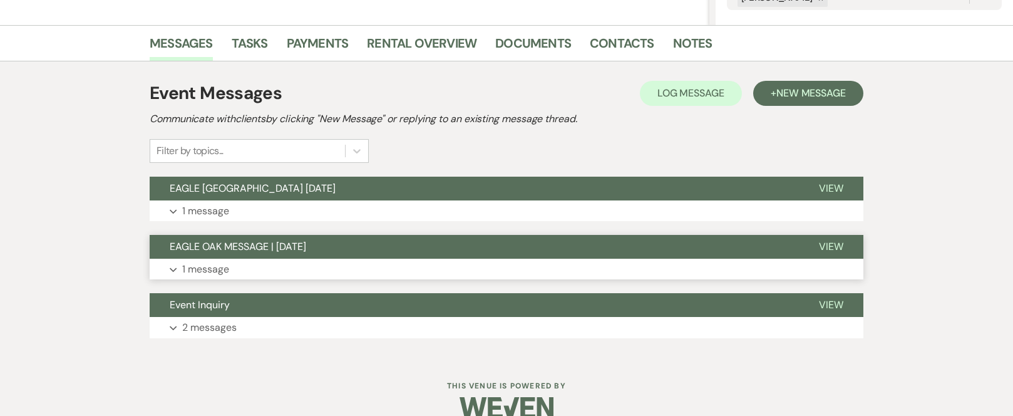
scroll to position [311, 0]
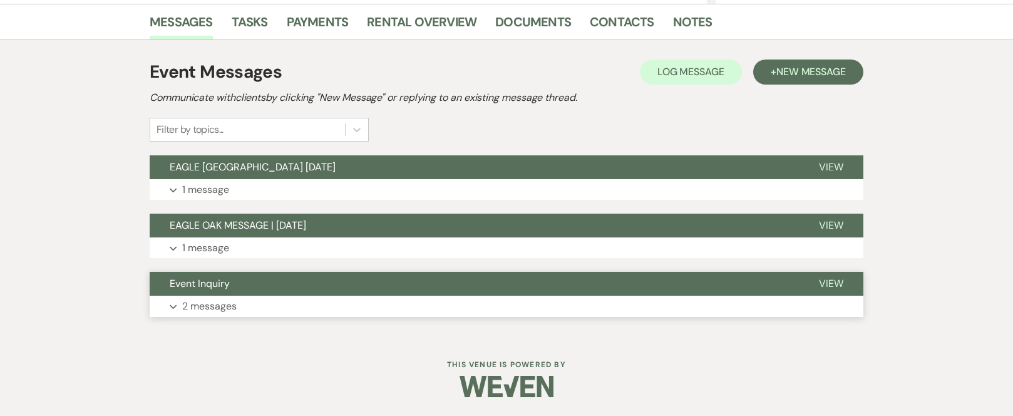
click at [299, 286] on button "Event Inquiry" at bounding box center [474, 284] width 649 height 24
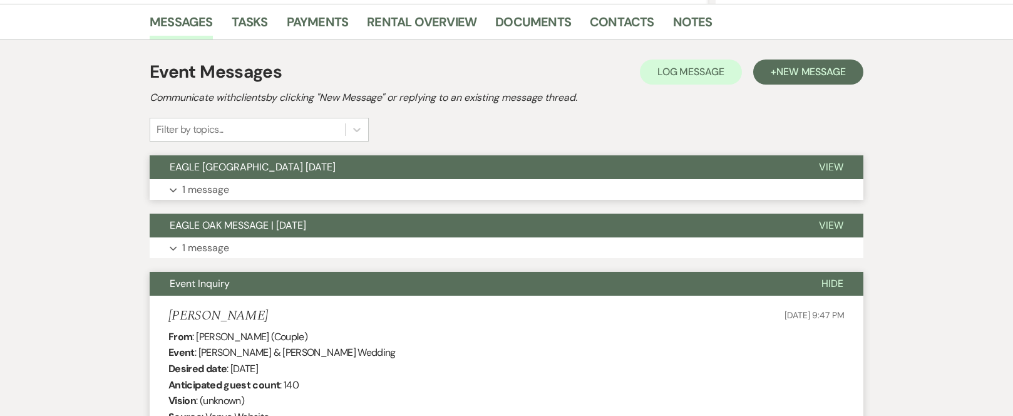
click at [308, 170] on button "EAGLE [GEOGRAPHIC_DATA] [DATE]" at bounding box center [474, 167] width 649 height 24
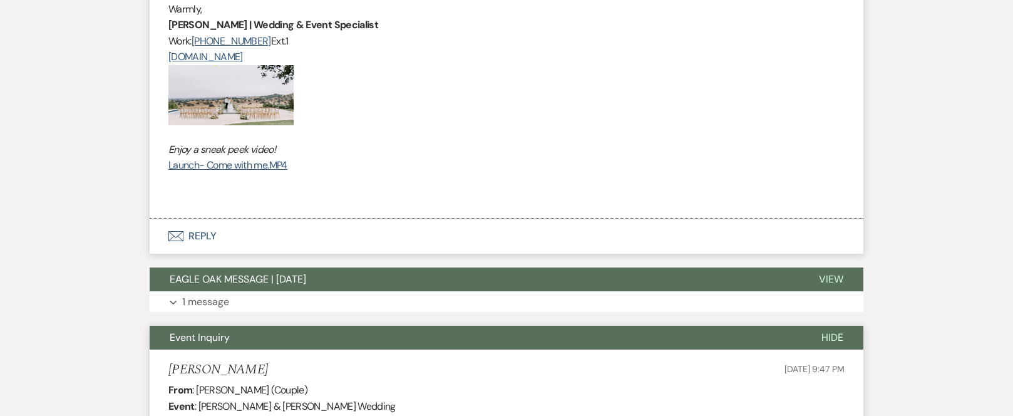
scroll to position [1062, 0]
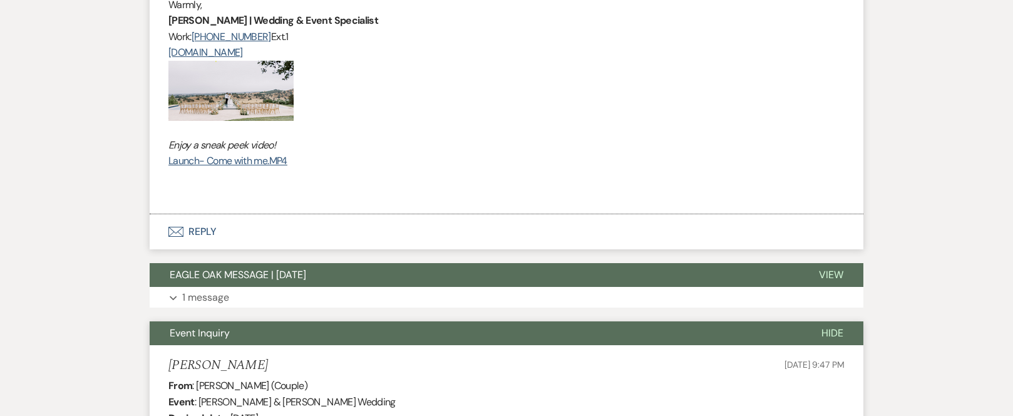
click at [204, 230] on button "Envelope Reply" at bounding box center [507, 231] width 714 height 35
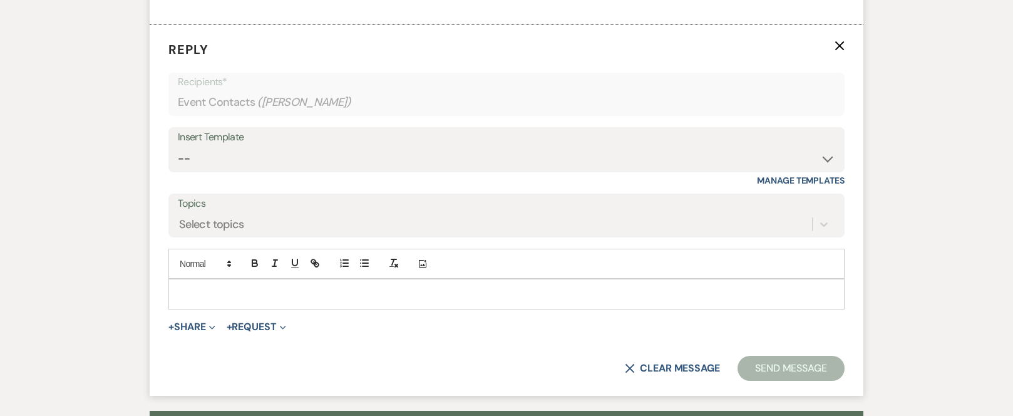
scroll to position [1254, 0]
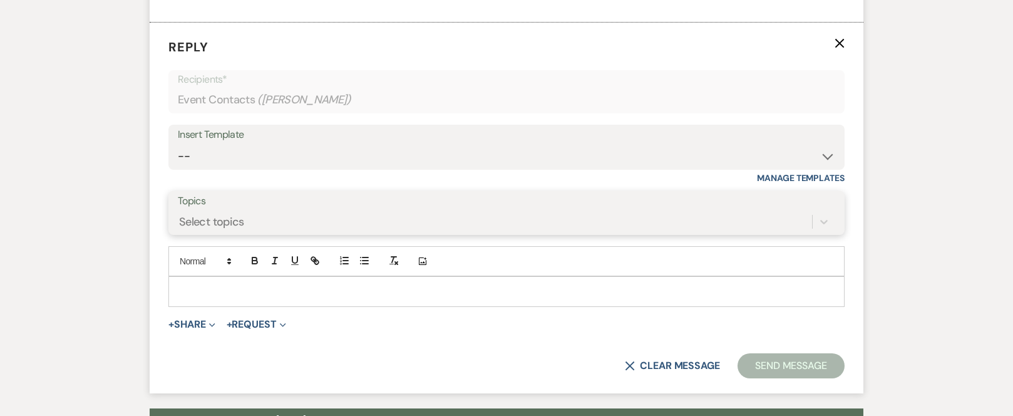
click at [295, 219] on div "Select topics" at bounding box center [495, 222] width 634 height 22
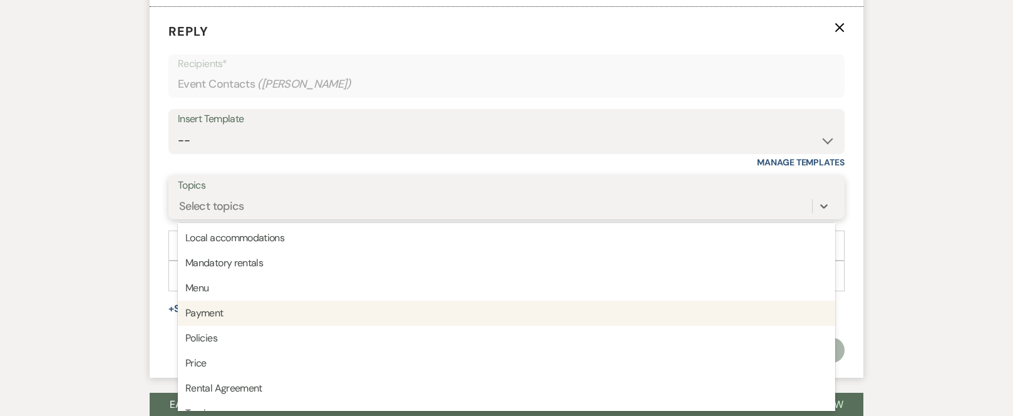
scroll to position [313, 0]
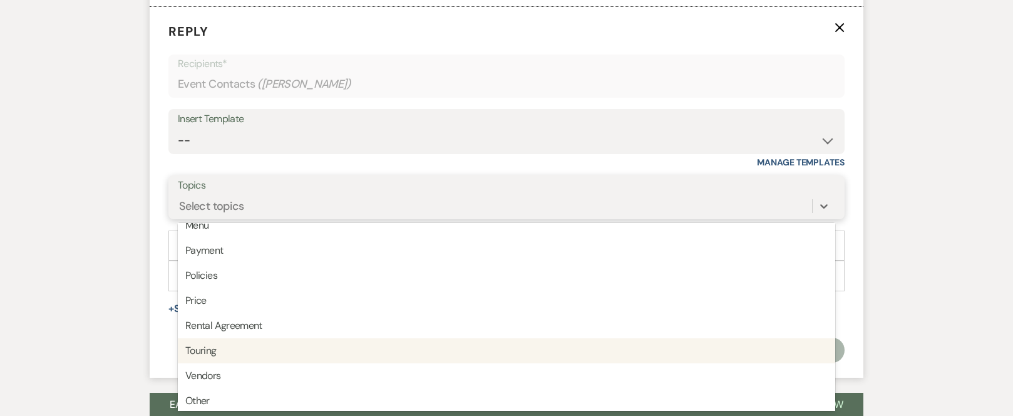
click at [257, 349] on div "Touring" at bounding box center [506, 350] width 657 height 25
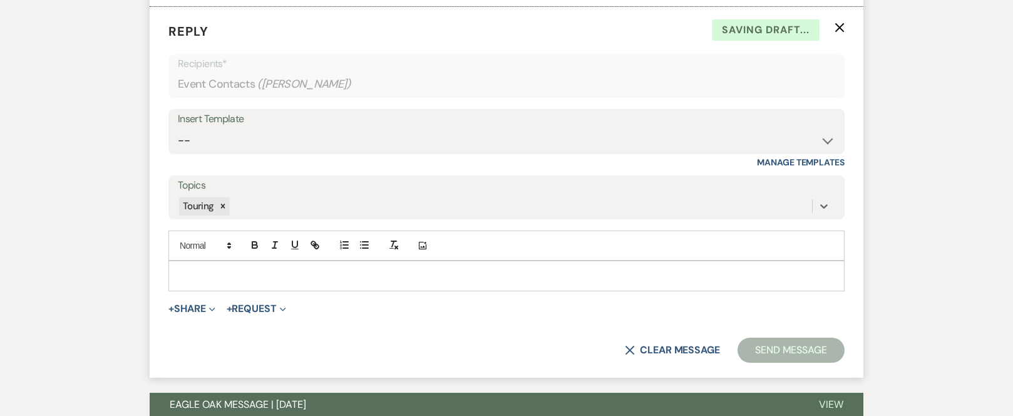
click at [259, 269] on p at bounding box center [506, 276] width 656 height 14
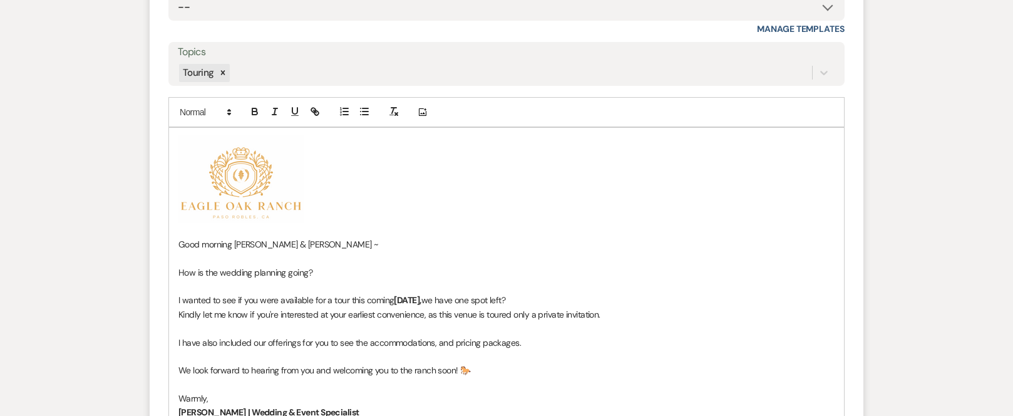
scroll to position [1394, 0]
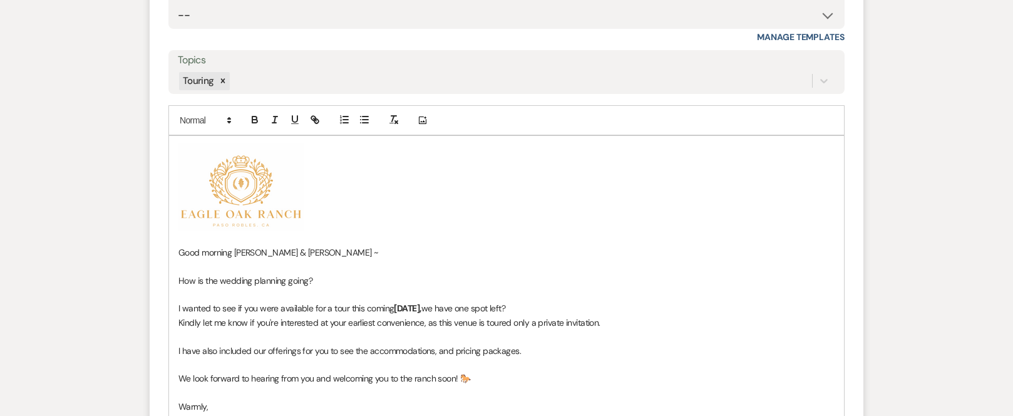
click at [293, 250] on span "Good morning [PERSON_NAME] & [PERSON_NAME] ~" at bounding box center [278, 252] width 200 height 11
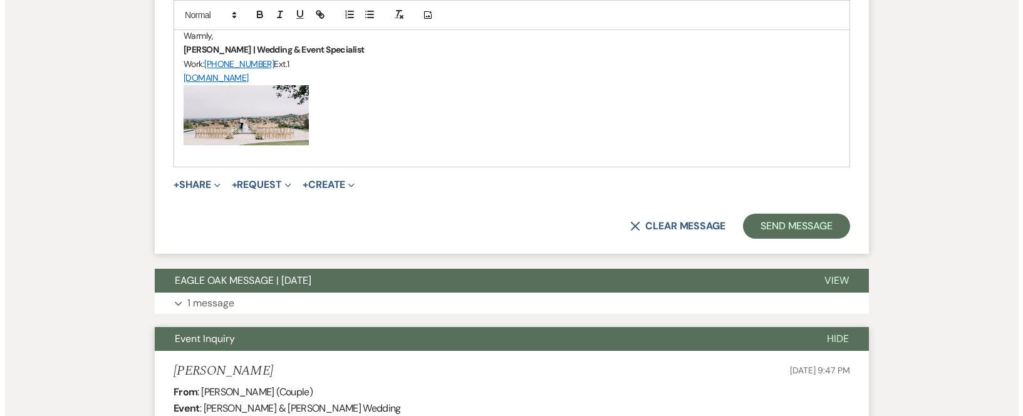
scroll to position [1770, 0]
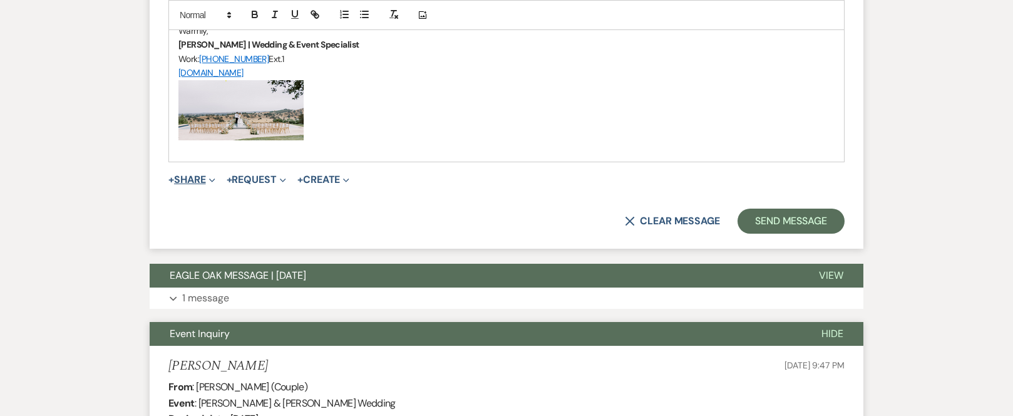
click at [178, 177] on button "+ Share Expand" at bounding box center [191, 180] width 47 height 10
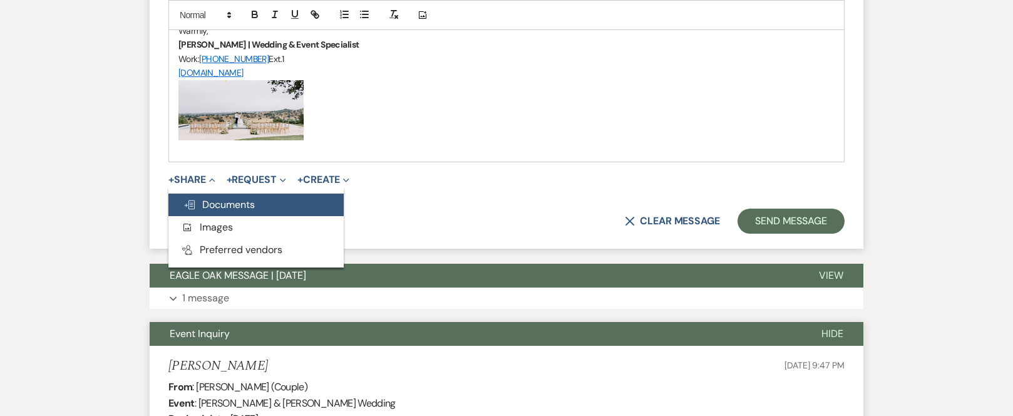
click at [244, 205] on span "Doc Upload Documents" at bounding box center [218, 204] width 71 height 13
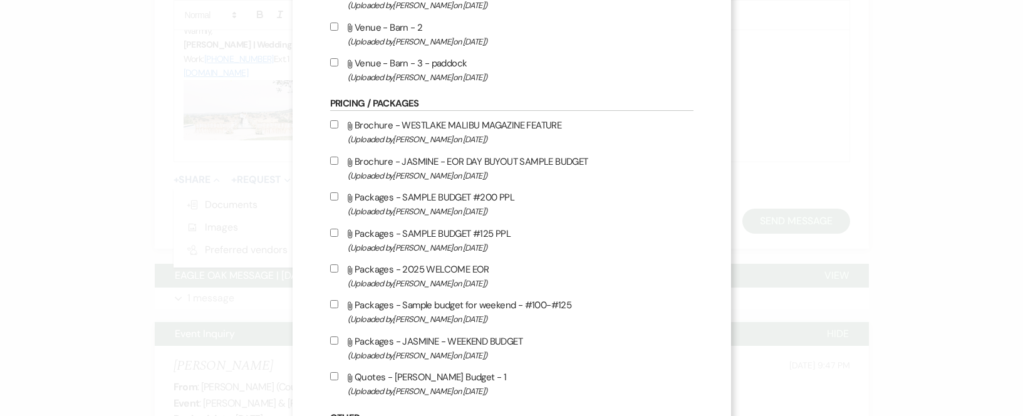
scroll to position [689, 0]
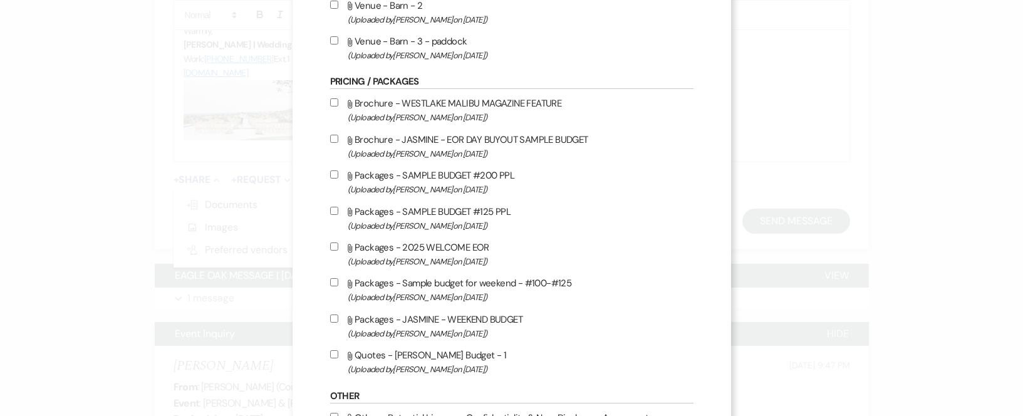
click at [330, 246] on input "Attach File Packages - 2025 WELCOME EOR (Uploaded by [PERSON_NAME] on [DATE] )" at bounding box center [334, 246] width 8 height 8
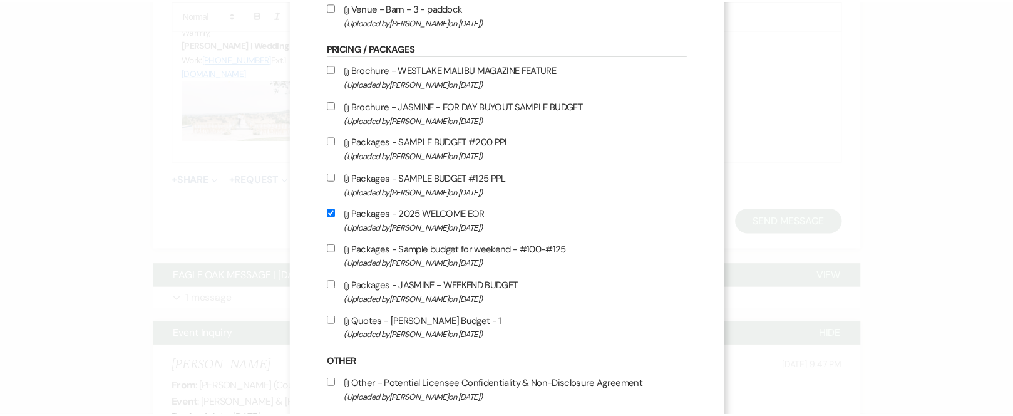
scroll to position [787, 0]
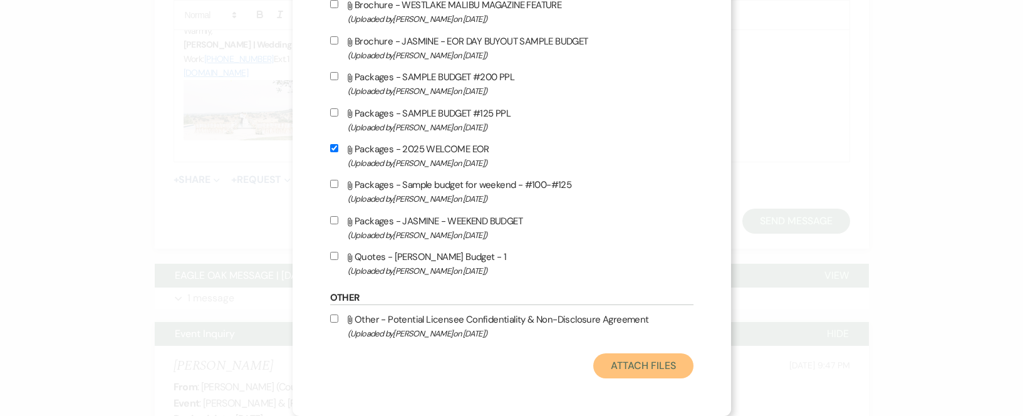
click at [616, 364] on button "Attach Files" at bounding box center [643, 365] width 100 height 25
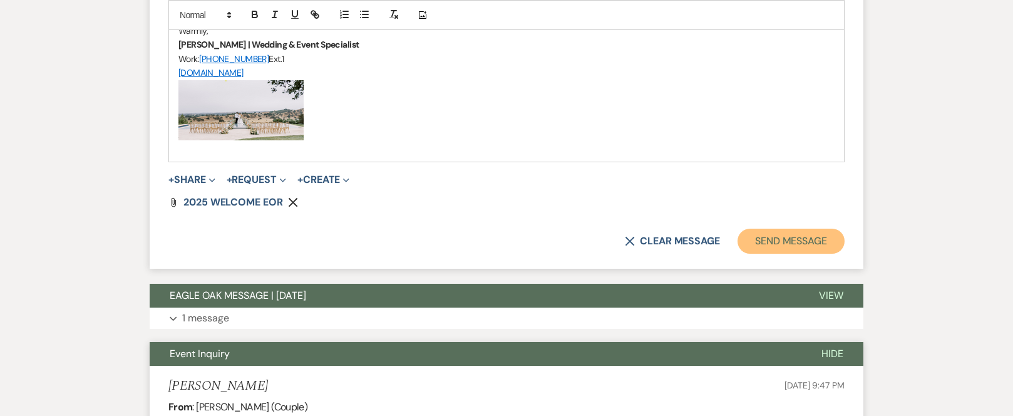
click at [776, 244] on button "Send Message" at bounding box center [791, 241] width 107 height 25
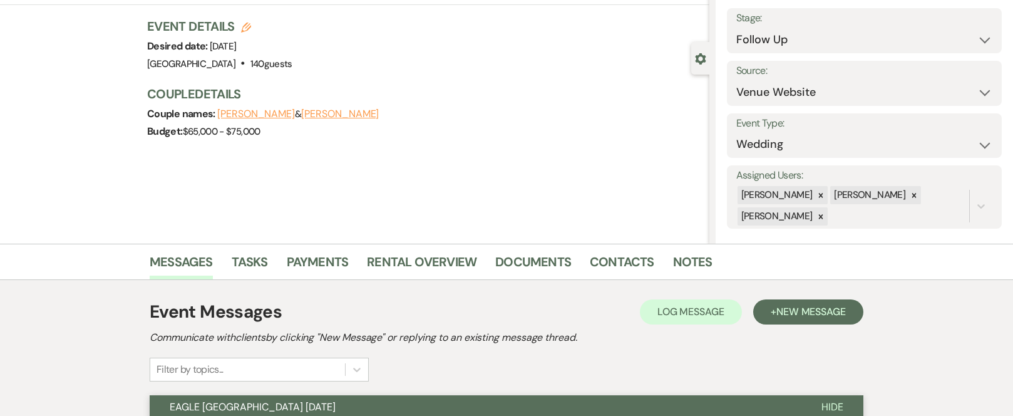
scroll to position [0, 0]
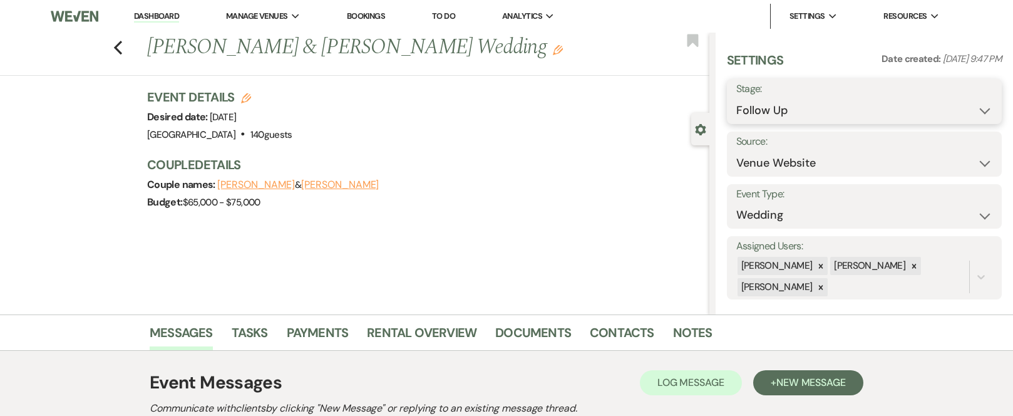
click at [978, 110] on select "Inquiry Follow Up Tour Requested Tour Confirmed Toured Proposal Sent Booked Lost" at bounding box center [864, 110] width 256 height 24
click at [736, 98] on select "Inquiry Follow Up Tour Requested Tour Confirmed Toured Proposal Sent Booked Lost" at bounding box center [864, 110] width 256 height 24
click at [979, 101] on button "Save" at bounding box center [973, 101] width 58 height 25
click at [123, 48] on icon "Previous" at bounding box center [117, 47] width 9 height 15
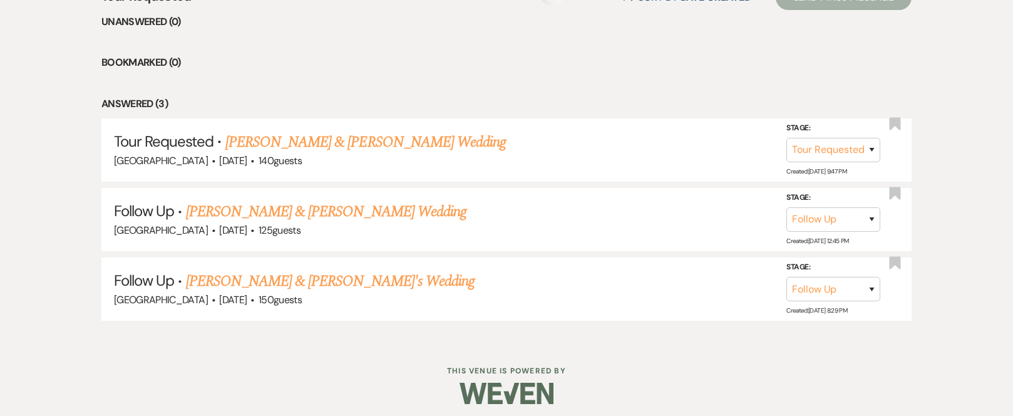
scroll to position [1185, 0]
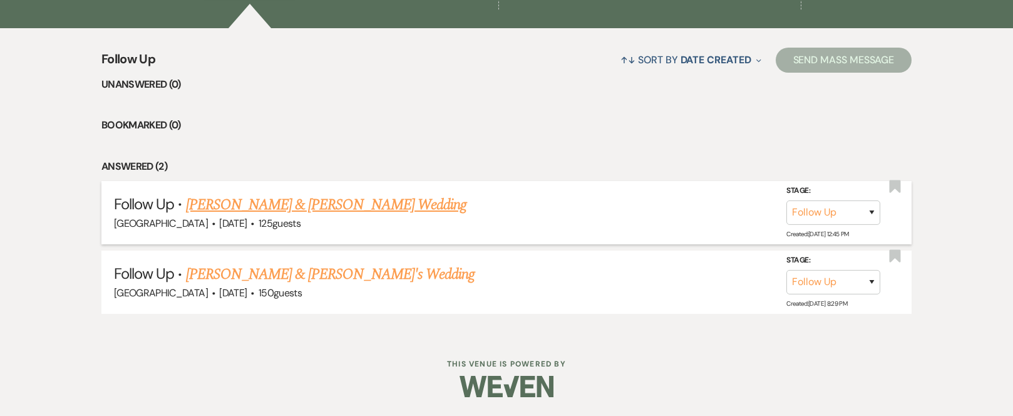
click at [296, 203] on link "[PERSON_NAME] & [PERSON_NAME] Wedding" at bounding box center [326, 204] width 281 height 23
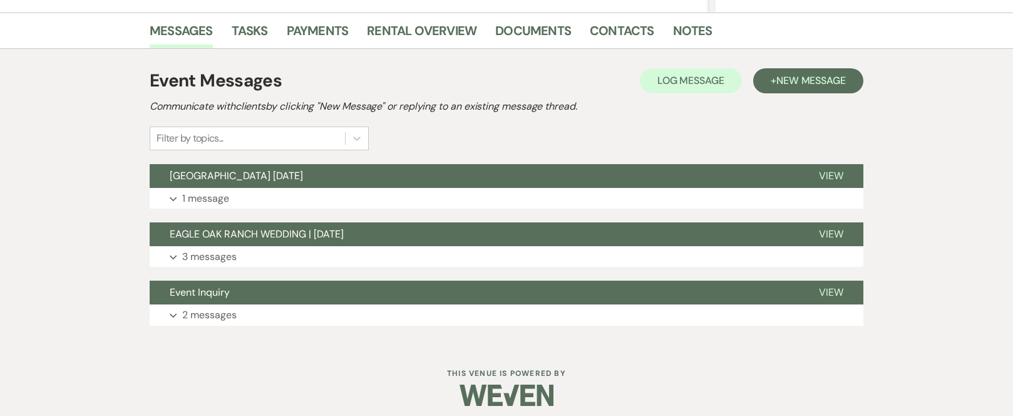
scroll to position [311, 0]
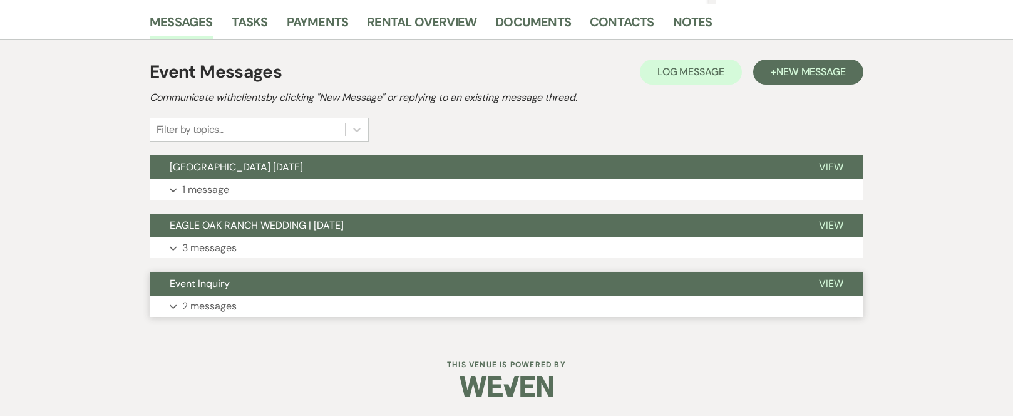
click at [283, 286] on button "Event Inquiry" at bounding box center [474, 284] width 649 height 24
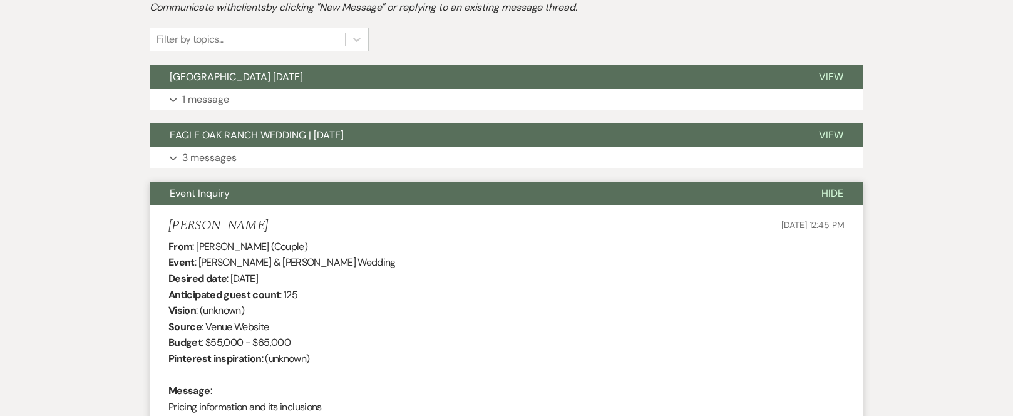
scroll to position [185, 0]
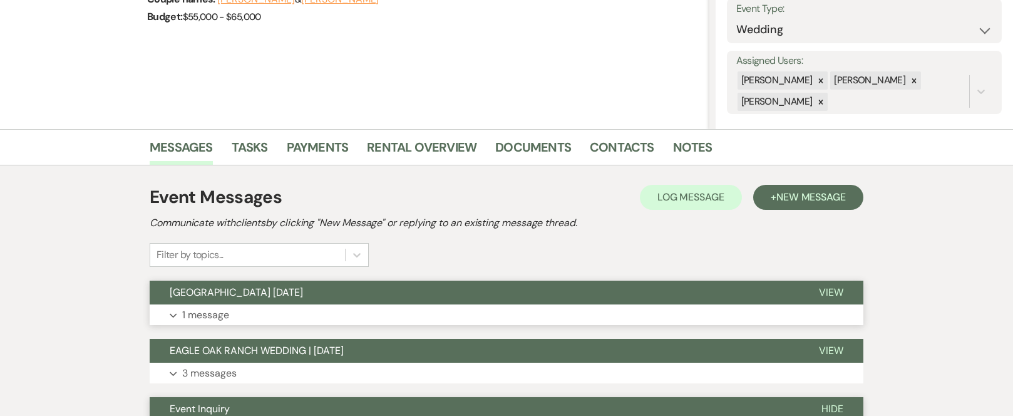
click at [307, 294] on button "[GEOGRAPHIC_DATA] [DATE]" at bounding box center [474, 293] width 649 height 24
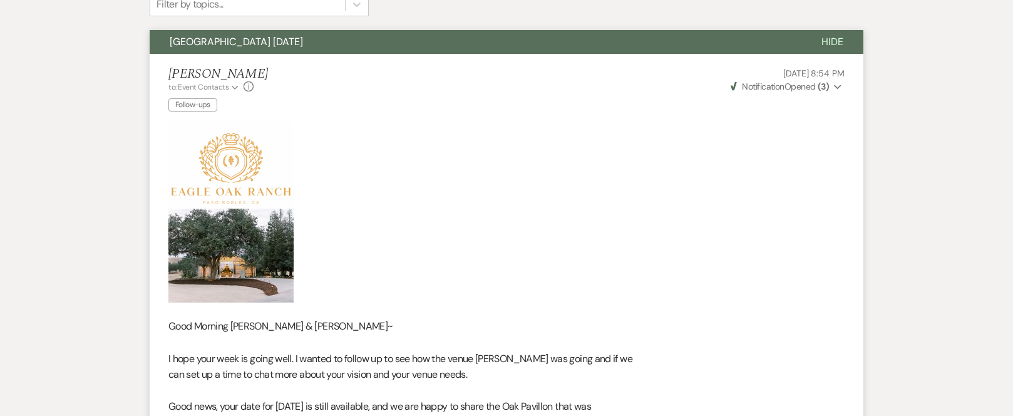
scroll to position [0, 0]
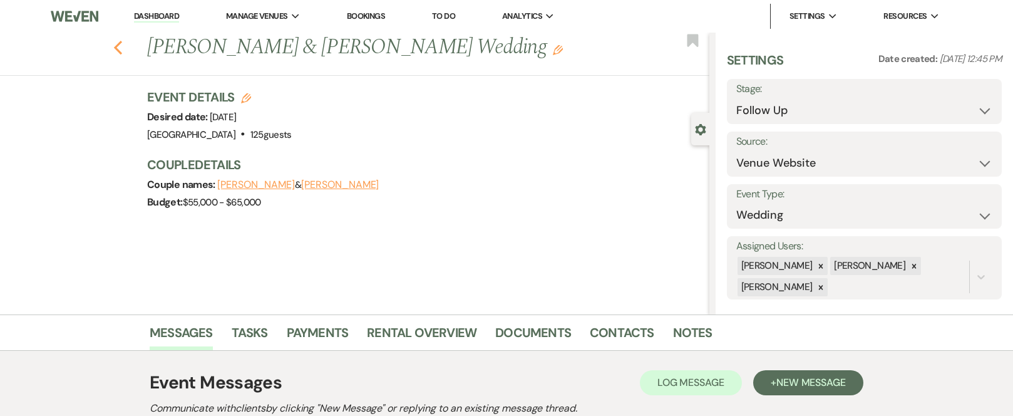
click at [121, 45] on use "button" at bounding box center [118, 48] width 8 height 14
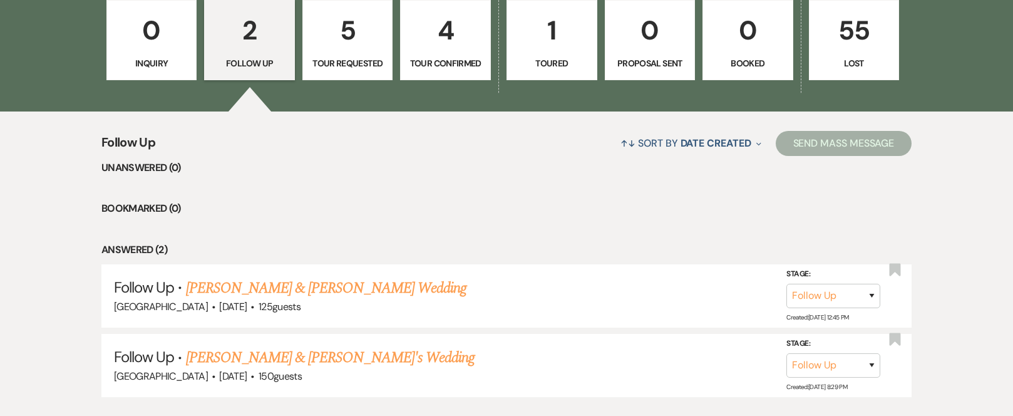
scroll to position [934, 0]
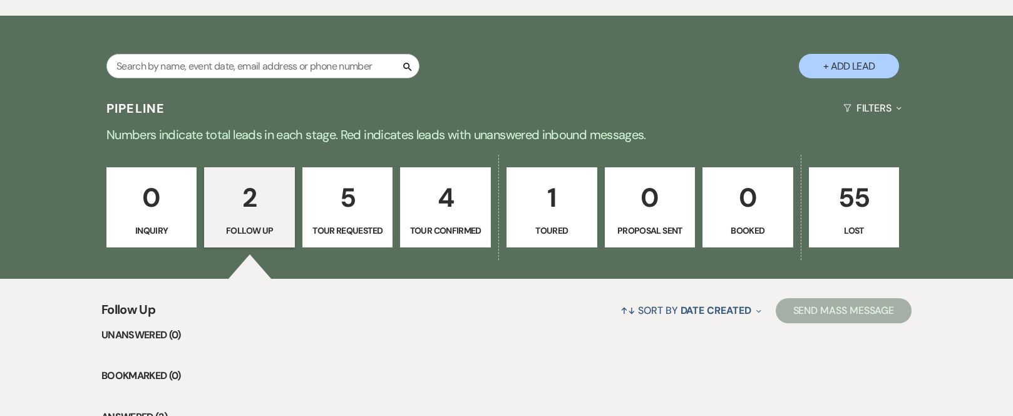
click at [349, 204] on p "5" at bounding box center [348, 198] width 75 height 42
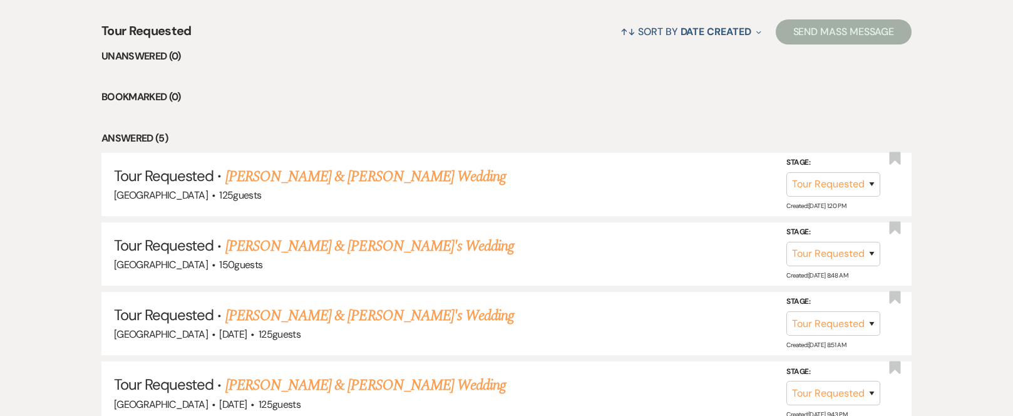
scroll to position [1247, 0]
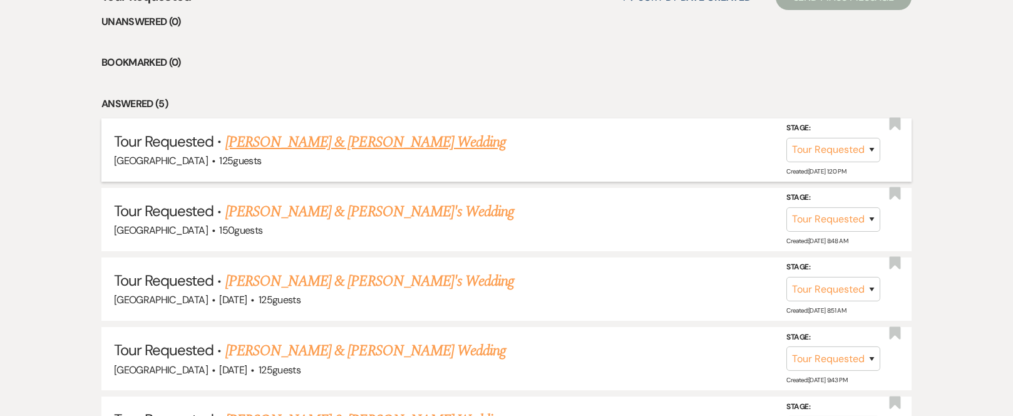
click at [309, 143] on link "[PERSON_NAME] & [PERSON_NAME] Wedding" at bounding box center [365, 142] width 281 height 23
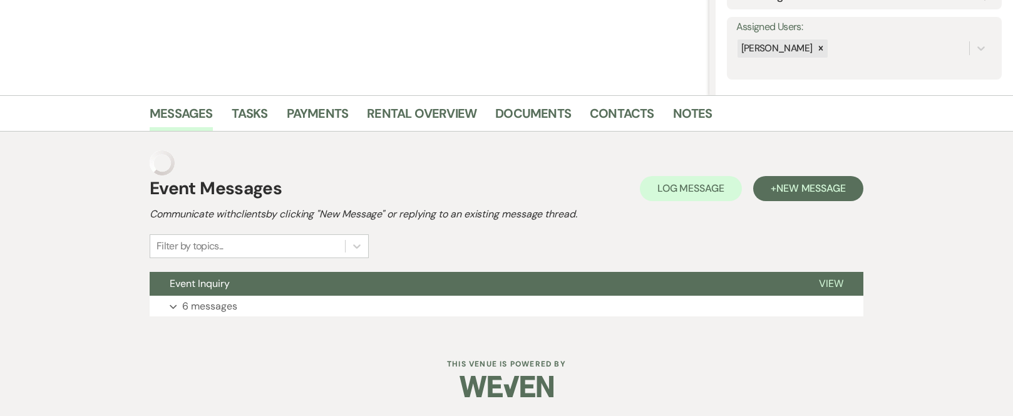
scroll to position [194, 0]
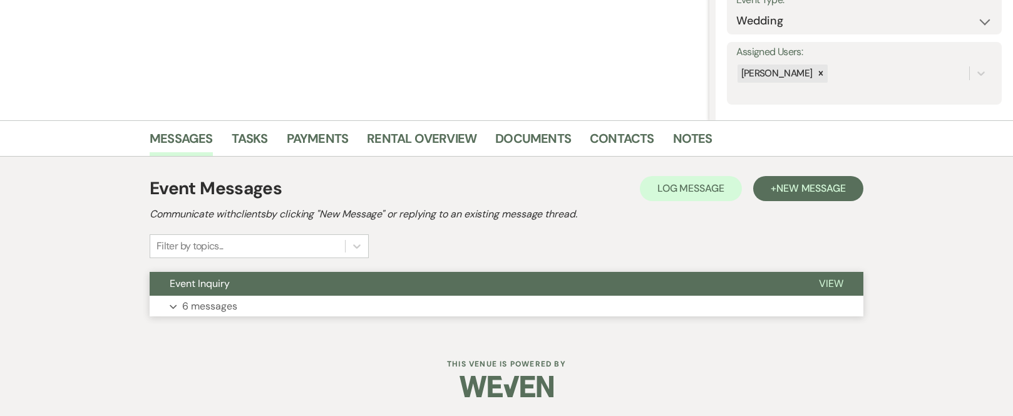
click at [306, 282] on button "Event Inquiry" at bounding box center [474, 284] width 649 height 24
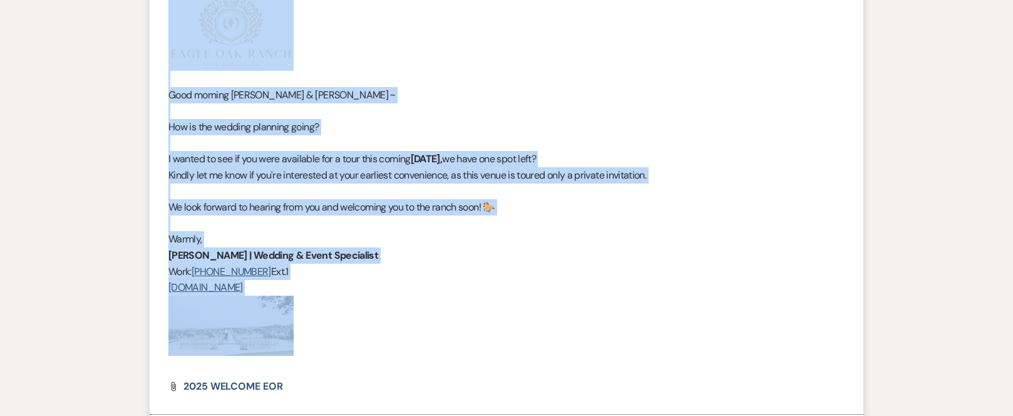
scroll to position [2385, 0]
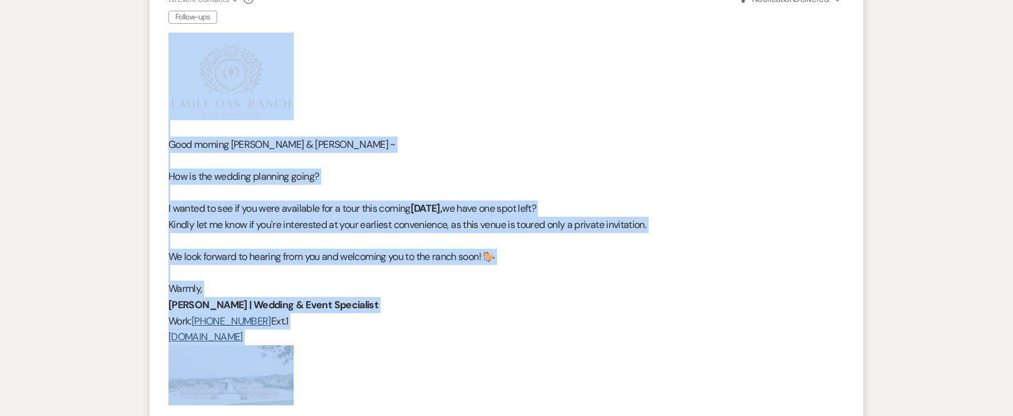
drag, startPoint x: 415, startPoint y: 197, endPoint x: 178, endPoint y: 60, distance: 273.5
click at [178, 60] on div "Good morning [PERSON_NAME] & [PERSON_NAME] ~ How is the wedding planning going?…" at bounding box center [506, 227] width 676 height 388
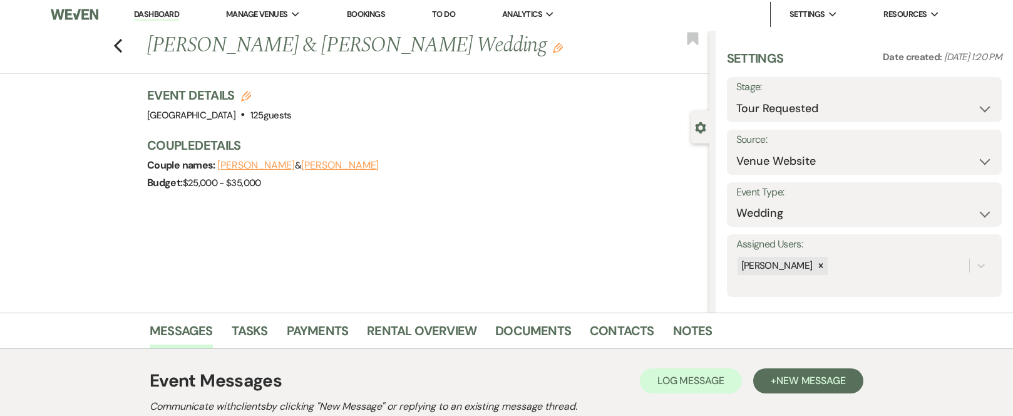
scroll to position [0, 0]
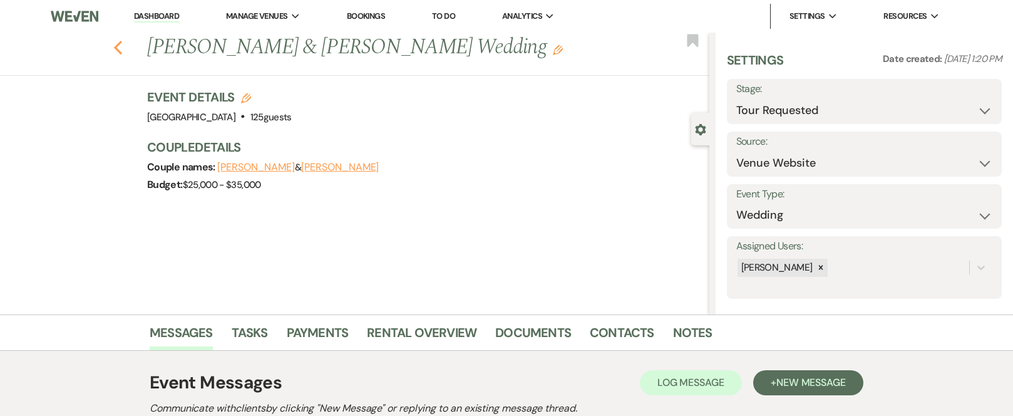
click at [121, 47] on use "button" at bounding box center [118, 48] width 8 height 14
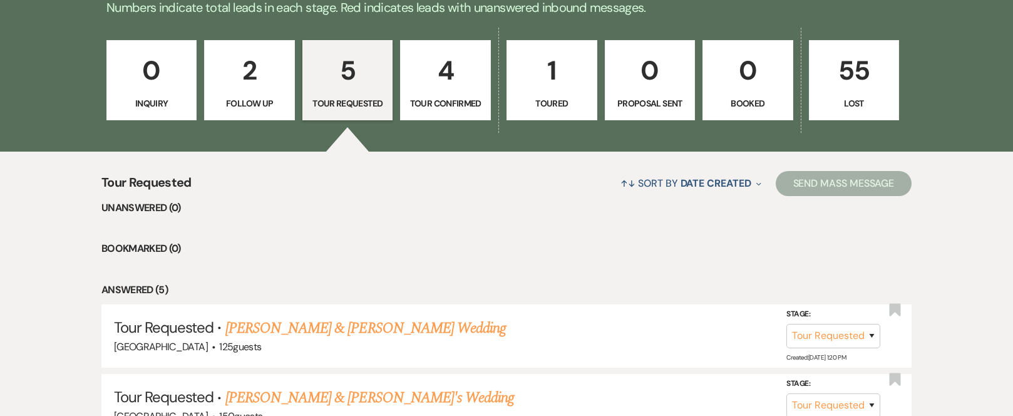
scroll to position [934, 0]
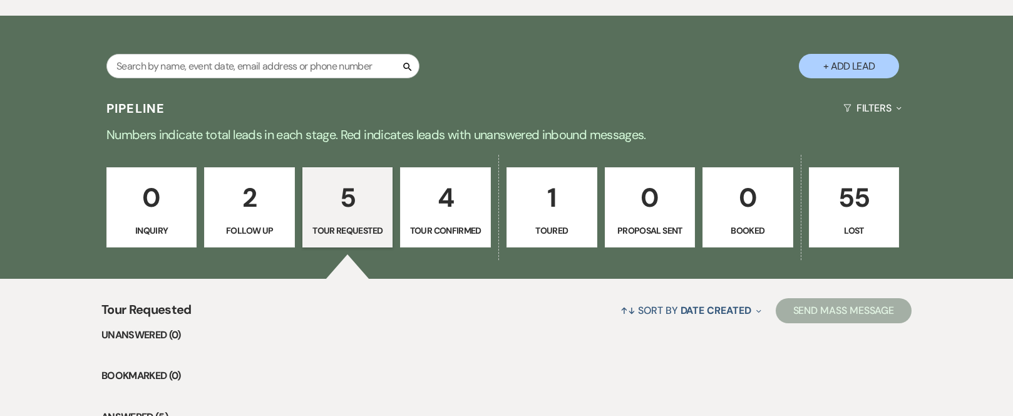
click at [252, 207] on p "2" at bounding box center [249, 198] width 75 height 42
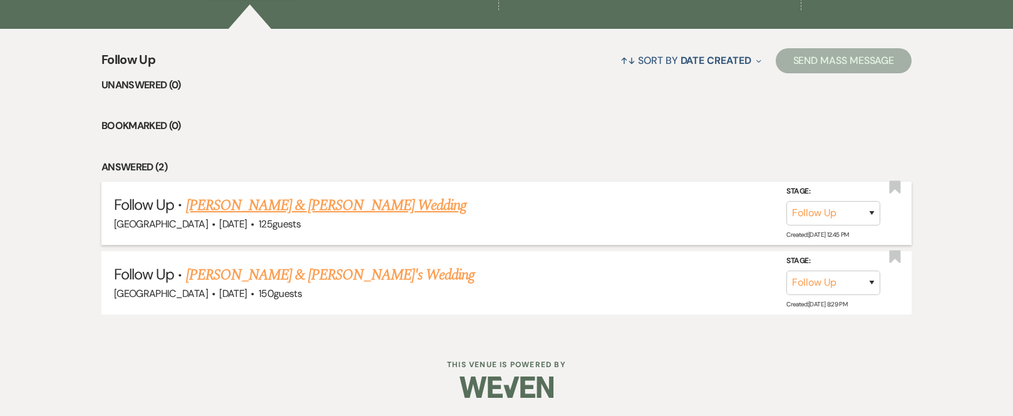
scroll to position [1185, 0]
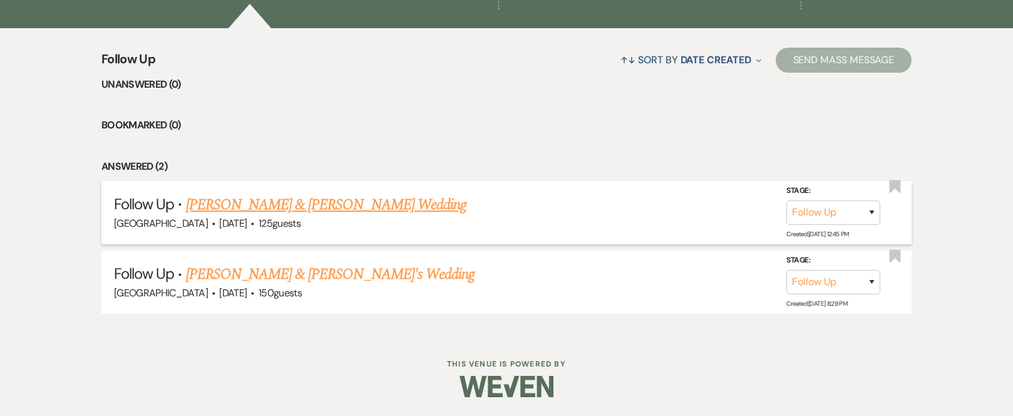
click at [232, 205] on link "[PERSON_NAME] & [PERSON_NAME] Wedding" at bounding box center [326, 204] width 281 height 23
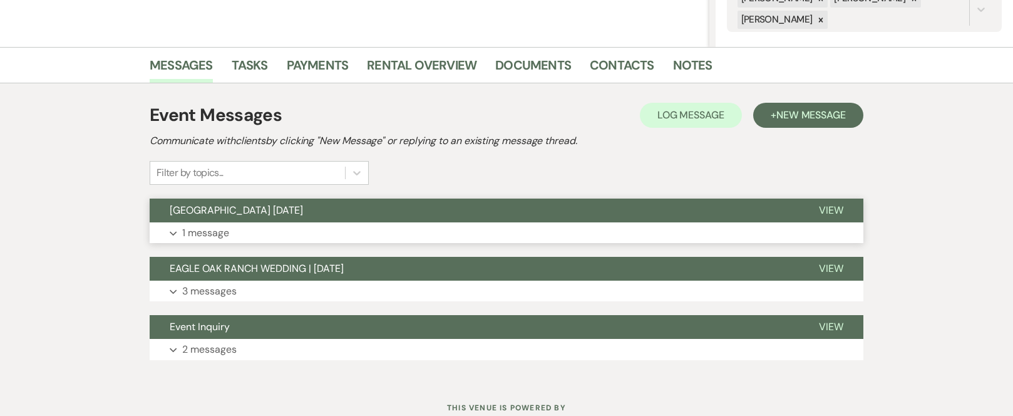
click at [307, 205] on button "[GEOGRAPHIC_DATA] [DATE]" at bounding box center [474, 210] width 649 height 24
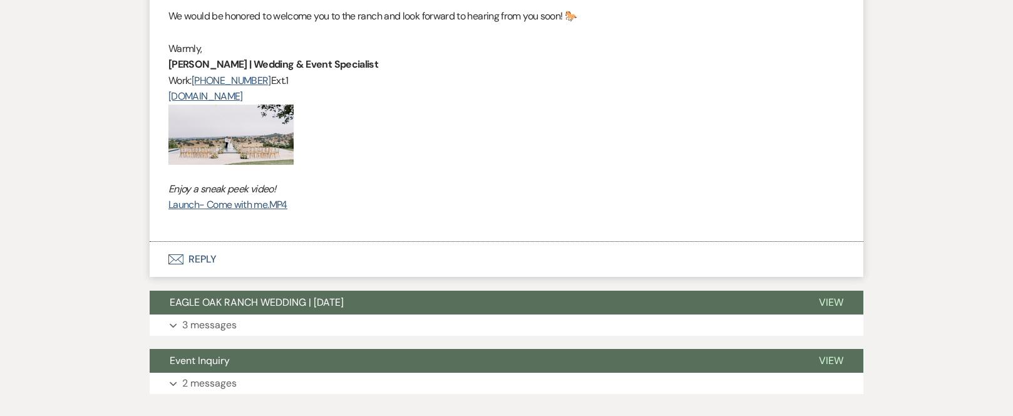
scroll to position [1019, 0]
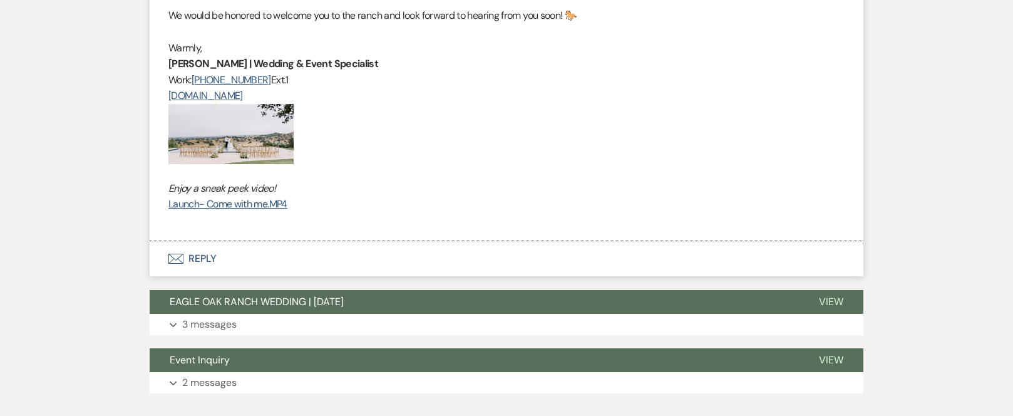
click at [205, 260] on button "Envelope Reply" at bounding box center [507, 258] width 714 height 35
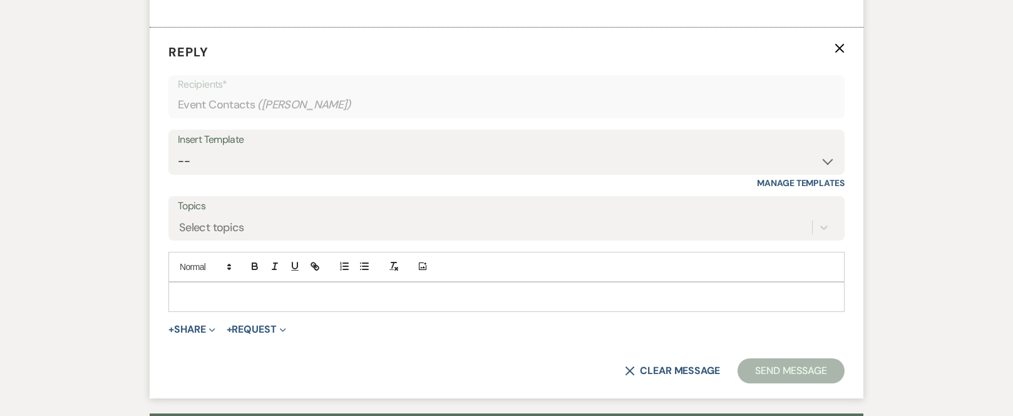
scroll to position [1238, 0]
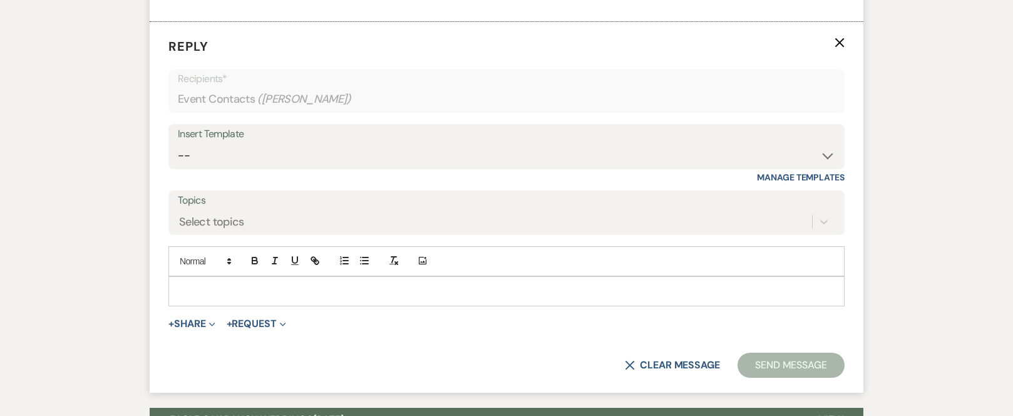
click at [213, 285] on p at bounding box center [506, 291] width 656 height 14
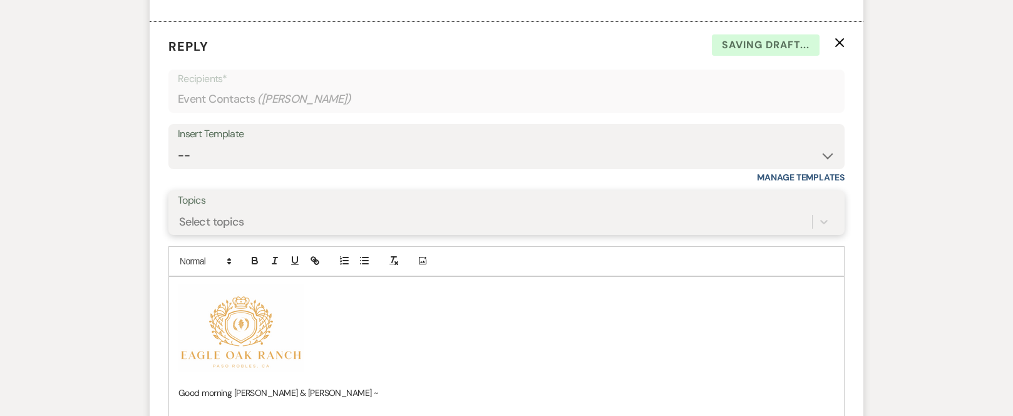
click at [259, 222] on form "Reply X Saving draft... Recipients* Event Contacts ( [PERSON_NAME] ) Insert Tem…" at bounding box center [507, 379] width 714 height 714
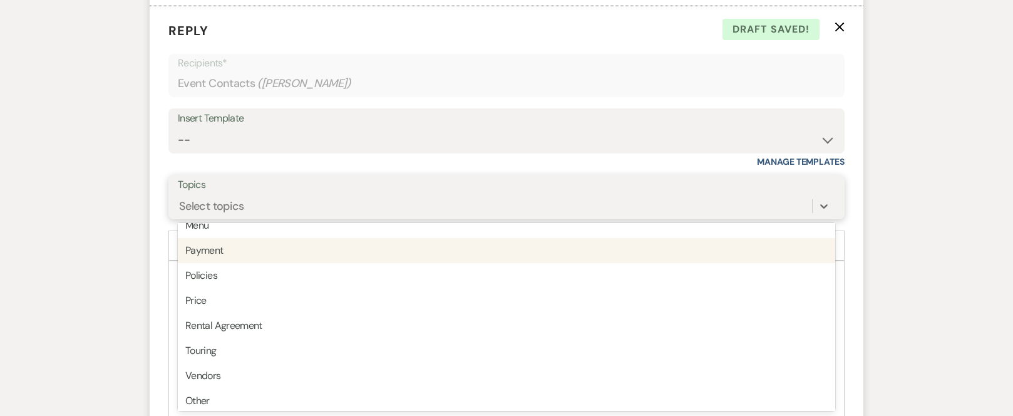
scroll to position [318, 0]
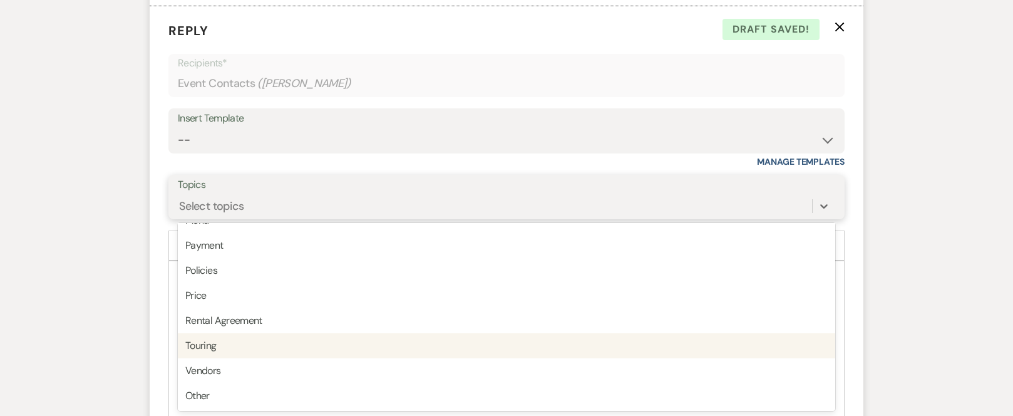
click at [227, 349] on div "Touring" at bounding box center [506, 345] width 657 height 25
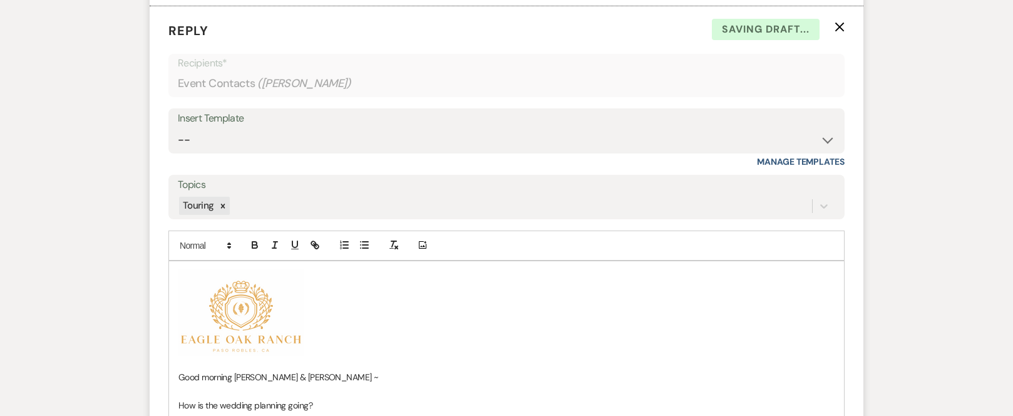
click at [354, 298] on p "﻿ ﻿" at bounding box center [506, 313] width 656 height 88
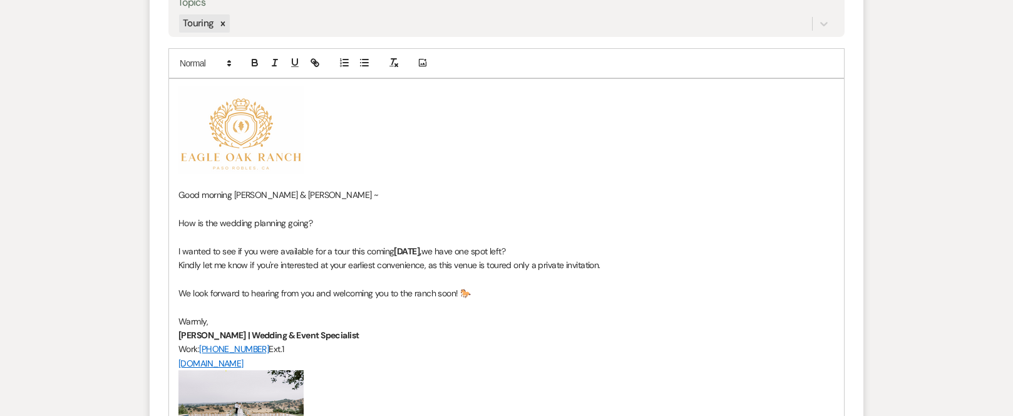
scroll to position [1441, 0]
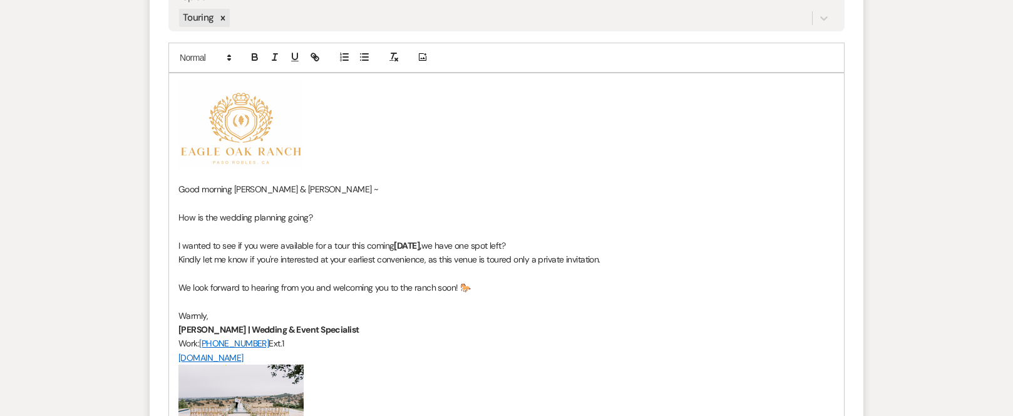
click at [286, 188] on span "Good morning [PERSON_NAME] & [PERSON_NAME] ~" at bounding box center [278, 188] width 200 height 11
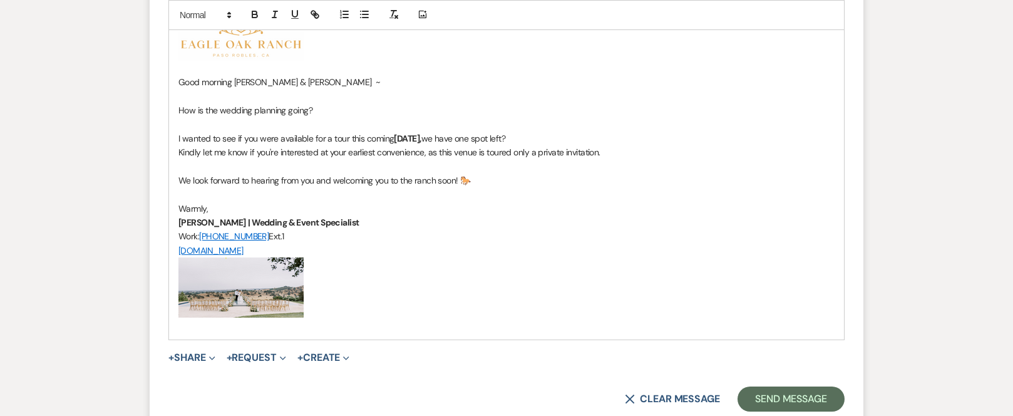
scroll to position [1567, 0]
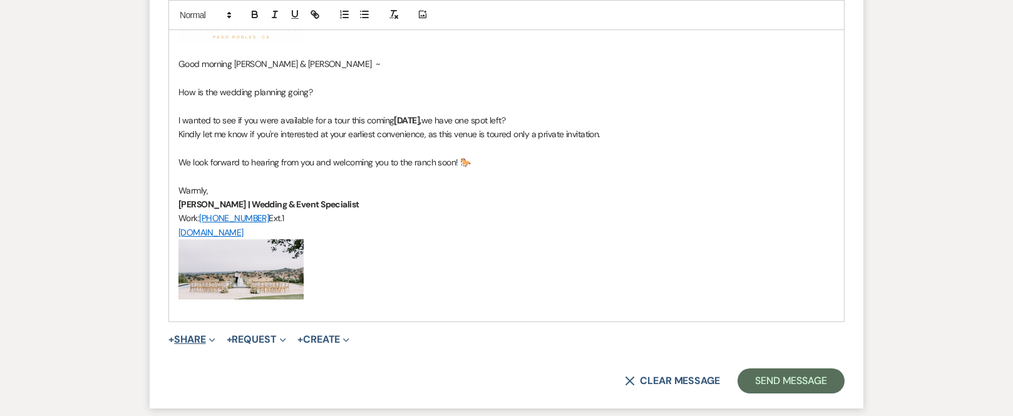
click at [193, 342] on button "+ Share Expand" at bounding box center [191, 339] width 47 height 10
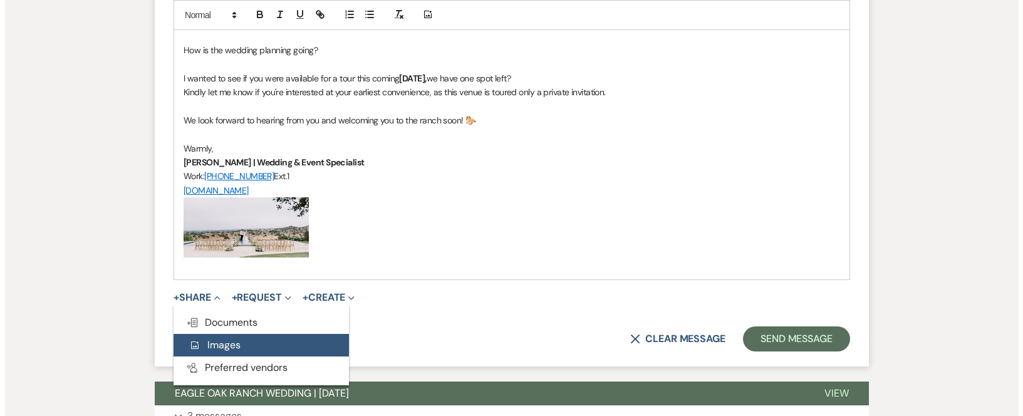
scroll to position [1629, 0]
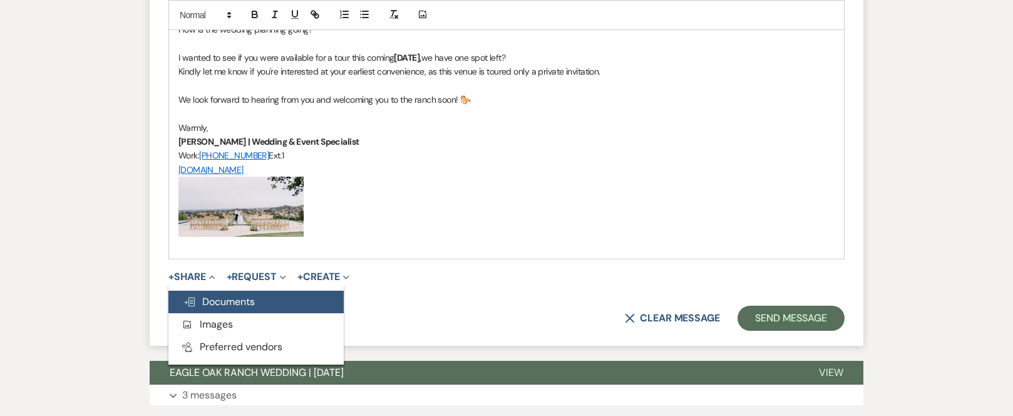
click at [234, 301] on span "Doc Upload Documents" at bounding box center [218, 301] width 71 height 13
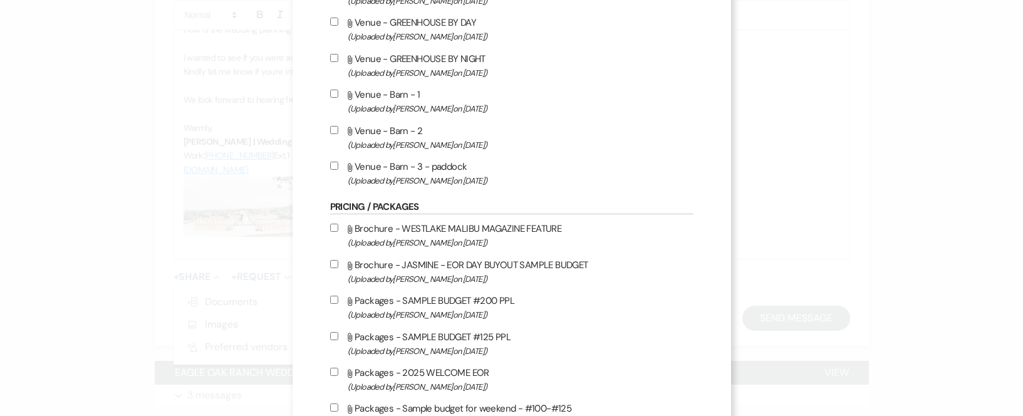
scroll to position [626, 0]
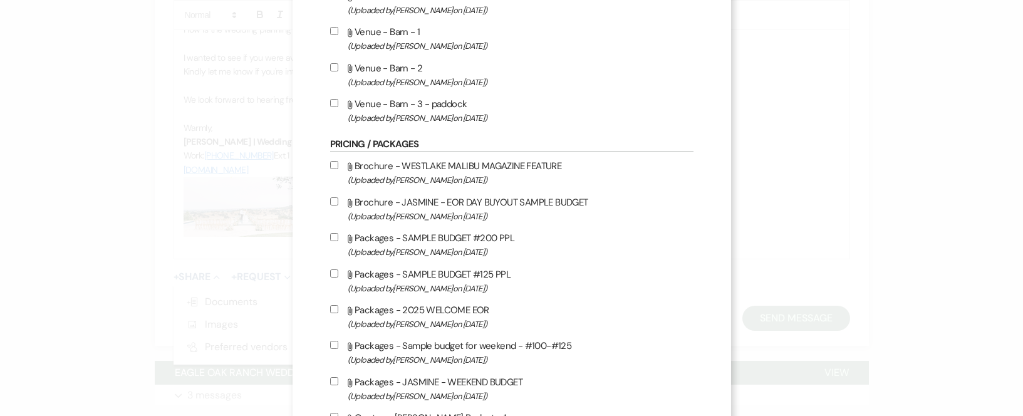
click at [330, 311] on input "Attach File Packages - 2025 WELCOME EOR (Uploaded by [PERSON_NAME] on [DATE] )" at bounding box center [334, 309] width 8 height 8
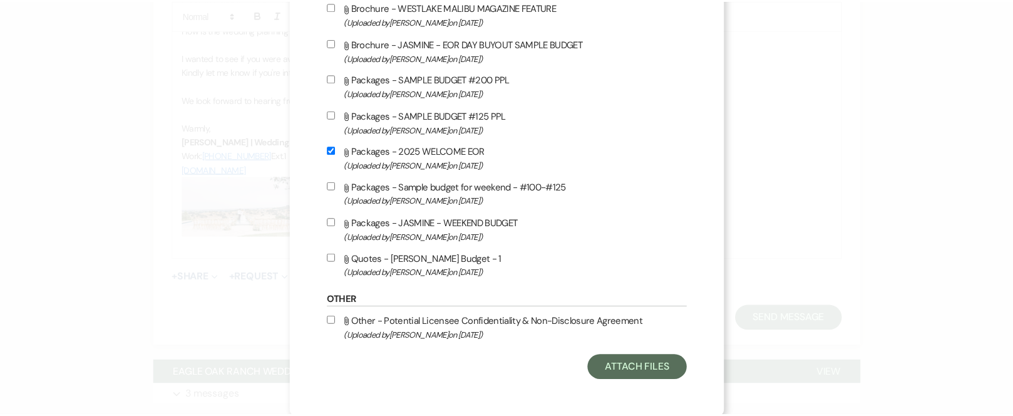
scroll to position [787, 0]
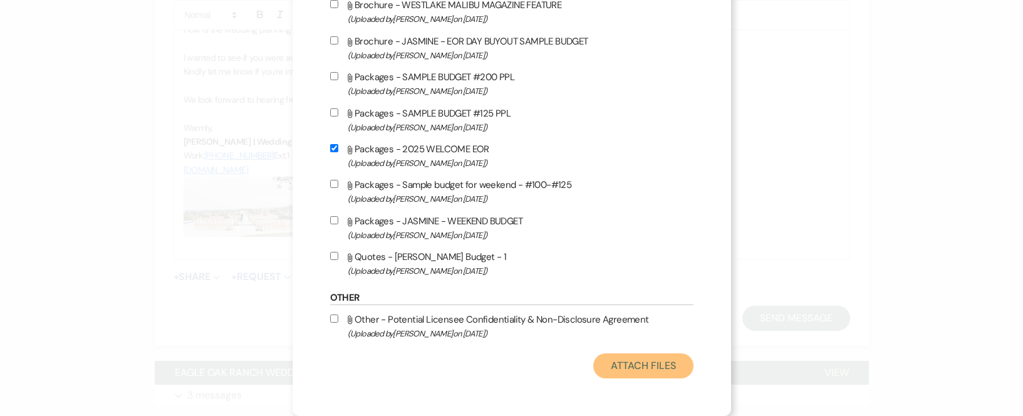
click at [629, 365] on button "Attach Files" at bounding box center [643, 365] width 100 height 25
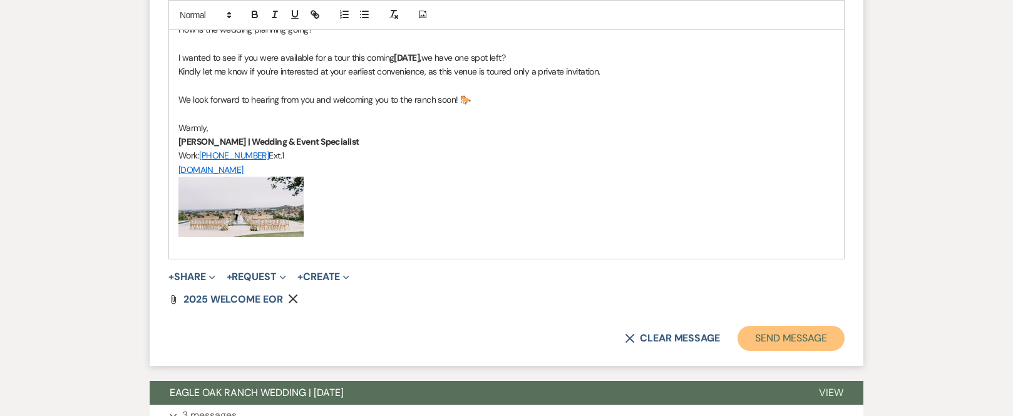
click at [783, 334] on button "Send Message" at bounding box center [791, 338] width 107 height 25
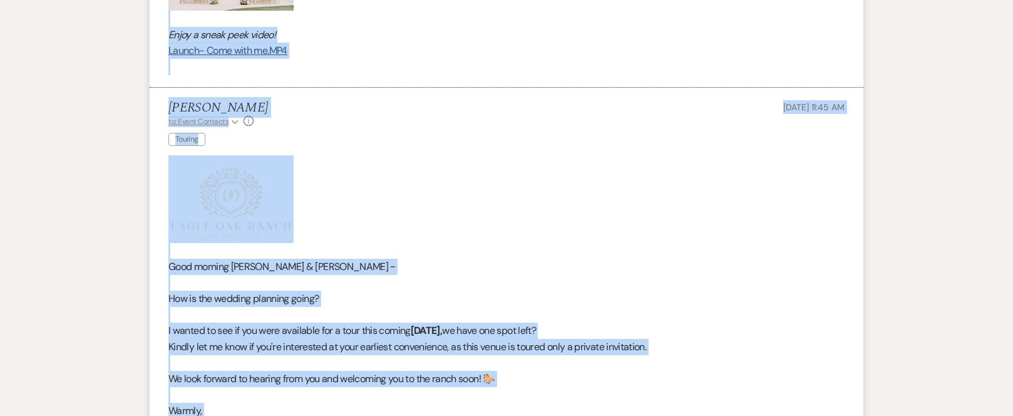
scroll to position [1170, 0]
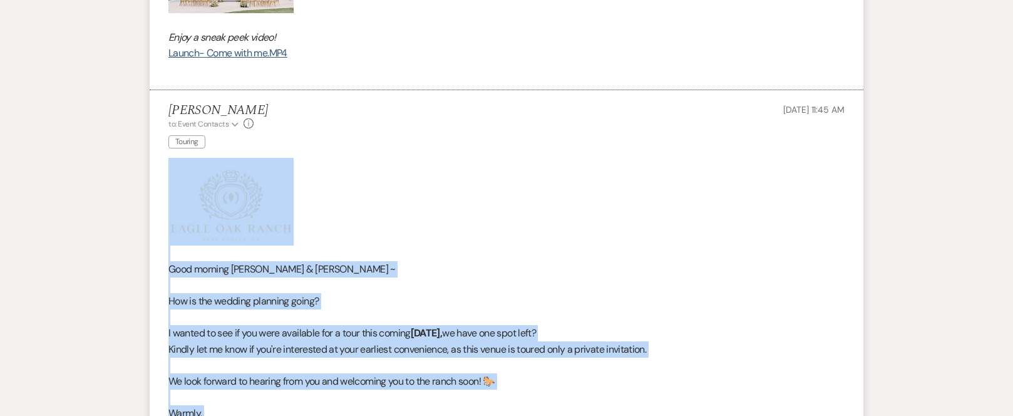
drag, startPoint x: 406, startPoint y: 197, endPoint x: 177, endPoint y: 177, distance: 230.6
click at [177, 177] on div "Good morning [PERSON_NAME] & [PERSON_NAME] ~ How is the wedding planning going?…" at bounding box center [506, 352] width 676 height 388
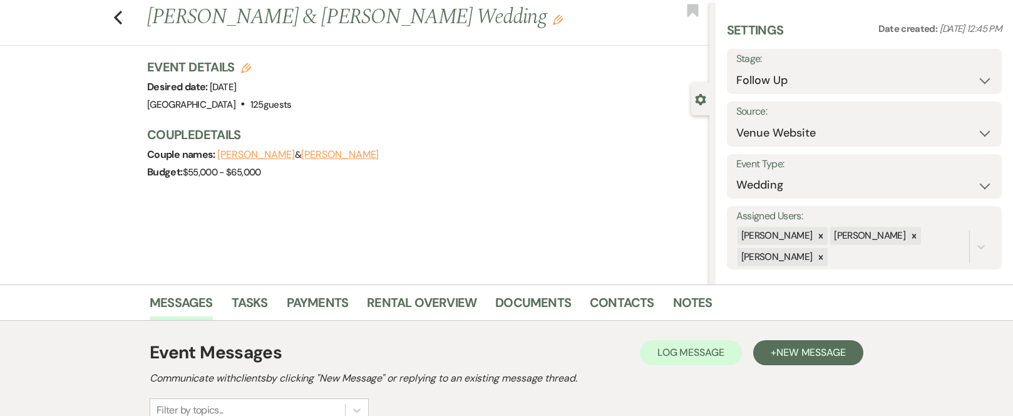
scroll to position [0, 0]
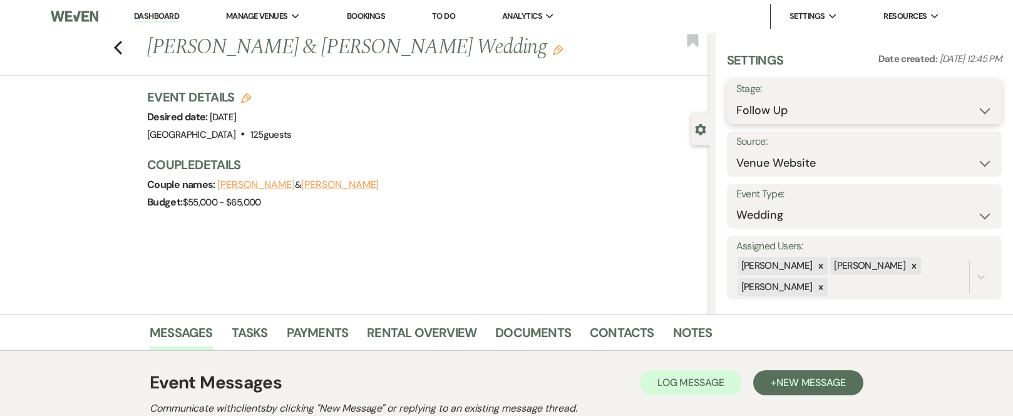
click at [976, 111] on select "Inquiry Follow Up Tour Requested Tour Confirmed Toured Proposal Sent Booked Lost" at bounding box center [864, 110] width 256 height 24
click at [736, 98] on select "Inquiry Follow Up Tour Requested Tour Confirmed Toured Proposal Sent Booked Lost" at bounding box center [864, 110] width 256 height 24
click at [971, 103] on button "Save" at bounding box center [973, 101] width 58 height 25
click at [123, 53] on icon "Previous" at bounding box center [117, 47] width 9 height 15
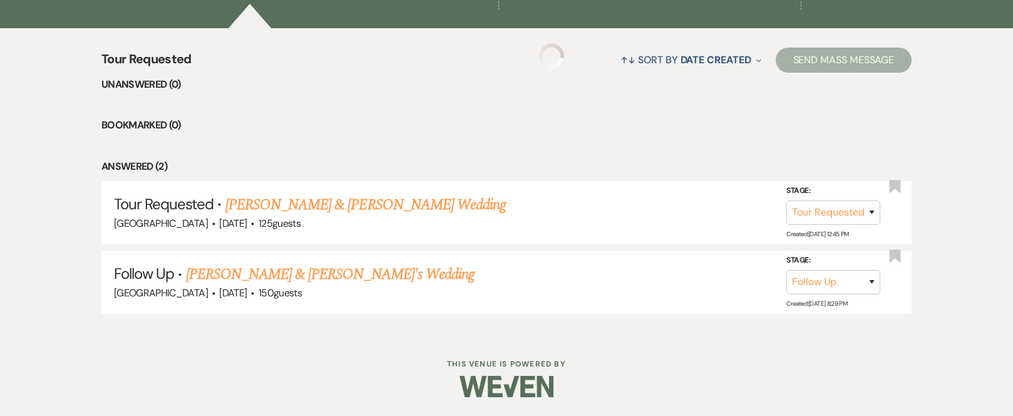
scroll to position [1115, 0]
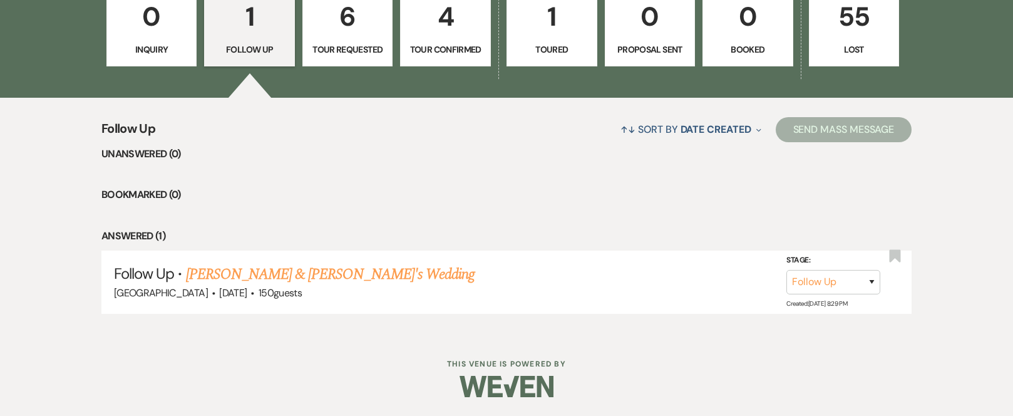
click at [249, 23] on p "1" at bounding box center [249, 17] width 75 height 42
click at [252, 19] on p "1" at bounding box center [249, 17] width 75 height 42
click at [234, 276] on link "[PERSON_NAME] & [PERSON_NAME]'s Wedding" at bounding box center [330, 274] width 289 height 23
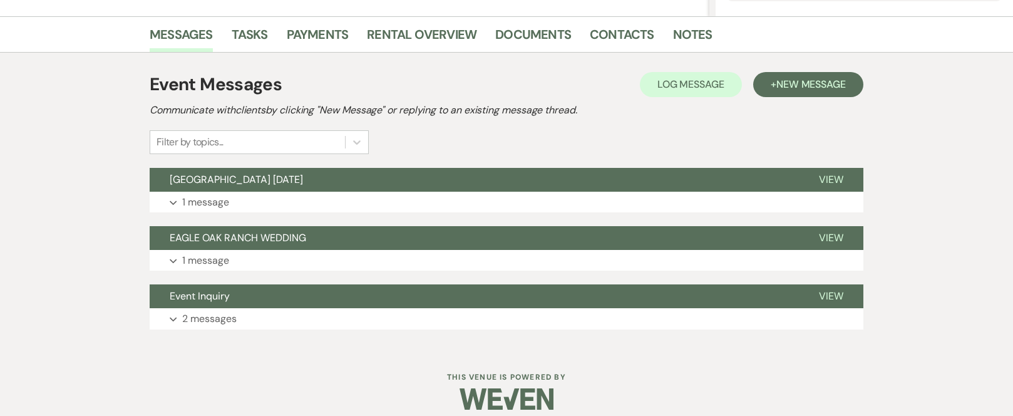
scroll to position [311, 0]
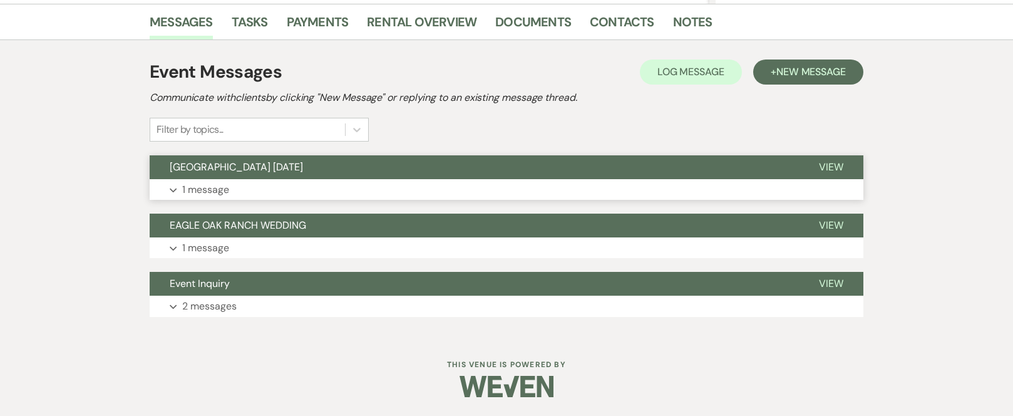
click at [403, 167] on button "[GEOGRAPHIC_DATA] [DATE]" at bounding box center [474, 167] width 649 height 24
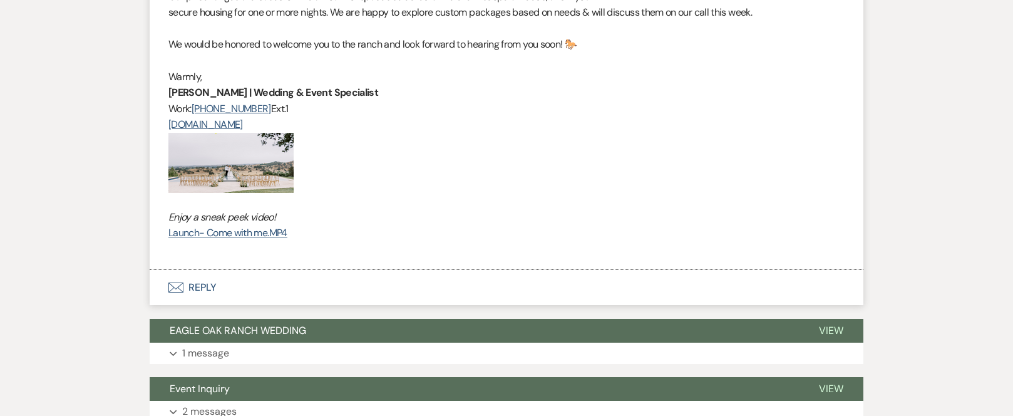
scroll to position [999, 0]
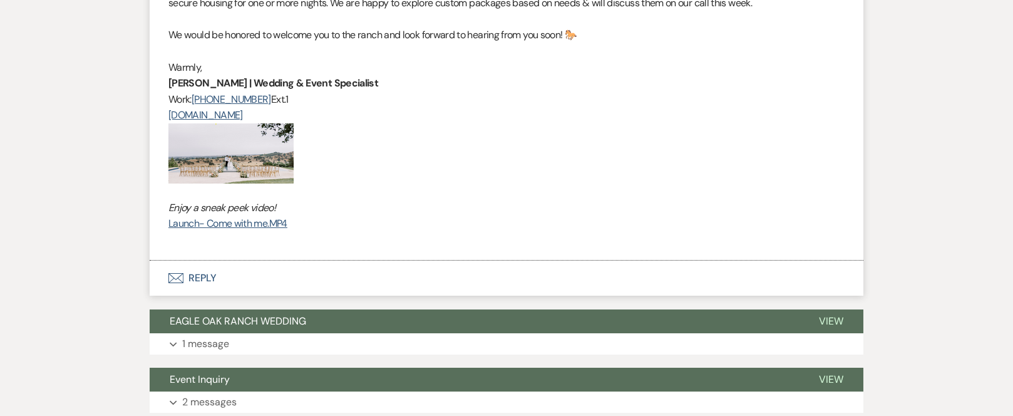
click at [202, 276] on button "Envelope Reply" at bounding box center [507, 277] width 714 height 35
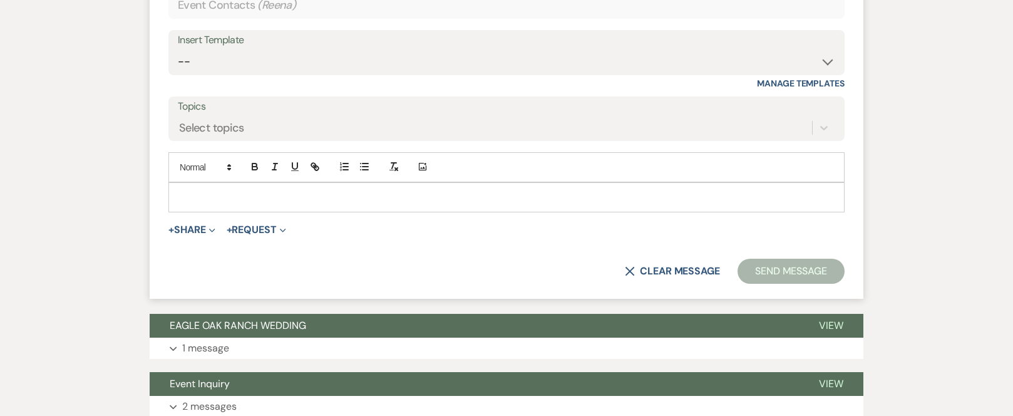
scroll to position [1363, 0]
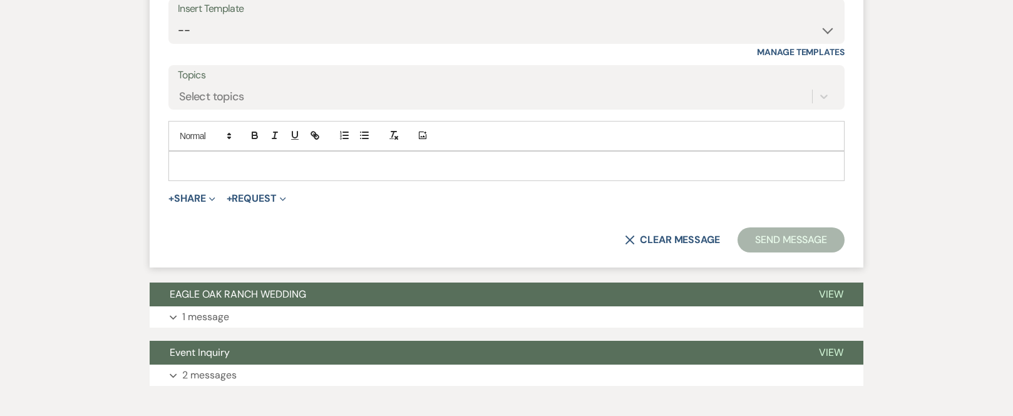
click at [241, 165] on p at bounding box center [506, 166] width 656 height 14
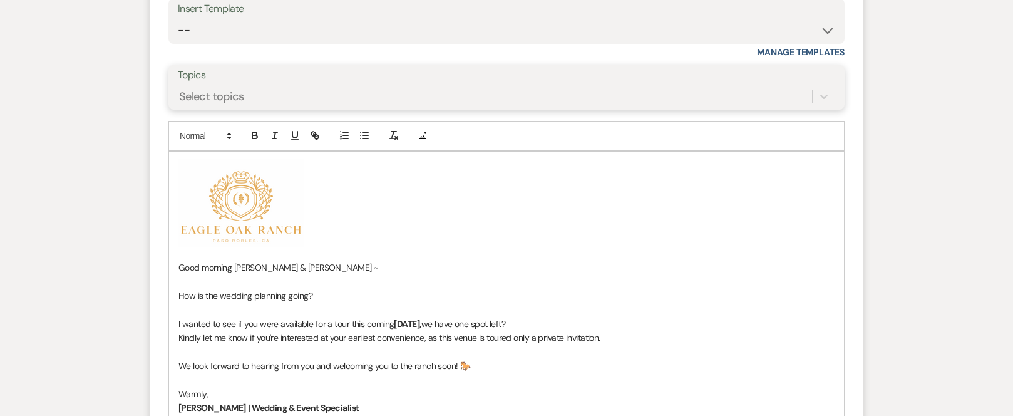
click at [232, 95] on div "Select topics" at bounding box center [211, 96] width 65 height 17
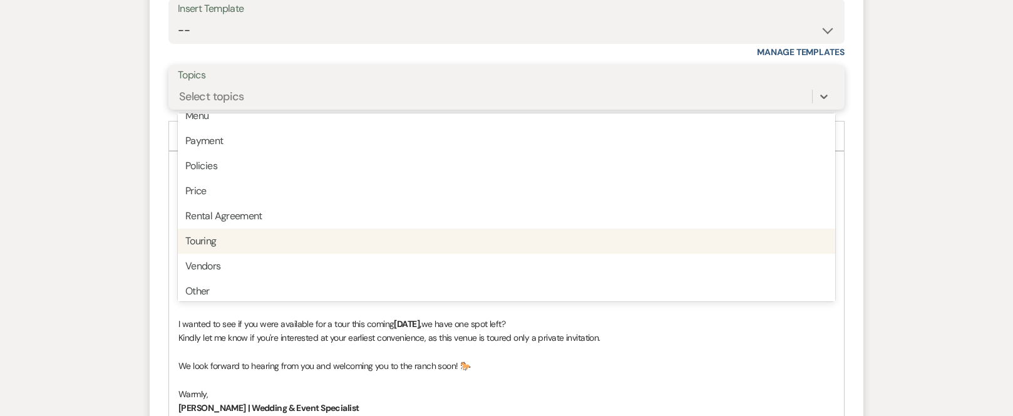
scroll to position [318, 0]
click at [242, 237] on div "Touring" at bounding box center [506, 236] width 657 height 25
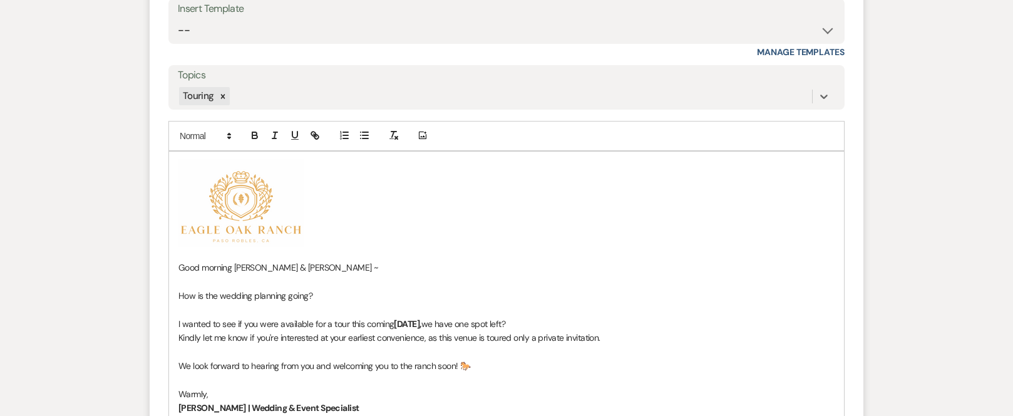
click at [280, 267] on span "Good morning [PERSON_NAME] & [PERSON_NAME] ~" at bounding box center [278, 267] width 200 height 11
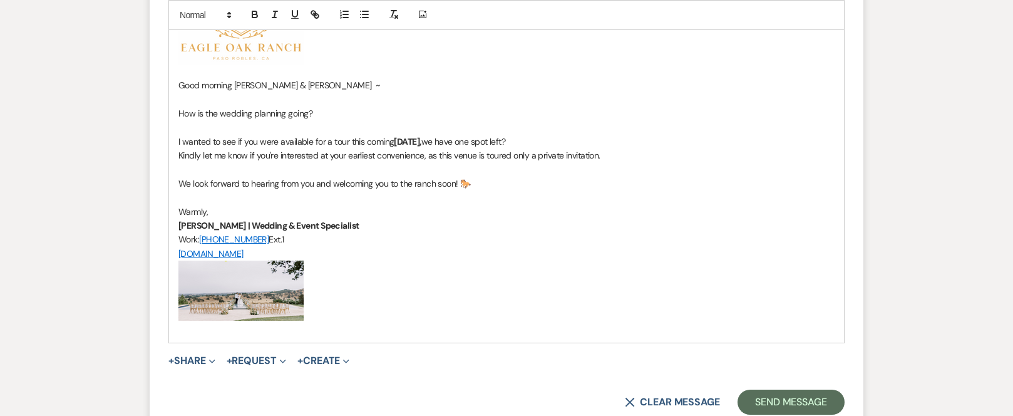
scroll to position [1551, 0]
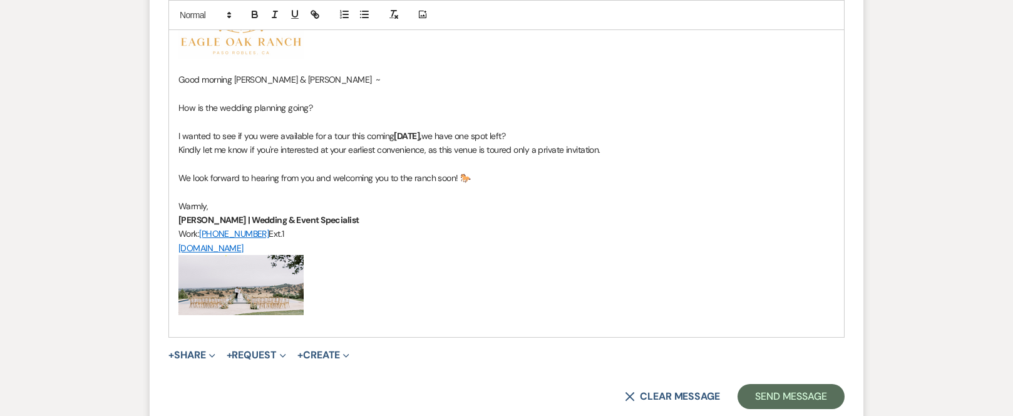
click at [617, 150] on p "Kindly let me know if you're interested at your earliest convenience, as this v…" at bounding box center [506, 150] width 656 height 14
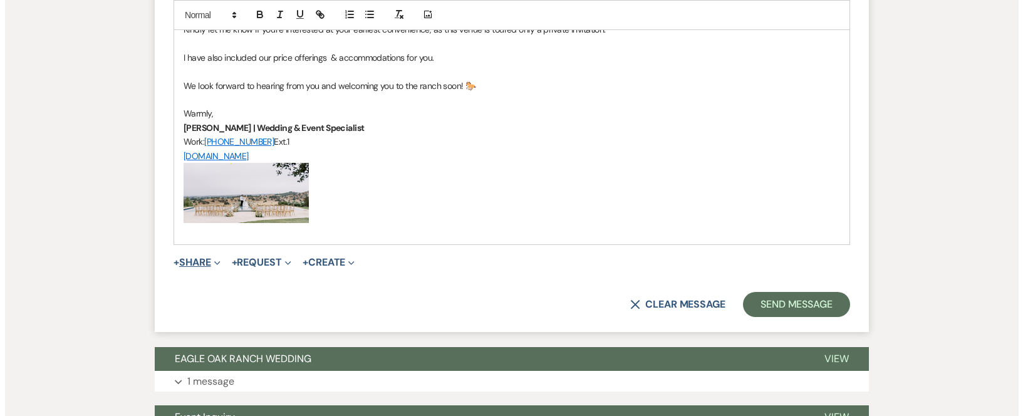
scroll to position [1676, 0]
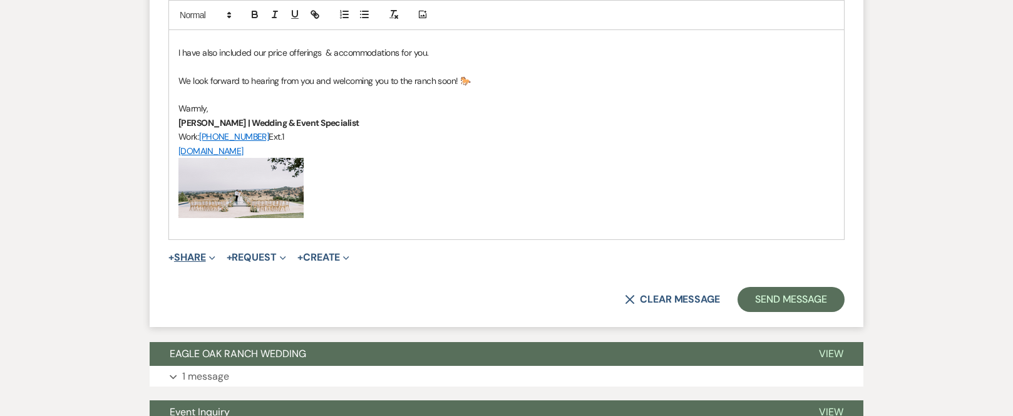
click at [183, 259] on button "+ Share Expand" at bounding box center [191, 257] width 47 height 10
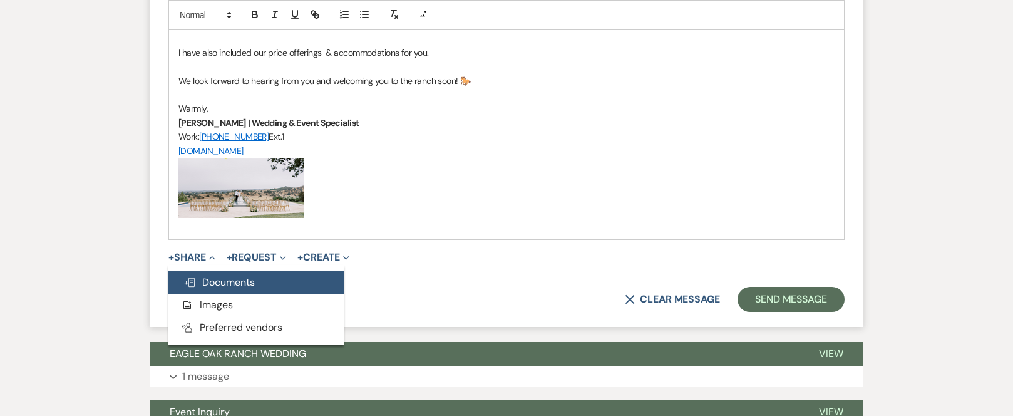
click at [222, 288] on span "Doc Upload Documents" at bounding box center [218, 282] width 71 height 13
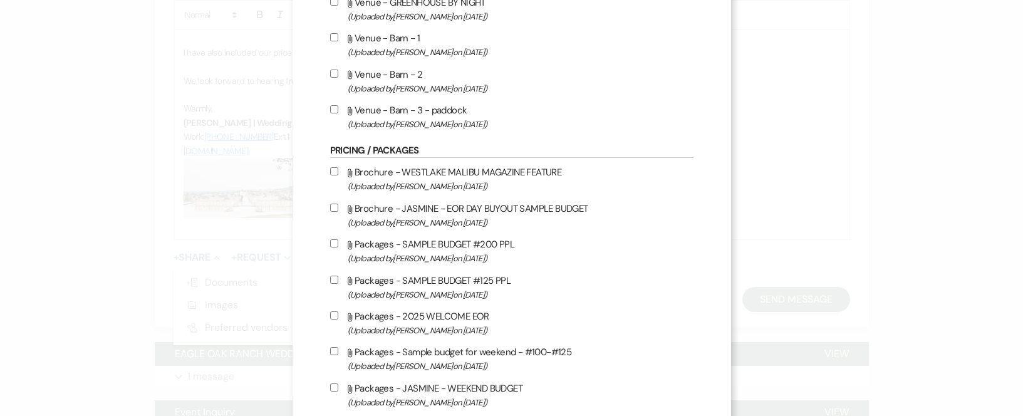
scroll to position [626, 0]
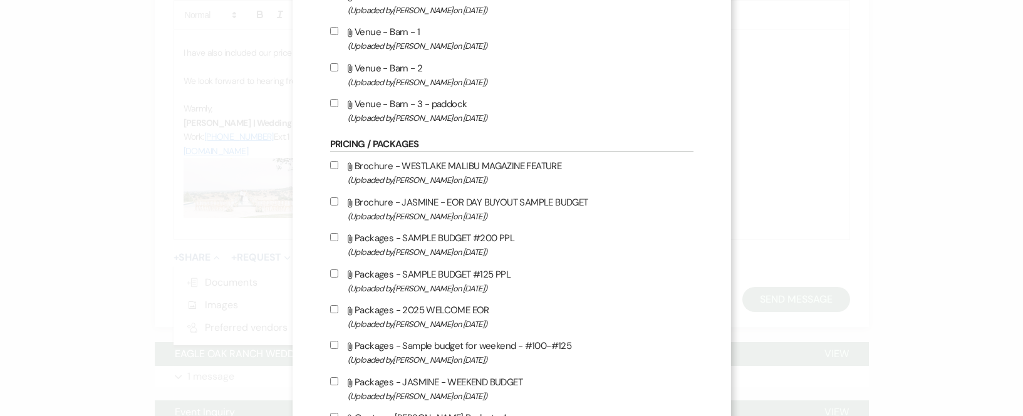
click at [330, 307] on input "Attach File Packages - 2025 WELCOME EOR (Uploaded by [PERSON_NAME] on [DATE] )" at bounding box center [334, 309] width 8 height 8
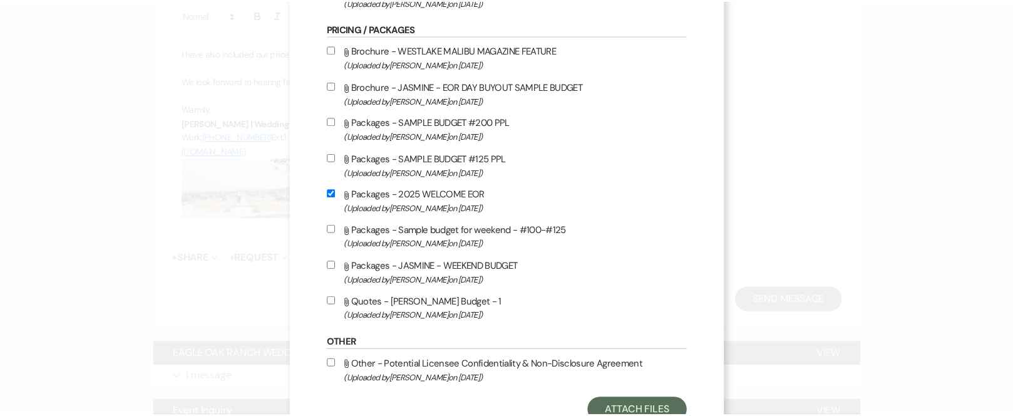
scroll to position [787, 0]
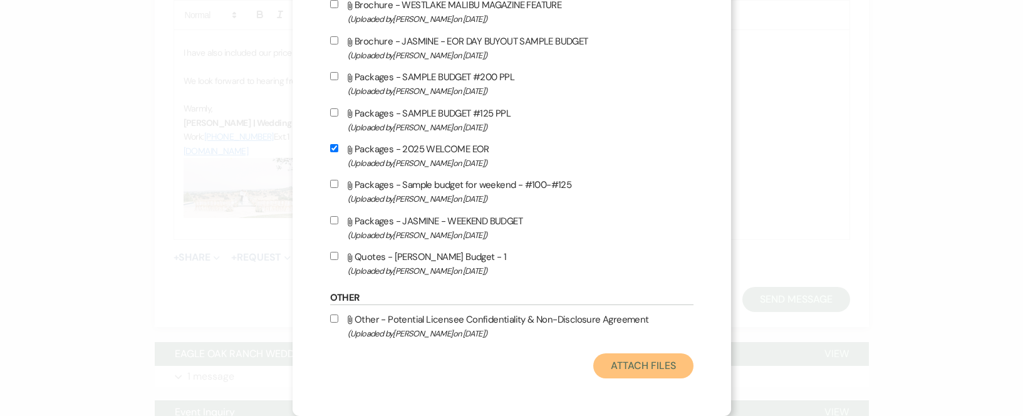
click at [656, 368] on button "Attach Files" at bounding box center [643, 365] width 100 height 25
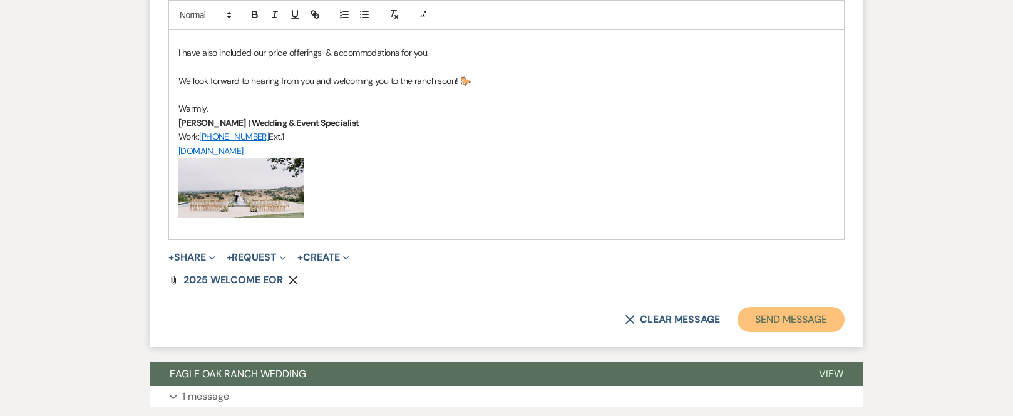
click at [775, 324] on button "Send Message" at bounding box center [791, 319] width 107 height 25
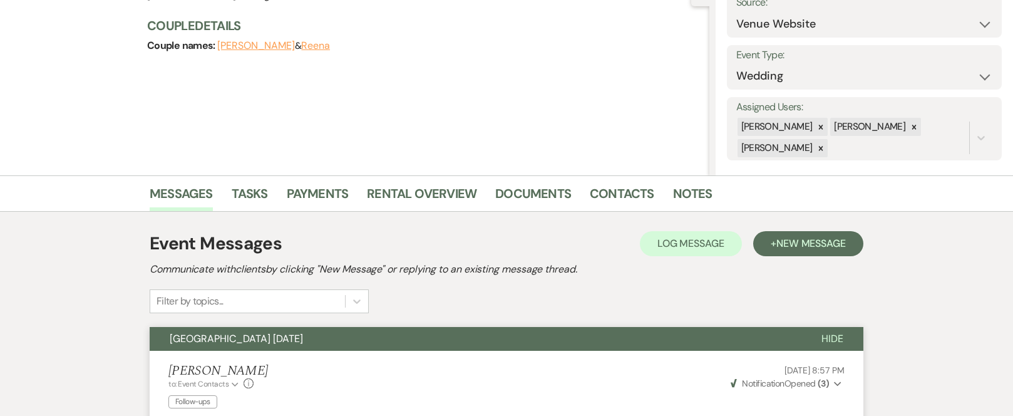
scroll to position [0, 0]
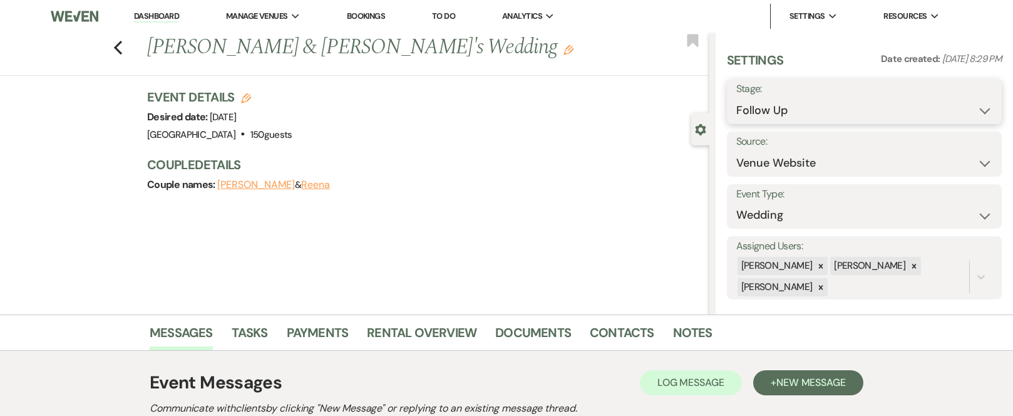
click at [976, 109] on select "Inquiry Follow Up Tour Requested Tour Confirmed Toured Proposal Sent Booked Lost" at bounding box center [864, 110] width 256 height 24
click at [736, 98] on select "Inquiry Follow Up Tour Requested Tour Confirmed Toured Proposal Sent Booked Lost" at bounding box center [864, 110] width 256 height 24
click at [963, 100] on button "Save" at bounding box center [973, 101] width 58 height 25
click at [123, 49] on icon "Previous" at bounding box center [117, 47] width 9 height 15
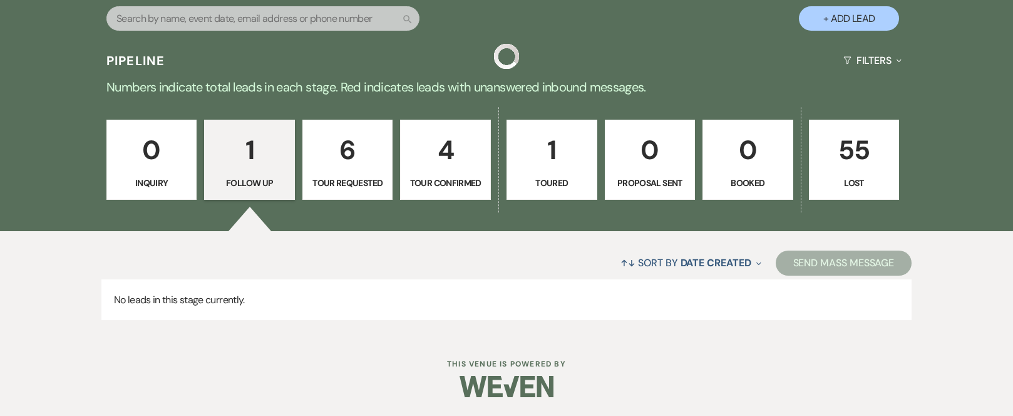
scroll to position [982, 0]
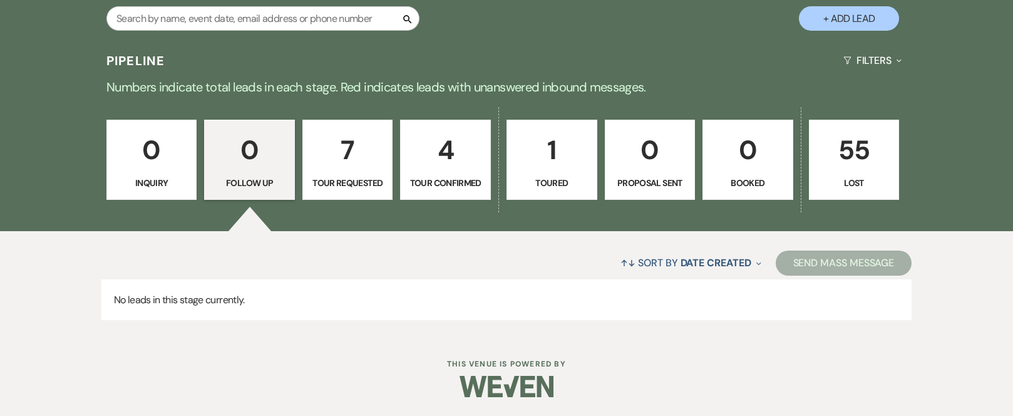
click at [353, 154] on p "7" at bounding box center [348, 150] width 75 height 42
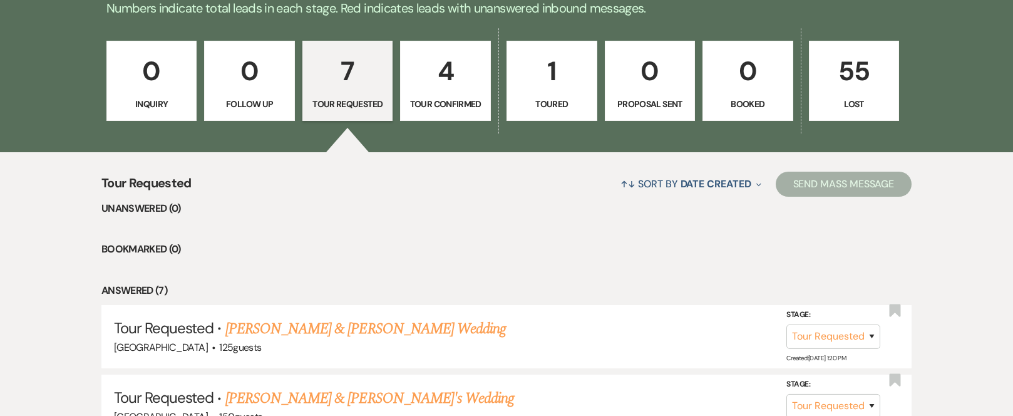
scroll to position [969, 0]
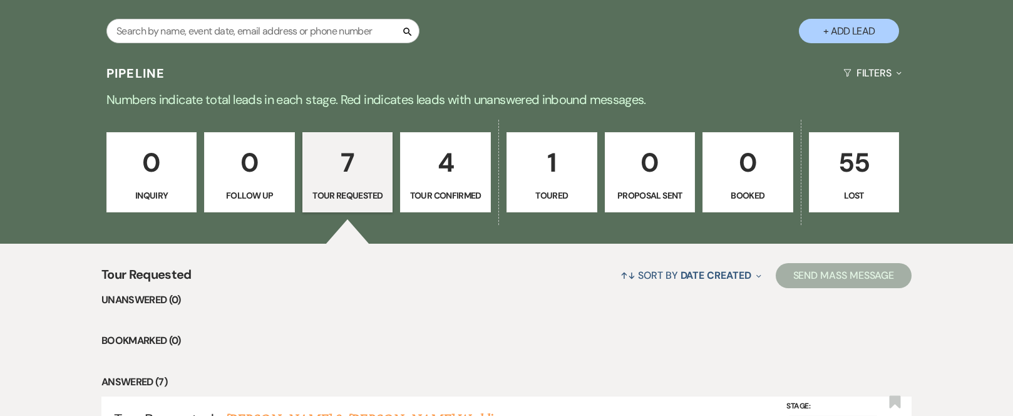
click at [446, 159] on p "4" at bounding box center [445, 163] width 75 height 42
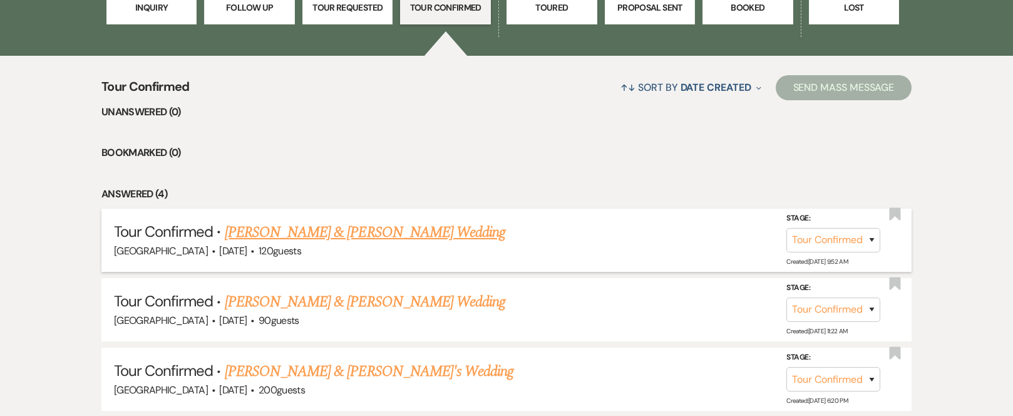
scroll to position [1220, 0]
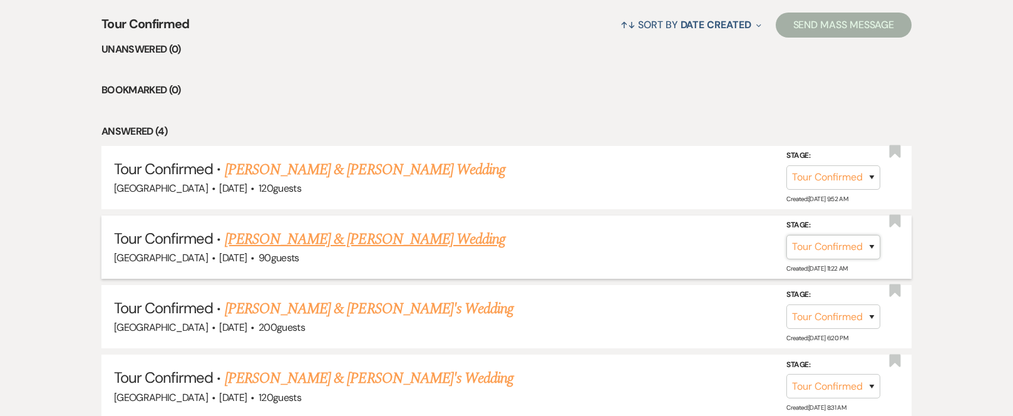
click at [872, 245] on select "Inquiry Follow Up Tour Requested Tour Confirmed Toured Proposal Sent Booked Lost" at bounding box center [833, 247] width 94 height 24
click at [786, 235] on select "Inquiry Follow Up Tour Requested Tour Confirmed Toured Proposal Sent Booked Lost" at bounding box center [833, 247] width 94 height 24
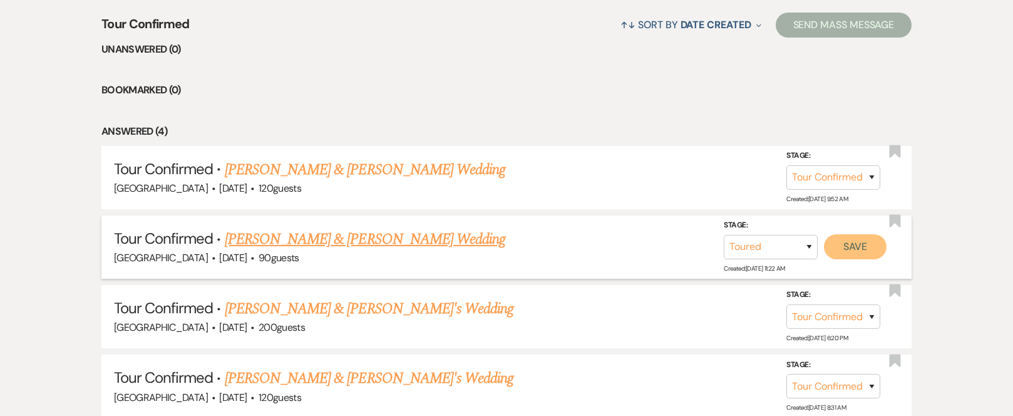
click at [870, 249] on button "Save" at bounding box center [855, 246] width 63 height 25
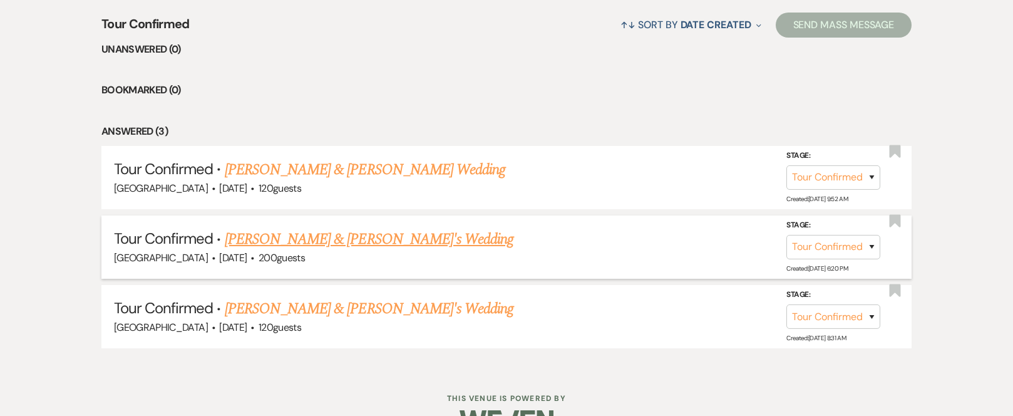
click at [348, 239] on link "[PERSON_NAME] & [PERSON_NAME]'s Wedding" at bounding box center [369, 239] width 289 height 23
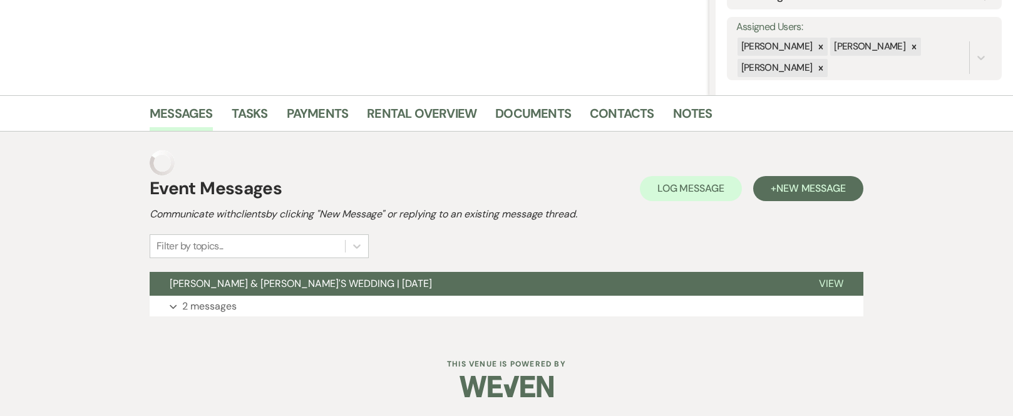
scroll to position [194, 0]
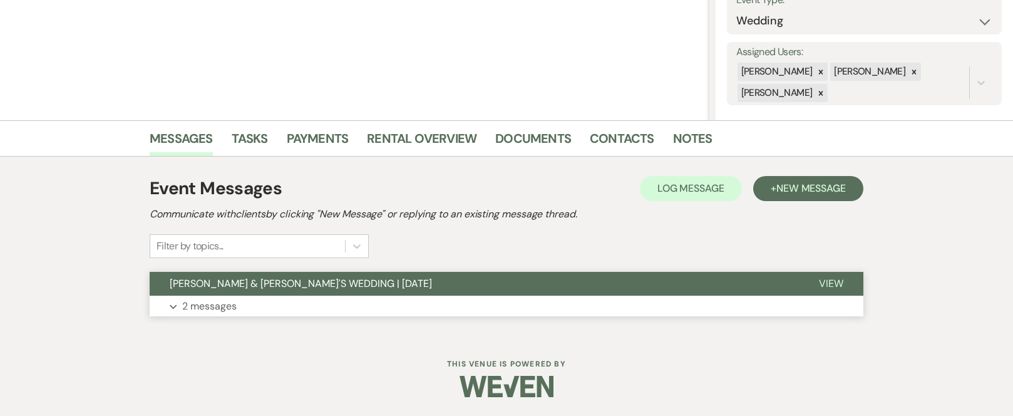
click at [353, 281] on span "[PERSON_NAME] & [PERSON_NAME]'S WEDDING | [DATE]" at bounding box center [301, 283] width 262 height 13
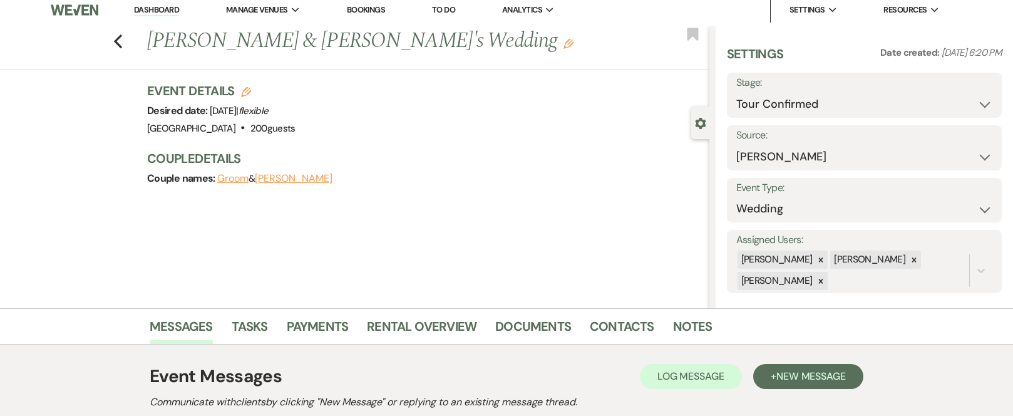
scroll to position [0, 0]
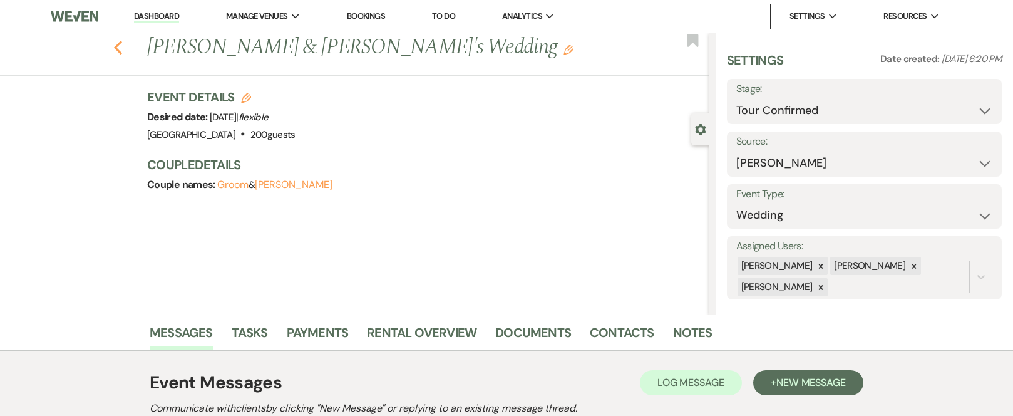
click at [123, 48] on icon "Previous" at bounding box center [117, 47] width 9 height 15
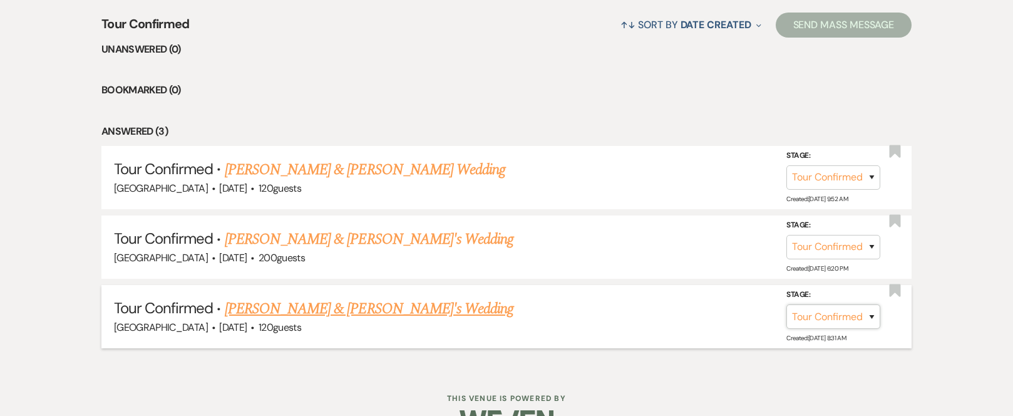
click at [873, 318] on select "Inquiry Follow Up Tour Requested Tour Confirmed Toured Proposal Sent Booked Lost" at bounding box center [833, 316] width 94 height 24
click at [962, 322] on div "Tour Confirmed ↑↓ Sort By Date Created Expand Send Mass Message Unanswered (0) …" at bounding box center [506, 181] width 1013 height 376
click at [872, 316] on select "Inquiry Follow Up Tour Requested Tour Confirmed Toured Proposal Sent Booked Lost" at bounding box center [833, 316] width 94 height 24
click at [943, 358] on div "Tour Confirmed ↑↓ Sort By Date Created Expand Send Mass Message Unanswered (0) …" at bounding box center [506, 181] width 1013 height 376
click at [872, 316] on select "Inquiry Follow Up Tour Requested Tour Confirmed Toured Proposal Sent Booked Lost" at bounding box center [833, 316] width 94 height 24
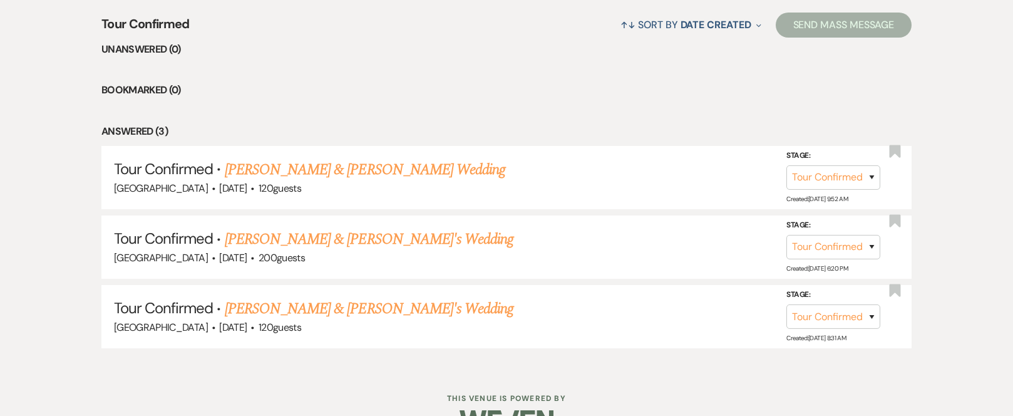
click at [946, 360] on div "Tour Confirmed ↑↓ Sort By Date Created Expand Send Mass Message Unanswered (0) …" at bounding box center [506, 181] width 1013 height 376
click at [869, 315] on select "Inquiry Follow Up Tour Requested Tour Confirmed Toured Proposal Sent Booked Lost" at bounding box center [833, 316] width 94 height 24
click at [786, 304] on select "Inquiry Follow Up Tour Requested Tour Confirmed Toured Proposal Sent Booked Lost" at bounding box center [833, 316] width 94 height 24
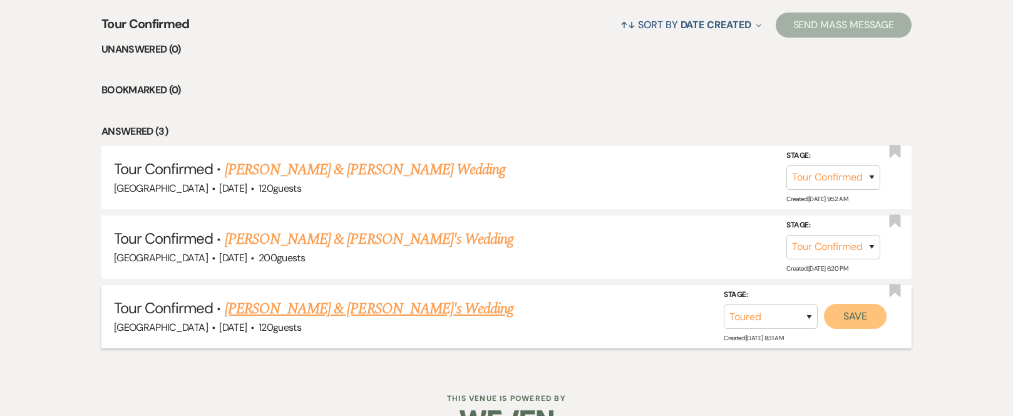
click at [871, 314] on button "Save" at bounding box center [855, 316] width 63 height 25
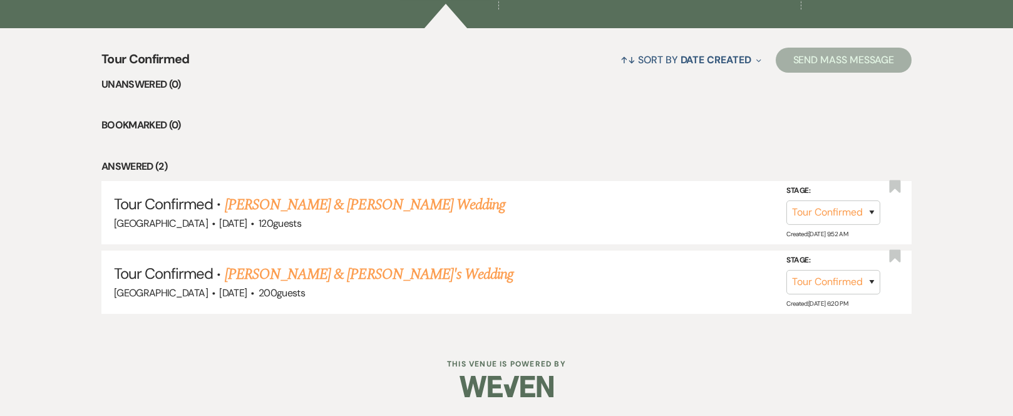
scroll to position [1185, 0]
click at [319, 272] on link "[PERSON_NAME] & [PERSON_NAME]'s Wedding" at bounding box center [369, 274] width 289 height 23
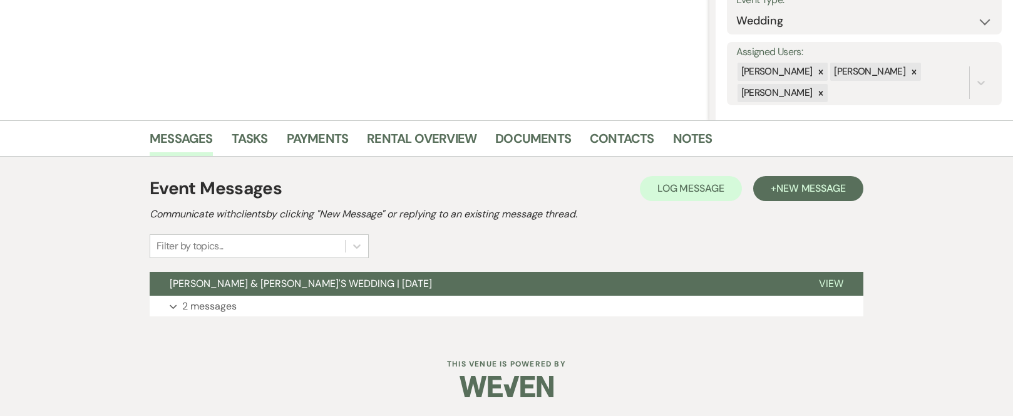
scroll to position [194, 0]
click at [319, 279] on span "[PERSON_NAME] & [PERSON_NAME]'S WEDDING | [DATE]" at bounding box center [301, 283] width 262 height 13
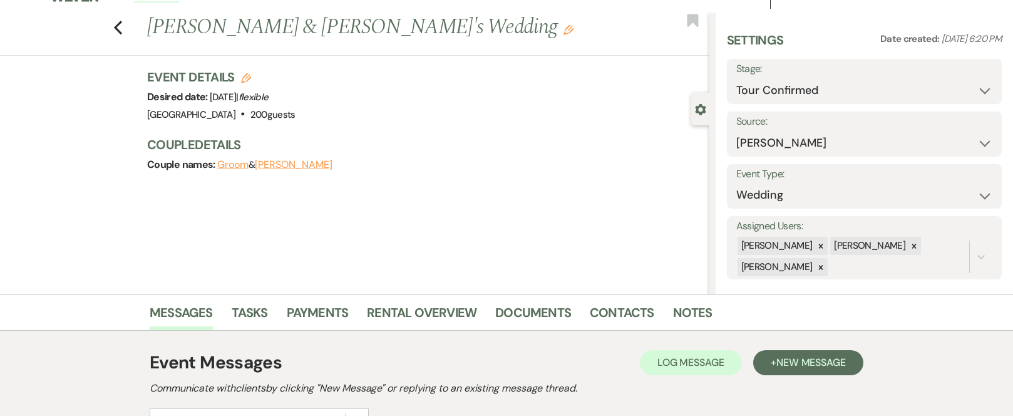
scroll to position [0, 0]
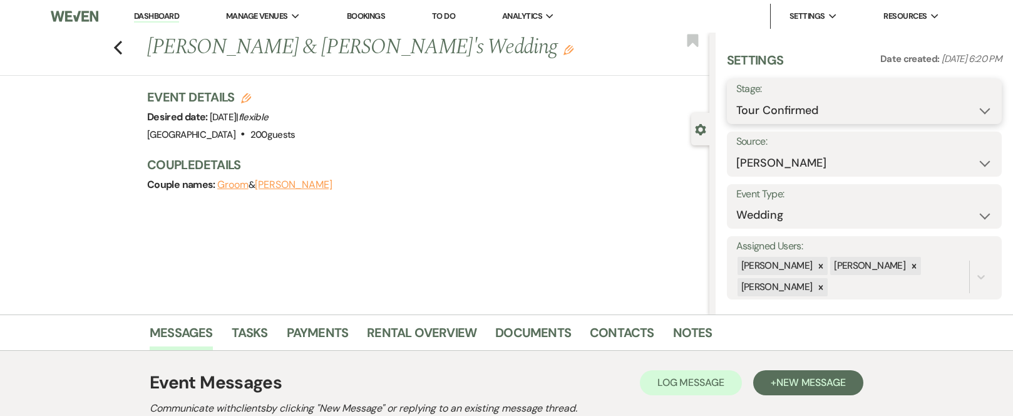
click at [977, 112] on select "Inquiry Follow Up Tour Requested Tour Confirmed Toured Proposal Sent Booked Lost" at bounding box center [864, 110] width 256 height 24
click at [736, 98] on select "Inquiry Follow Up Tour Requested Tour Confirmed Toured Proposal Sent Booked Lost" at bounding box center [864, 110] width 256 height 24
click at [972, 99] on button "Save" at bounding box center [973, 101] width 58 height 25
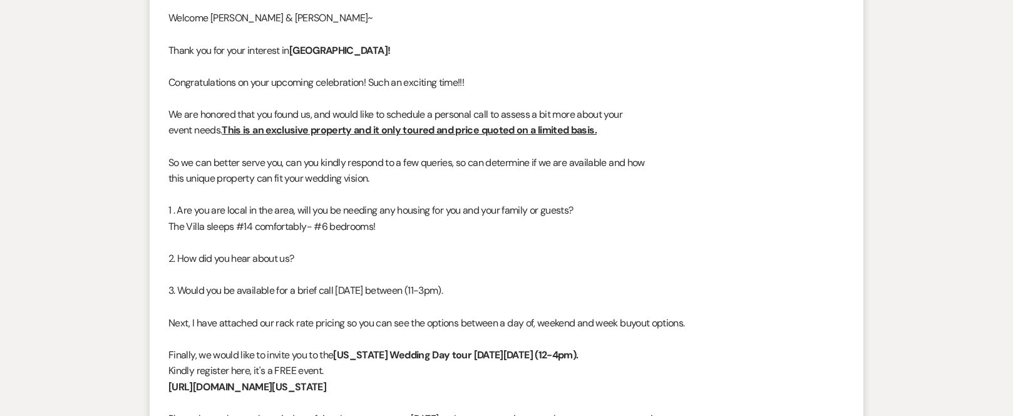
scroll to position [500, 0]
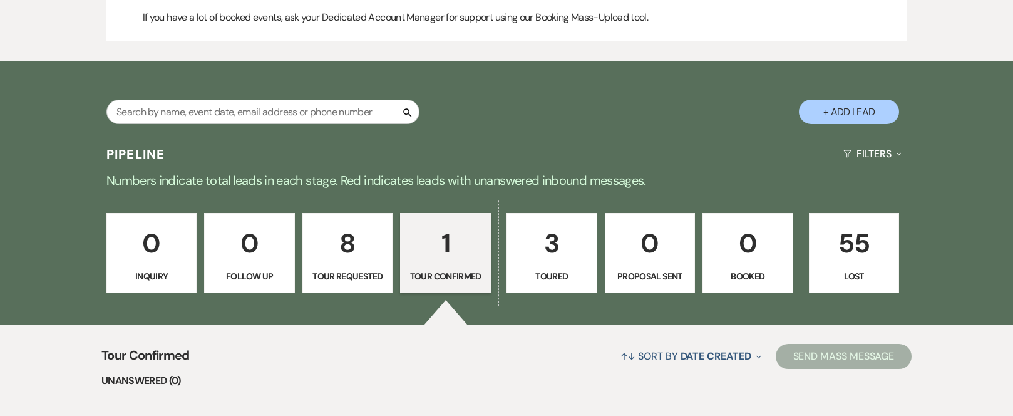
scroll to position [939, 0]
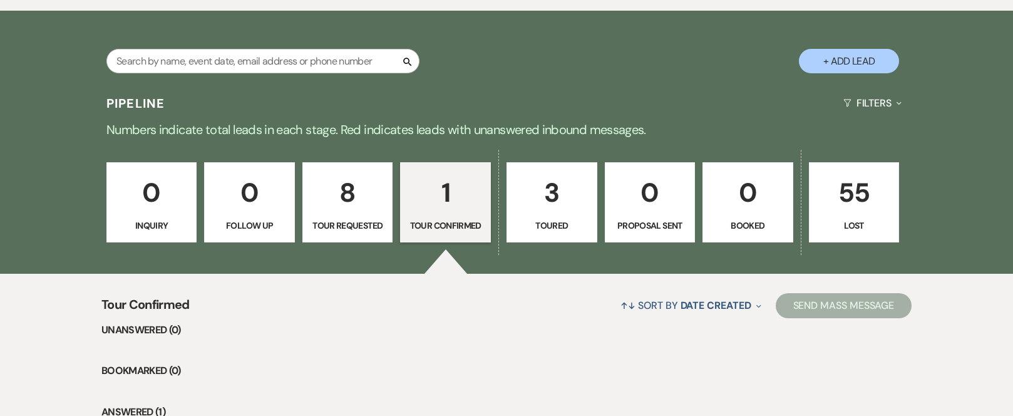
click at [852, 58] on button "+ Add Lead" at bounding box center [849, 61] width 100 height 24
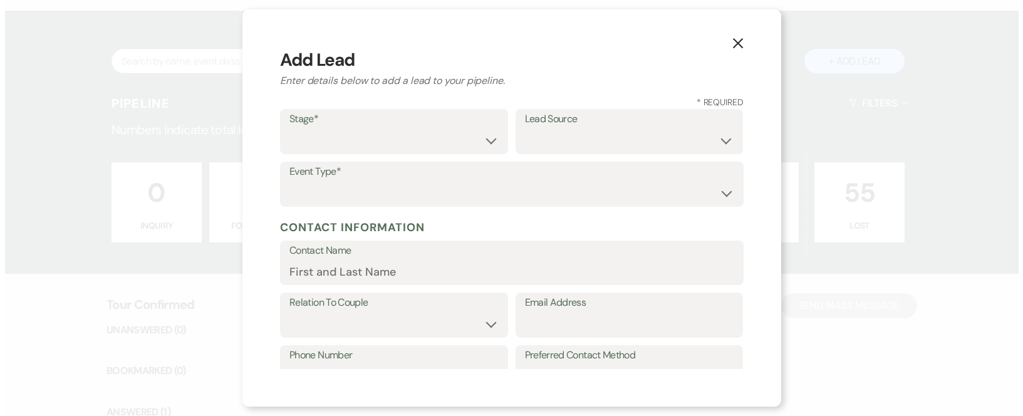
scroll to position [940, 0]
click at [335, 130] on select "Inquiry Follow Up Tour Requested Tour Confirmed Toured Proposal Sent Booked Lost" at bounding box center [393, 140] width 209 height 24
click at [289, 128] on select "Inquiry Follow Up Tour Requested Tour Confirmed Toured Proposal Sent Booked Lost" at bounding box center [393, 140] width 209 height 24
click at [578, 138] on select "Weven Venue Website Instagram Facebook Pinterest Google The Knot Wedding Wire H…" at bounding box center [628, 140] width 209 height 24
click at [524, 128] on select "Weven Venue Website Instagram Facebook Pinterest Google The Knot Wedding Wire H…" at bounding box center [628, 140] width 209 height 24
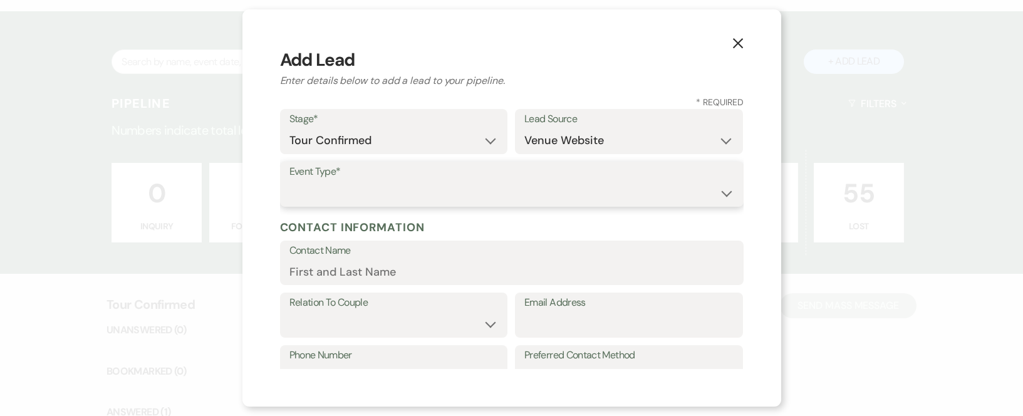
click at [416, 188] on select "Wedding Anniversary Party Baby Shower Bachelorette / Bachelor Party Birthday Pa…" at bounding box center [511, 193] width 445 height 24
click at [289, 181] on select "Wedding Anniversary Party Baby Shower Bachelorette / Bachelor Party Birthday Pa…" at bounding box center [511, 193] width 445 height 24
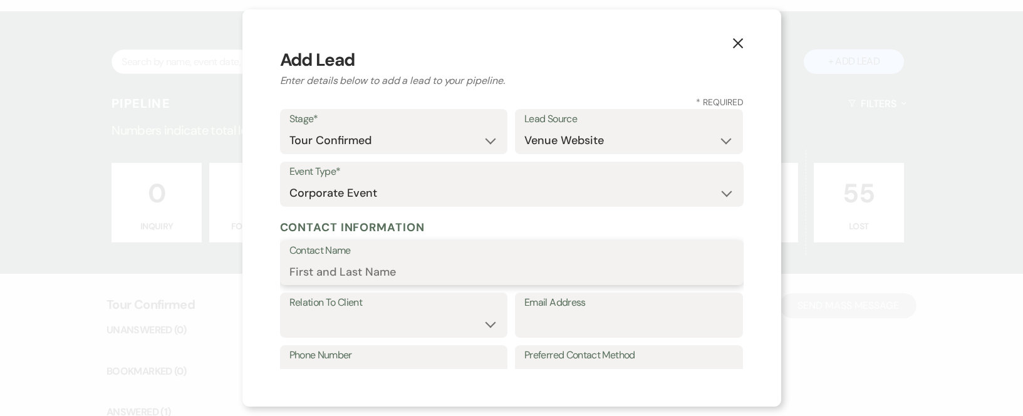
click at [303, 271] on input "Contact Name" at bounding box center [511, 271] width 445 height 24
click at [370, 315] on select "Client Event Planner Parent of Client Family Member Friend Other" at bounding box center [393, 324] width 209 height 24
click at [289, 312] on select "Client Event Planner Parent of Client Family Member Friend Other" at bounding box center [393, 324] width 209 height 24
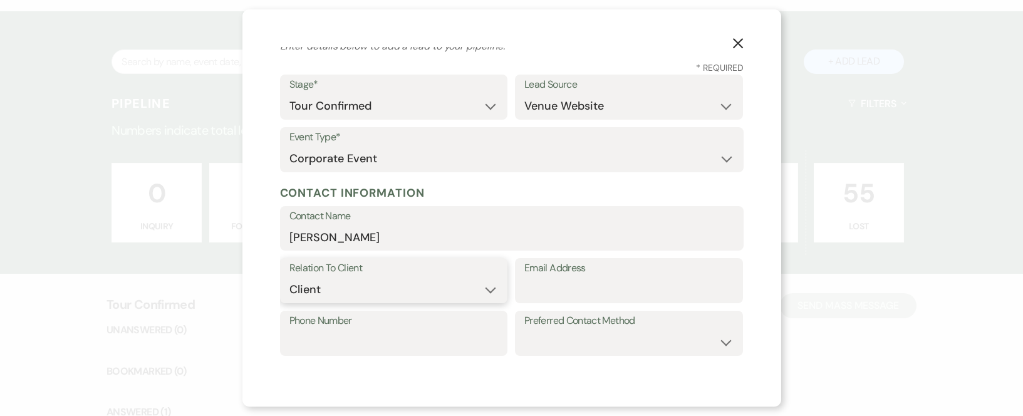
scroll to position [63, 0]
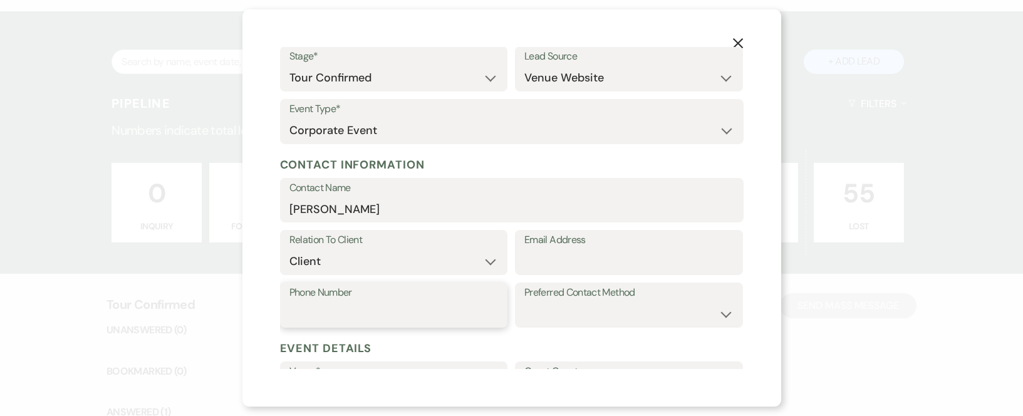
click at [371, 311] on input "Phone Number" at bounding box center [393, 314] width 209 height 24
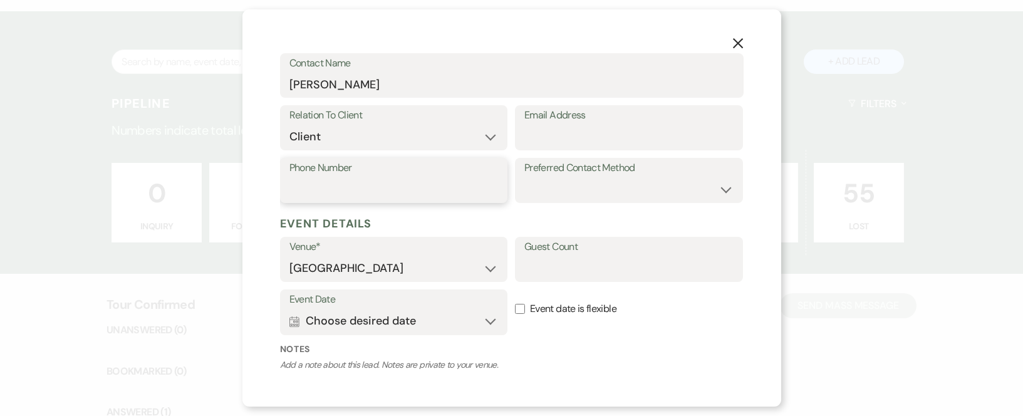
scroll to position [188, 0]
click at [570, 351] on label "Notes" at bounding box center [511, 348] width 463 height 13
click at [549, 269] on input "Guest Count" at bounding box center [628, 267] width 209 height 24
click at [573, 346] on label "Notes" at bounding box center [511, 348] width 463 height 13
click at [516, 307] on input "Event date is flexible" at bounding box center [520, 308] width 10 height 10
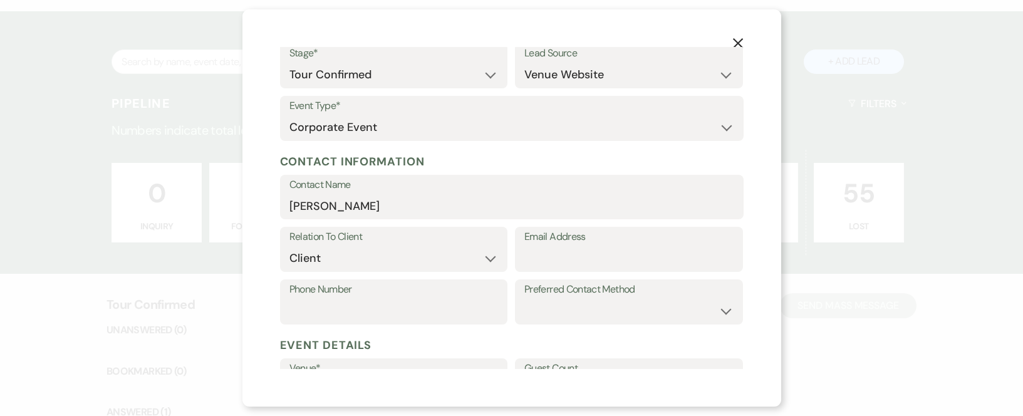
scroll to position [63, 0]
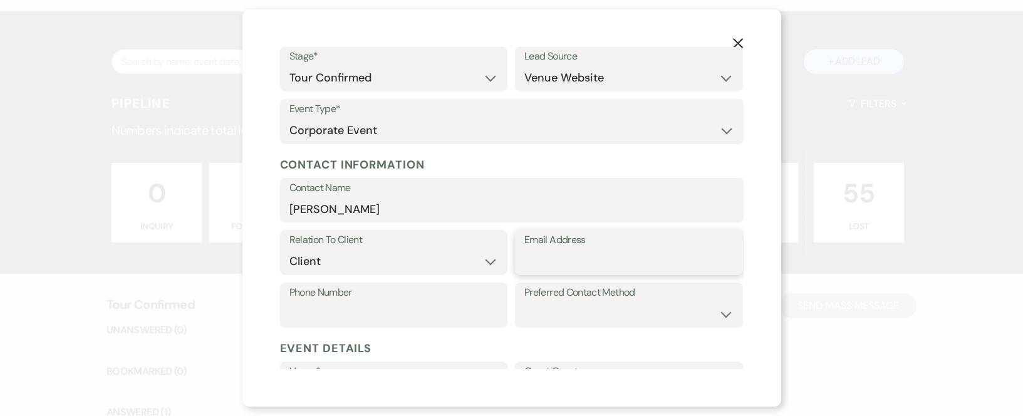
click at [525, 253] on input "Email Address" at bounding box center [628, 261] width 209 height 24
paste input "[PERSON_NAME][EMAIL_ADDRESS][DOMAIN_NAME]>"
click at [687, 265] on input "[PERSON_NAME][EMAIL_ADDRESS][DOMAIN_NAME]>" at bounding box center [628, 261] width 209 height 24
click at [674, 240] on label "Email Address" at bounding box center [628, 240] width 209 height 18
click at [674, 249] on input "[PERSON_NAME][EMAIL_ADDRESS][DOMAIN_NAME]" at bounding box center [628, 261] width 209 height 24
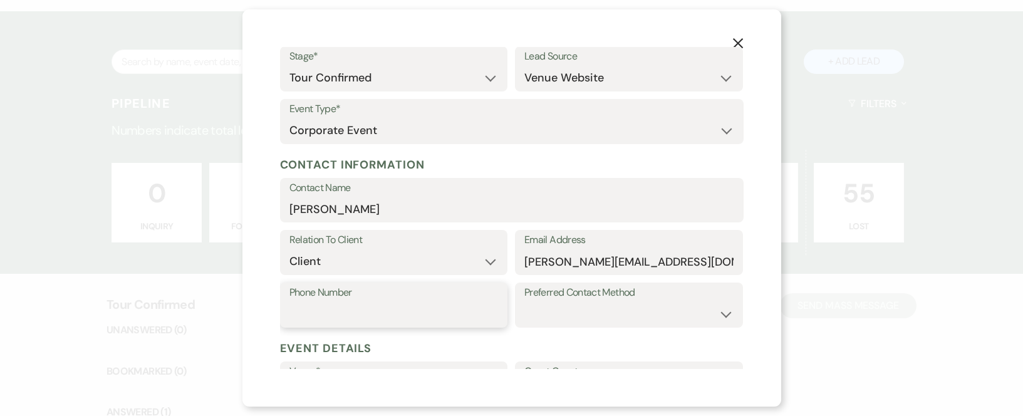
click at [322, 306] on input "Phone Number" at bounding box center [393, 314] width 209 height 24
paste input "[PHONE_NUMBER]"
click at [440, 349] on h5 "Event Details" at bounding box center [511, 348] width 463 height 19
click at [716, 316] on select "Email Phone Text" at bounding box center [628, 314] width 209 height 24
click at [524, 302] on select "Email Phone Text" at bounding box center [628, 314] width 209 height 24
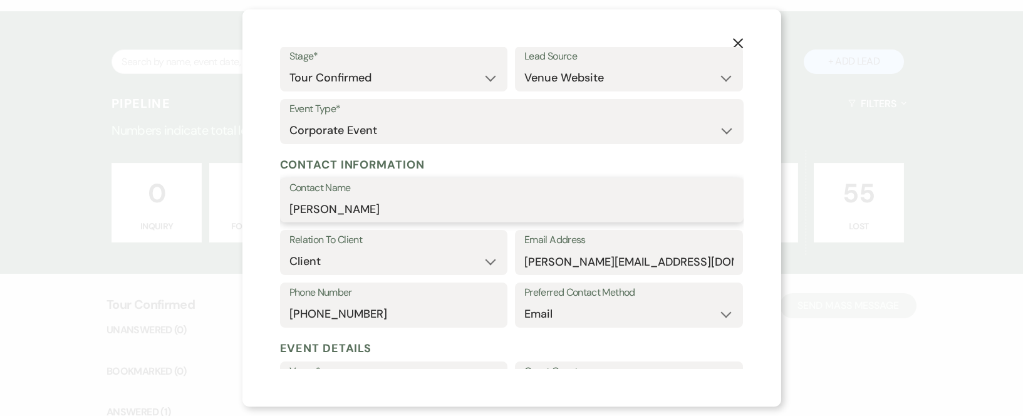
click at [380, 207] on input "[PERSON_NAME]" at bounding box center [511, 209] width 445 height 24
click at [440, 290] on label "Phone Number" at bounding box center [393, 293] width 209 height 18
click at [440, 302] on input "[PHONE_NUMBER]" at bounding box center [393, 314] width 209 height 24
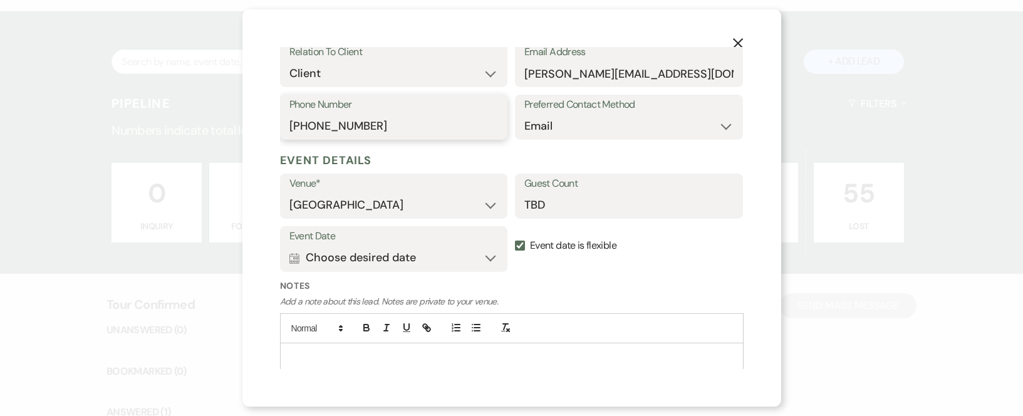
scroll to position [293, 0]
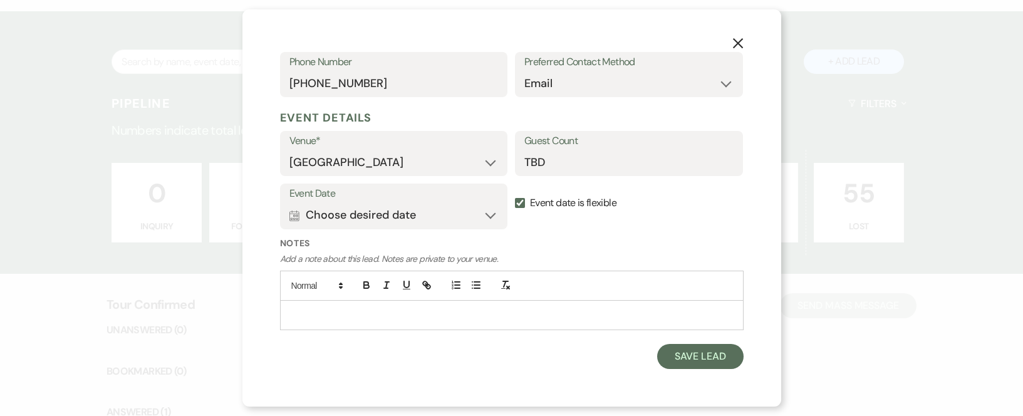
click at [348, 309] on p at bounding box center [511, 315] width 443 height 14
click at [681, 359] on button "Save Lead" at bounding box center [700, 356] width 86 height 25
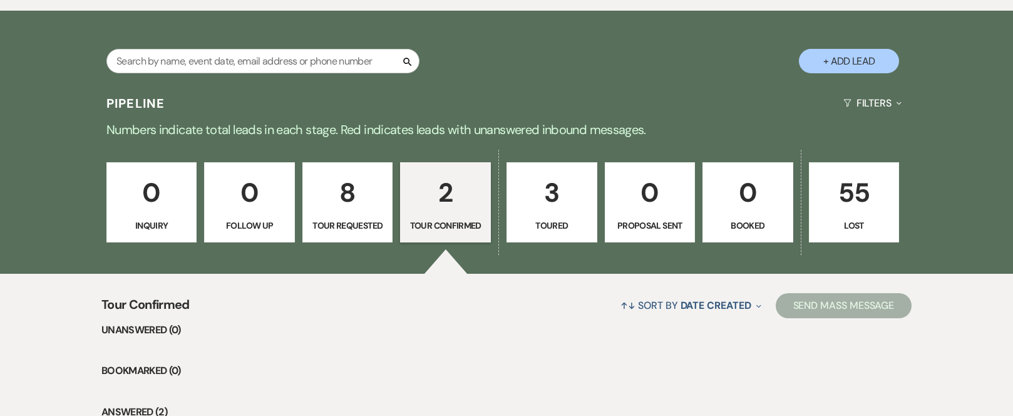
click at [446, 202] on p "2" at bounding box center [445, 193] width 75 height 42
click at [438, 195] on p "2" at bounding box center [445, 193] width 75 height 42
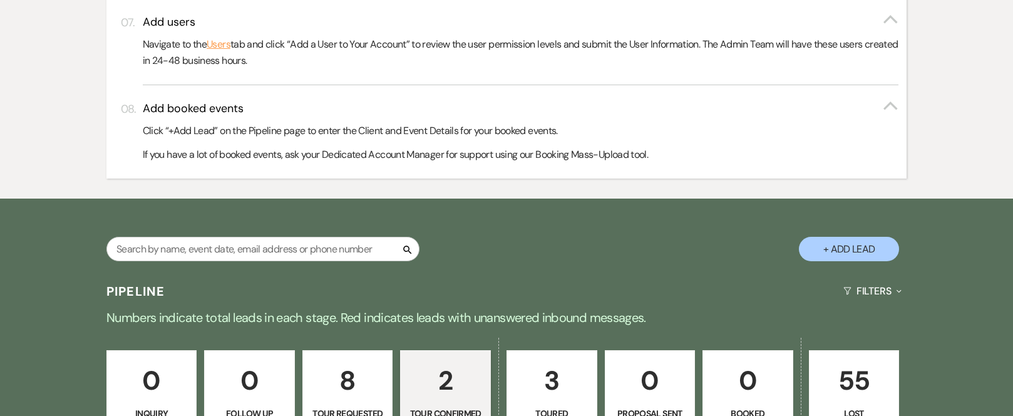
scroll to position [1064, 0]
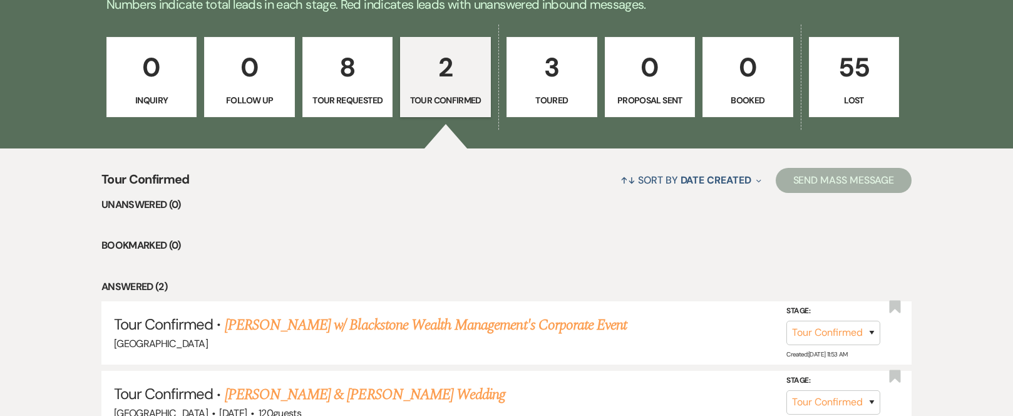
click at [555, 68] on p "3" at bounding box center [552, 67] width 75 height 42
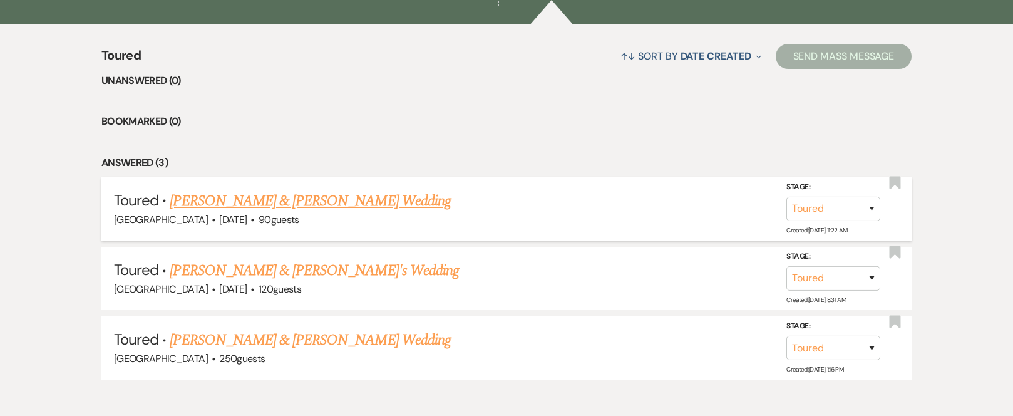
scroll to position [1190, 0]
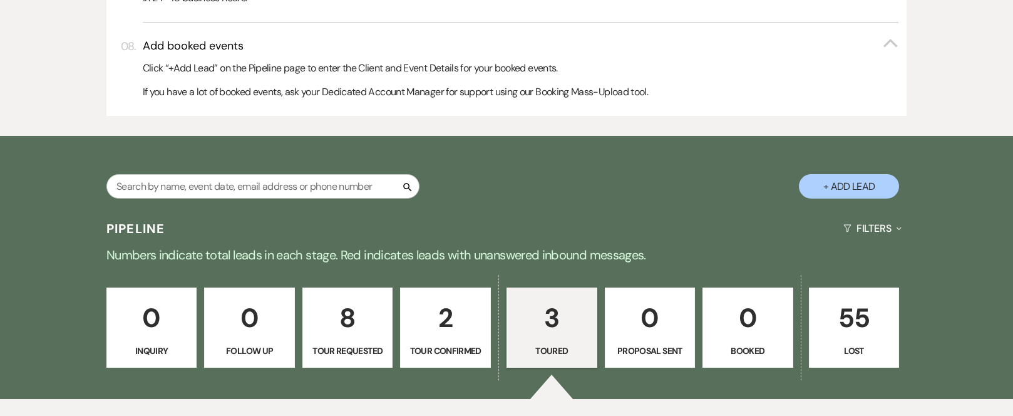
click at [845, 185] on button "+ Add Lead" at bounding box center [849, 186] width 100 height 24
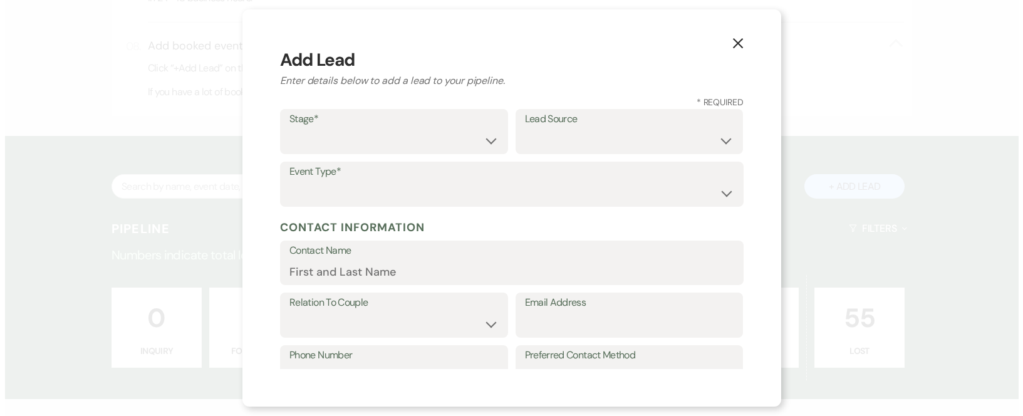
scroll to position [815, 0]
click at [348, 138] on select "Inquiry Follow Up Tour Requested Tour Confirmed Toured Proposal Sent Booked Lost" at bounding box center [393, 140] width 209 height 24
click at [289, 128] on select "Inquiry Follow Up Tour Requested Tour Confirmed Toured Proposal Sent Booked Lost" at bounding box center [393, 140] width 209 height 24
click at [564, 137] on select "Weven Venue Website Instagram Facebook Pinterest Google The Knot Wedding Wire H…" at bounding box center [628, 140] width 209 height 24
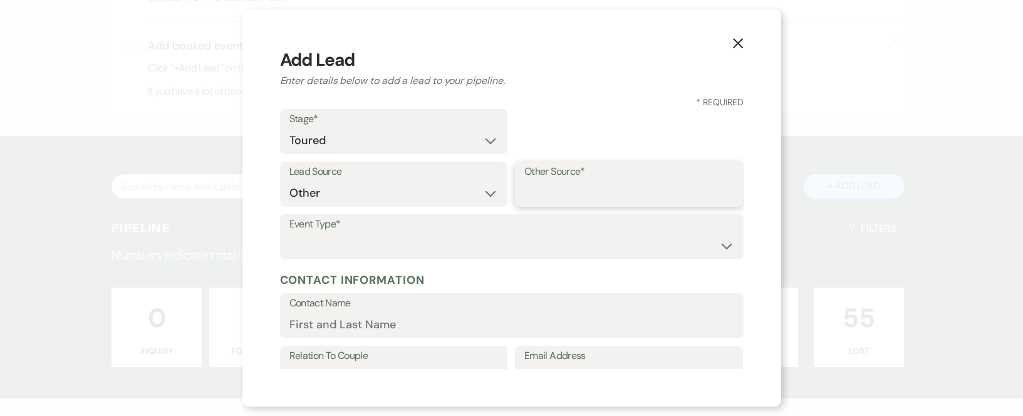
click at [527, 189] on input "Other Source*" at bounding box center [628, 193] width 209 height 24
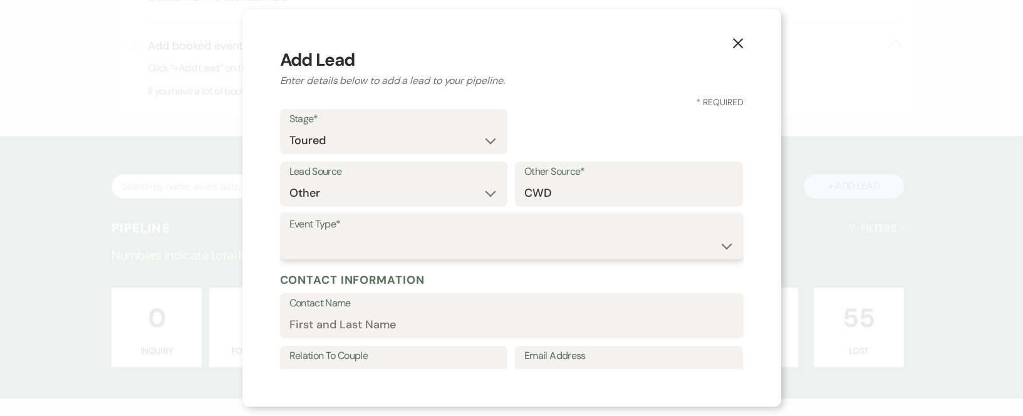
click at [393, 234] on select "Wedding Anniversary Party Baby Shower Bachelorette / Bachelor Party Birthday Pa…" at bounding box center [511, 246] width 445 height 24
click at [289, 234] on select "Wedding Anniversary Party Baby Shower Bachelorette / Bachelor Party Birthday Pa…" at bounding box center [511, 246] width 445 height 24
click at [394, 326] on input "Contact Name" at bounding box center [511, 324] width 445 height 24
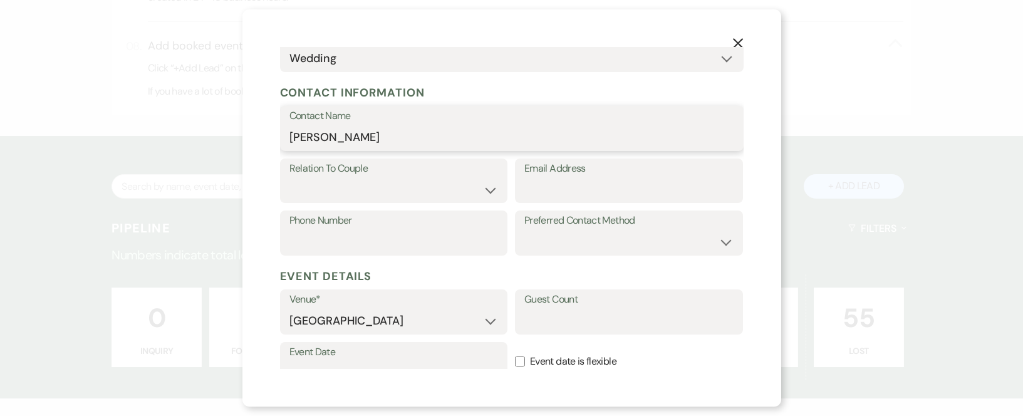
scroll to position [188, 0]
click at [550, 183] on input "Email Address" at bounding box center [628, 189] width 209 height 24
paste input "[EMAIL_ADDRESS][PERSON_NAME][PERSON_NAME][DOMAIN_NAME]'"
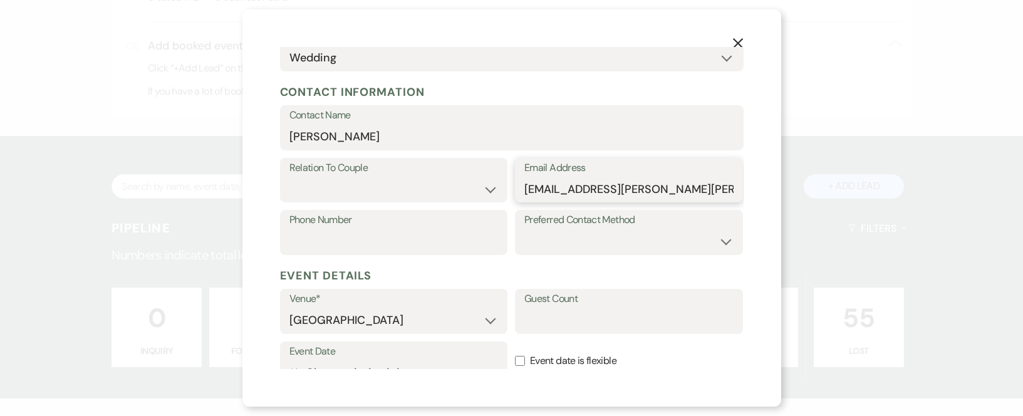
click at [524, 188] on input "[EMAIL_ADDRESS][PERSON_NAME][PERSON_NAME][DOMAIN_NAME]" at bounding box center [628, 189] width 209 height 24
click at [322, 242] on input "Phone Number" at bounding box center [393, 241] width 209 height 24
click at [319, 188] on select "Couple Planner Parent of Couple Family Member Friend Other" at bounding box center [393, 189] width 209 height 24
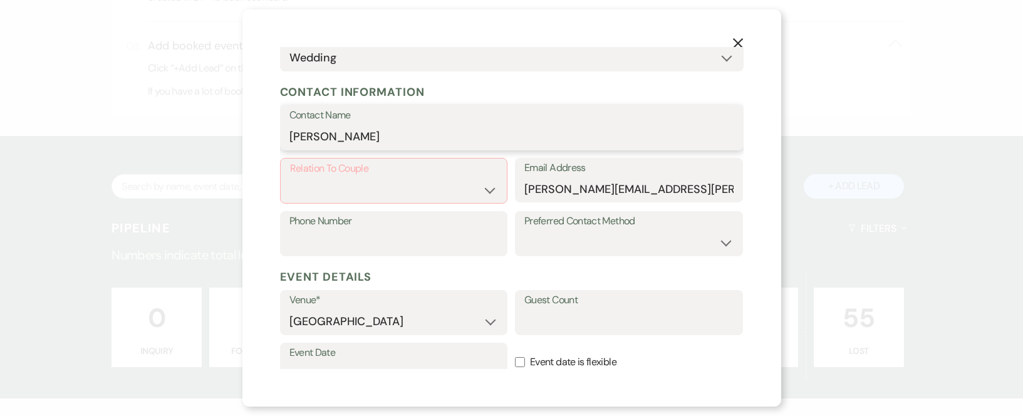
click at [346, 136] on input "[PERSON_NAME]" at bounding box center [511, 137] width 445 height 24
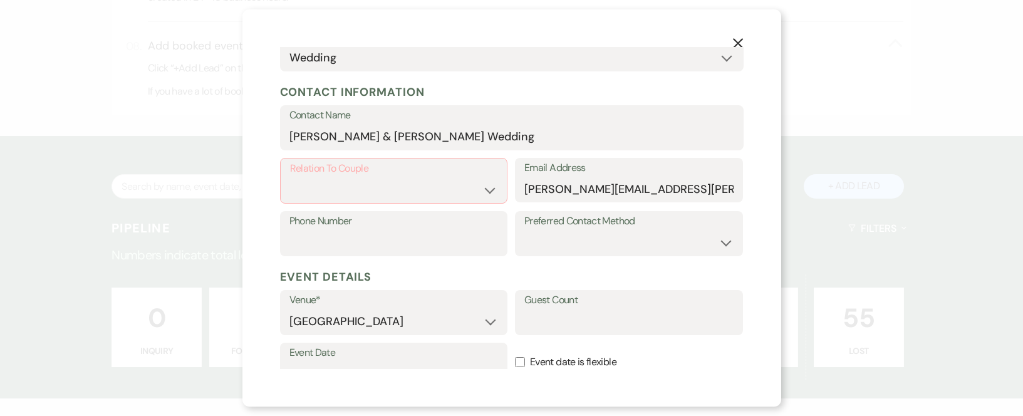
click at [329, 230] on label "Phone Number" at bounding box center [393, 221] width 209 height 18
click at [329, 230] on input "Phone Number" at bounding box center [393, 242] width 209 height 24
drag, startPoint x: 361, startPoint y: 185, endPoint x: 368, endPoint y: 182, distance: 7.3
click at [361, 185] on select "Couple Planner Parent of Couple Family Member Friend Other" at bounding box center [394, 189] width 208 height 24
click at [290, 177] on select "Couple Planner Parent of Couple Family Member Friend Other" at bounding box center [394, 189] width 208 height 24
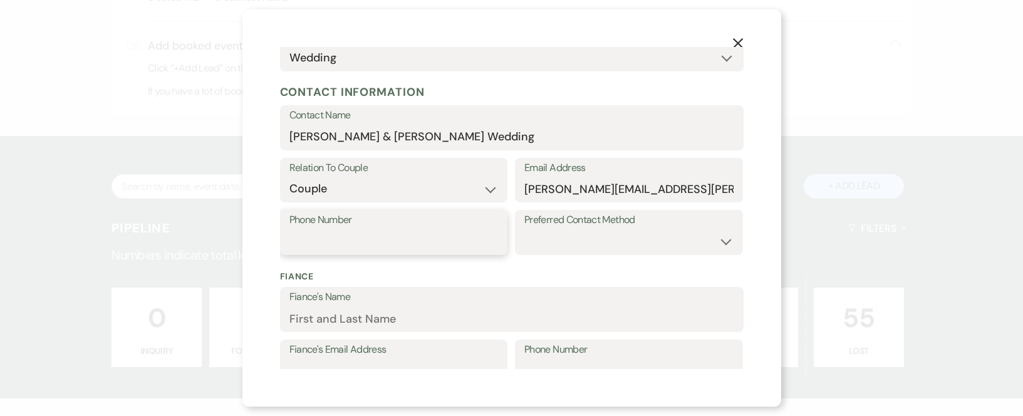
click at [359, 232] on input "Phone Number" at bounding box center [393, 241] width 209 height 24
click at [495, 329] on input "Fiance's Name" at bounding box center [511, 318] width 445 height 24
click at [360, 325] on input "Fiance's Name" at bounding box center [511, 318] width 445 height 24
click at [436, 135] on input "[PERSON_NAME] & [PERSON_NAME] Wedding" at bounding box center [511, 137] width 445 height 24
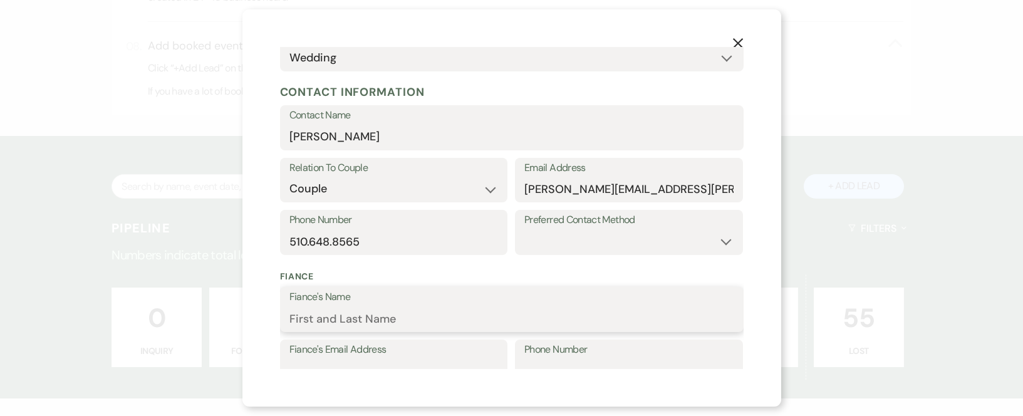
click at [343, 322] on input "Fiance's Name" at bounding box center [511, 318] width 445 height 24
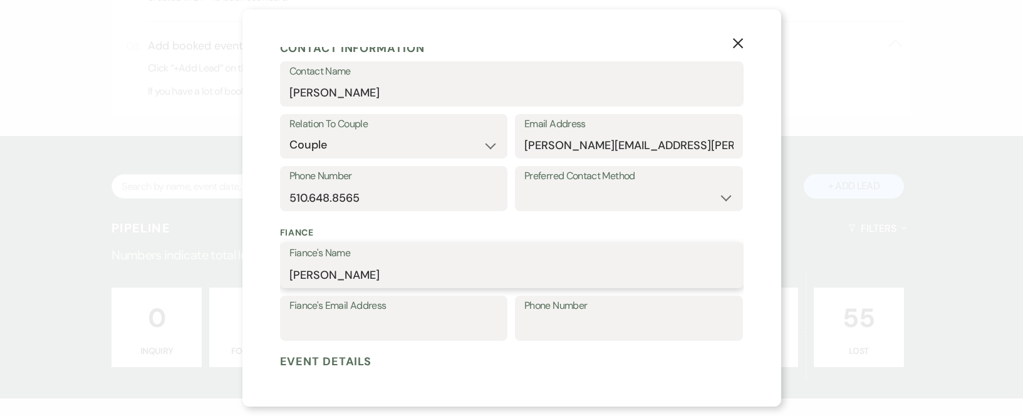
scroll to position [250, 0]
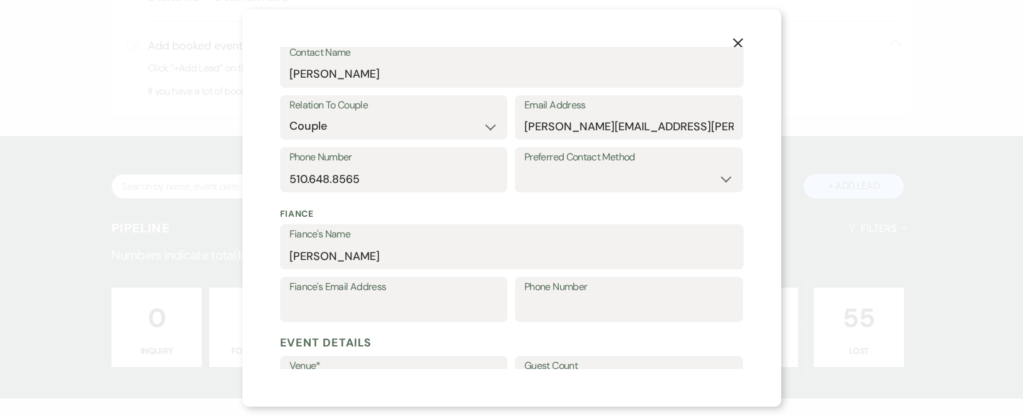
click at [359, 291] on label "Fiance's Email Address" at bounding box center [393, 287] width 209 height 18
click at [359, 296] on input "Fiance's Email Address" at bounding box center [393, 308] width 209 height 24
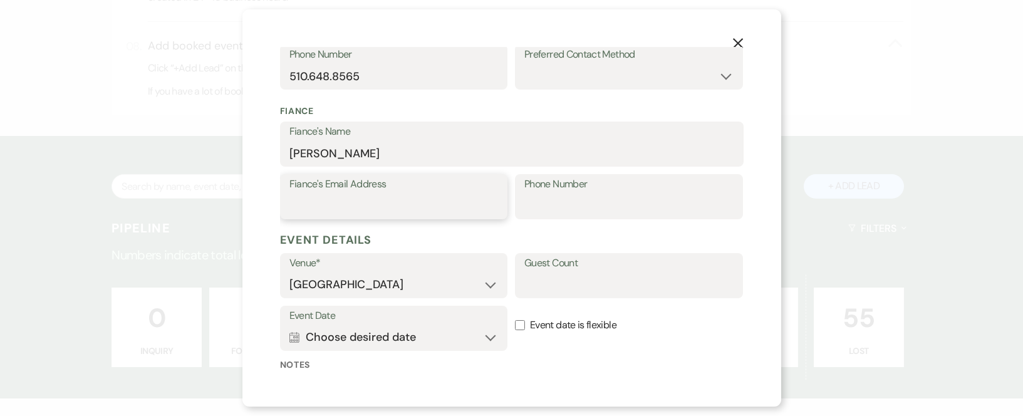
scroll to position [376, 0]
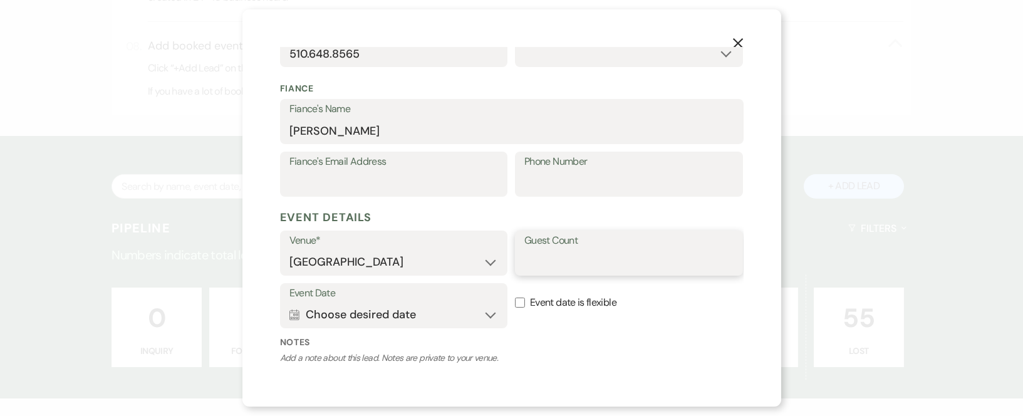
click at [543, 256] on input "Guest Count" at bounding box center [628, 262] width 209 height 24
click at [550, 260] on input "200" at bounding box center [628, 262] width 209 height 24
click at [367, 304] on button "Calendar Choose desired date Expand" at bounding box center [393, 314] width 209 height 25
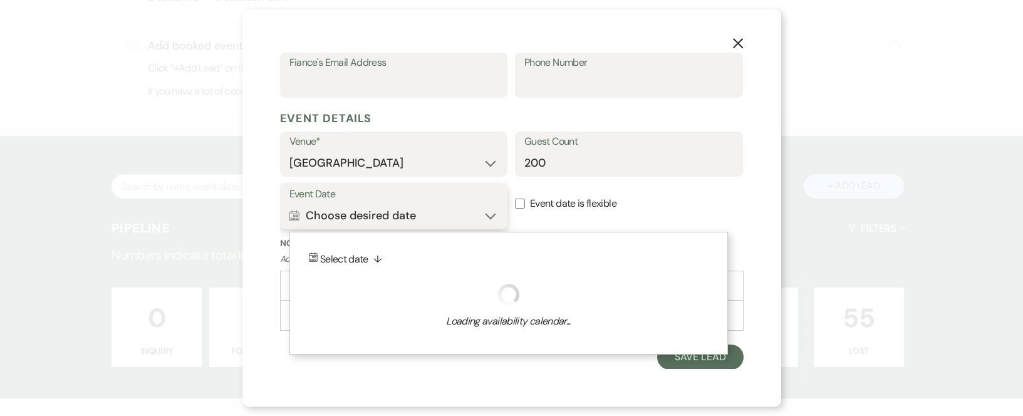
scroll to position [475, 0]
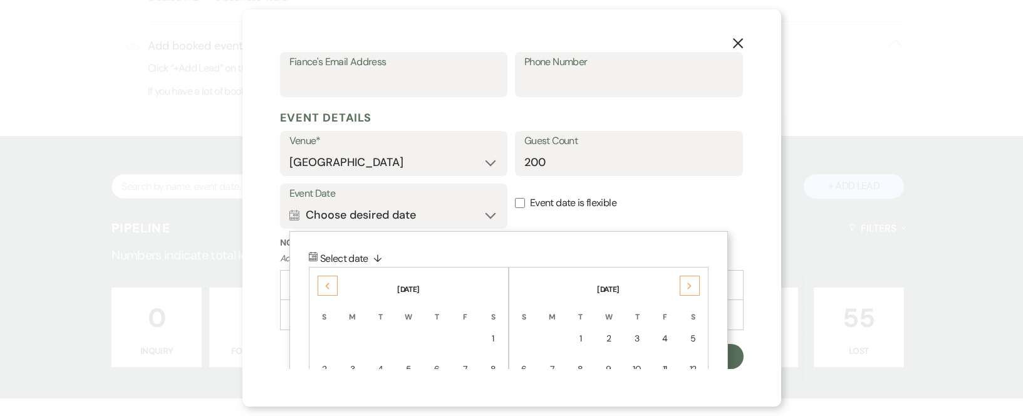
click at [687, 287] on icon "Next" at bounding box center [689, 286] width 6 height 8
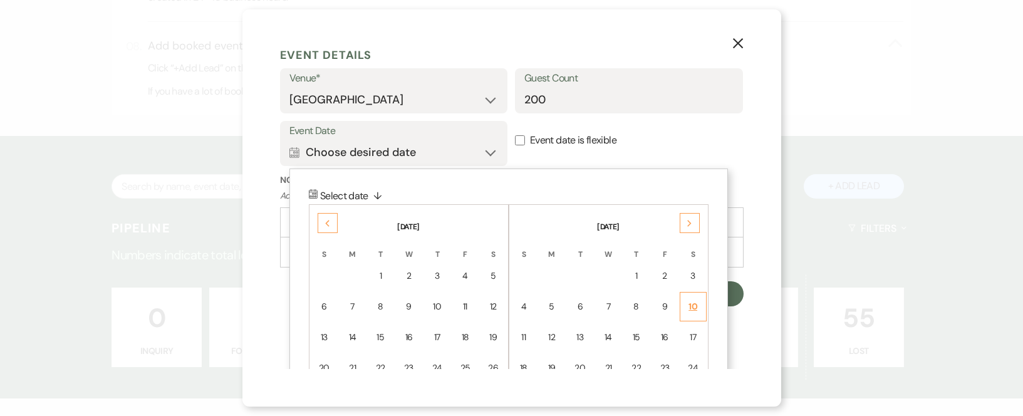
click at [692, 307] on div "10" at bounding box center [693, 306] width 11 height 13
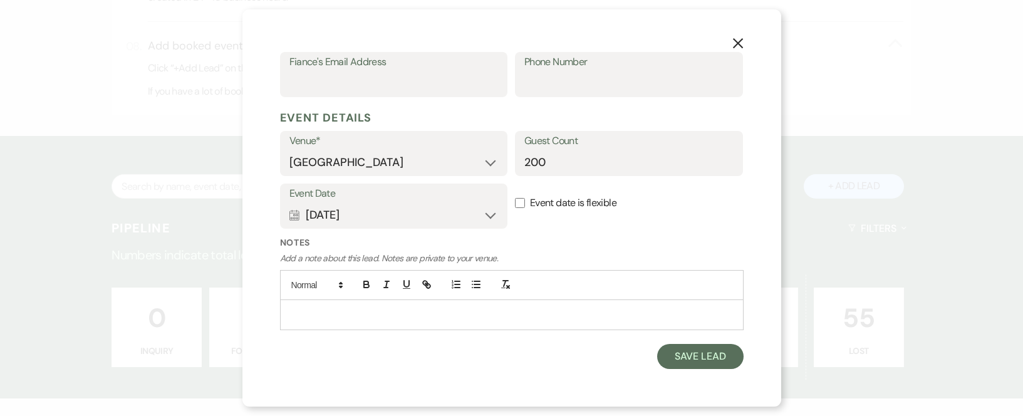
click at [376, 310] on p at bounding box center [511, 314] width 443 height 14
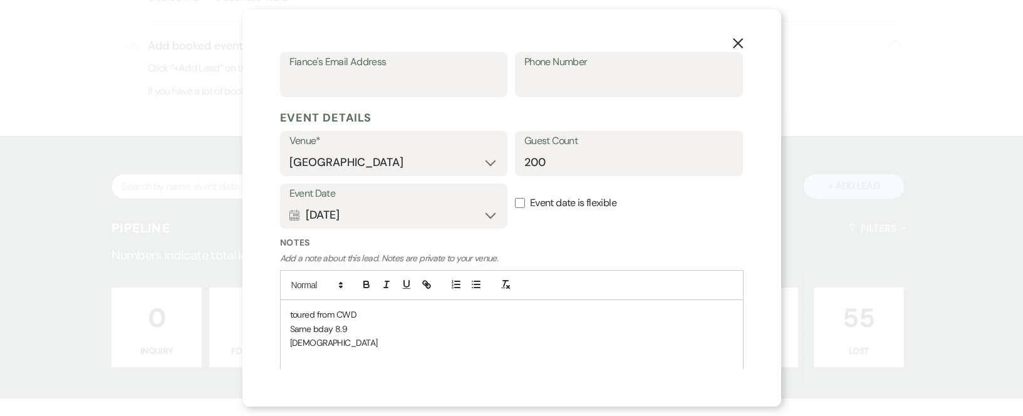
click at [515, 198] on input "Event date is flexible" at bounding box center [520, 203] width 10 height 10
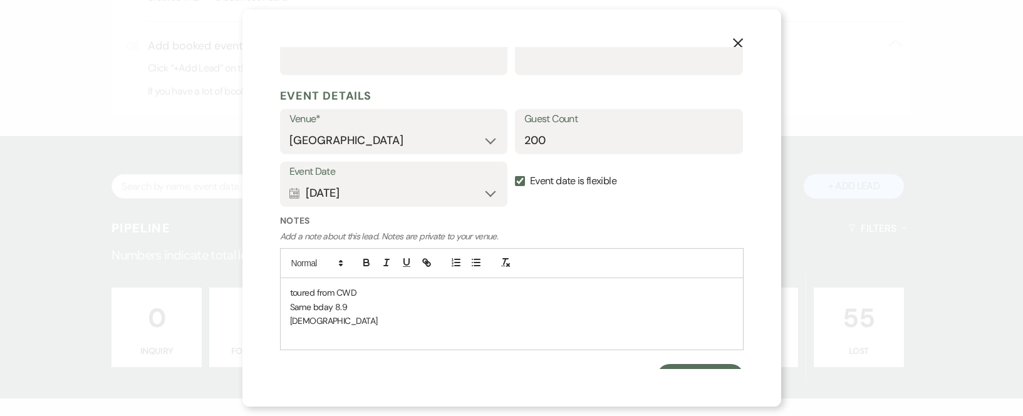
scroll to position [517, 0]
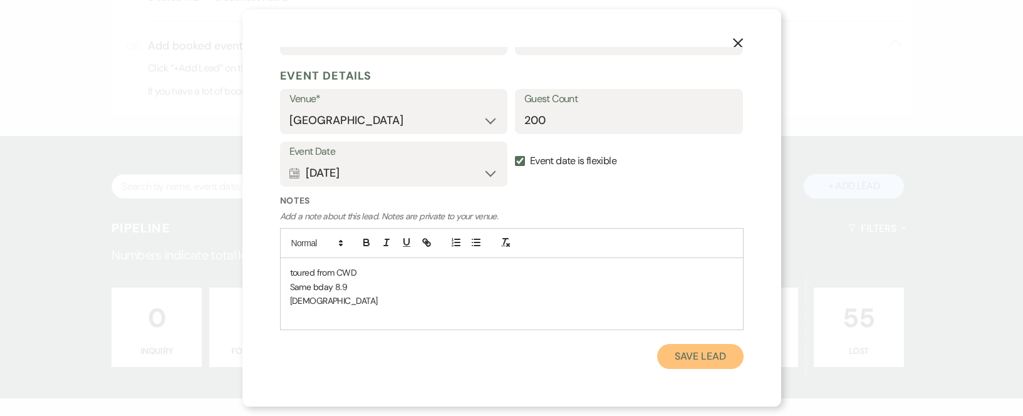
click at [704, 359] on button "Save Lead" at bounding box center [700, 356] width 86 height 25
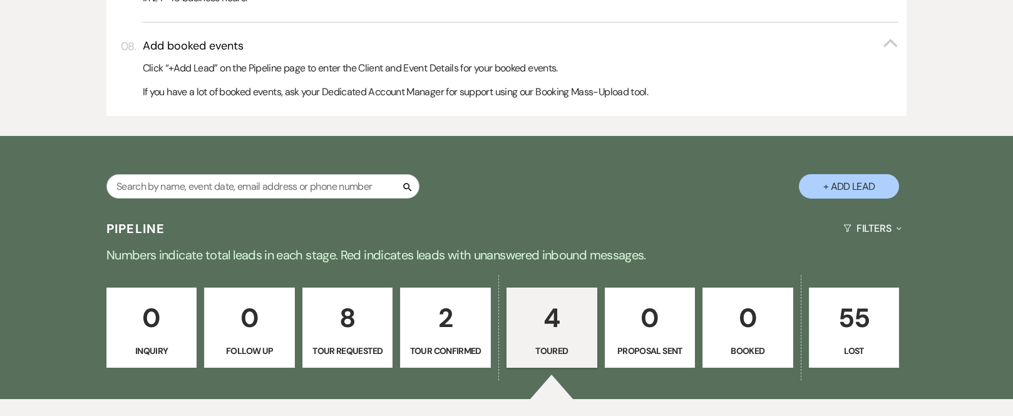
click at [448, 321] on p "2" at bounding box center [445, 318] width 75 height 42
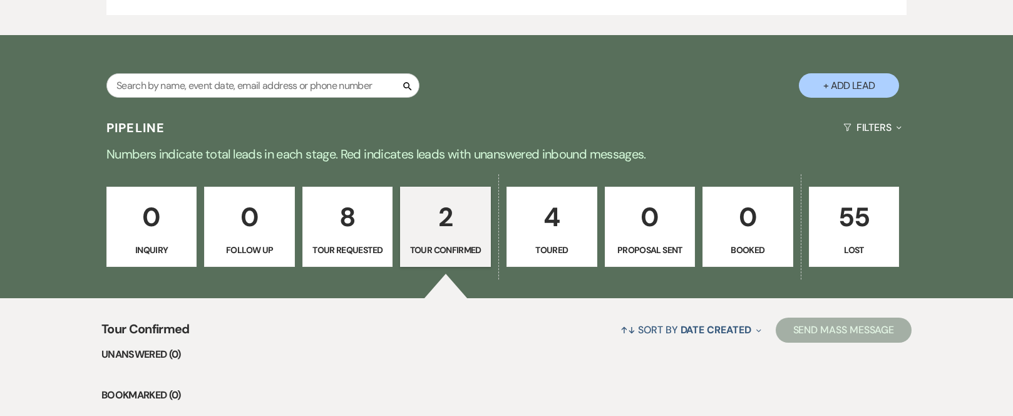
scroll to position [939, 0]
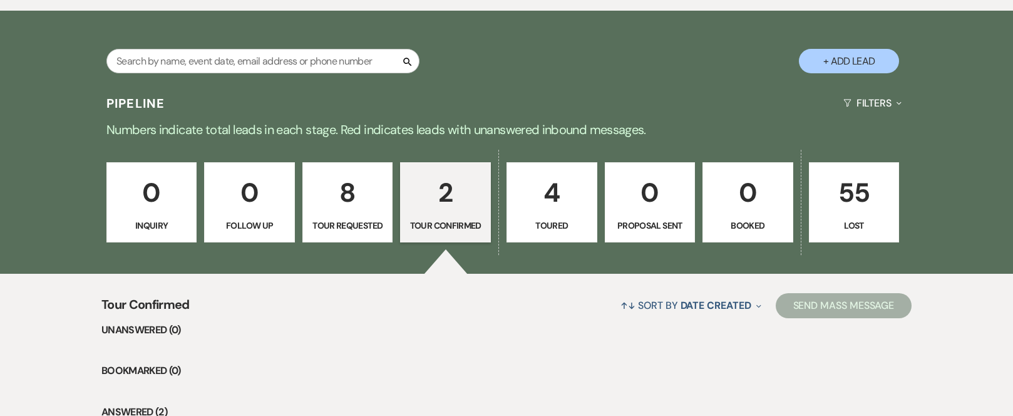
click at [559, 199] on p "4" at bounding box center [552, 193] width 75 height 42
